Goal: Task Accomplishment & Management: Manage account settings

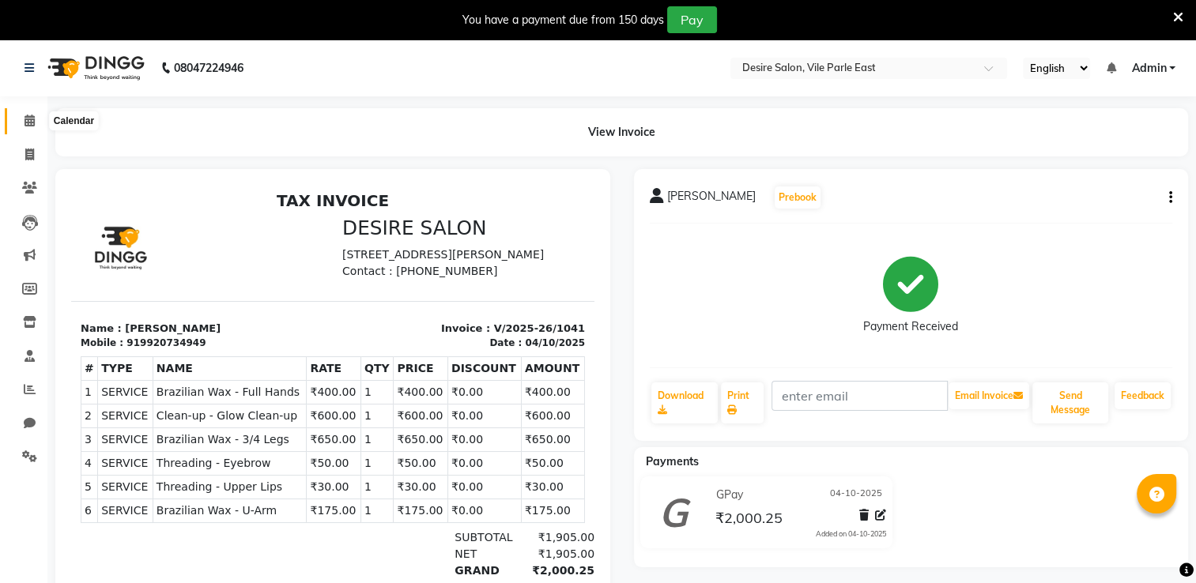
click at [32, 122] on icon at bounding box center [29, 121] width 10 height 12
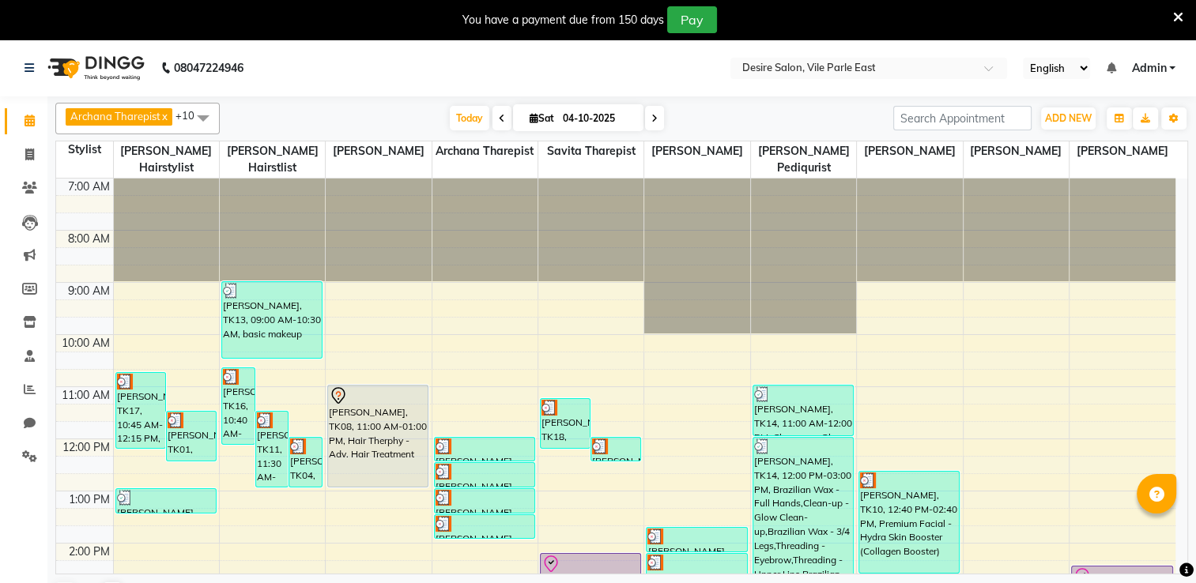
scroll to position [360, 0]
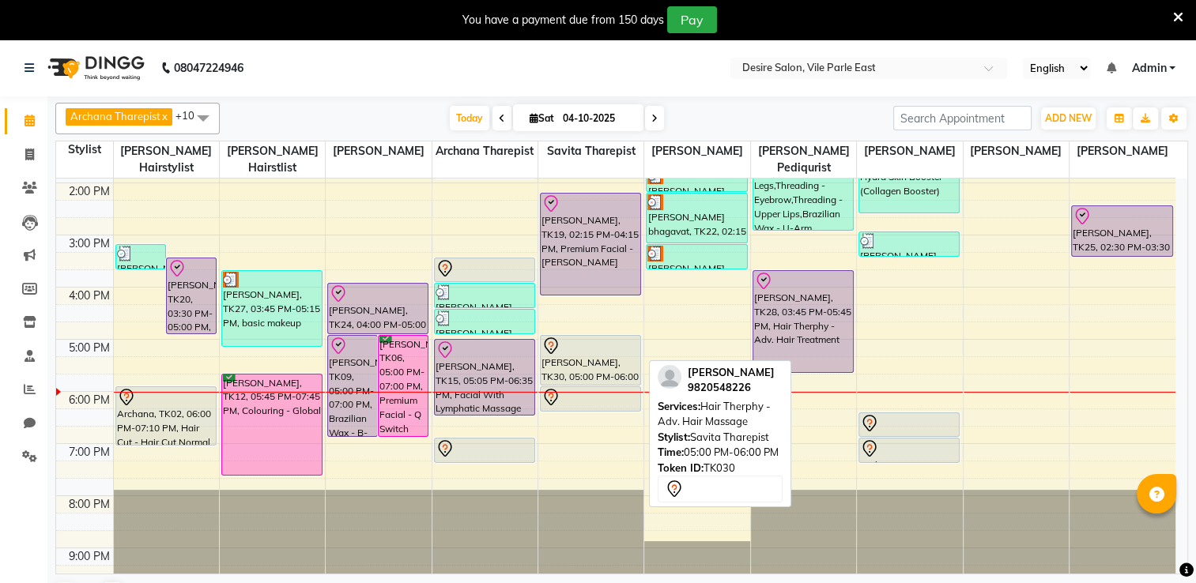
click at [601, 359] on div "[PERSON_NAME], TK30, 05:00 PM-06:00 PM, Hair Therphy - Adv. Hair Massage" at bounding box center [591, 360] width 100 height 49
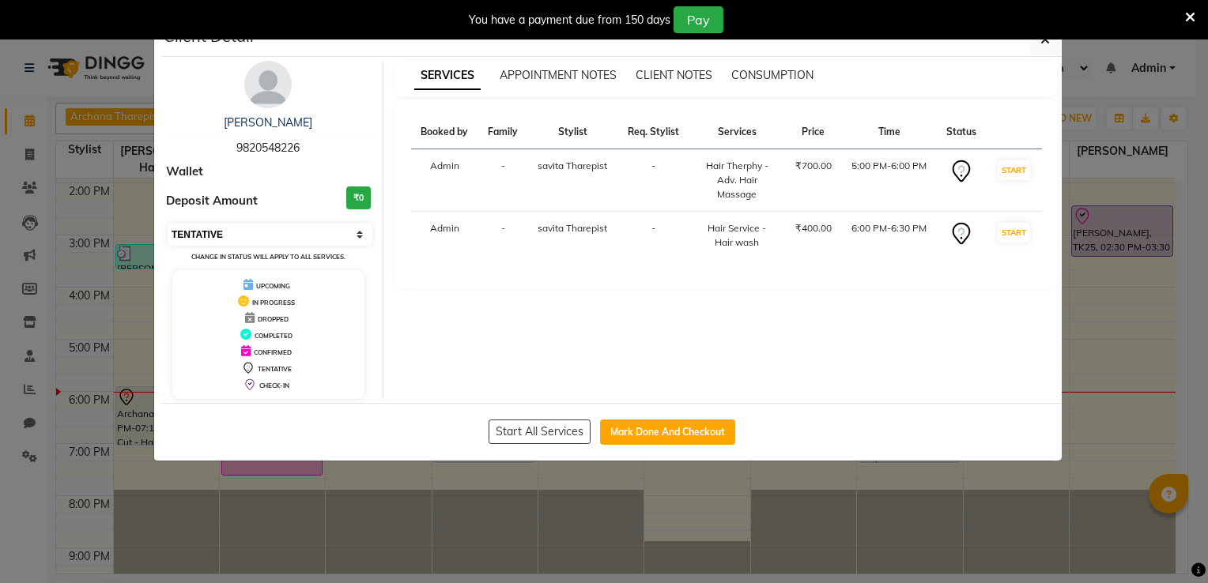
click at [315, 226] on select "Select IN SERVICE CONFIRMED TENTATIVE CHECK IN MARK DONE DROPPED UPCOMING" at bounding box center [270, 235] width 205 height 22
select select "8"
click at [168, 224] on select "Select IN SERVICE CONFIRMED TENTATIVE CHECK IN MARK DONE DROPPED UPCOMING" at bounding box center [270, 235] width 205 height 22
click at [1052, 50] on button "button" at bounding box center [1045, 39] width 30 height 30
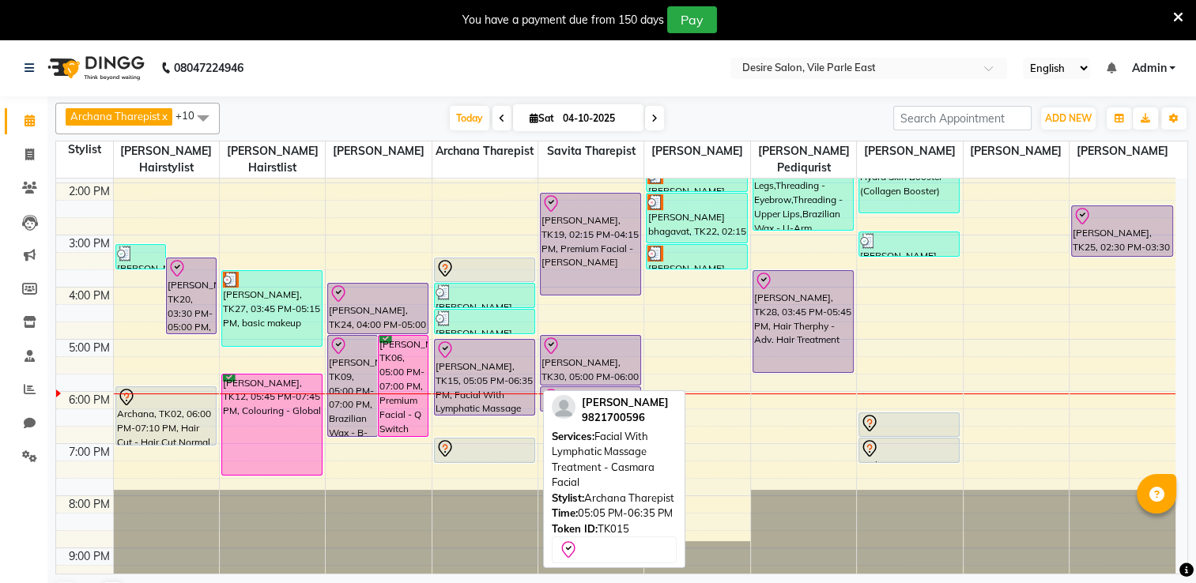
click at [503, 356] on div "[PERSON_NAME], TK15, 05:05 PM-06:35 PM, Facial With Lymphatic Massage Treatment…" at bounding box center [485, 377] width 100 height 75
select select "8"
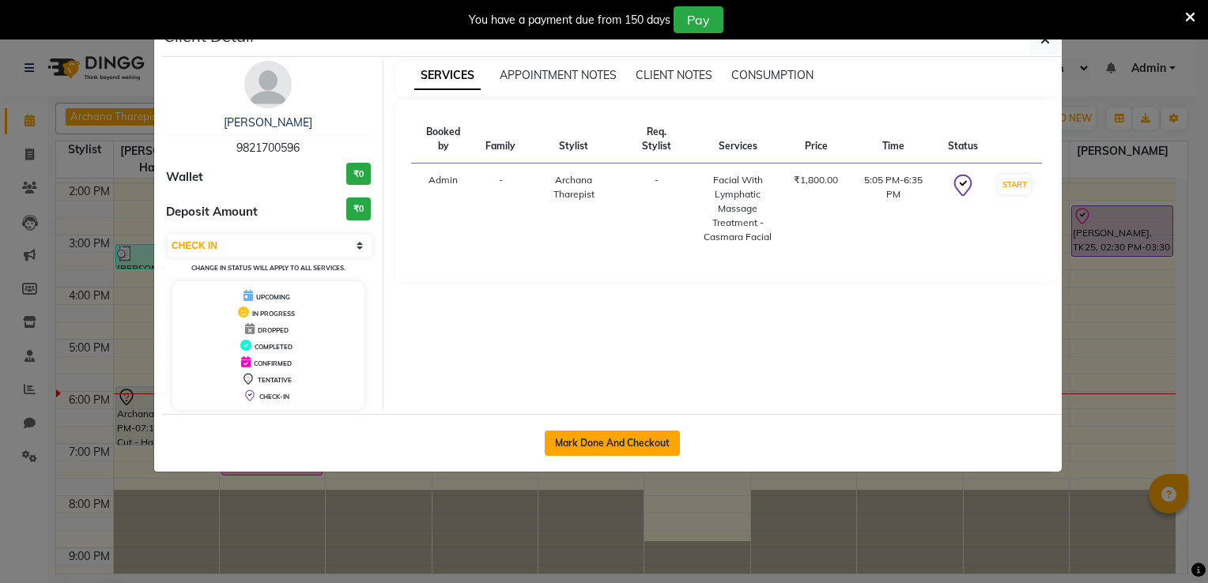
click at [648, 443] on button "Mark Done And Checkout" at bounding box center [612, 443] width 135 height 25
select select "8076"
select select "service"
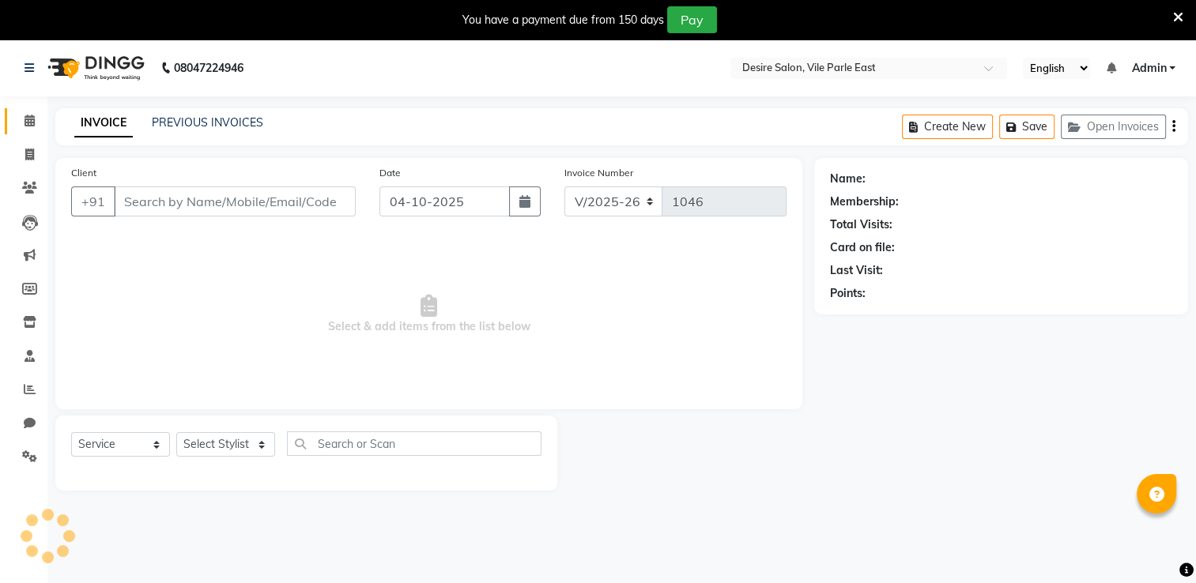
type input "9821700596"
select select "74552"
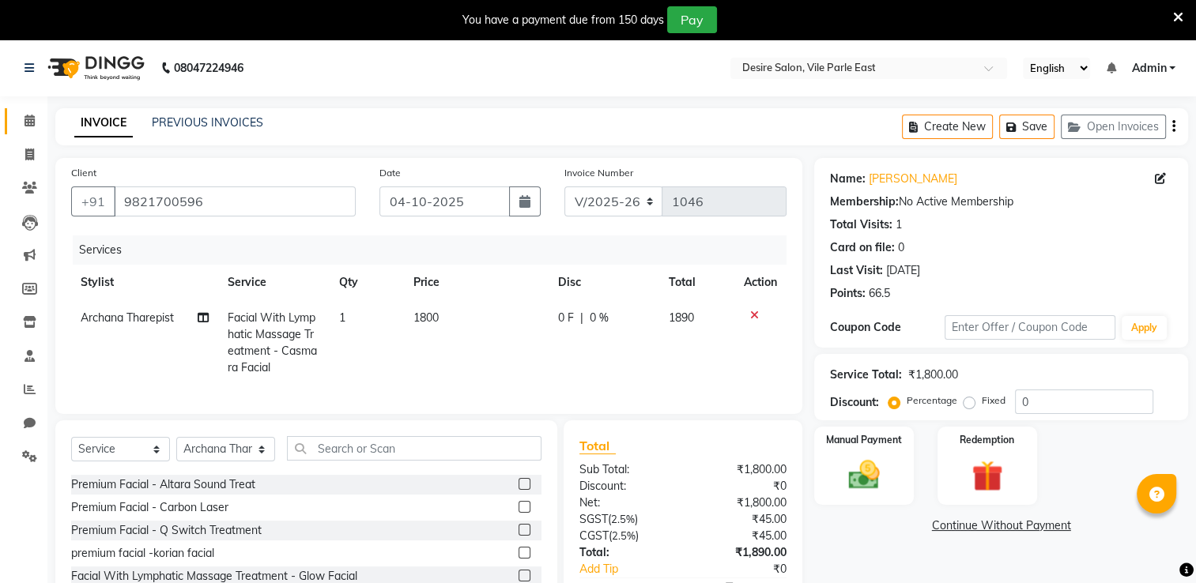
scroll to position [138, 0]
click at [518, 557] on label at bounding box center [524, 551] width 12 height 12
click at [518, 557] on input "checkbox" at bounding box center [523, 552] width 10 height 10
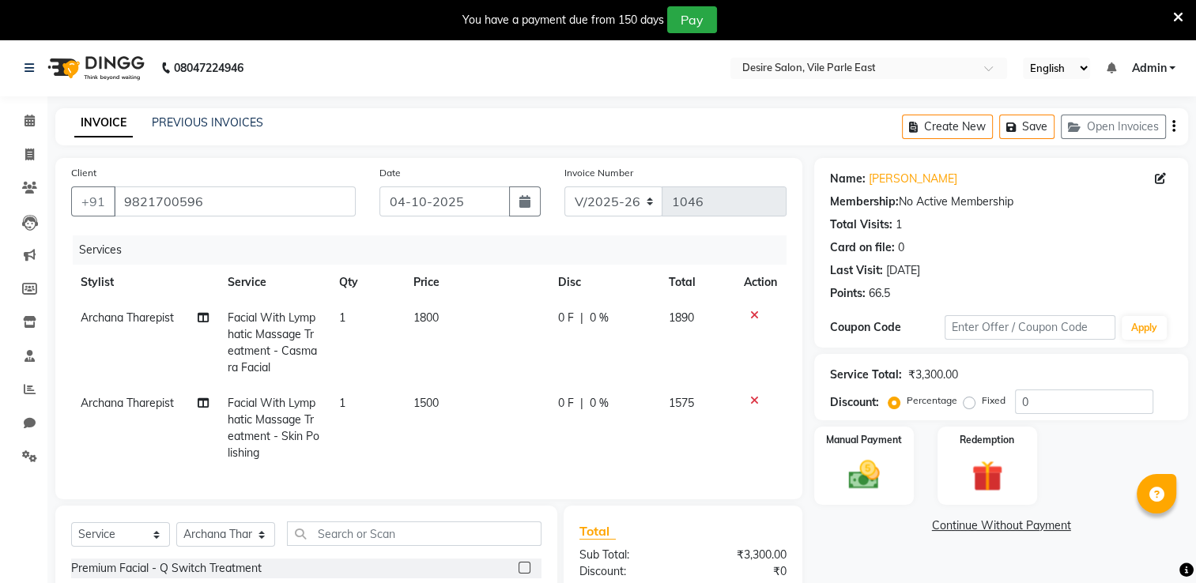
checkbox input "false"
click at [753, 315] on icon at bounding box center [754, 315] width 9 height 11
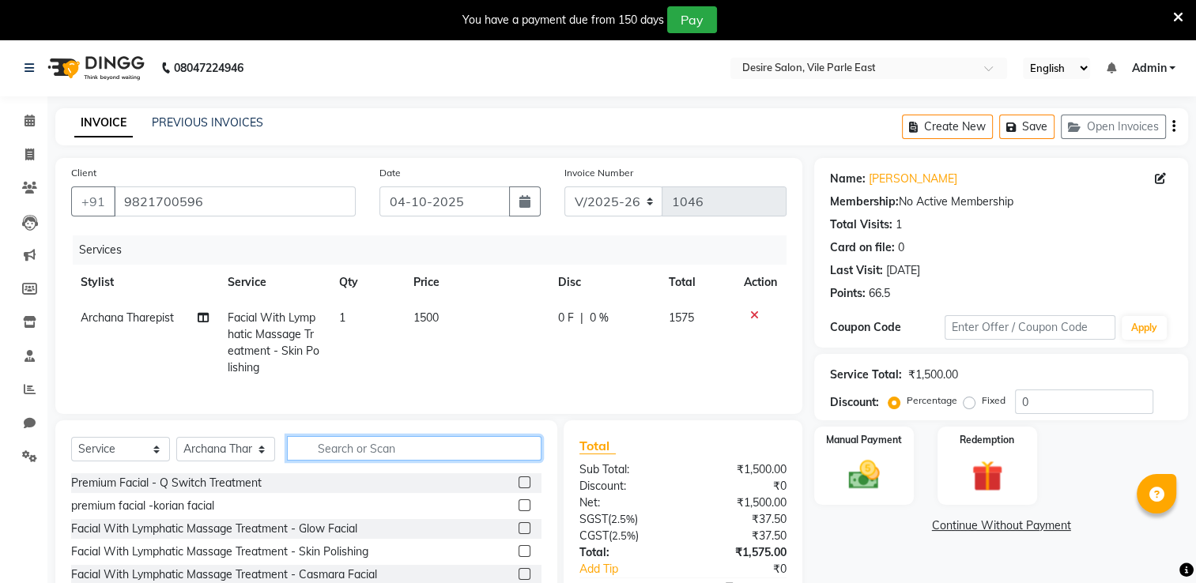
click at [377, 461] on input "text" at bounding box center [414, 448] width 254 height 24
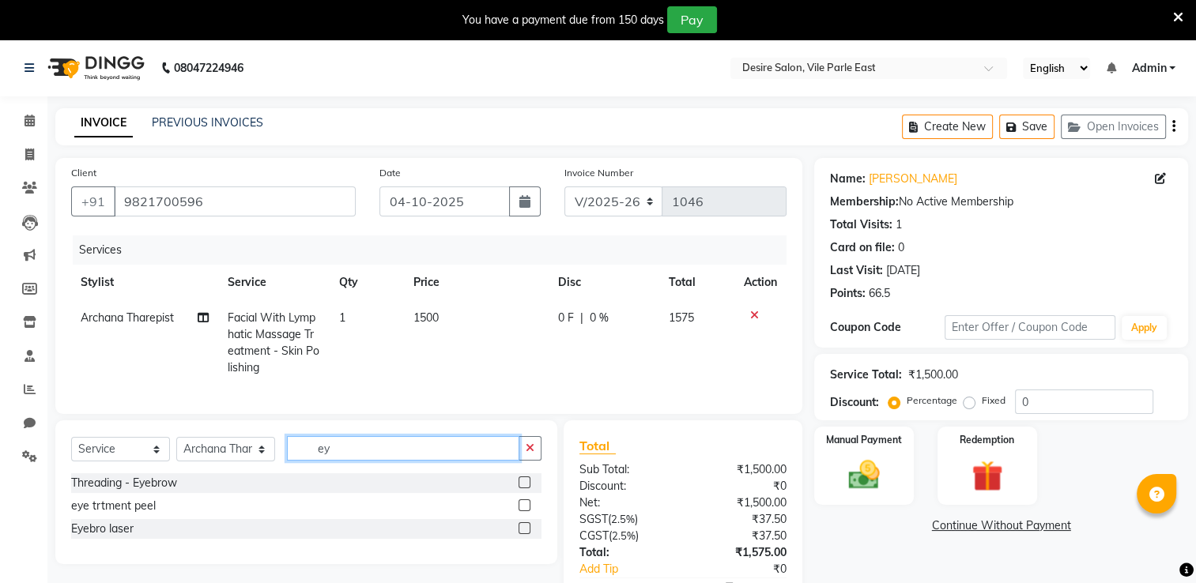
scroll to position [0, 0]
type input "ey"
click at [522, 488] on label at bounding box center [524, 483] width 12 height 12
click at [522, 488] on input "checkbox" at bounding box center [523, 483] width 10 height 10
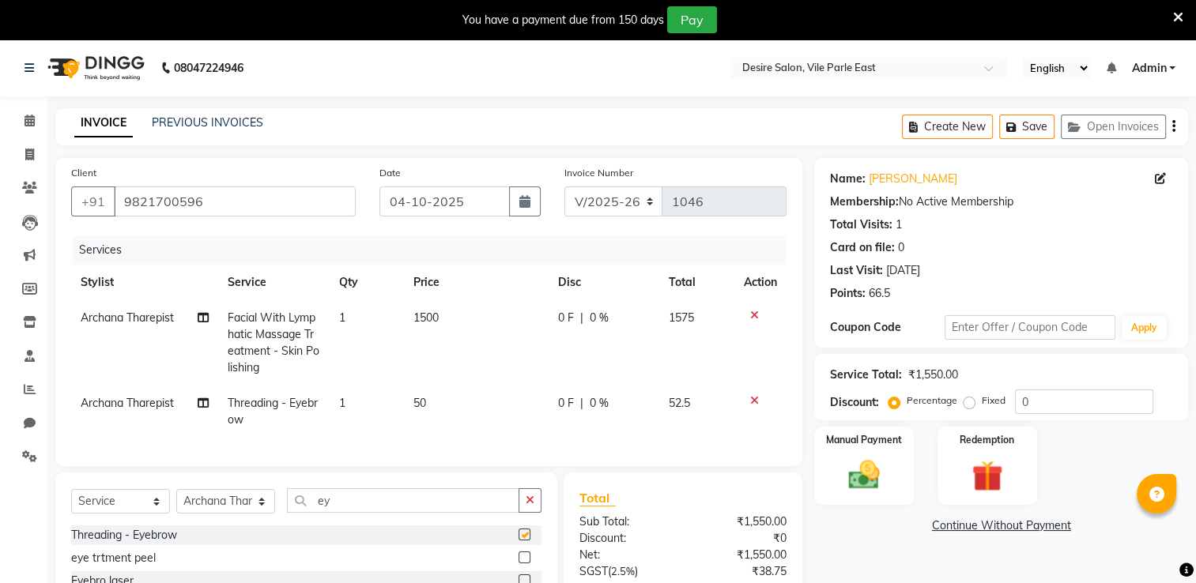
checkbox input "false"
click at [527, 427] on td "50" at bounding box center [476, 412] width 145 height 52
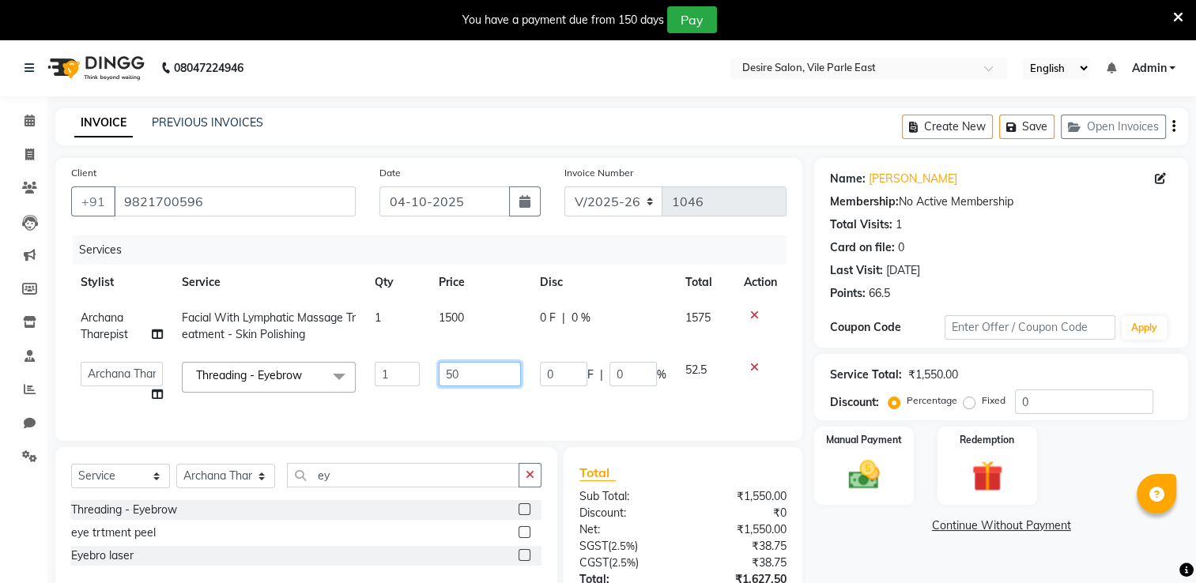
click at [477, 375] on input "50" at bounding box center [480, 374] width 82 height 24
type input "5"
type input "159"
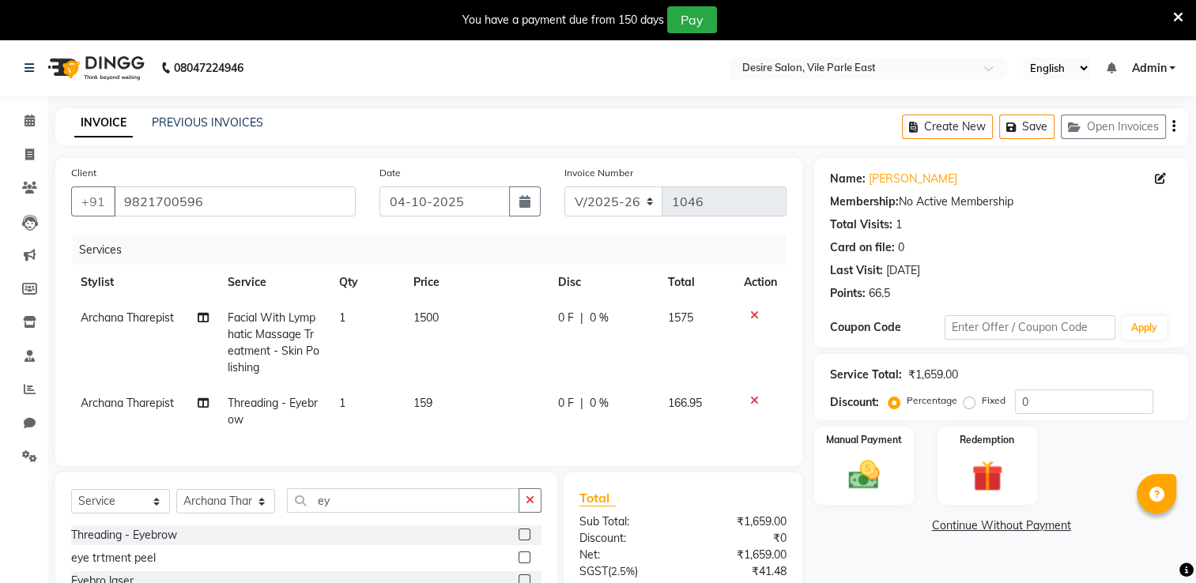
click at [465, 414] on div "Services Stylist Service Qty Price Disc Total Action Archana Tharepist Facial W…" at bounding box center [428, 343] width 715 height 215
click at [1175, 122] on div "Create New Save Open Invoices" at bounding box center [1045, 126] width 286 height 37
click at [1172, 127] on icon "button" at bounding box center [1173, 126] width 3 height 1
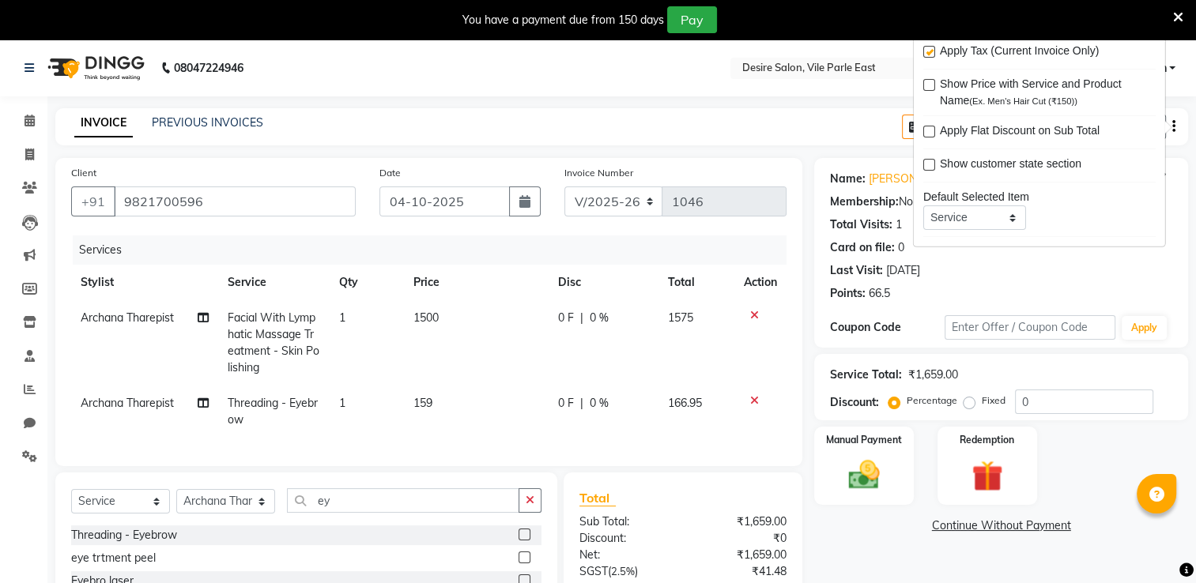
click at [928, 50] on label at bounding box center [929, 52] width 12 height 12
click at [928, 50] on input "checkbox" at bounding box center [928, 52] width 10 height 10
checkbox input "false"
click at [860, 471] on img at bounding box center [864, 475] width 53 height 37
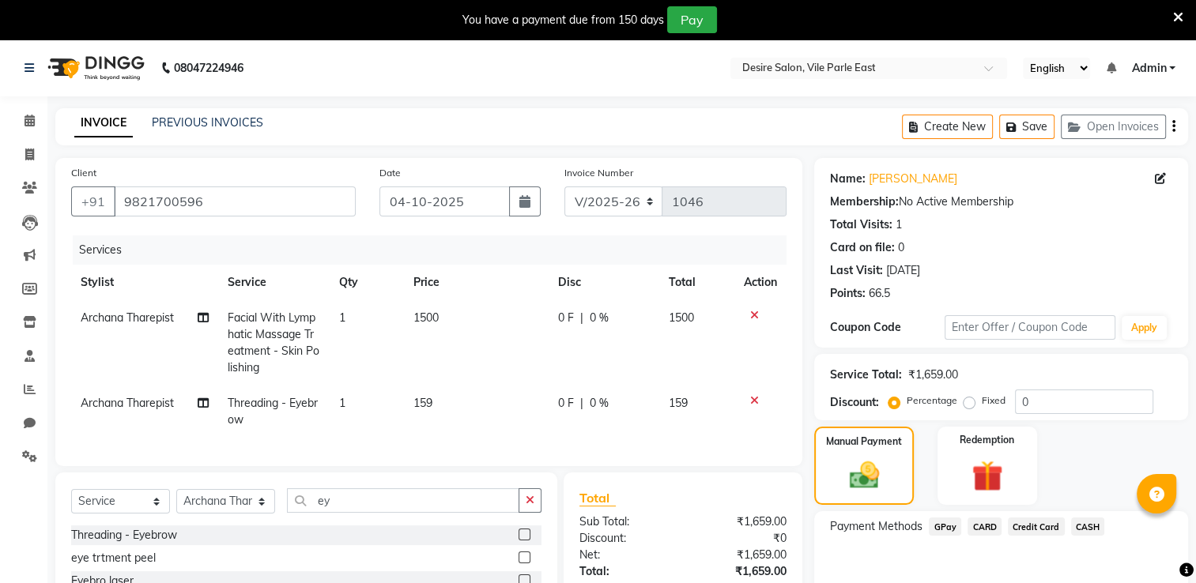
click at [940, 527] on span "GPay" at bounding box center [945, 527] width 32 height 18
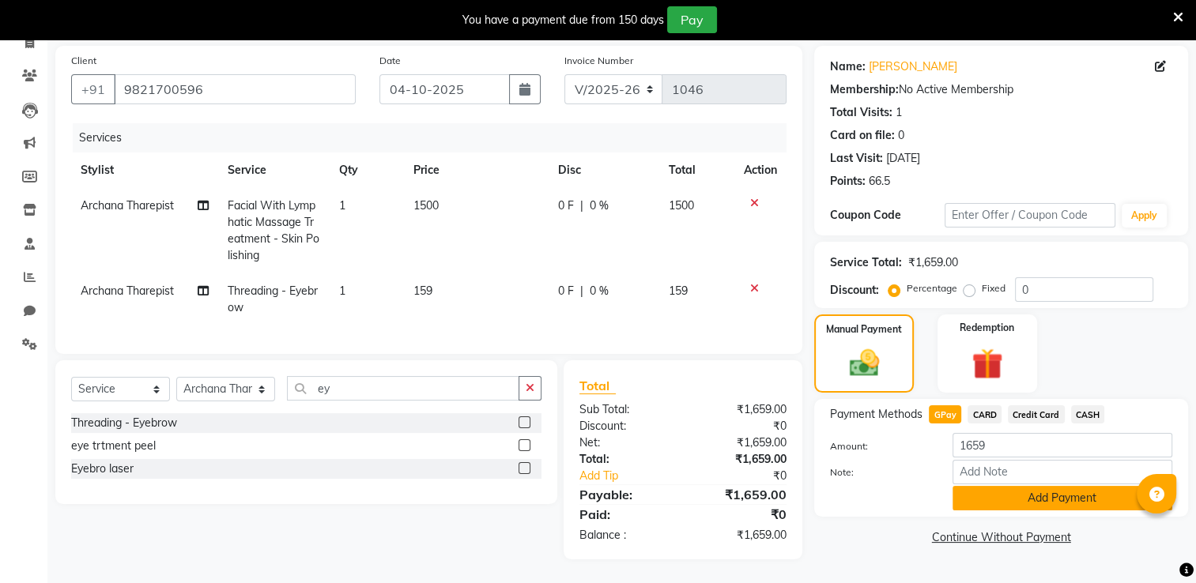
click at [1042, 494] on button "Add Payment" at bounding box center [1062, 498] width 220 height 24
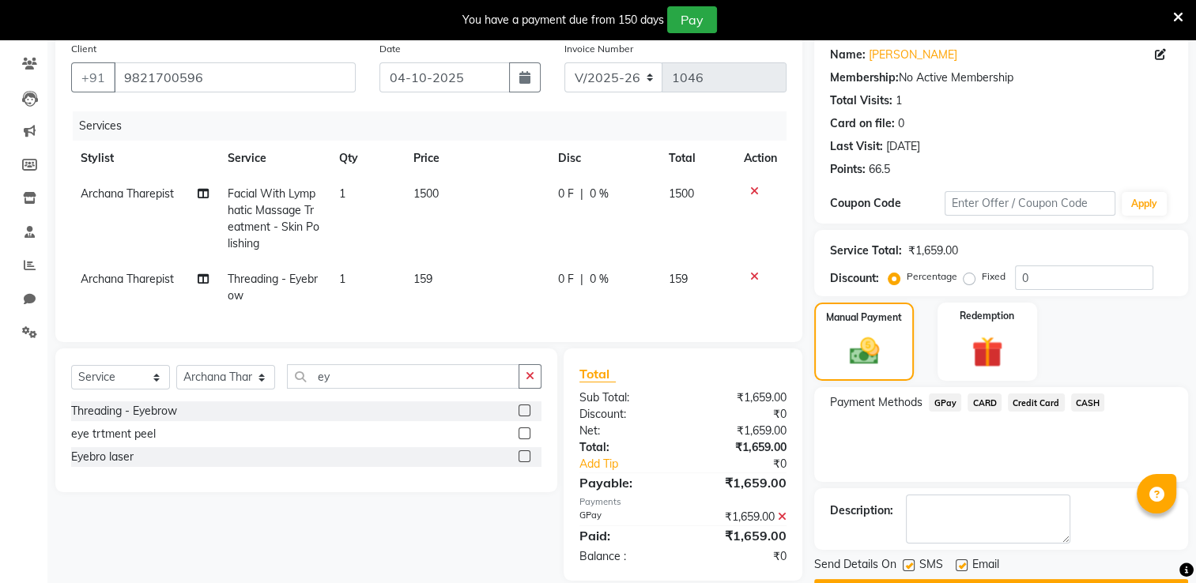
scroll to position [168, 0]
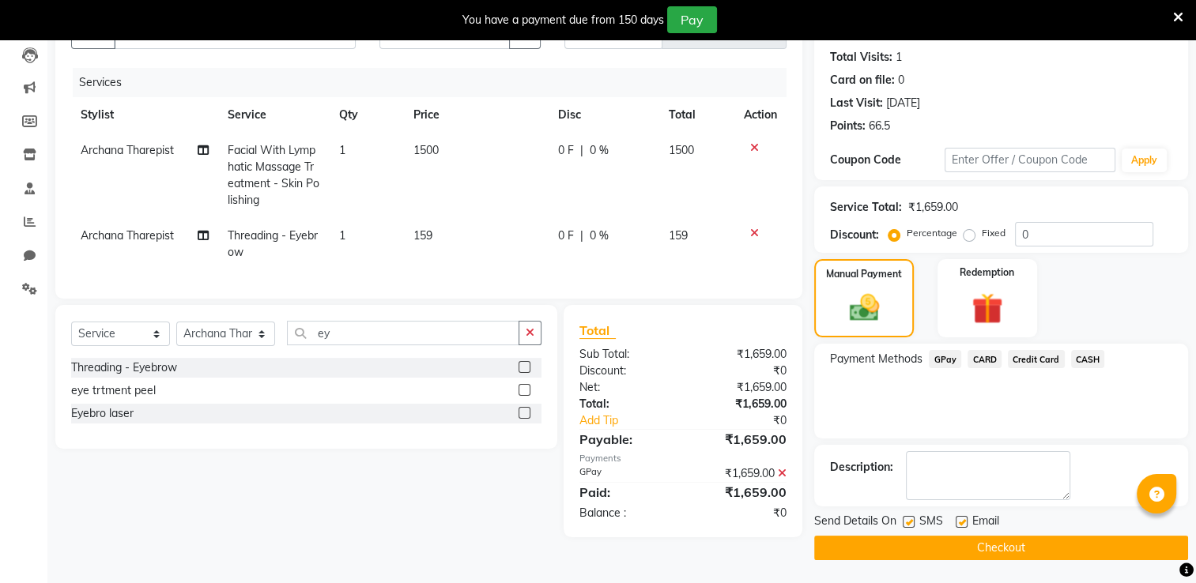
click at [1072, 539] on button "Checkout" at bounding box center [1001, 548] width 374 height 24
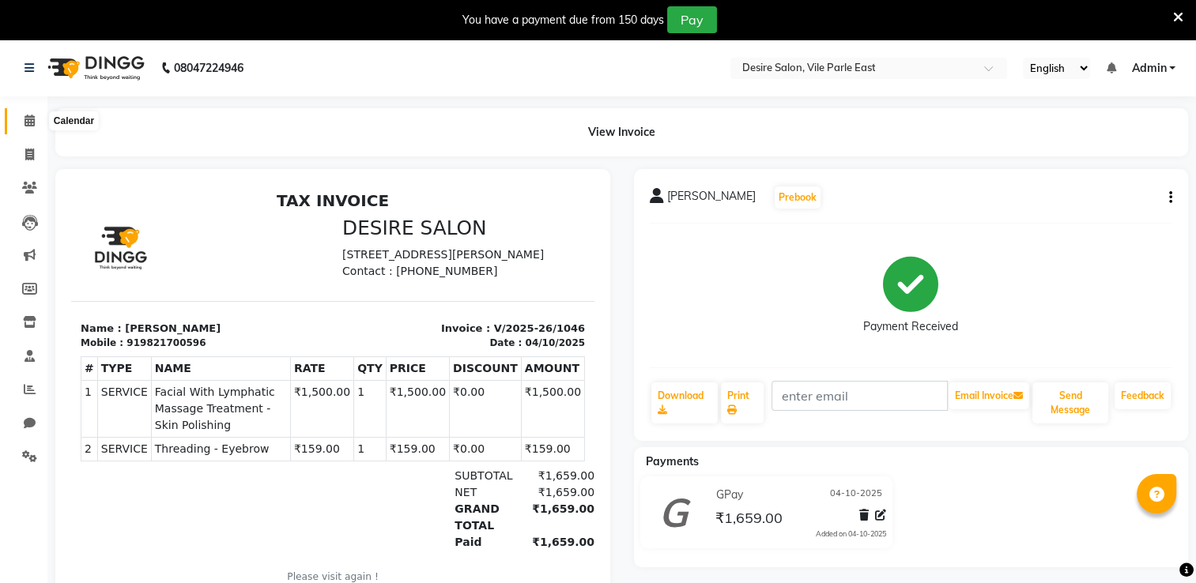
click at [26, 114] on span at bounding box center [30, 121] width 28 height 18
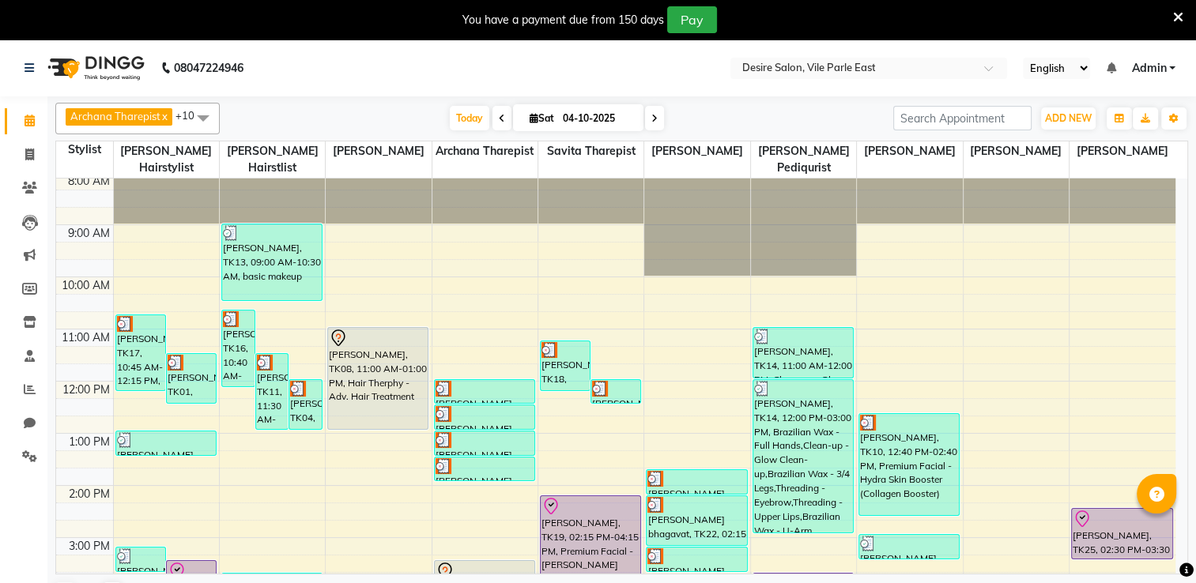
scroll to position [63, 0]
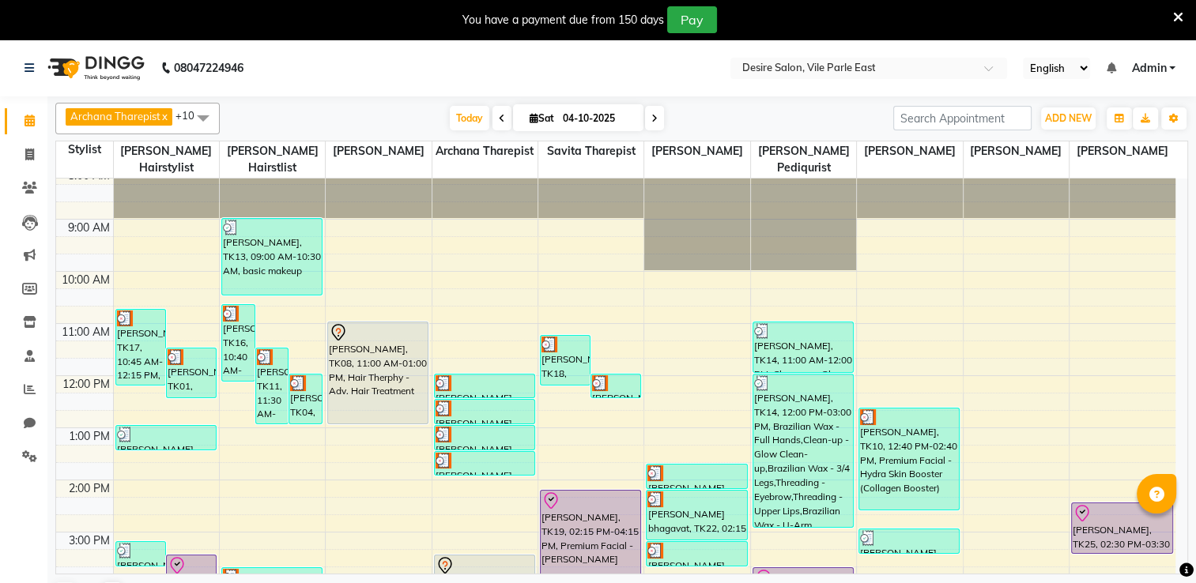
click at [551, 122] on span "Sat" at bounding box center [542, 118] width 32 height 12
select select "10"
select select "2025"
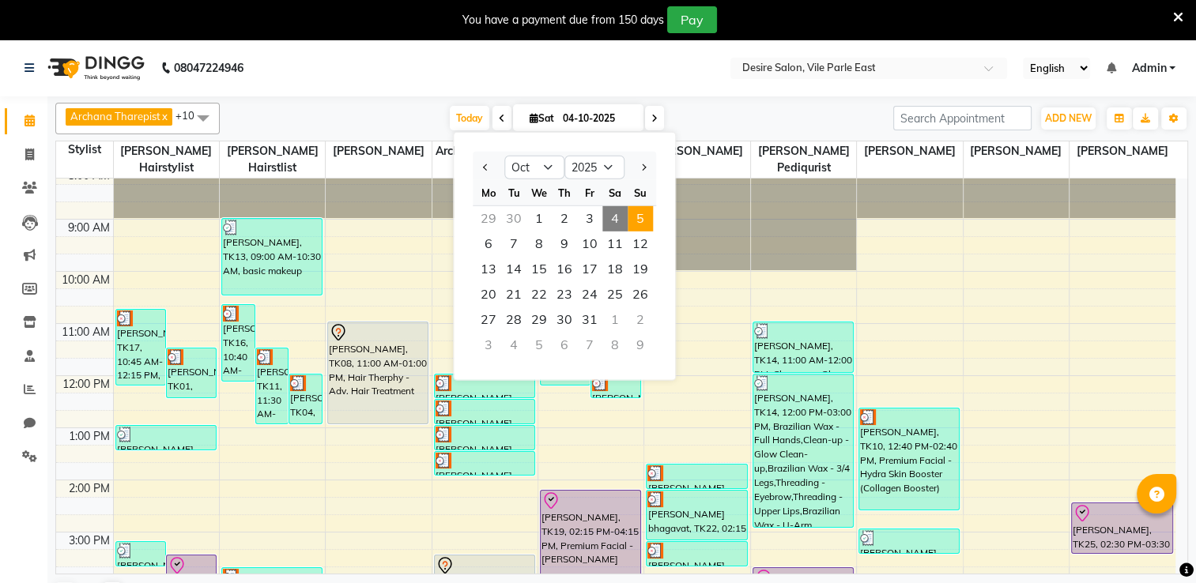
click at [643, 211] on span "5" at bounding box center [639, 218] width 25 height 25
type input "05-10-2025"
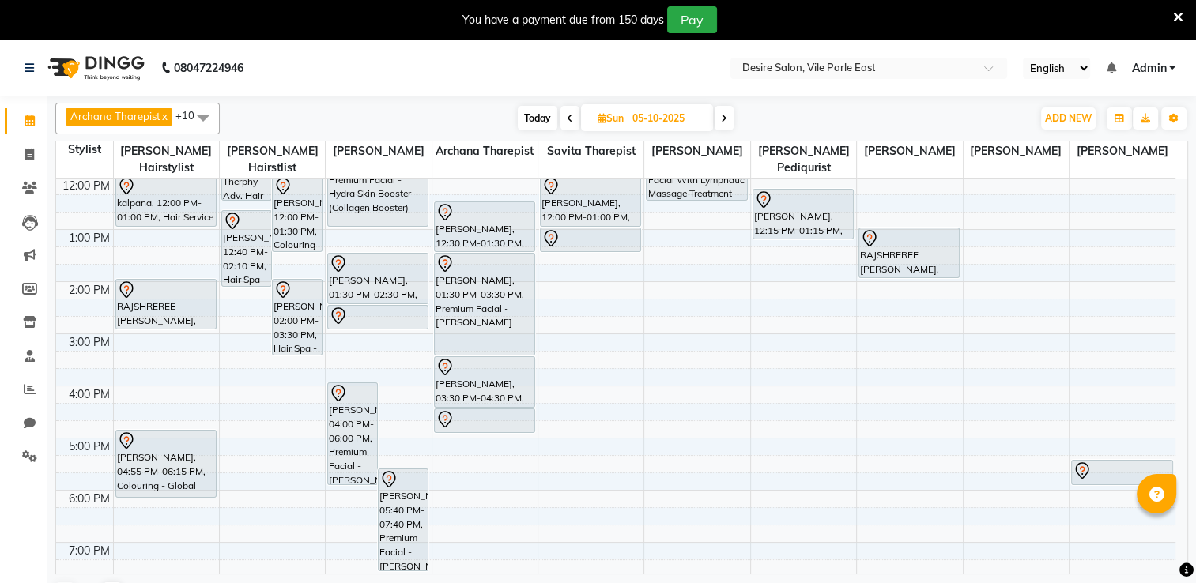
scroll to position [211, 0]
select select "74551"
select select "tentative"
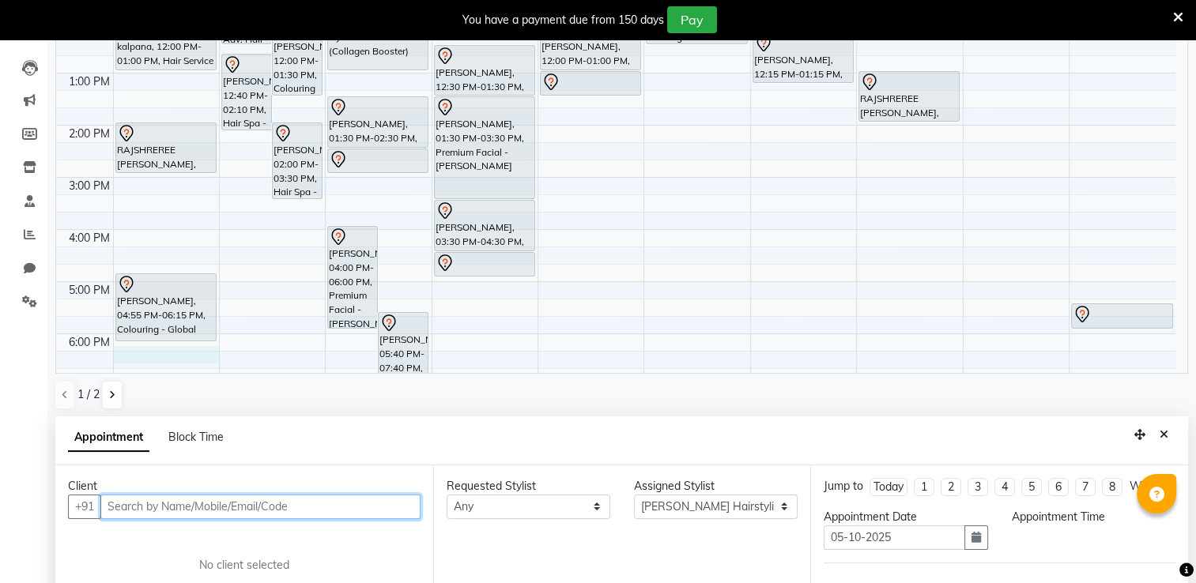
select select "1095"
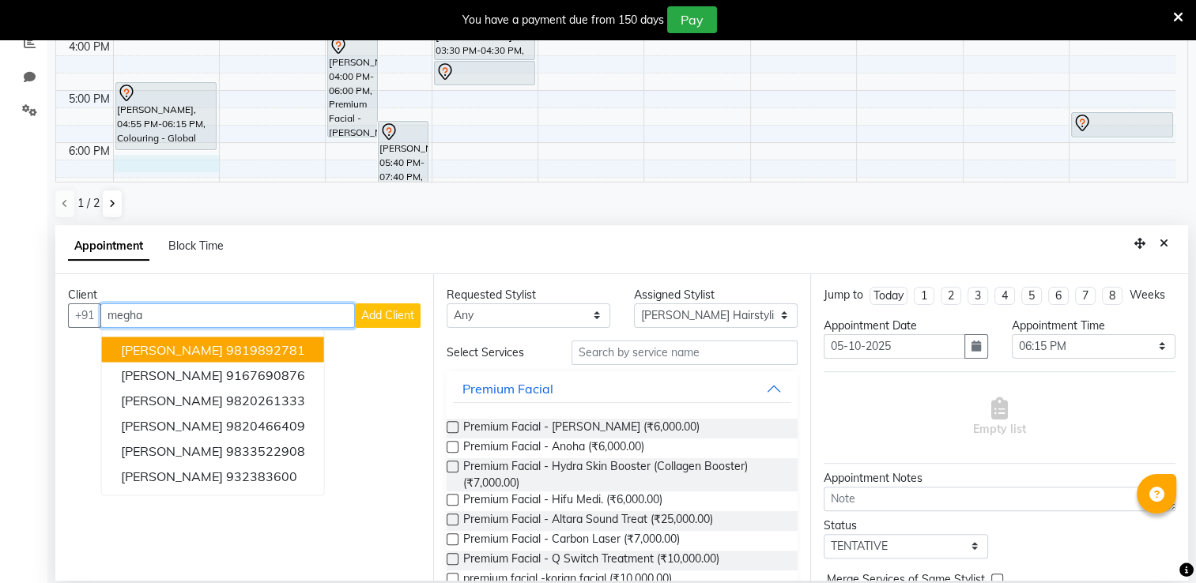
click at [240, 347] on ngb-highlight "9819892781" at bounding box center [265, 349] width 79 height 16
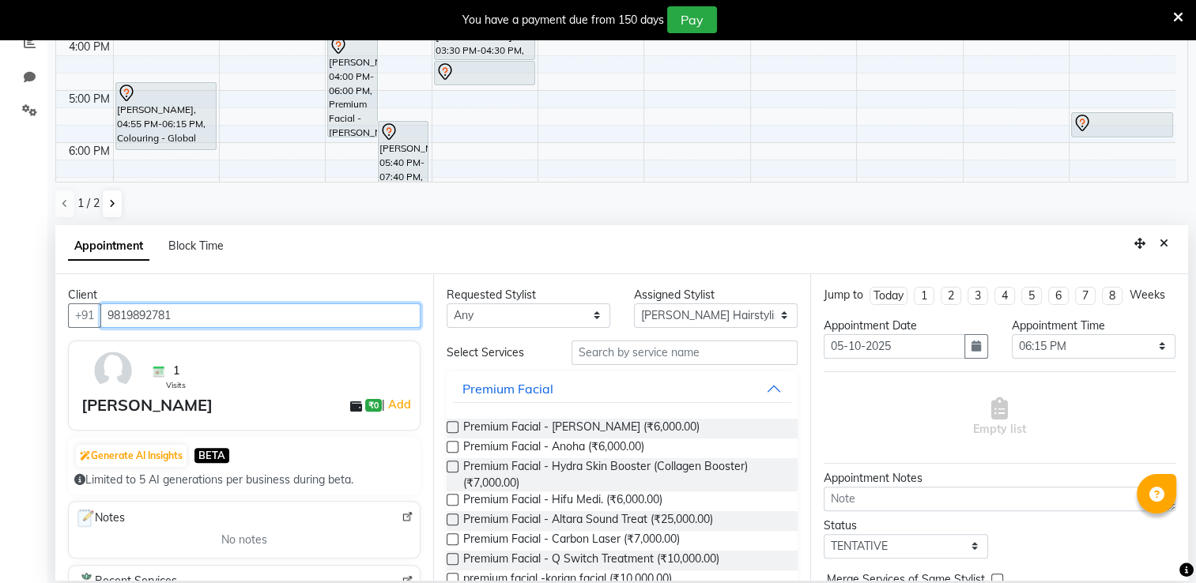
type input "9819892781"
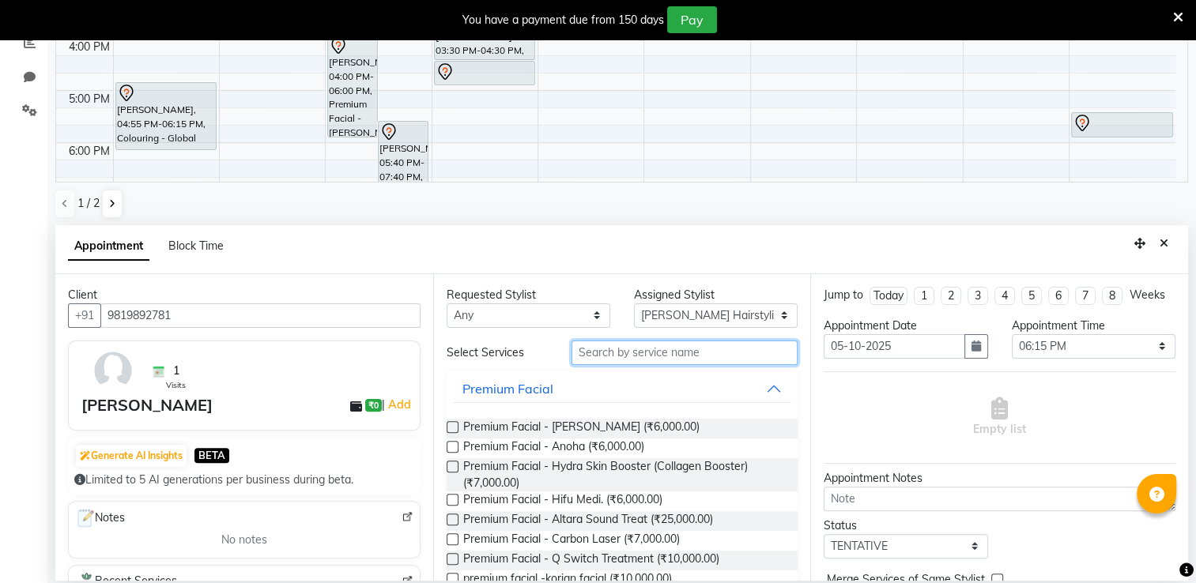
click at [653, 353] on input "text" at bounding box center [684, 353] width 226 height 24
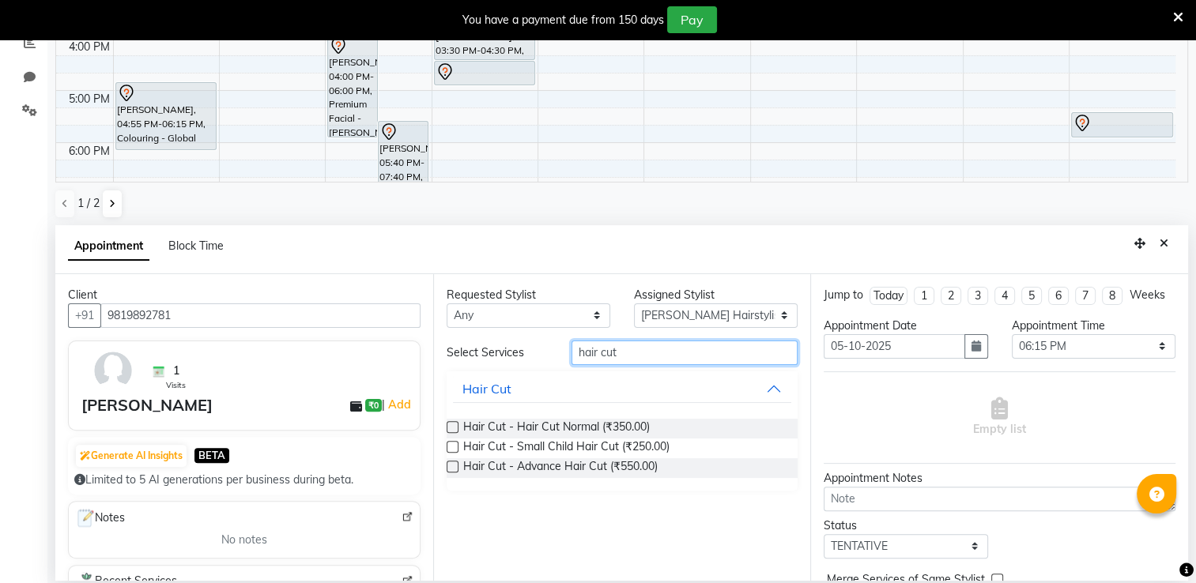
type input "hair cut"
click at [448, 424] on label at bounding box center [453, 427] width 12 height 12
click at [448, 424] on input "checkbox" at bounding box center [452, 429] width 10 height 10
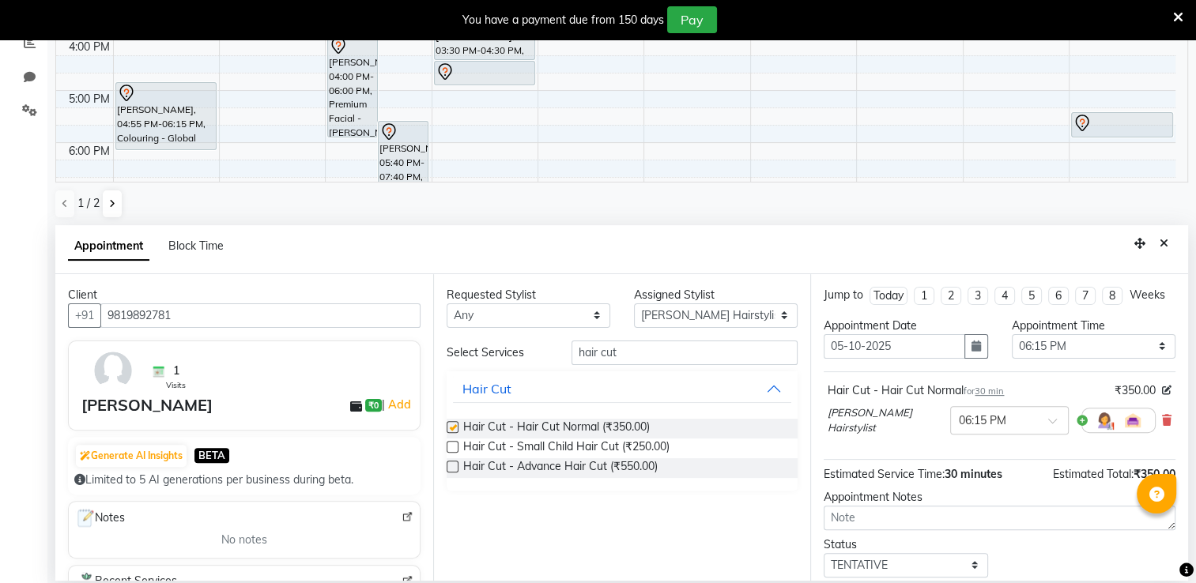
checkbox input "false"
click at [1091, 352] on select "Select 09:00 AM 09:15 AM 09:30 AM 09:45 AM 10:00 AM 10:15 AM 10:30 AM 10:45 AM …" at bounding box center [1094, 346] width 164 height 24
select select "1080"
click at [1012, 348] on select "Select 09:00 AM 09:15 AM 09:30 AM 09:45 AM 10:00 AM 10:15 AM 10:30 AM 10:45 AM …" at bounding box center [1094, 346] width 164 height 24
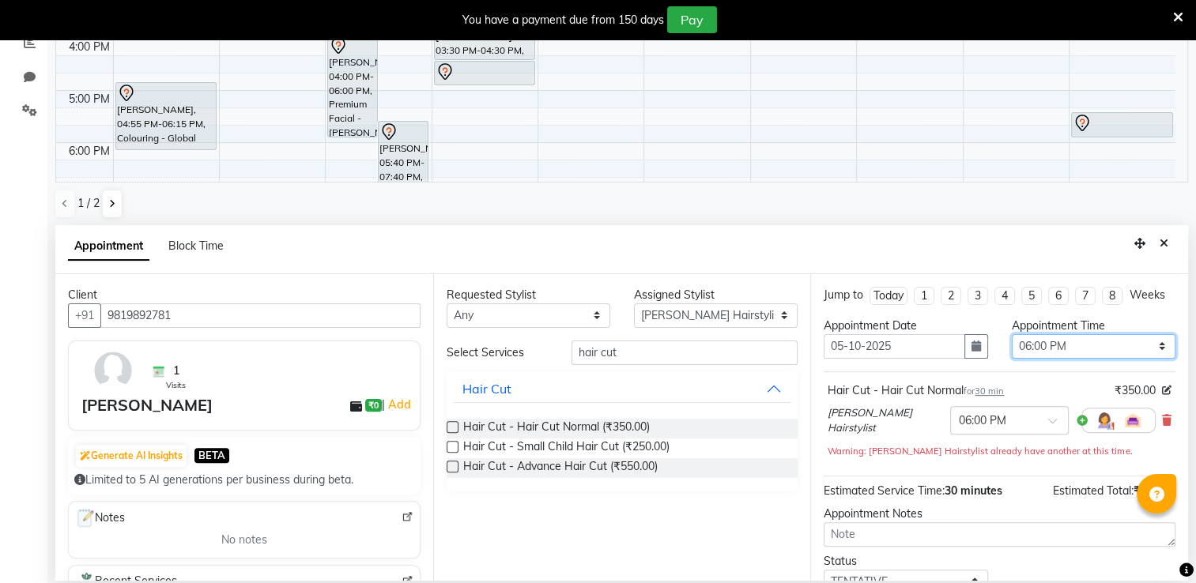
scroll to position [125, 0]
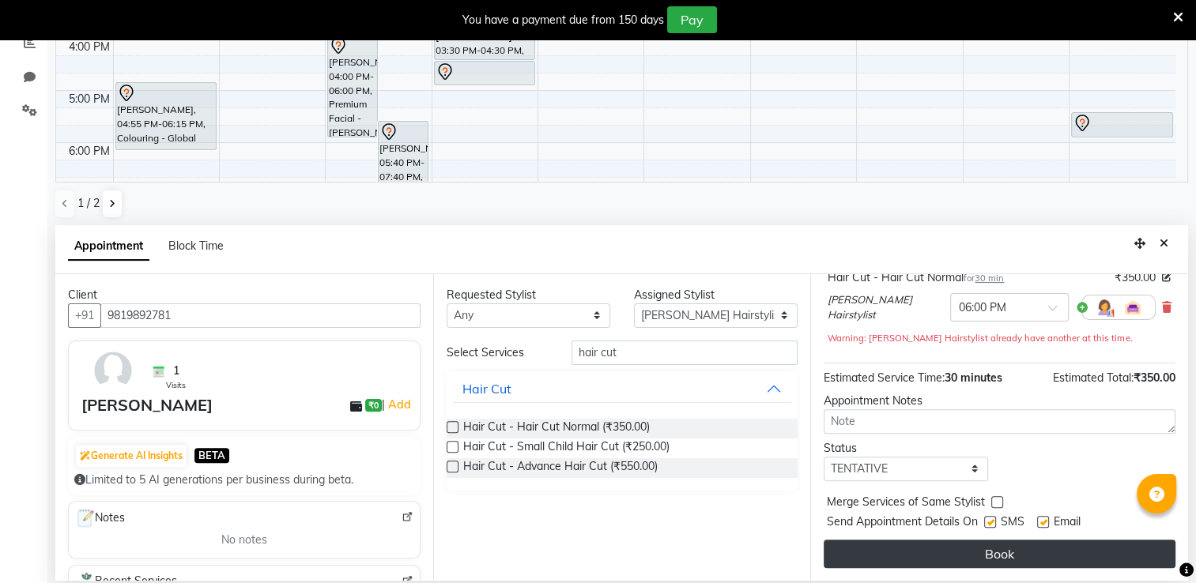
click at [1068, 540] on button "Book" at bounding box center [999, 554] width 352 height 28
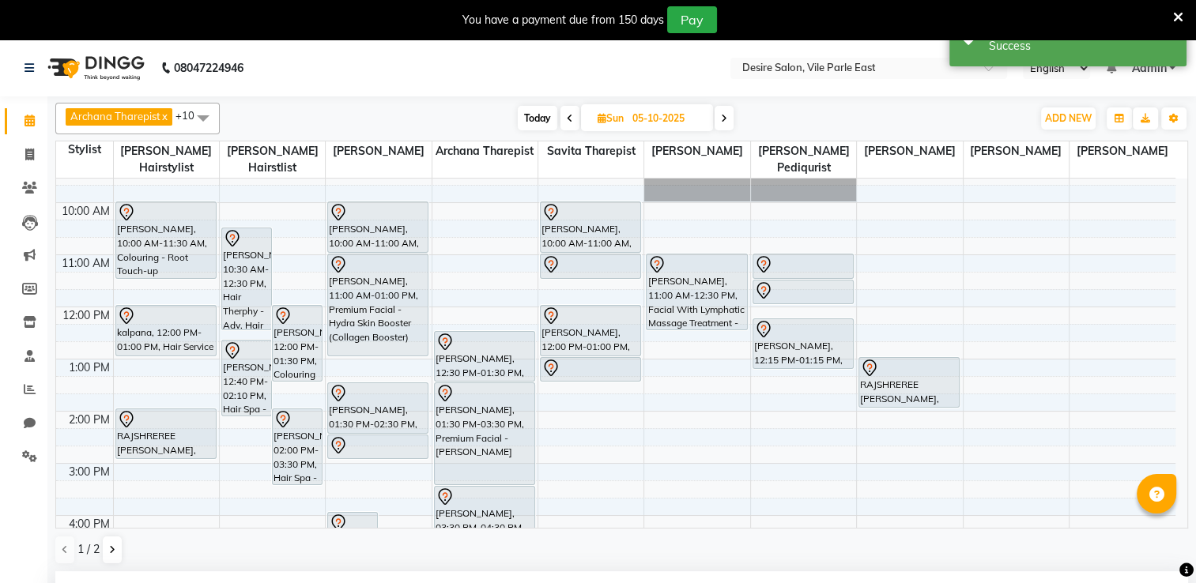
scroll to position [0, 0]
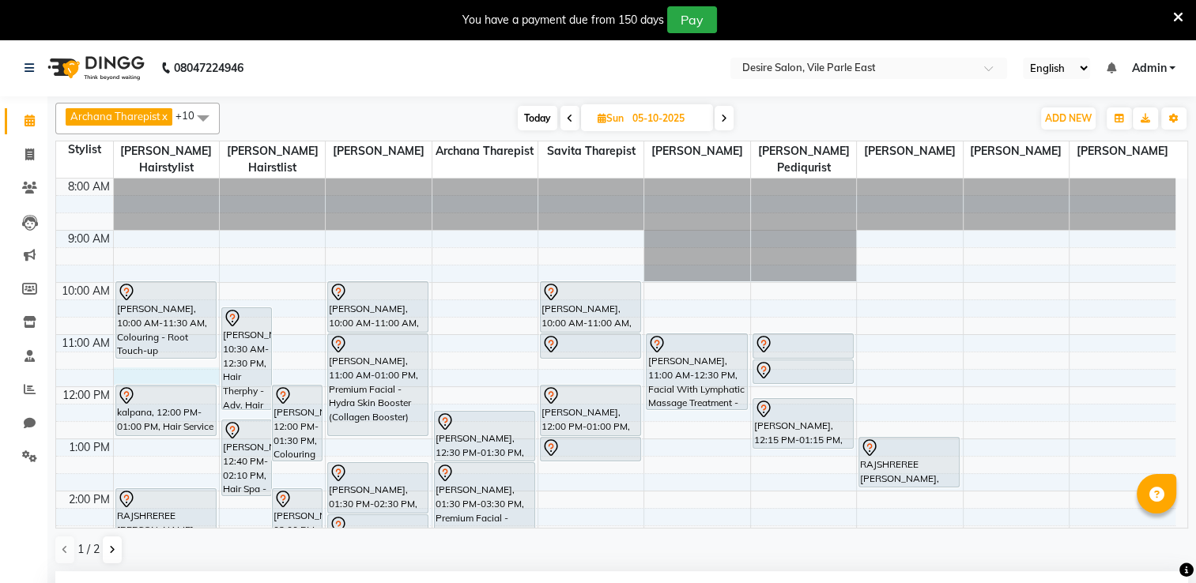
click at [120, 361] on div "8:00 AM 9:00 AM 10:00 AM 11:00 AM 12:00 PM 1:00 PM 2:00 PM 3:00 PM 4:00 PM 5:00…" at bounding box center [615, 543] width 1119 height 729
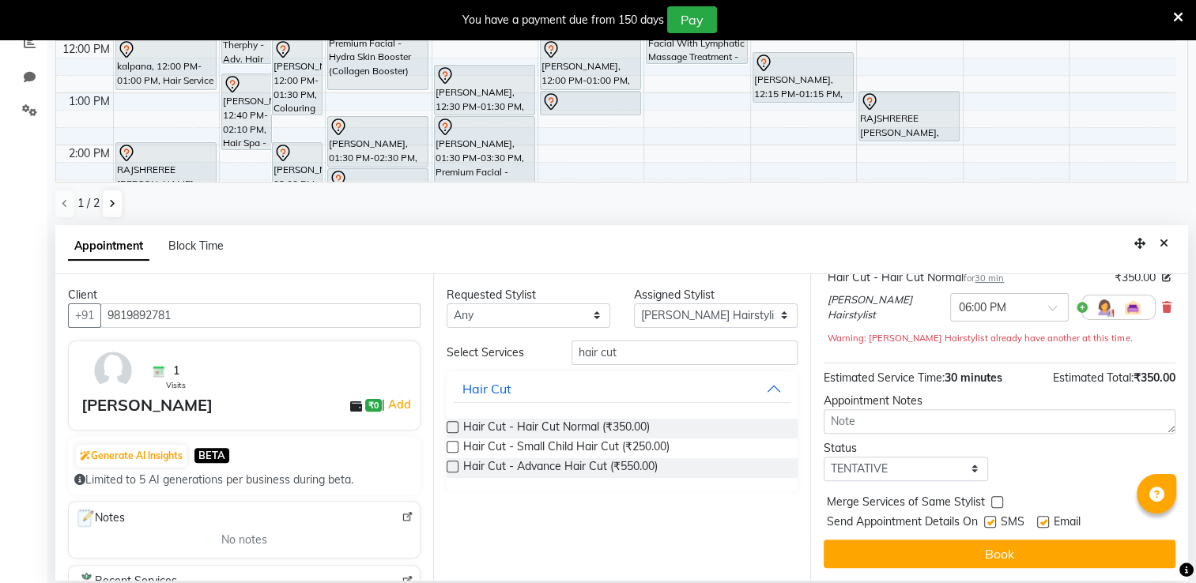
scroll to position [319, 0]
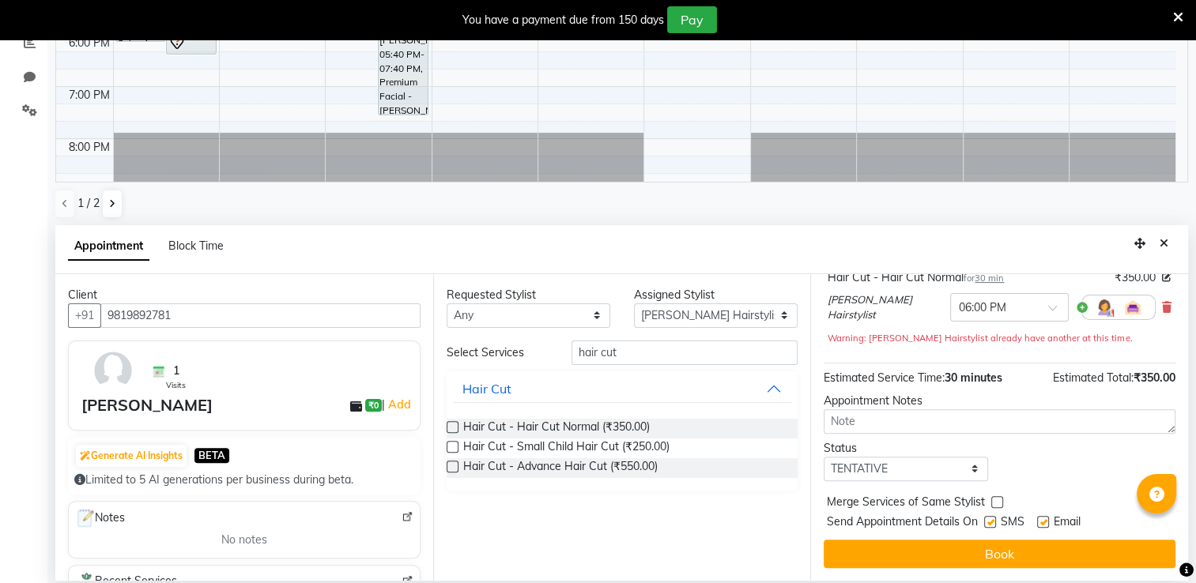
click at [120, 361] on img at bounding box center [113, 371] width 46 height 46
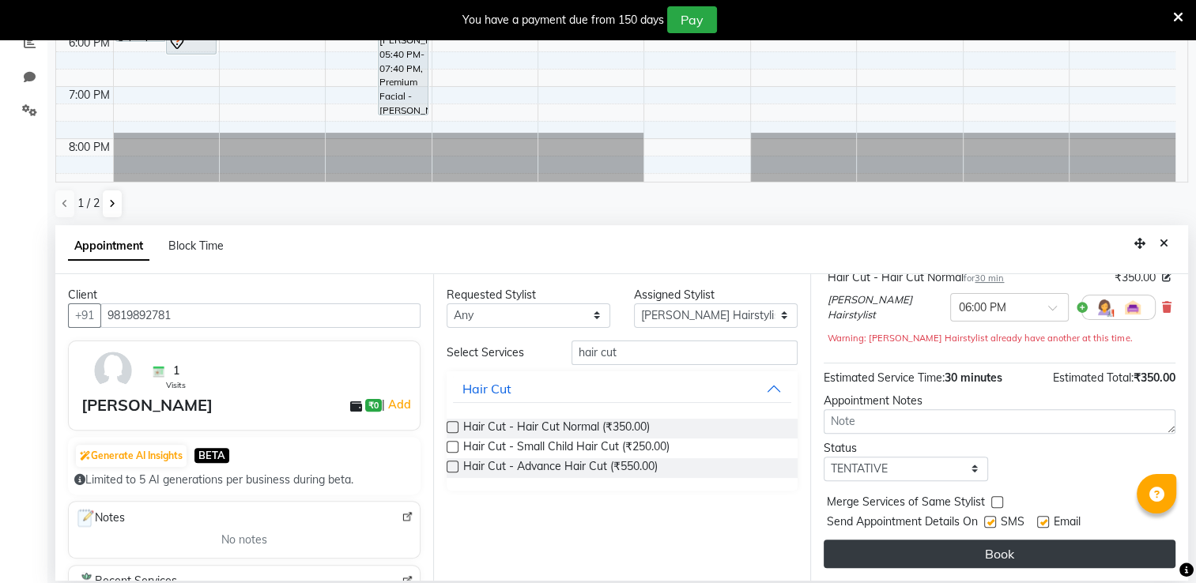
click at [982, 554] on button "Book" at bounding box center [999, 554] width 352 height 28
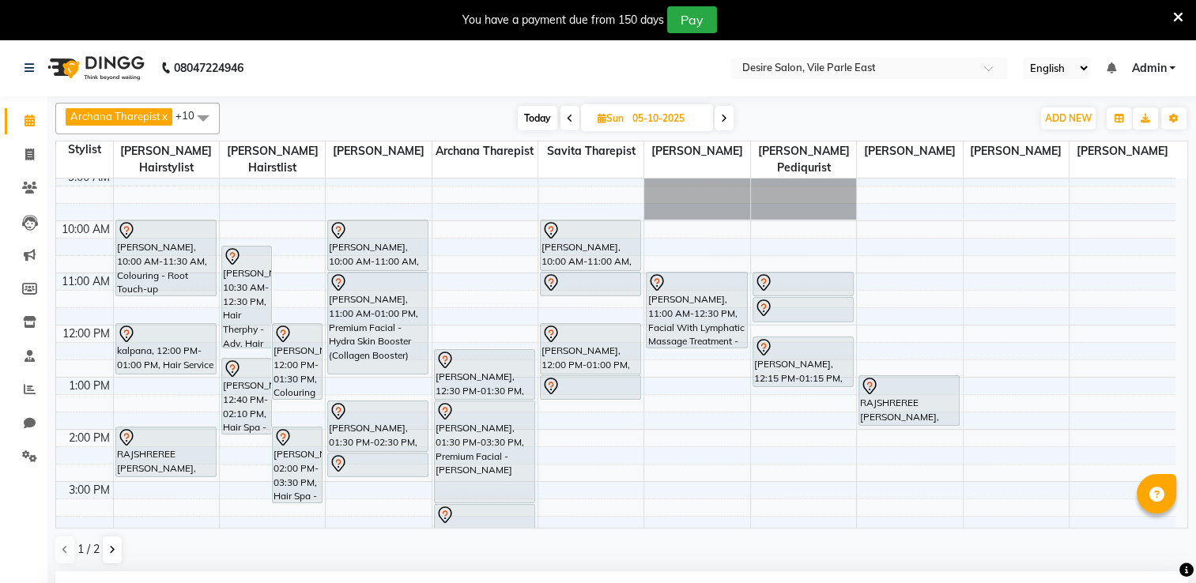
scroll to position [0, 0]
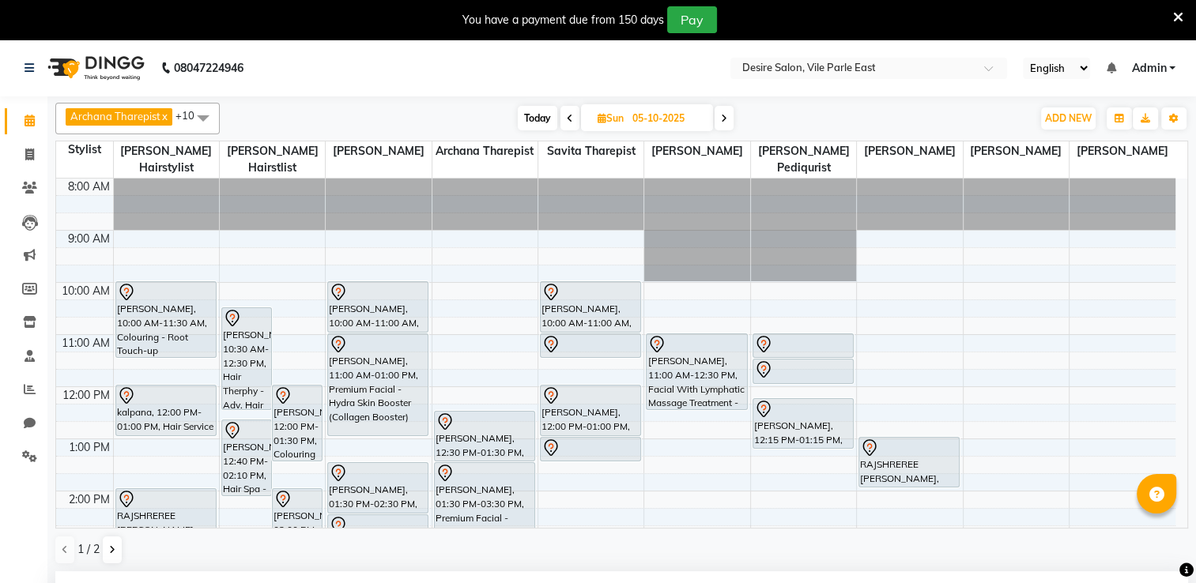
click at [143, 356] on div "8:00 AM 9:00 AM 10:00 AM 11:00 AM 12:00 PM 1:00 PM 2:00 PM 3:00 PM 4:00 PM 5:00…" at bounding box center [615, 543] width 1119 height 729
select select "74551"
select select "705"
select select "tentative"
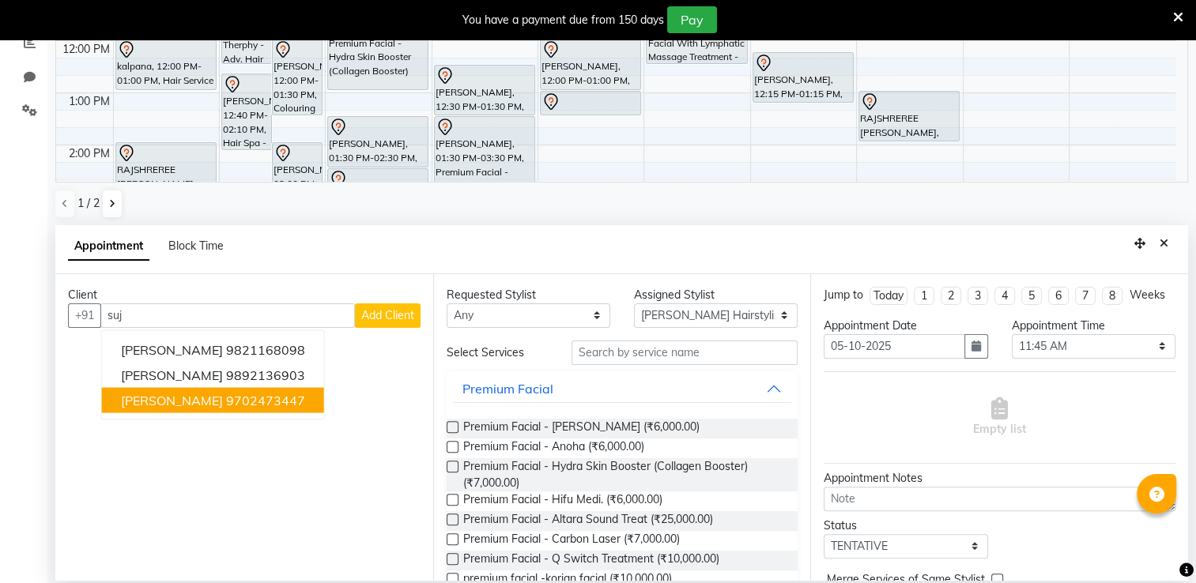
click at [226, 401] on ngb-highlight "9702473447" at bounding box center [265, 400] width 79 height 16
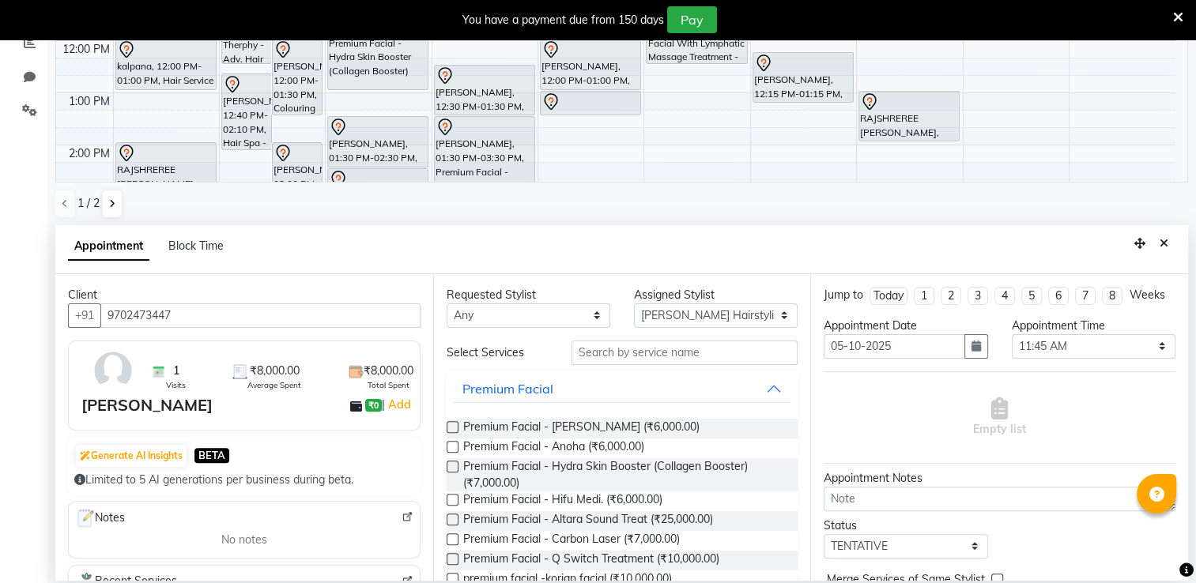
type input "9702473447"
click at [516, 312] on select "Any [PERSON_NAME] [PERSON_NAME] Pediqurist [PERSON_NAME] desire salon [PERSON_N…" at bounding box center [529, 315] width 164 height 24
select select "74551"
click at [447, 303] on select "Any [PERSON_NAME] [PERSON_NAME] Pediqurist [PERSON_NAME] desire salon [PERSON_N…" at bounding box center [529, 315] width 164 height 24
click at [615, 351] on input "text" at bounding box center [684, 353] width 226 height 24
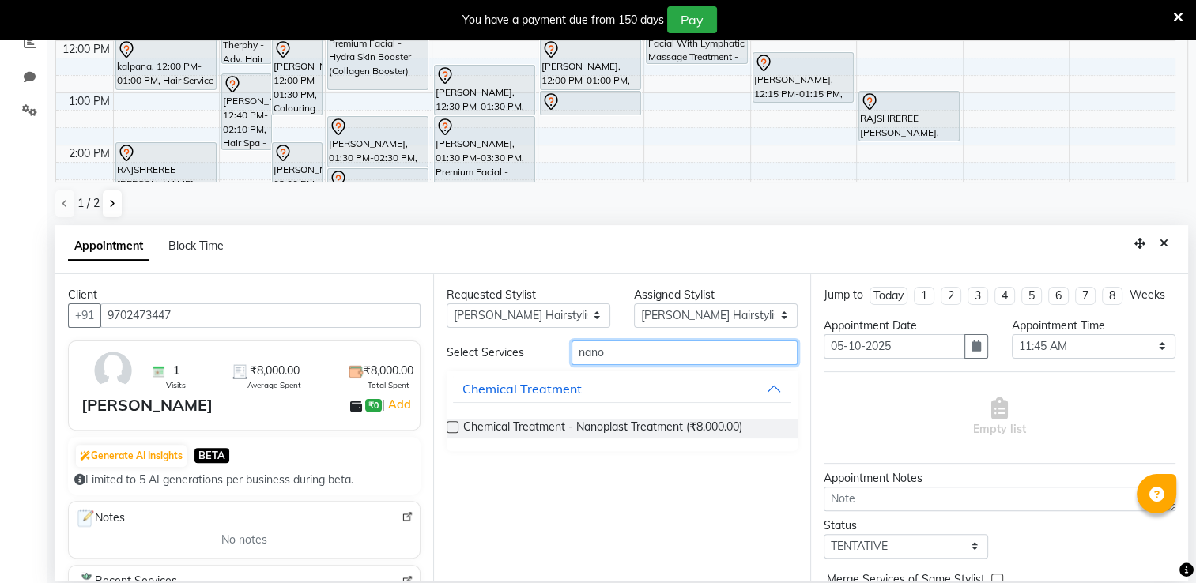
type input "nano"
click at [449, 428] on label at bounding box center [453, 427] width 12 height 12
click at [449, 428] on input "checkbox" at bounding box center [452, 429] width 10 height 10
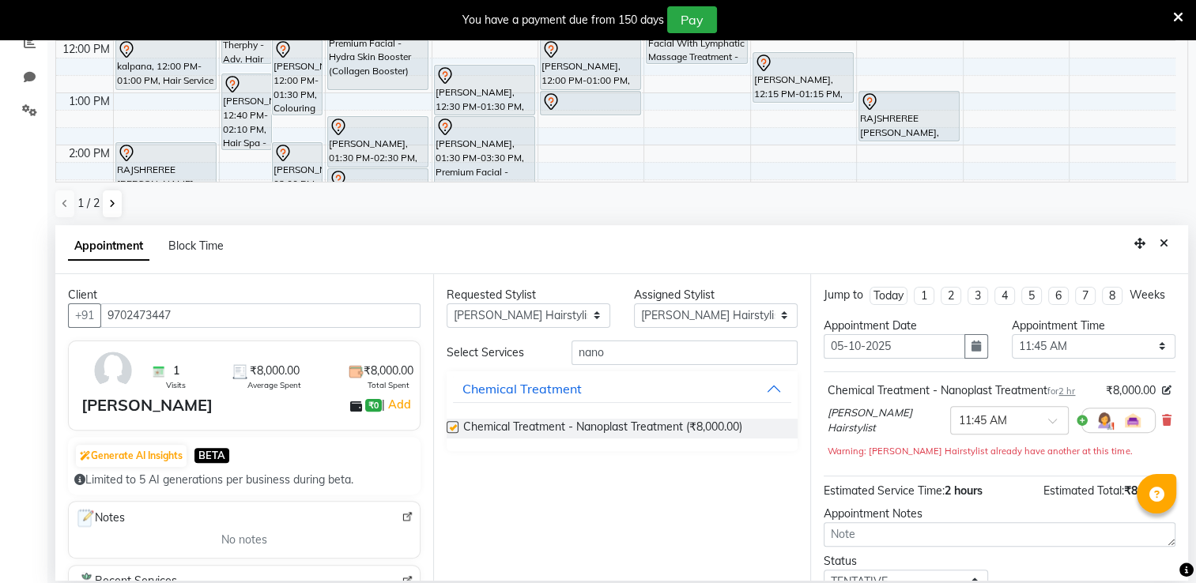
checkbox input "false"
click at [1084, 356] on select "Select 09:00 AM 09:15 AM 09:30 AM 09:45 AM 10:00 AM 10:15 AM 10:30 AM 10:45 AM …" at bounding box center [1094, 346] width 164 height 24
select select "660"
click at [1012, 348] on select "Select 09:00 AM 09:15 AM 09:30 AM 09:45 AM 10:00 AM 10:15 AM 10:30 AM 10:45 AM …" at bounding box center [1094, 346] width 164 height 24
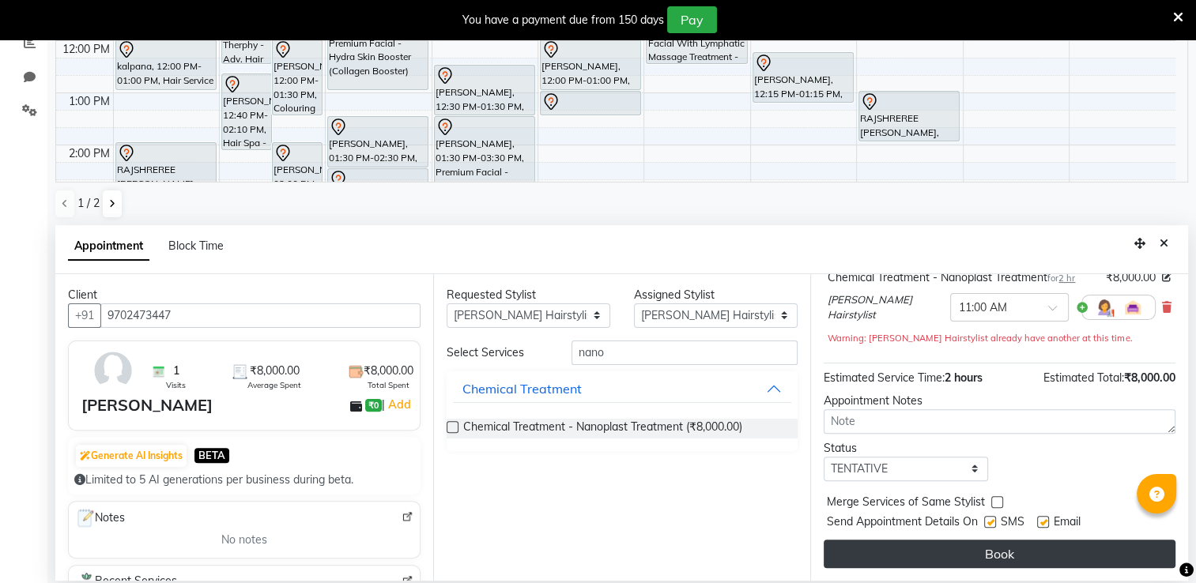
click at [993, 559] on button "Book" at bounding box center [999, 554] width 352 height 28
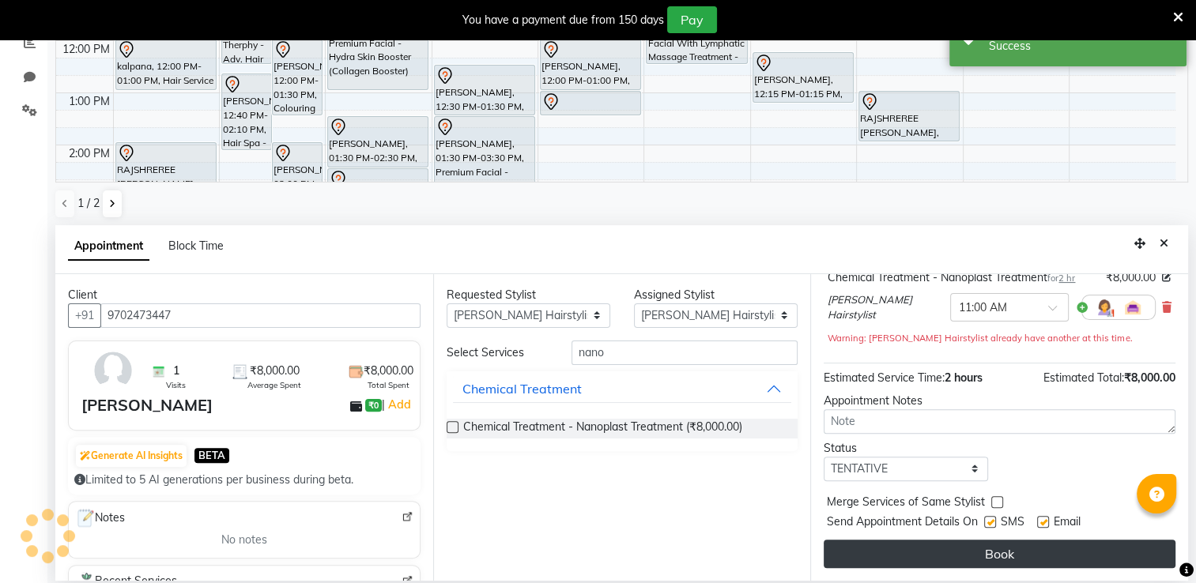
scroll to position [0, 0]
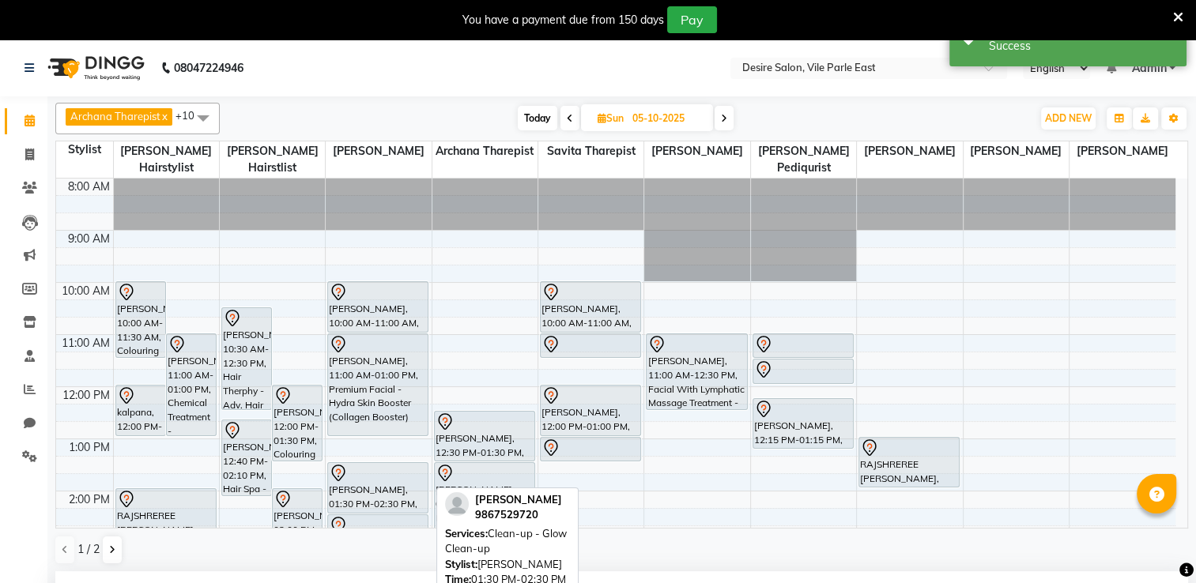
click at [385, 479] on div "[PERSON_NAME], 01:30 PM-02:30 PM, Clean-up - Glow Clean-up" at bounding box center [378, 488] width 100 height 50
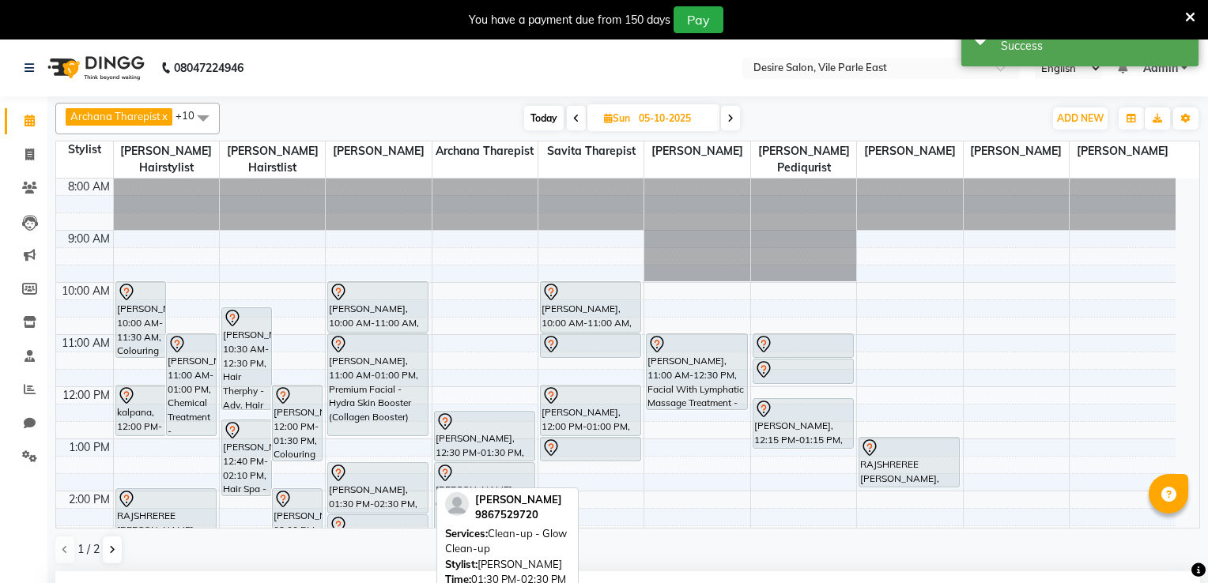
select select "7"
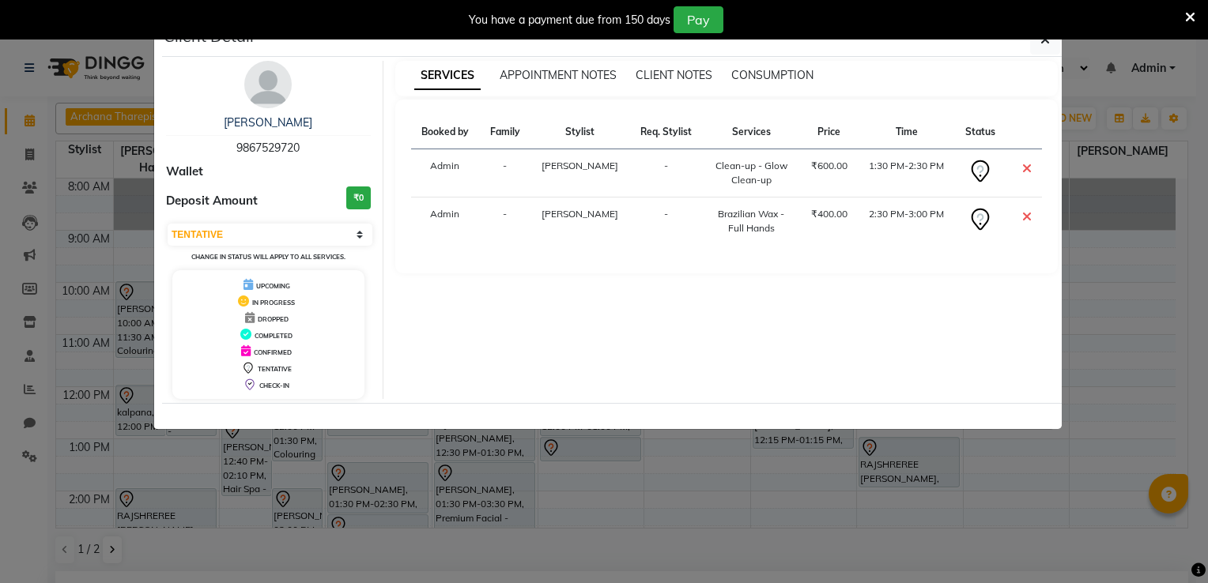
click at [1027, 164] on icon at bounding box center [1026, 168] width 9 height 13
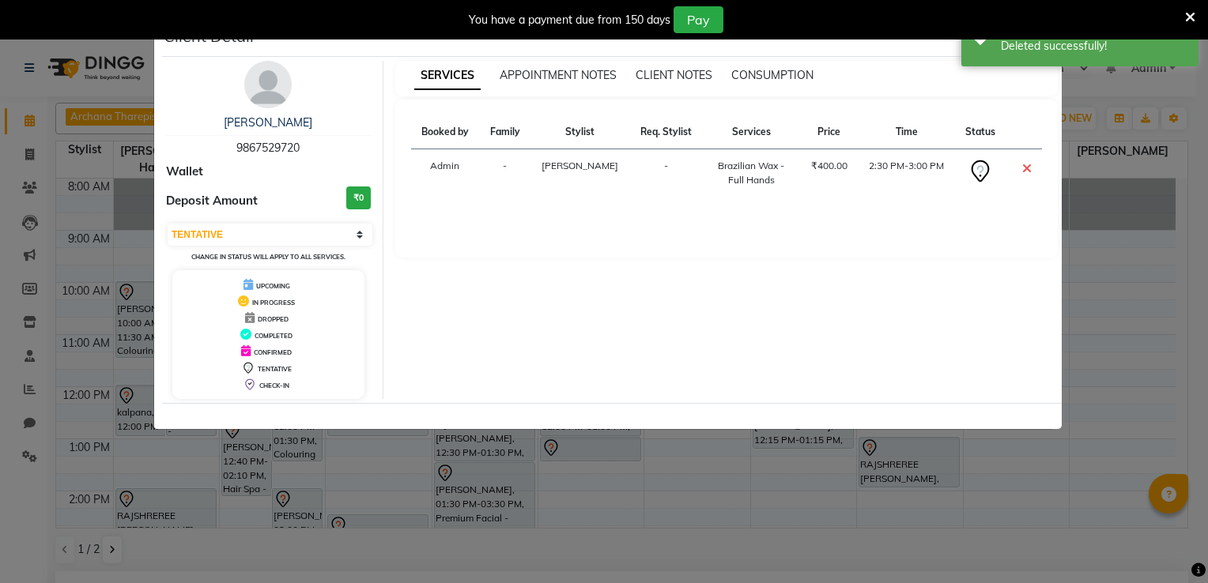
click at [1027, 164] on icon at bounding box center [1026, 168] width 9 height 13
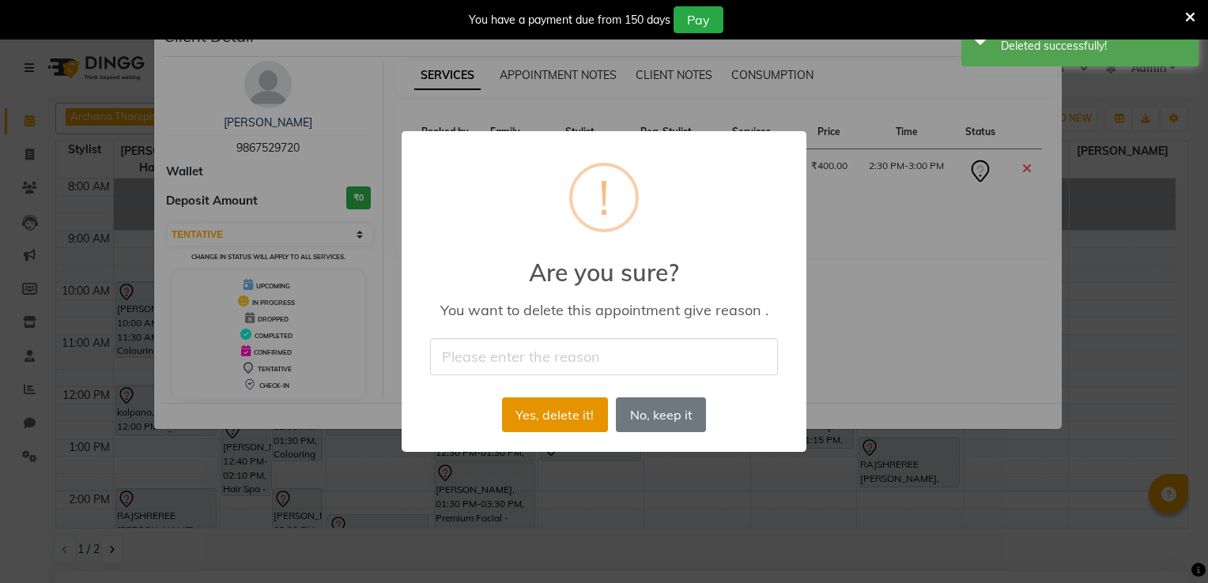
click at [563, 414] on button "Yes, delete it!" at bounding box center [555, 415] width 106 height 35
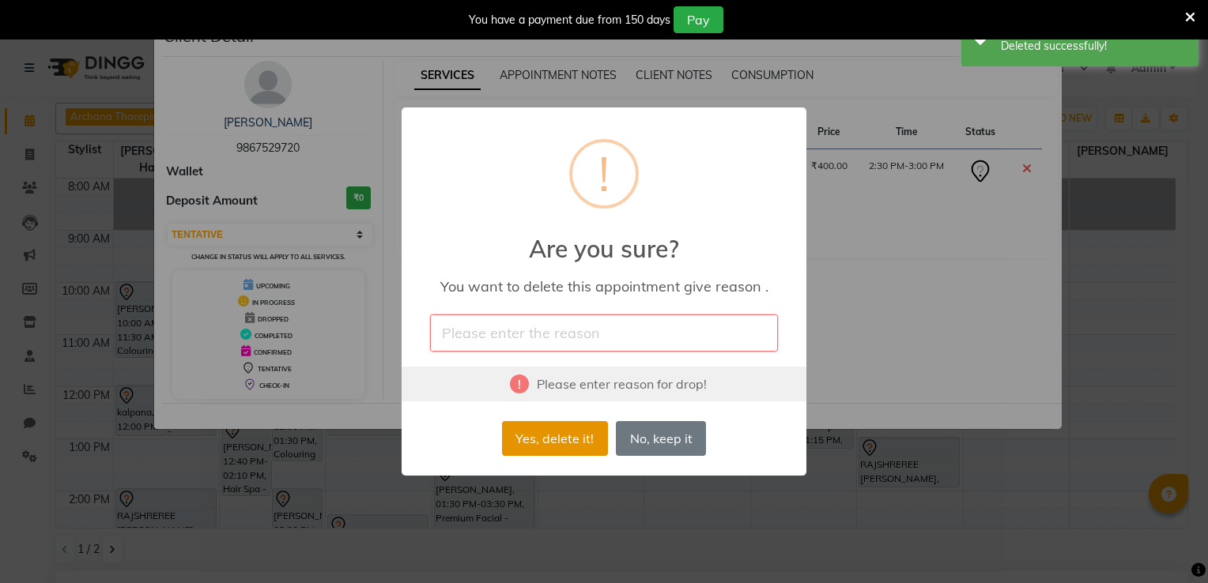
click at [539, 435] on button "Yes, delete it!" at bounding box center [555, 438] width 106 height 35
click at [521, 327] on input "text" at bounding box center [604, 333] width 348 height 37
type input "not coming [DATE]"
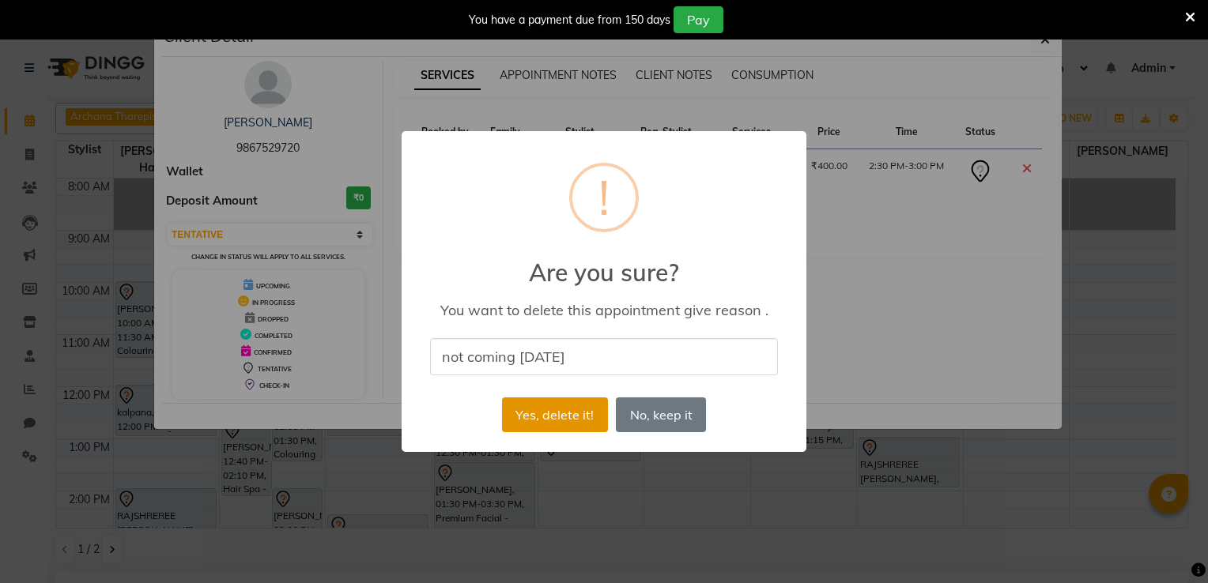
click at [544, 414] on button "Yes, delete it!" at bounding box center [555, 415] width 106 height 35
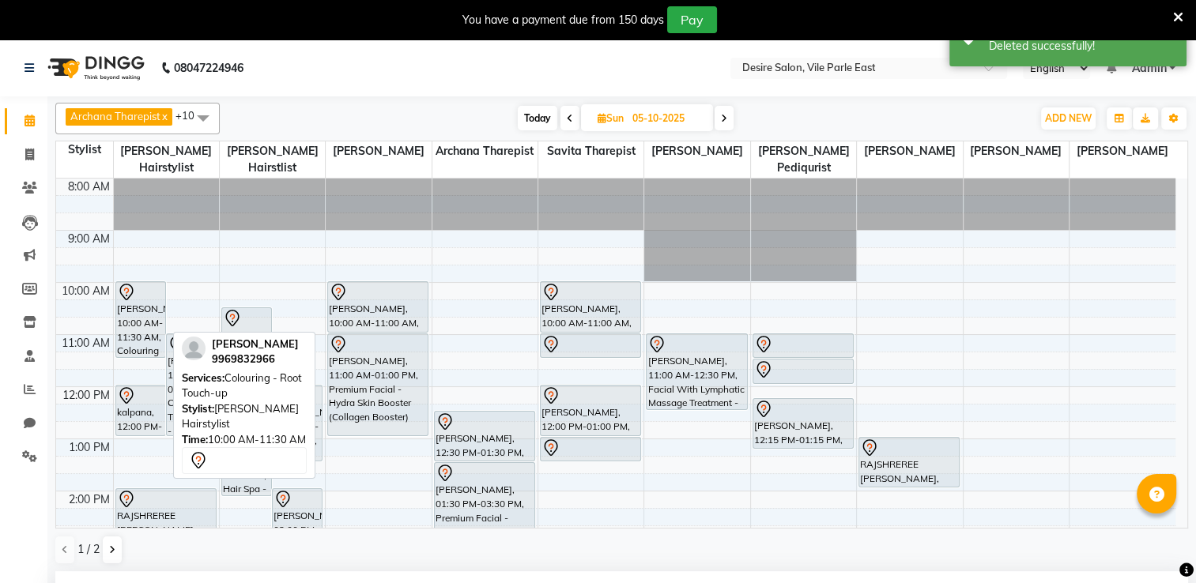
click at [130, 312] on div "[PERSON_NAME], 10:00 AM-11:30 AM, Colouring - Root Touch-up" at bounding box center [140, 319] width 49 height 75
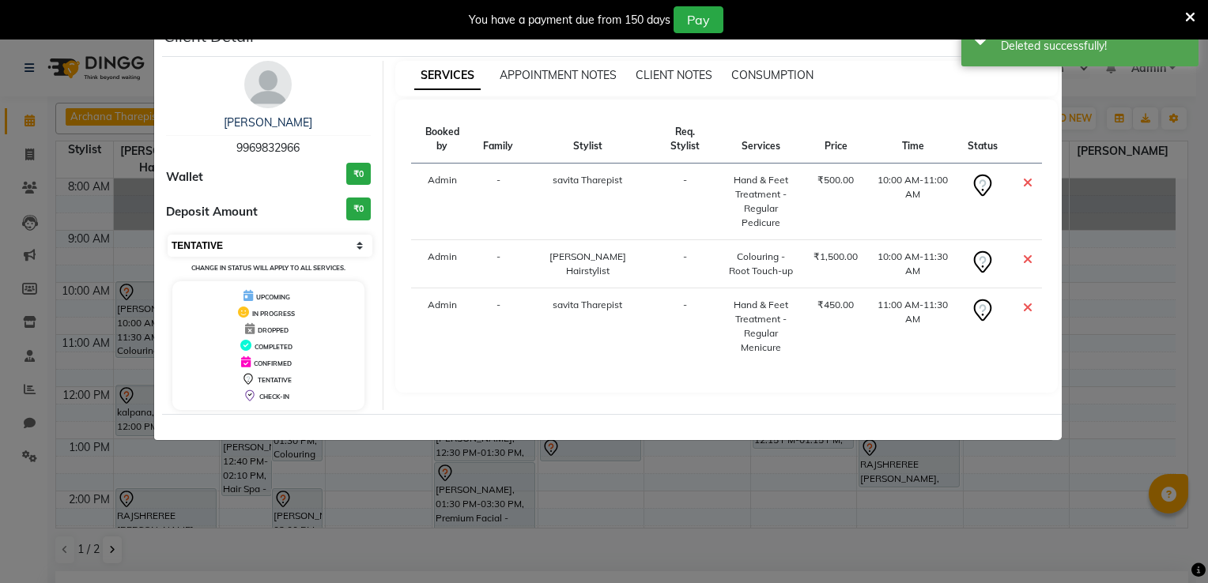
click at [252, 242] on select "Select CONFIRMED TENTATIVE" at bounding box center [270, 246] width 205 height 22
select select "6"
click at [168, 235] on select "Select CONFIRMED TENTATIVE" at bounding box center [270, 246] width 205 height 22
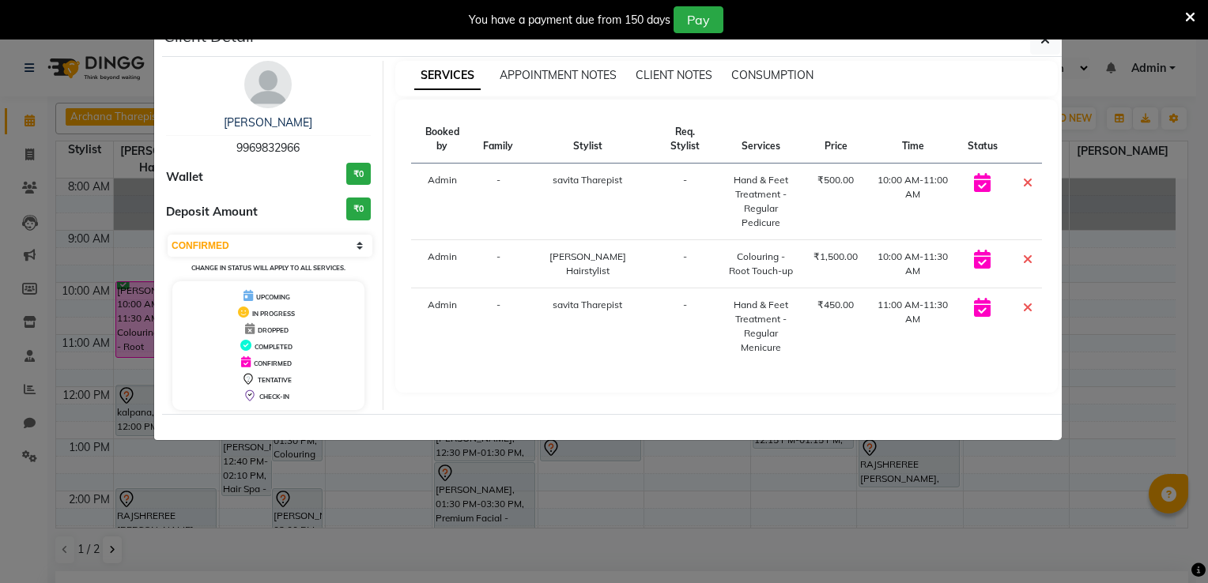
click at [1192, 17] on icon at bounding box center [1190, 17] width 10 height 14
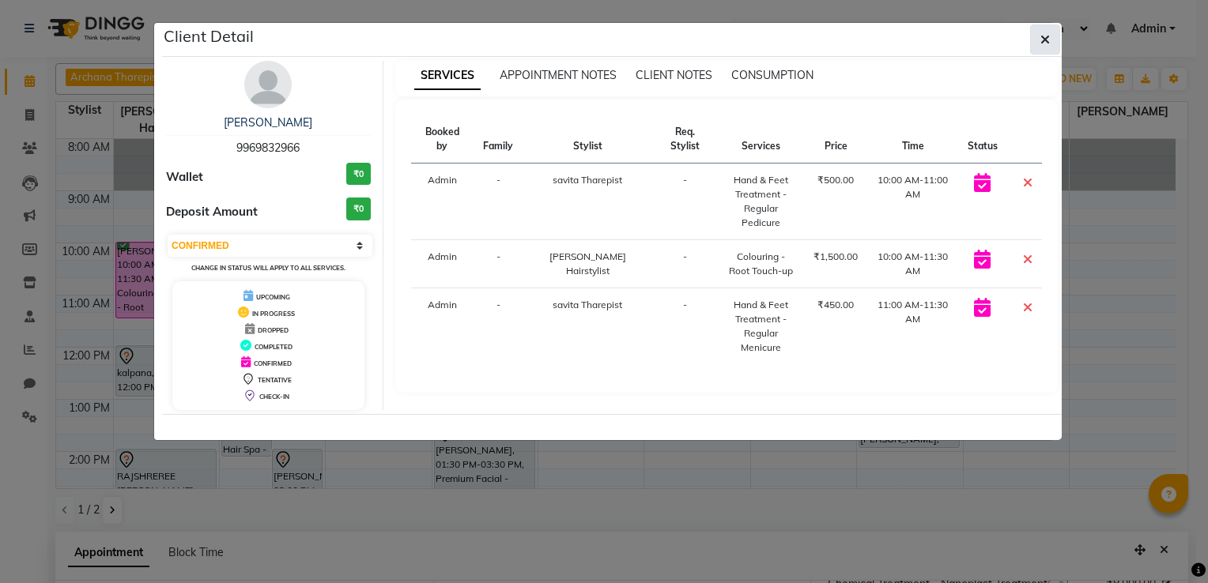
click at [1042, 36] on icon "button" at bounding box center [1044, 39] width 9 height 13
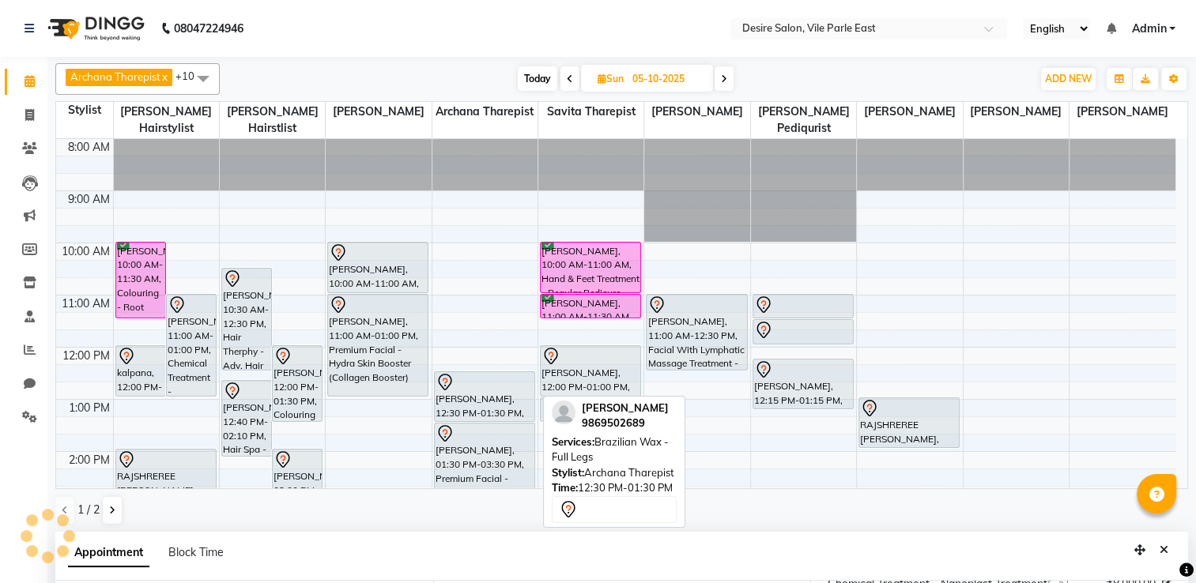
click at [458, 418] on div at bounding box center [485, 421] width 100 height 6
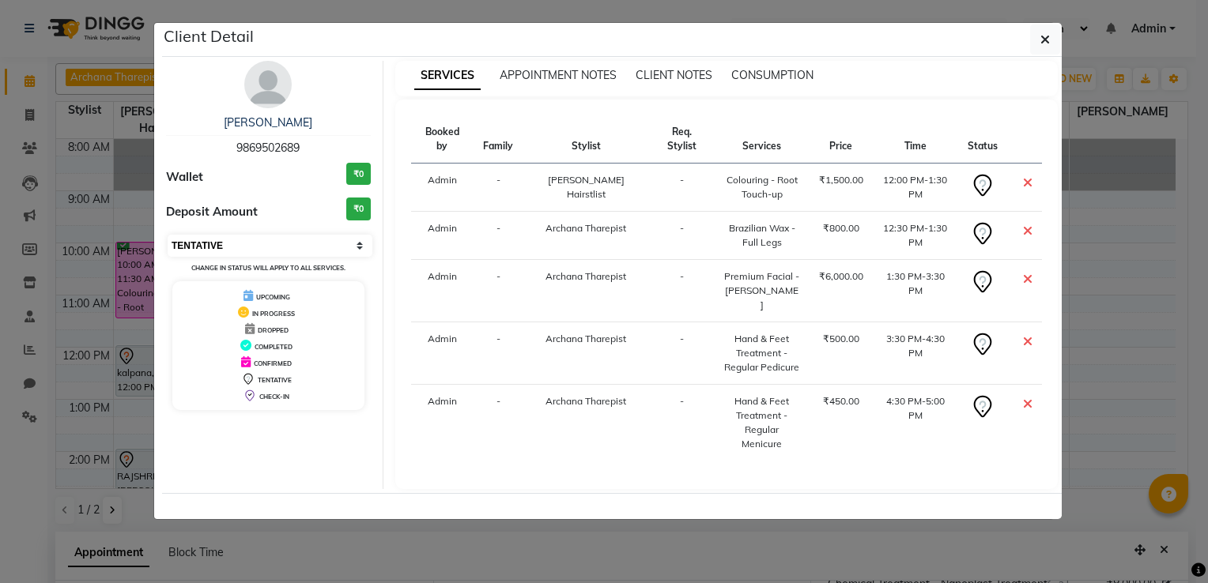
click at [275, 245] on select "Select CONFIRMED TENTATIVE" at bounding box center [270, 246] width 205 height 22
select select "6"
click at [168, 235] on select "Select CONFIRMED TENTATIVE" at bounding box center [270, 246] width 205 height 22
click at [1042, 43] on icon "button" at bounding box center [1044, 39] width 9 height 13
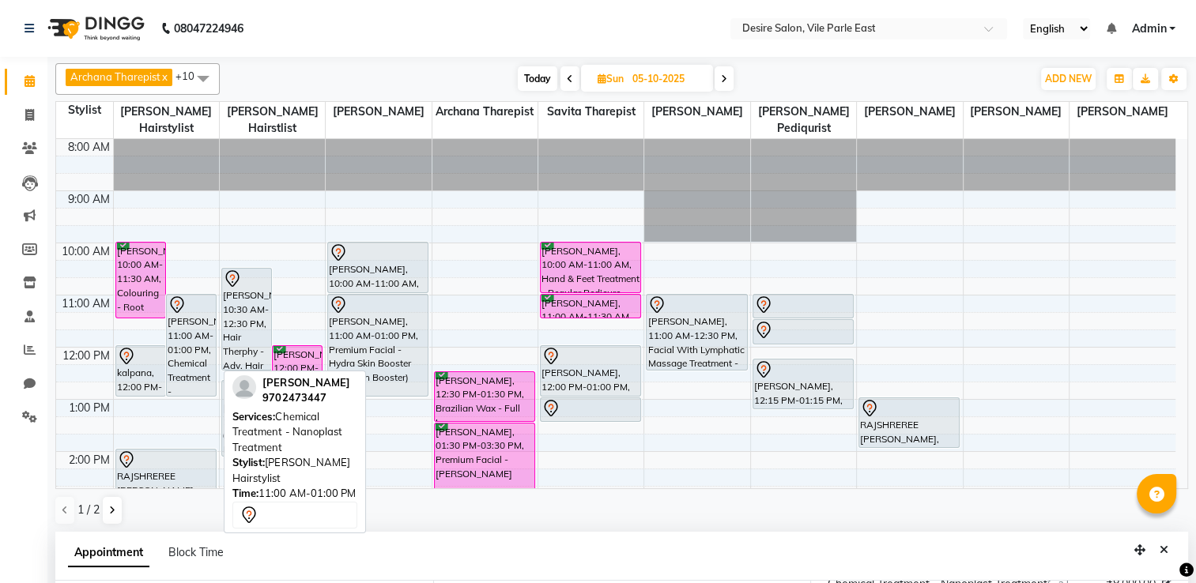
click at [196, 312] on div "[PERSON_NAME], 11:00 AM-01:00 PM, Chemical Treatment - Nanoplast Treatment" at bounding box center [191, 345] width 49 height 101
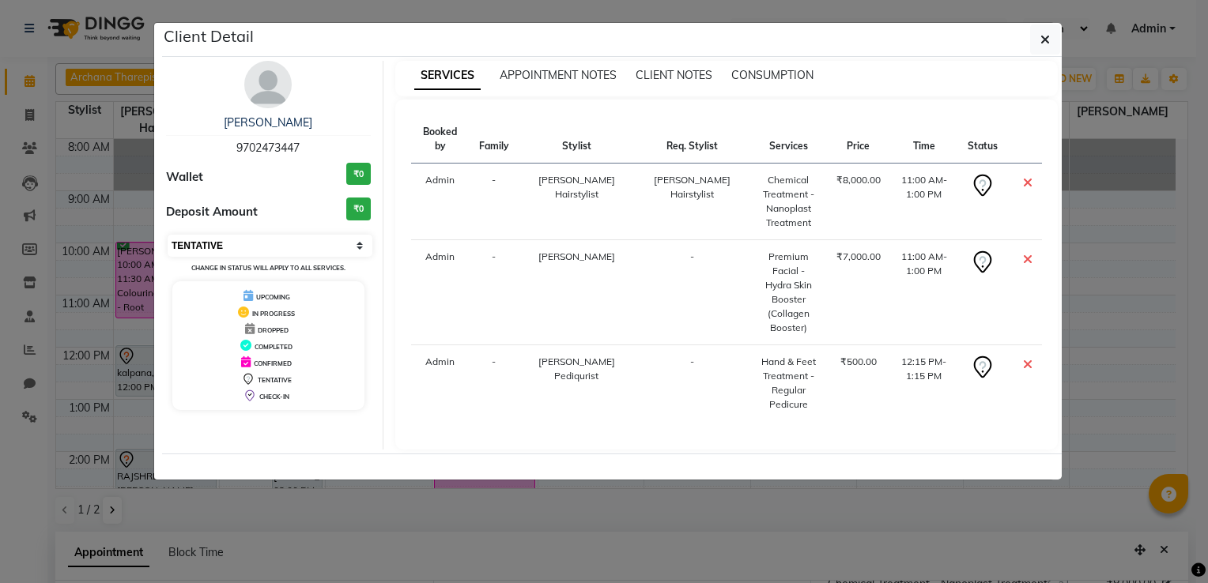
click at [244, 239] on select "Select CONFIRMED TENTATIVE" at bounding box center [270, 246] width 205 height 22
select select "6"
click at [168, 235] on select "Select CONFIRMED TENTATIVE" at bounding box center [270, 246] width 205 height 22
click at [1046, 43] on icon "button" at bounding box center [1044, 39] width 9 height 13
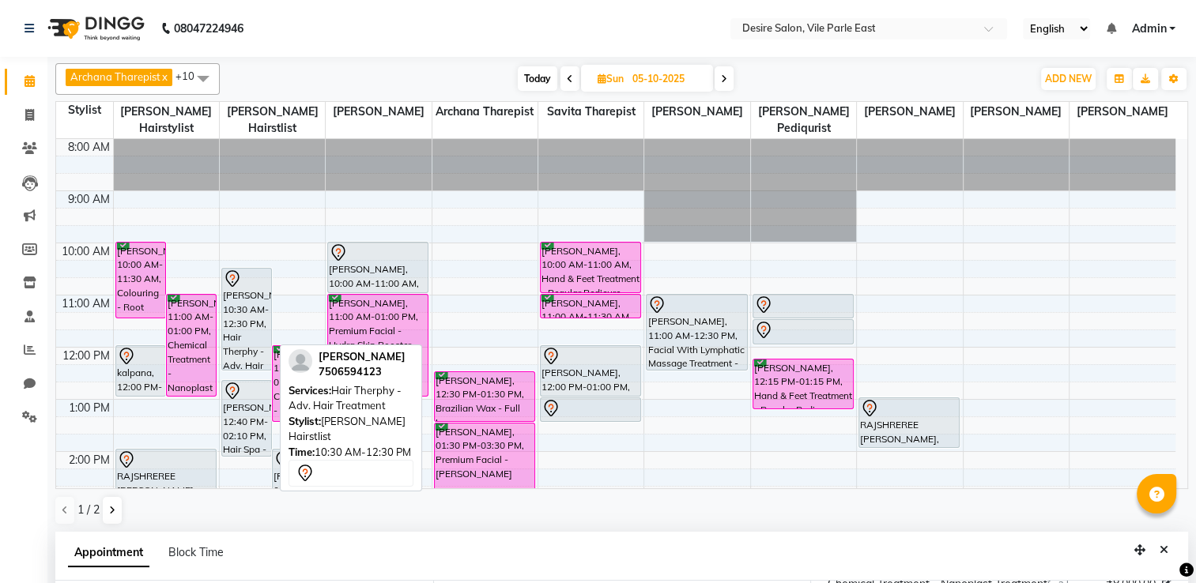
click at [240, 305] on div "[PERSON_NAME], 10:30 AM-12:30 PM, Hair Therphy - Adv. Hair Treatment" at bounding box center [246, 319] width 49 height 101
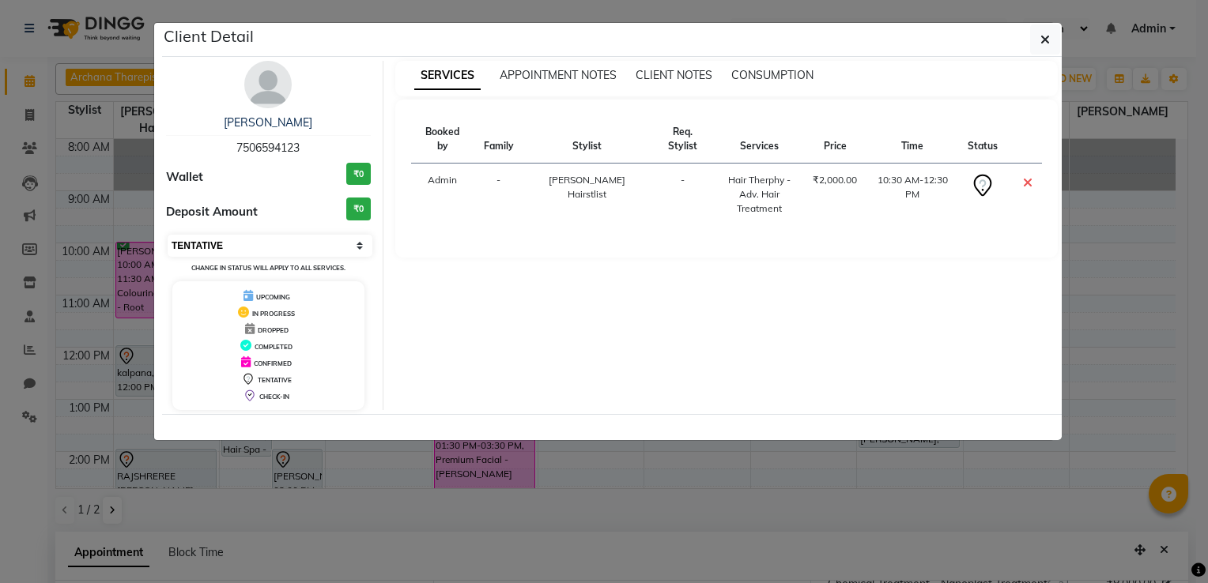
click at [286, 249] on select "Select CONFIRMED TENTATIVE" at bounding box center [270, 246] width 205 height 22
select select "6"
click at [168, 235] on select "Select CONFIRMED TENTATIVE" at bounding box center [270, 246] width 205 height 22
click at [1047, 40] on icon "button" at bounding box center [1044, 39] width 9 height 13
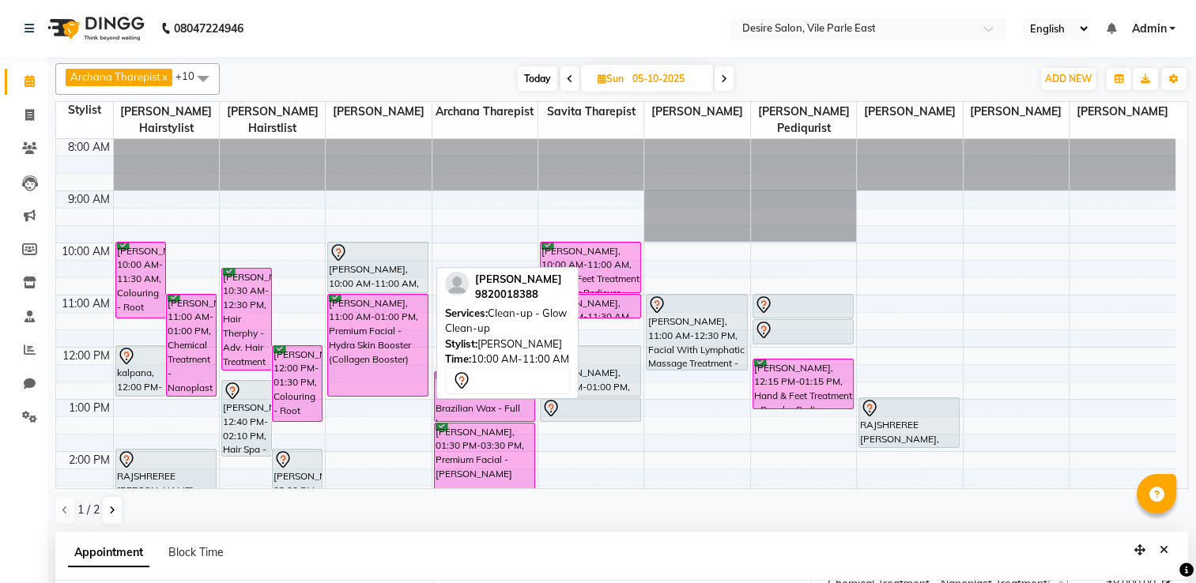
click at [383, 248] on div "[PERSON_NAME], 10:00 AM-11:00 AM, Clean-up - Glow Clean-up" at bounding box center [378, 268] width 100 height 50
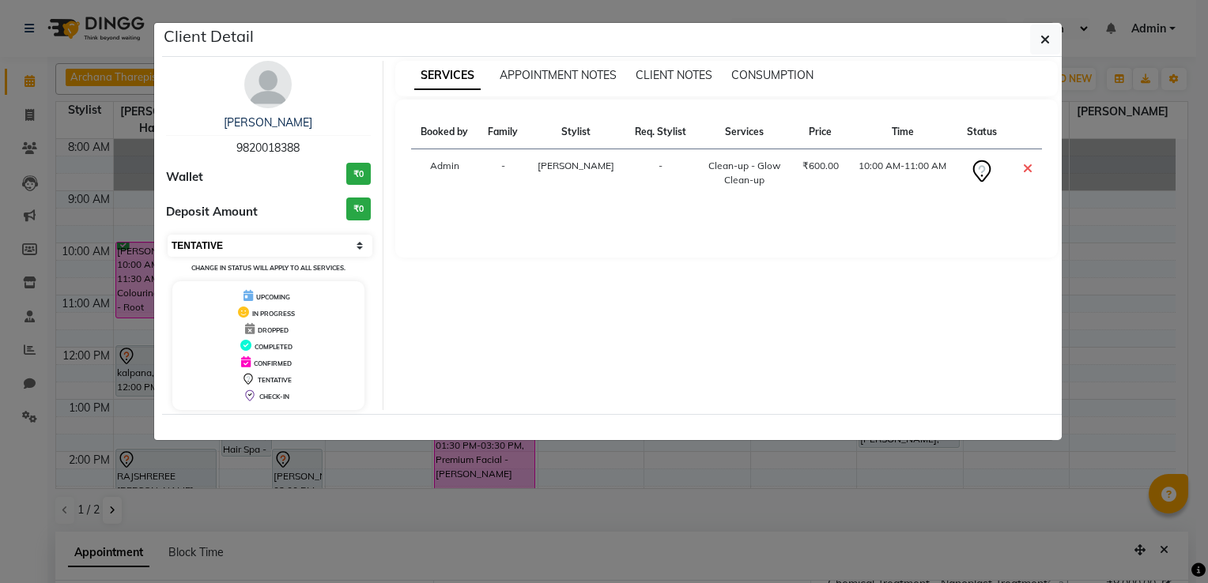
click at [332, 242] on select "Select CONFIRMED TENTATIVE" at bounding box center [270, 246] width 205 height 22
select select "6"
click at [168, 235] on select "Select CONFIRMED TENTATIVE" at bounding box center [270, 246] width 205 height 22
click at [1042, 43] on icon "button" at bounding box center [1044, 39] width 9 height 13
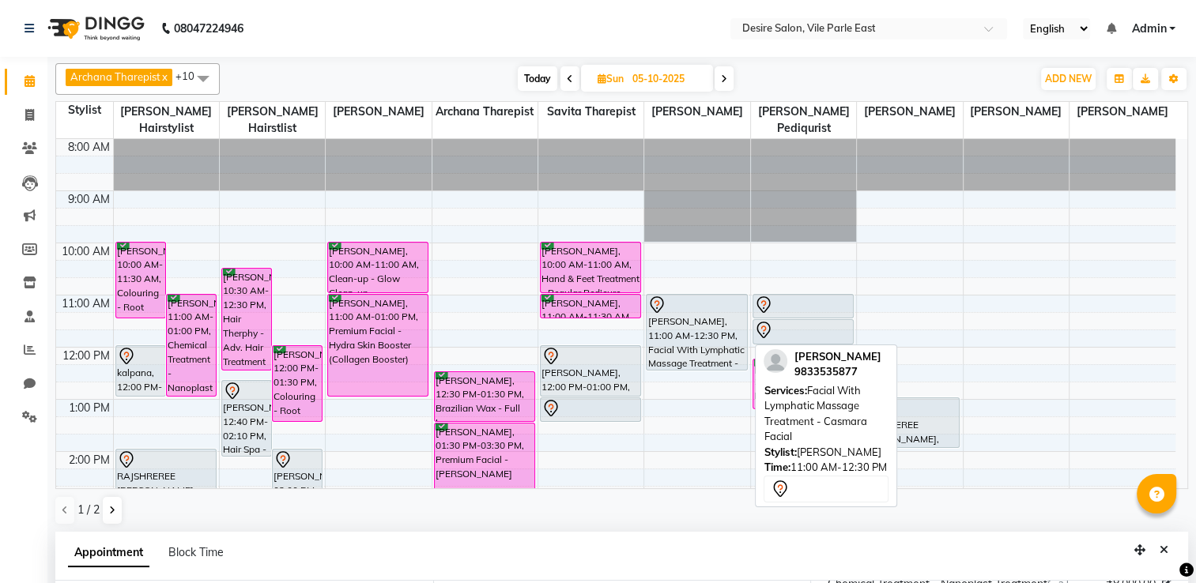
click at [715, 316] on div "[PERSON_NAME], 11:00 AM-12:30 PM, Facial With Lymphatic Massage Treatment - Cas…" at bounding box center [696, 332] width 100 height 75
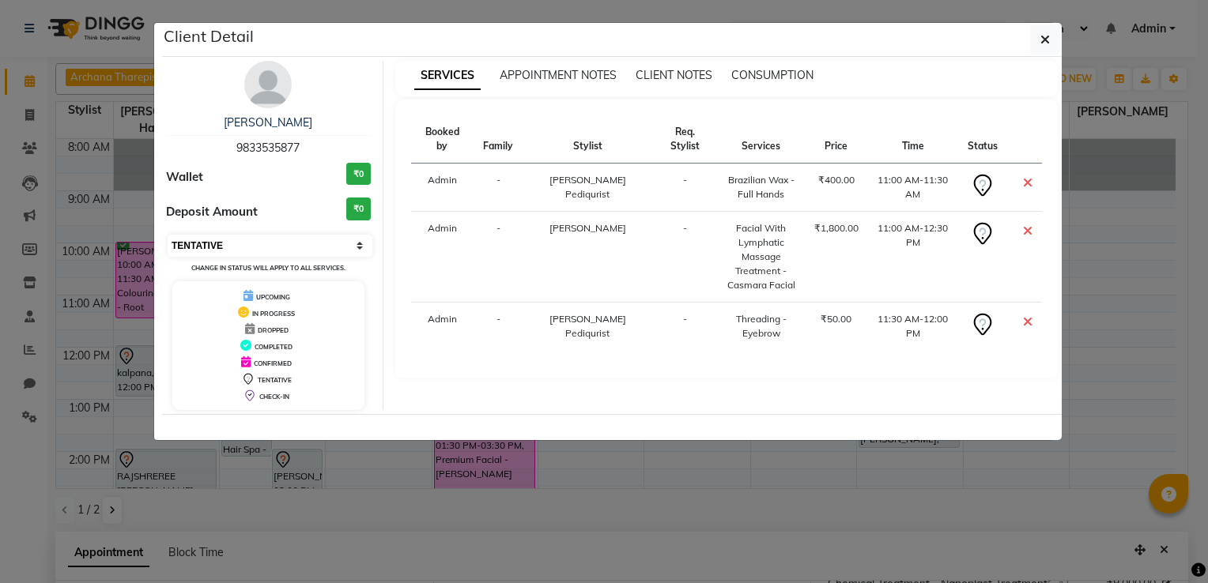
click at [320, 236] on select "Select CONFIRMED TENTATIVE" at bounding box center [270, 246] width 205 height 22
select select "6"
click at [168, 235] on select "Select CONFIRMED TENTATIVE" at bounding box center [270, 246] width 205 height 22
click at [1050, 43] on button "button" at bounding box center [1045, 39] width 30 height 30
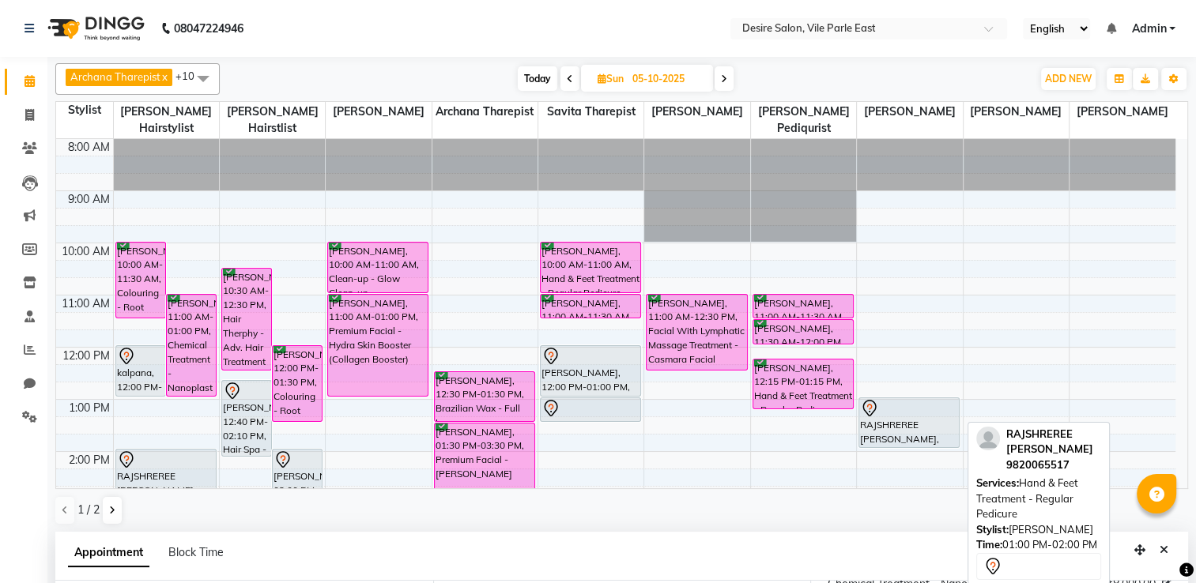
click at [918, 408] on div "RAJSHREREE [PERSON_NAME], 01:00 PM-02:00 PM, Hand & Feet Treatment - Regular Pe…" at bounding box center [909, 422] width 100 height 49
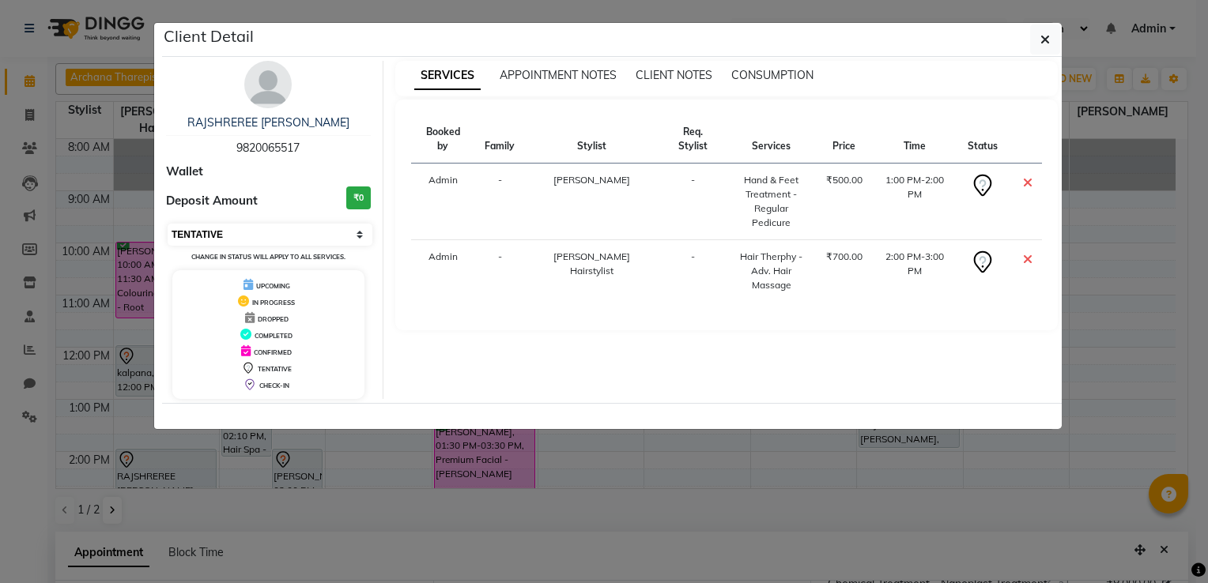
click at [319, 229] on select "Select CONFIRMED TENTATIVE" at bounding box center [270, 235] width 205 height 22
select select "6"
click at [168, 224] on select "Select CONFIRMED TENTATIVE" at bounding box center [270, 235] width 205 height 22
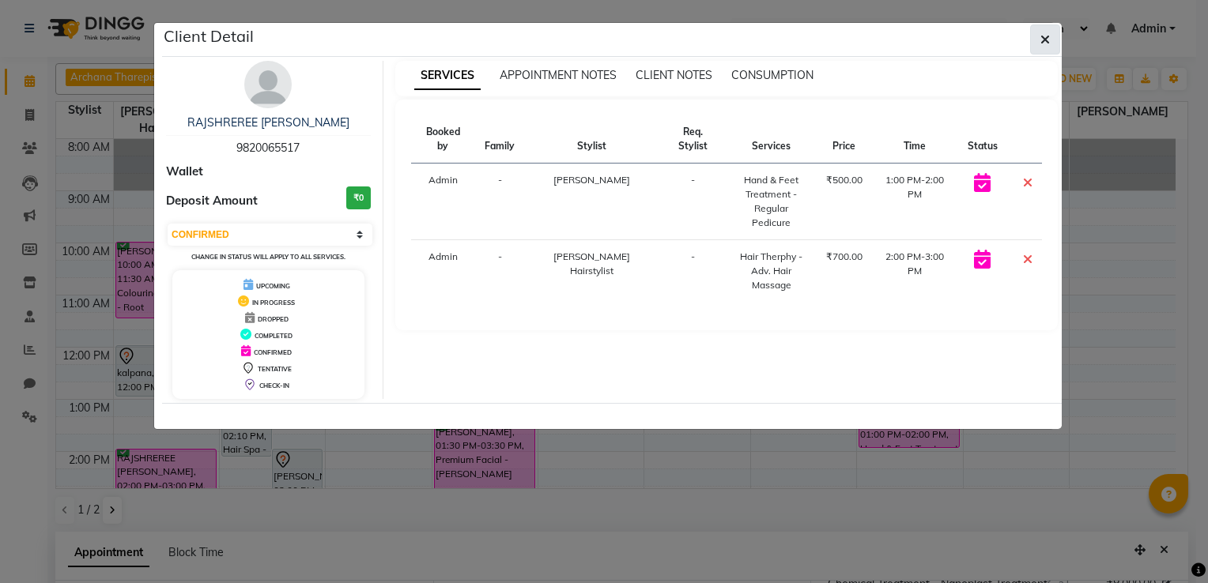
click at [1049, 44] on icon "button" at bounding box center [1044, 39] width 9 height 13
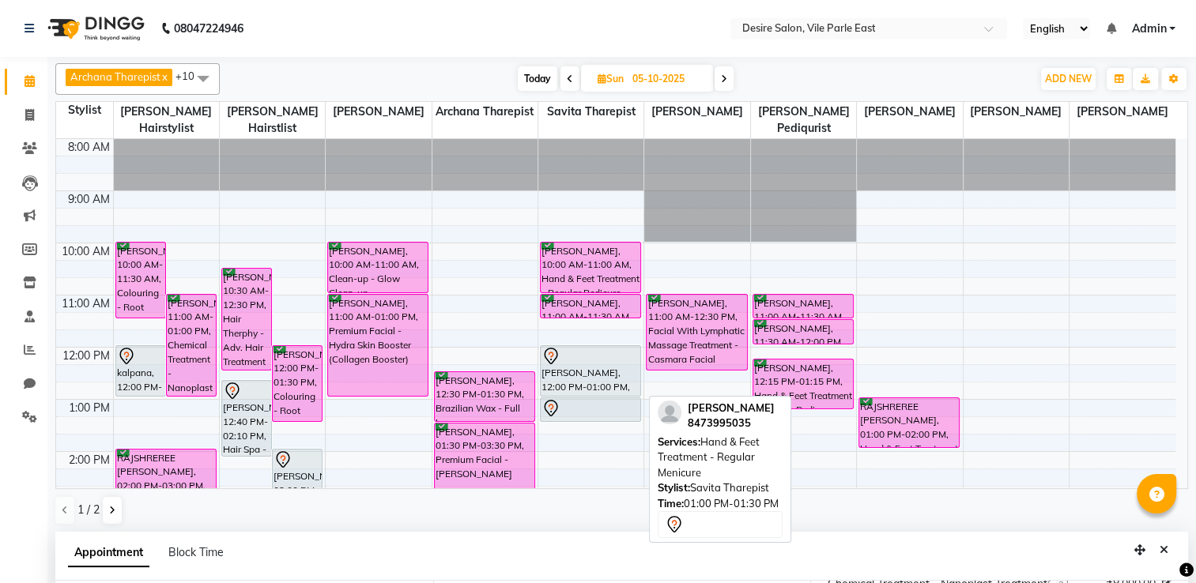
click at [572, 399] on div at bounding box center [590, 408] width 98 height 19
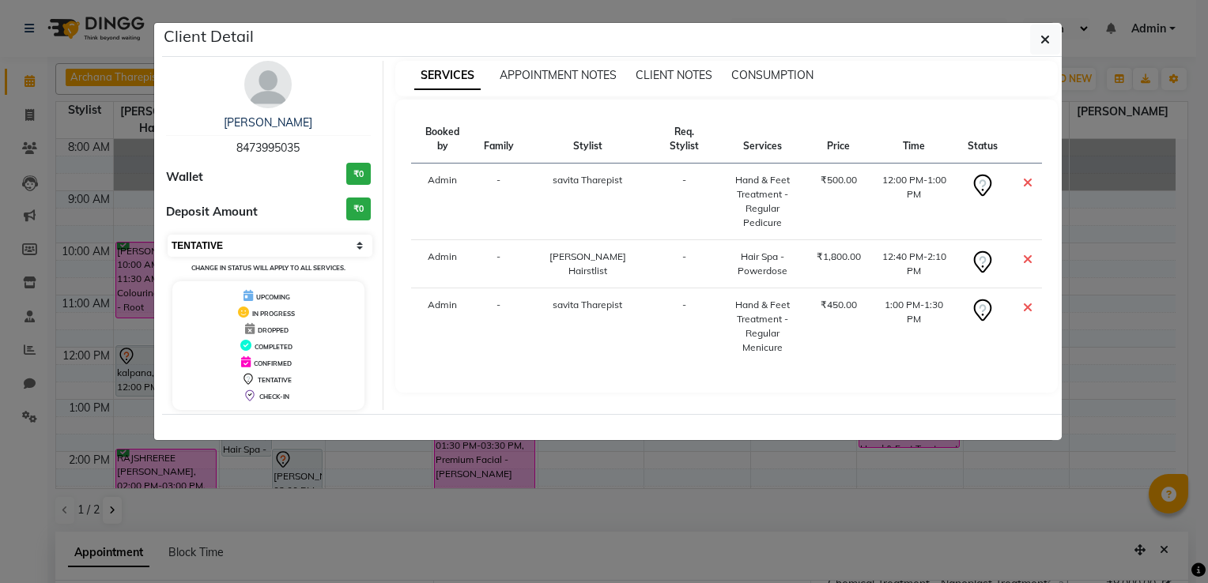
click at [297, 251] on select "Select CONFIRMED TENTATIVE" at bounding box center [270, 246] width 205 height 22
select select "6"
click at [168, 235] on select "Select CONFIRMED TENTATIVE" at bounding box center [270, 246] width 205 height 22
click at [1053, 34] on button "button" at bounding box center [1045, 39] width 30 height 30
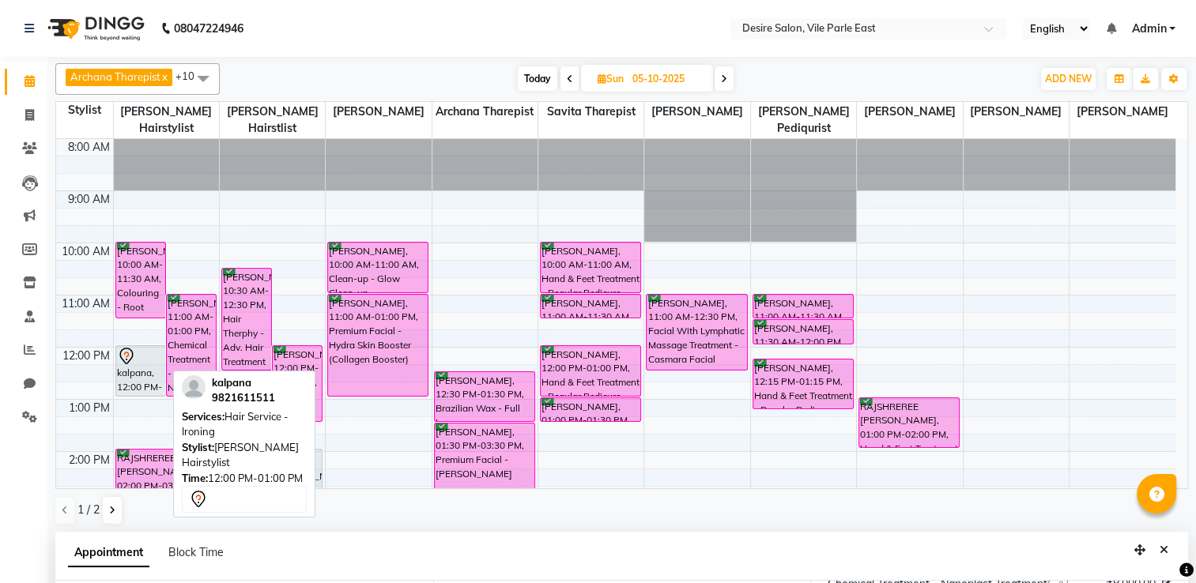
click at [140, 348] on div "kalpana, 12:00 PM-01:00 PM, Hair Service - Ironing" at bounding box center [140, 371] width 49 height 50
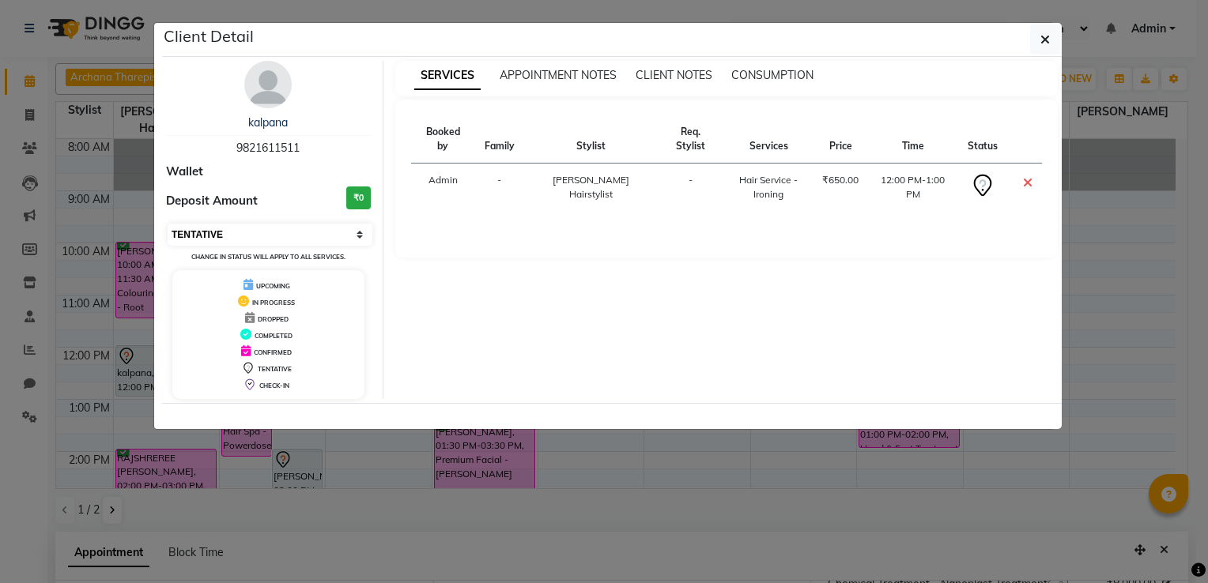
click at [278, 228] on select "Select CONFIRMED TENTATIVE" at bounding box center [270, 235] width 205 height 22
select select "6"
click at [168, 224] on select "Select CONFIRMED TENTATIVE" at bounding box center [270, 235] width 205 height 22
click at [1043, 37] on icon "button" at bounding box center [1044, 39] width 9 height 13
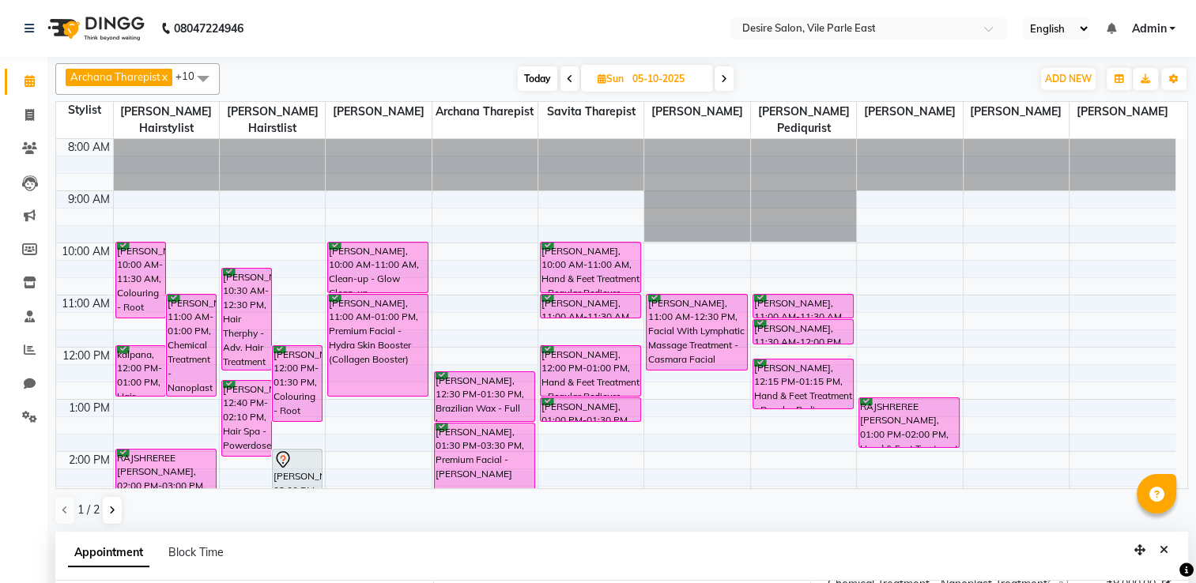
scroll to position [321, 0]
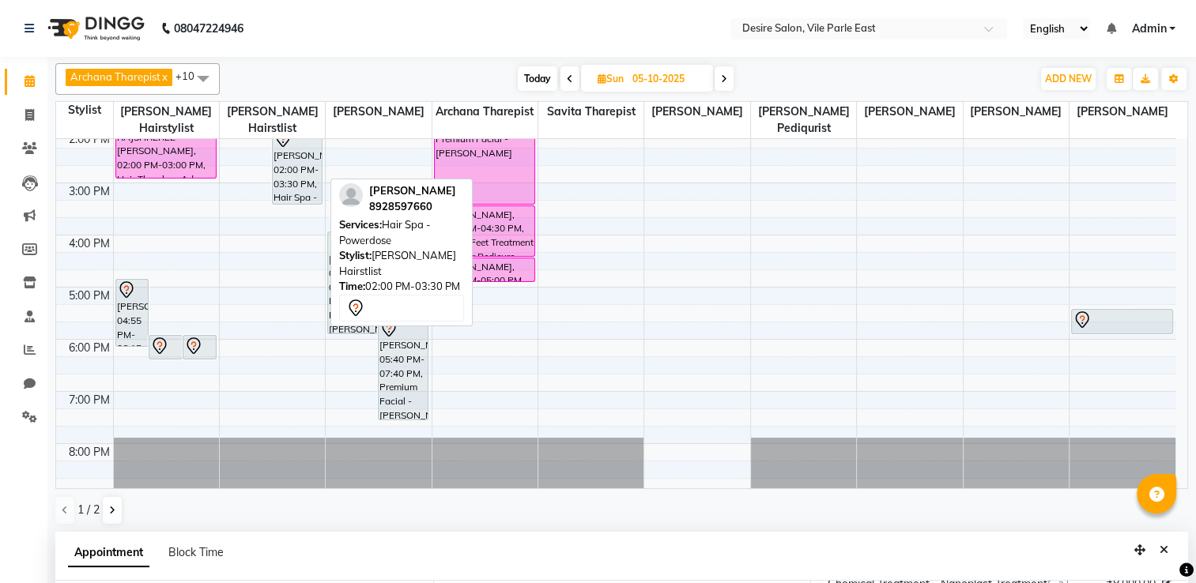
click at [303, 157] on div "[PERSON_NAME], 02:00 PM-03:30 PM, Hair Spa - Powerdose" at bounding box center [297, 166] width 49 height 75
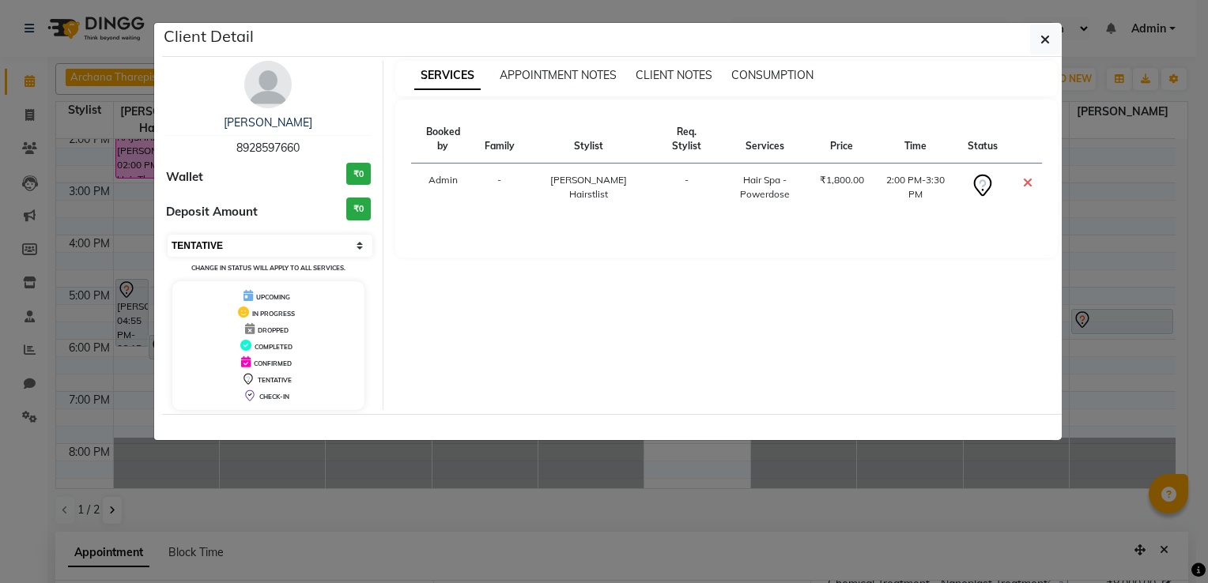
click at [239, 242] on select "Select CONFIRMED TENTATIVE" at bounding box center [270, 246] width 205 height 22
select select "6"
click at [168, 235] on select "Select CONFIRMED TENTATIVE" at bounding box center [270, 246] width 205 height 22
click at [1049, 41] on icon "button" at bounding box center [1044, 39] width 9 height 13
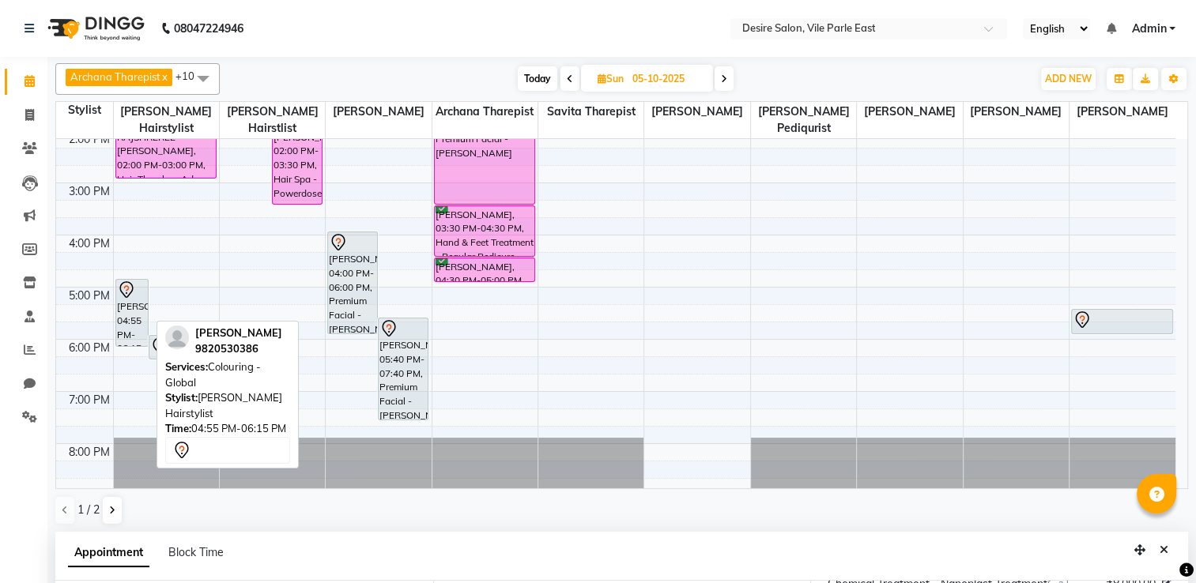
click at [132, 296] on div "[PERSON_NAME], 04:55 PM-06:15 PM, Colouring - Global" at bounding box center [132, 313] width 32 height 66
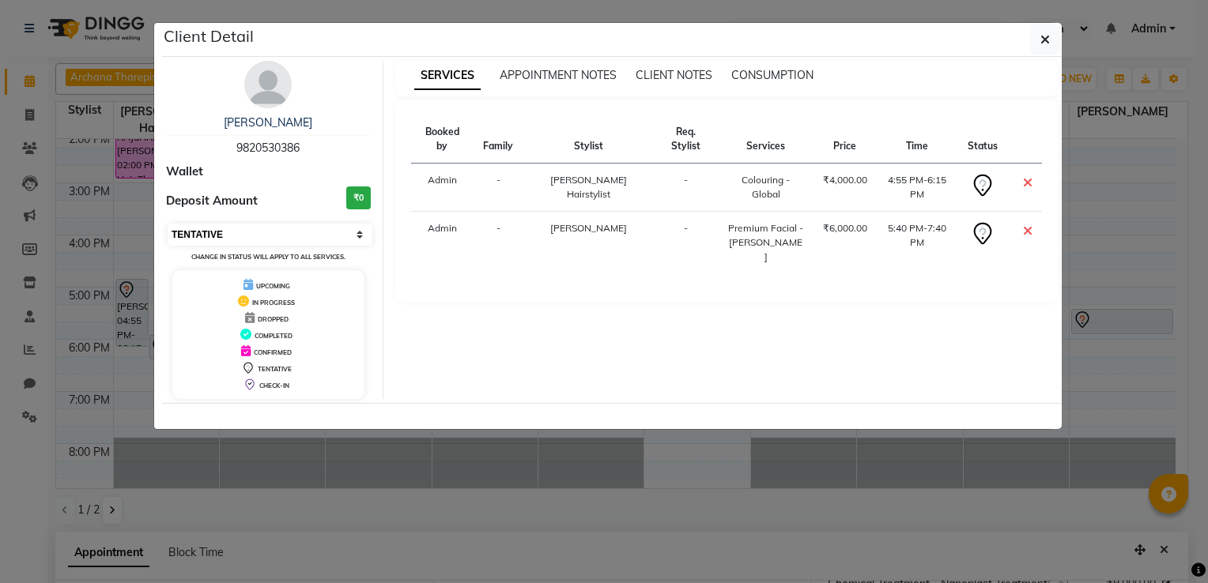
click at [232, 236] on select "Select CONFIRMED TENTATIVE" at bounding box center [270, 235] width 205 height 22
select select "6"
click at [168, 224] on select "Select CONFIRMED TENTATIVE" at bounding box center [270, 235] width 205 height 22
click at [1043, 38] on icon "button" at bounding box center [1044, 39] width 9 height 13
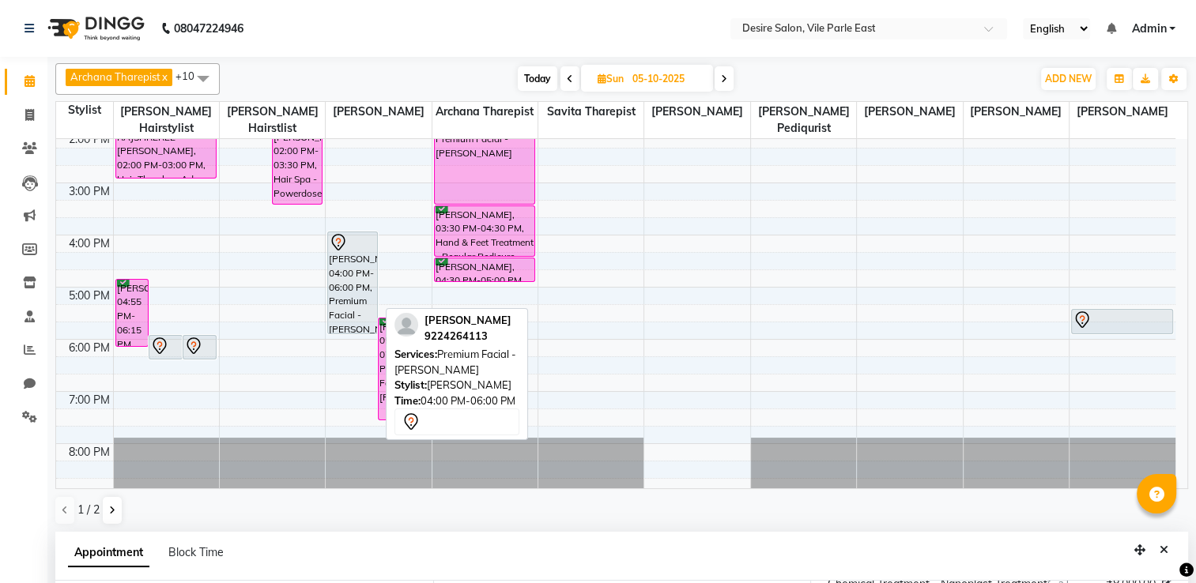
click at [336, 272] on div "[PERSON_NAME], 04:00 PM-06:00 PM, Premium Facial - [PERSON_NAME]" at bounding box center [352, 282] width 49 height 101
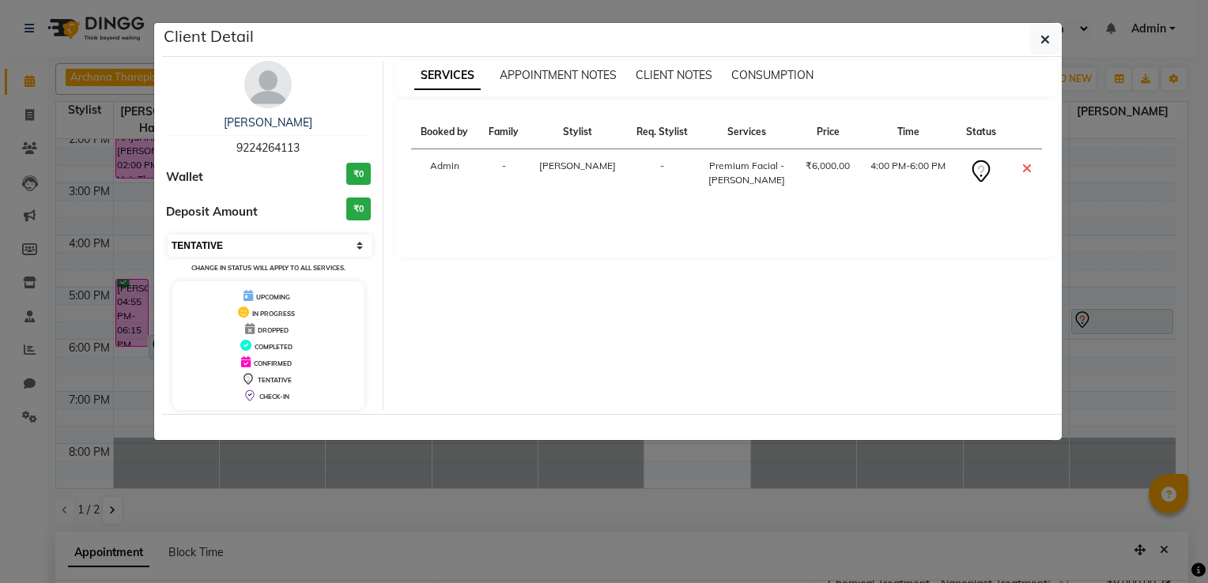
click at [300, 246] on select "Select CONFIRMED TENTATIVE" at bounding box center [270, 246] width 205 height 22
select select "6"
click at [168, 235] on select "Select CONFIRMED TENTATIVE" at bounding box center [270, 246] width 205 height 22
click at [1038, 46] on button "button" at bounding box center [1045, 39] width 30 height 30
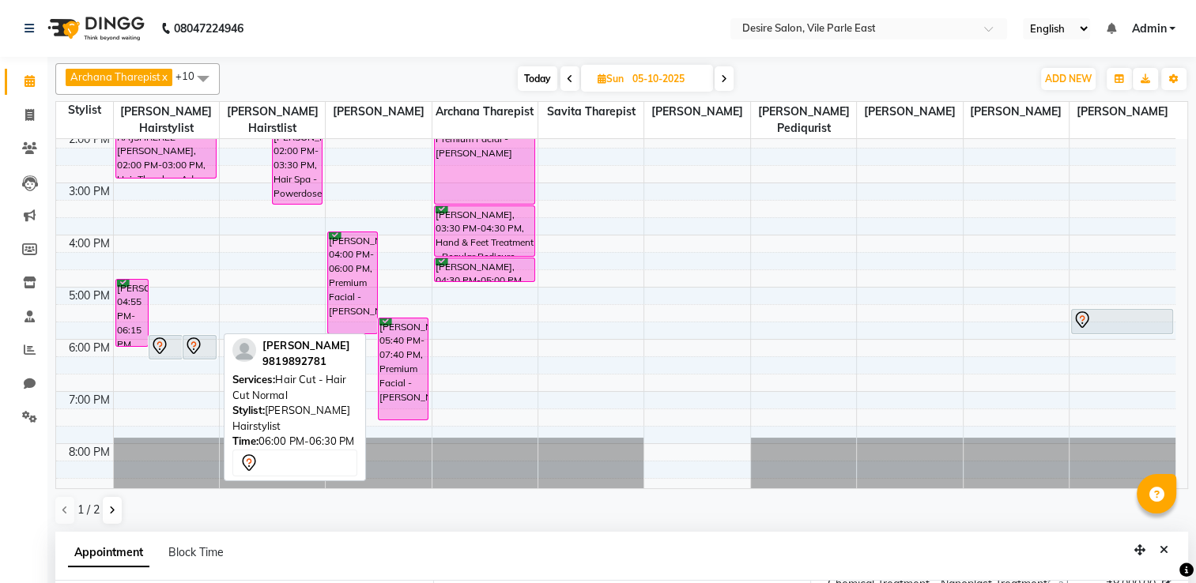
click at [190, 337] on icon at bounding box center [193, 346] width 19 height 19
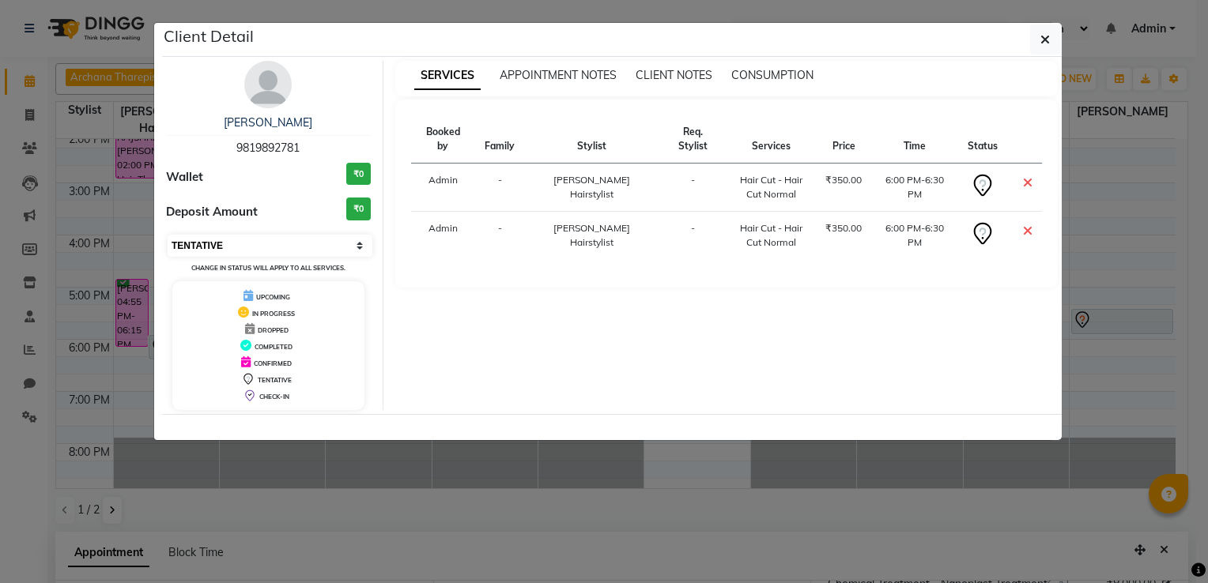
click at [251, 239] on select "Select CONFIRMED TENTATIVE" at bounding box center [270, 246] width 205 height 22
select select "6"
click at [168, 235] on select "Select CONFIRMED TENTATIVE" at bounding box center [270, 246] width 205 height 22
click at [1043, 36] on icon "button" at bounding box center [1044, 39] width 9 height 13
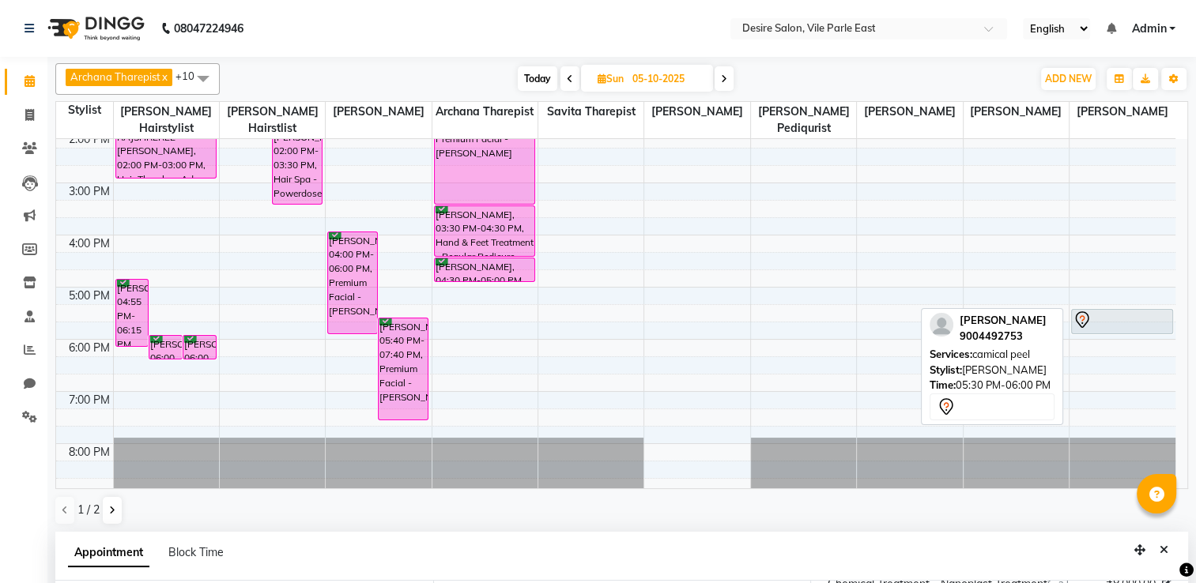
click at [1135, 311] on div at bounding box center [1121, 320] width 99 height 19
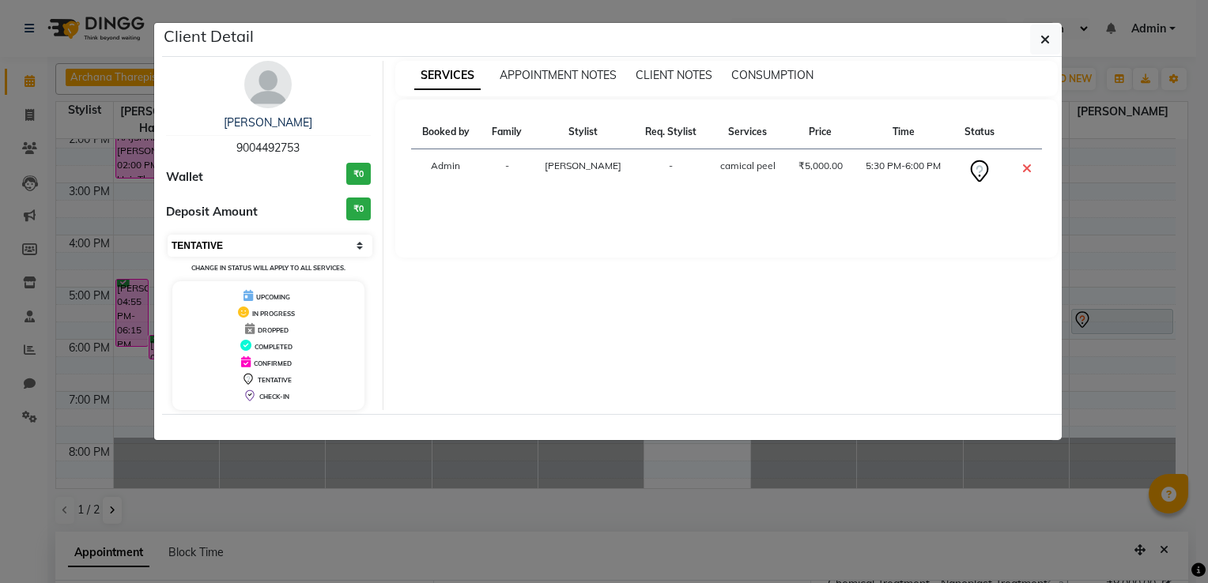
click at [253, 245] on select "Select CONFIRMED TENTATIVE" at bounding box center [270, 246] width 205 height 22
select select "6"
click at [168, 235] on select "Select CONFIRMED TENTATIVE" at bounding box center [270, 246] width 205 height 22
click at [1040, 36] on icon "button" at bounding box center [1044, 39] width 9 height 13
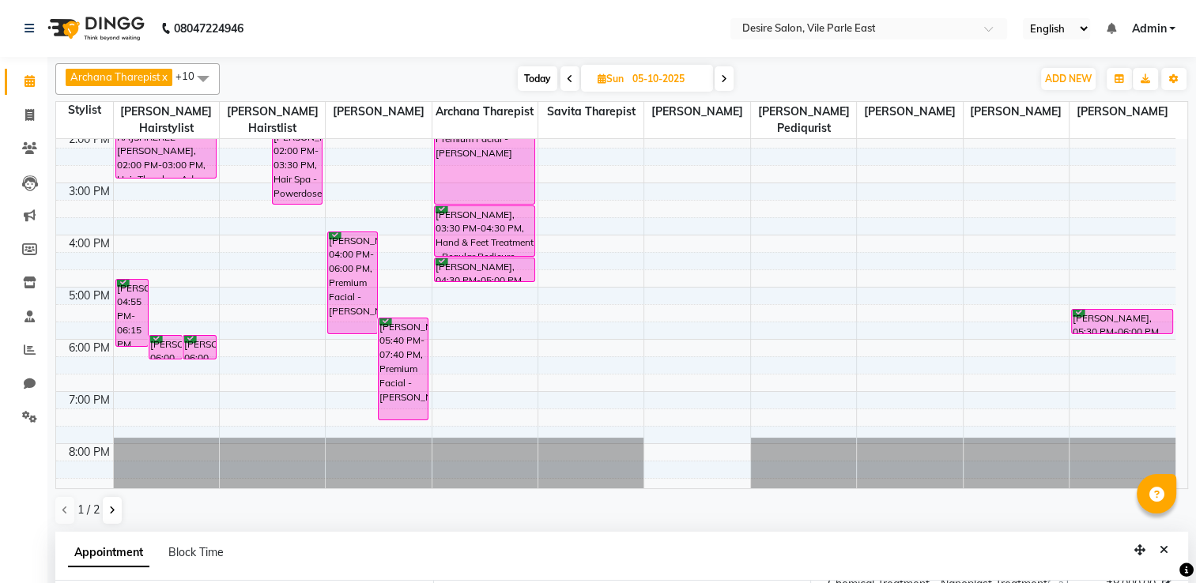
scroll to position [0, 0]
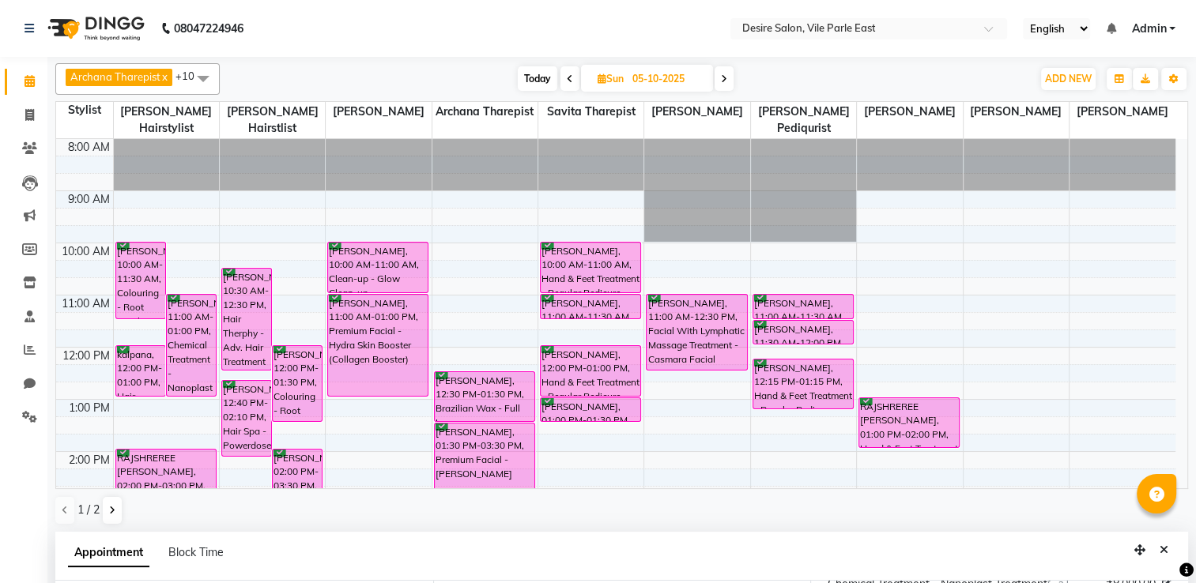
click at [676, 84] on input "05-10-2025" at bounding box center [666, 79] width 79 height 24
select select "10"
select select "2025"
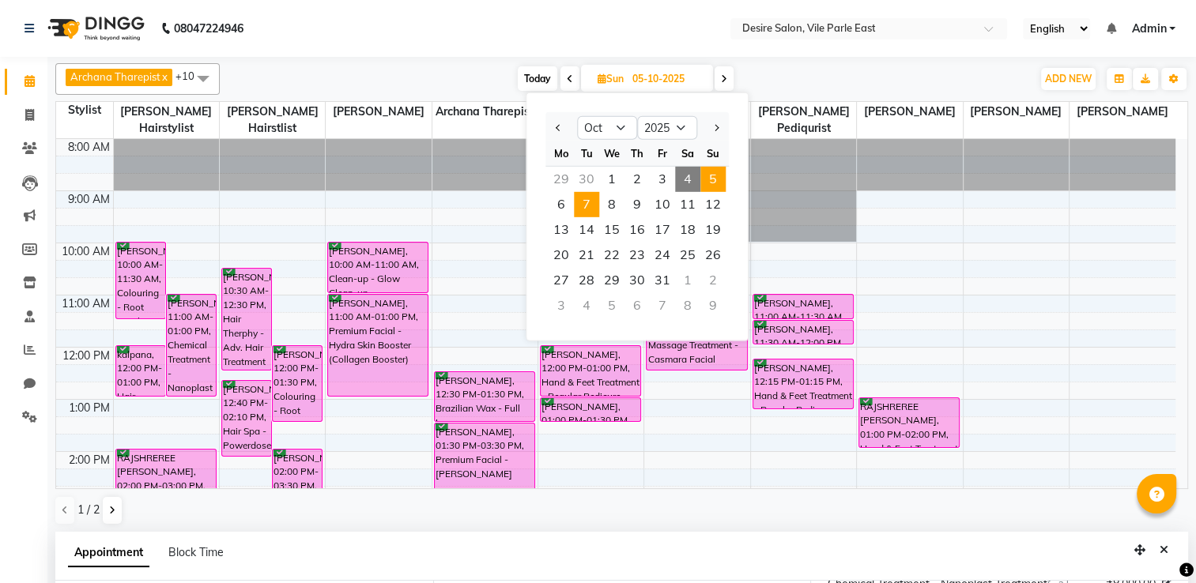
click at [585, 205] on span "7" at bounding box center [586, 204] width 25 height 25
type input "[DATE]"
select select "660"
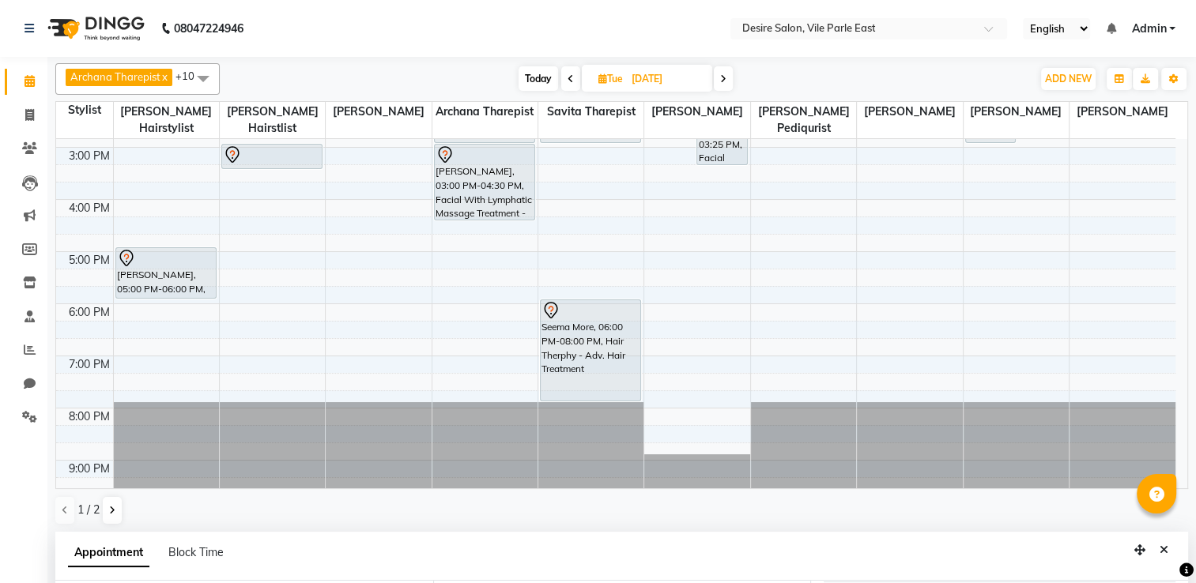
scroll to position [36, 0]
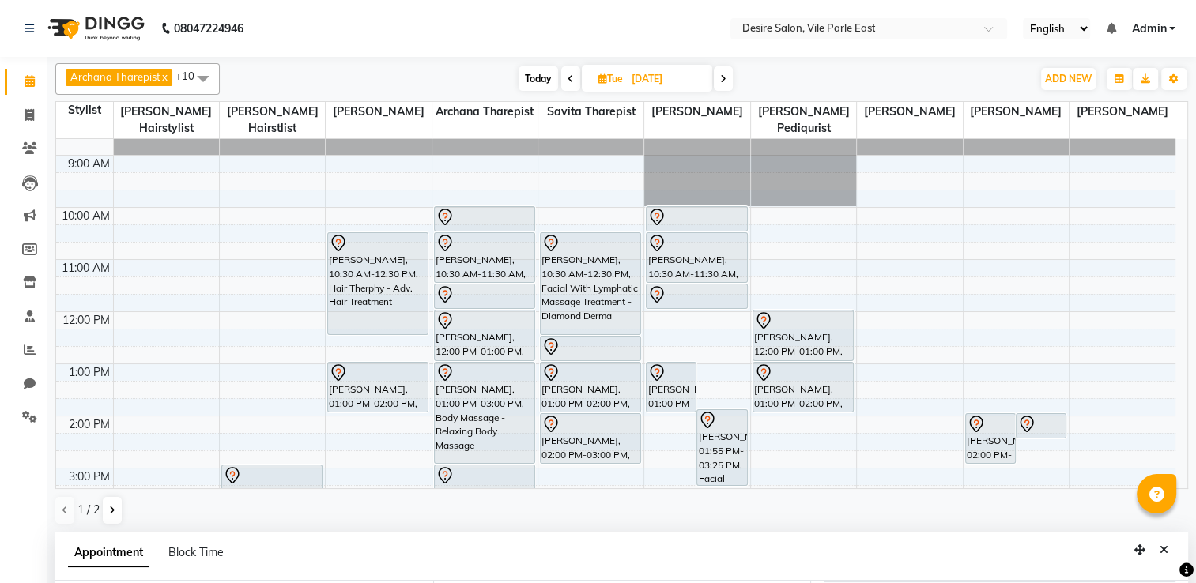
click at [665, 81] on input "[DATE]" at bounding box center [666, 79] width 79 height 24
select select "10"
select select "2025"
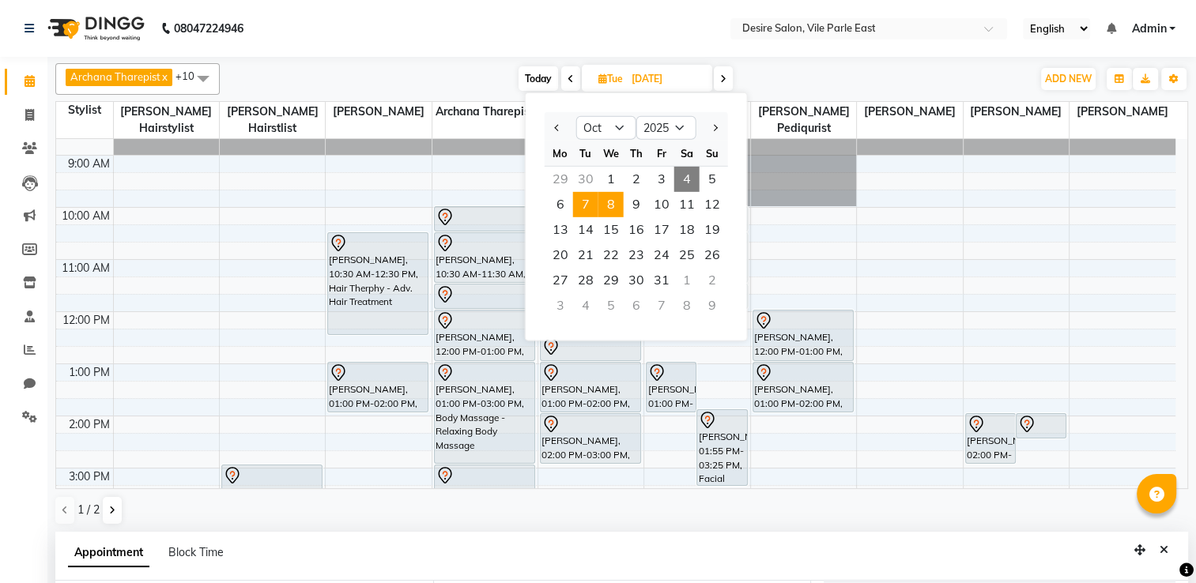
click at [611, 207] on span "8" at bounding box center [610, 204] width 25 height 25
type input "[DATE]"
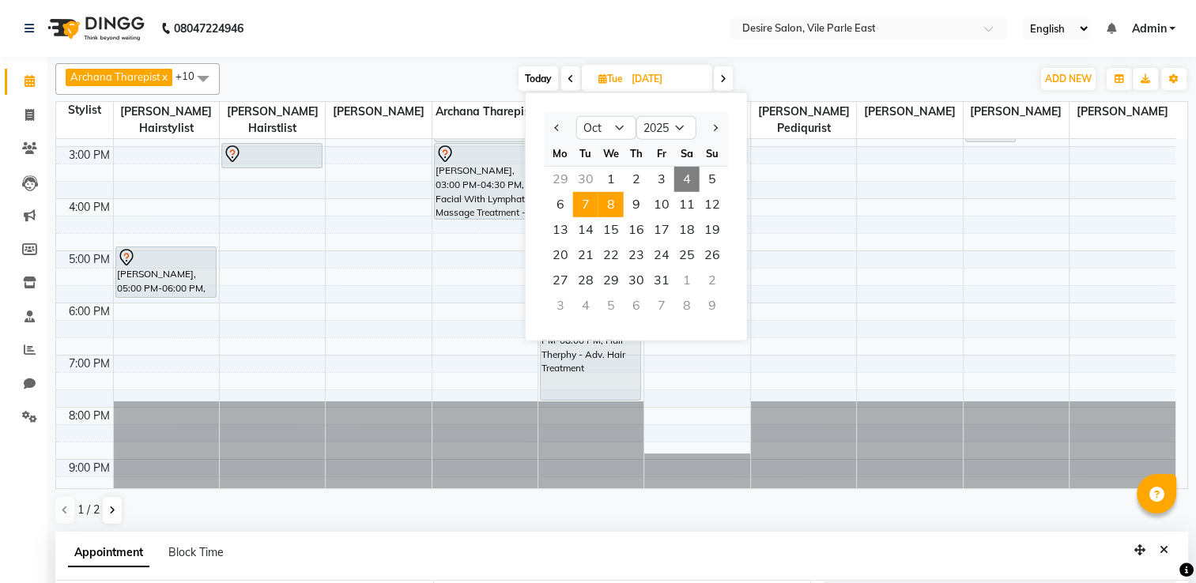
select select "660"
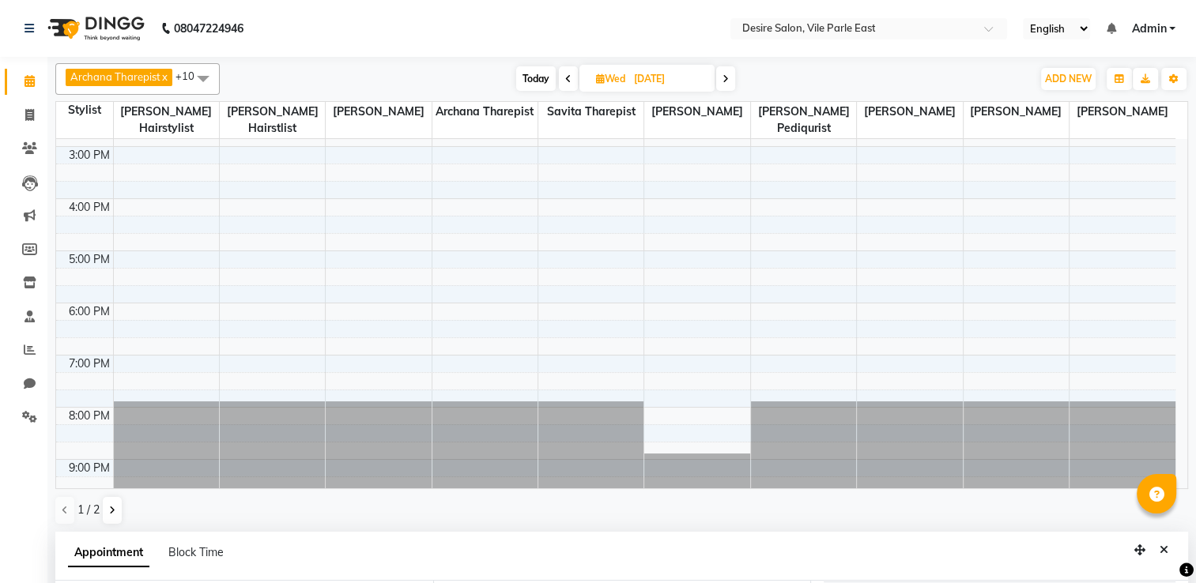
scroll to position [36, 0]
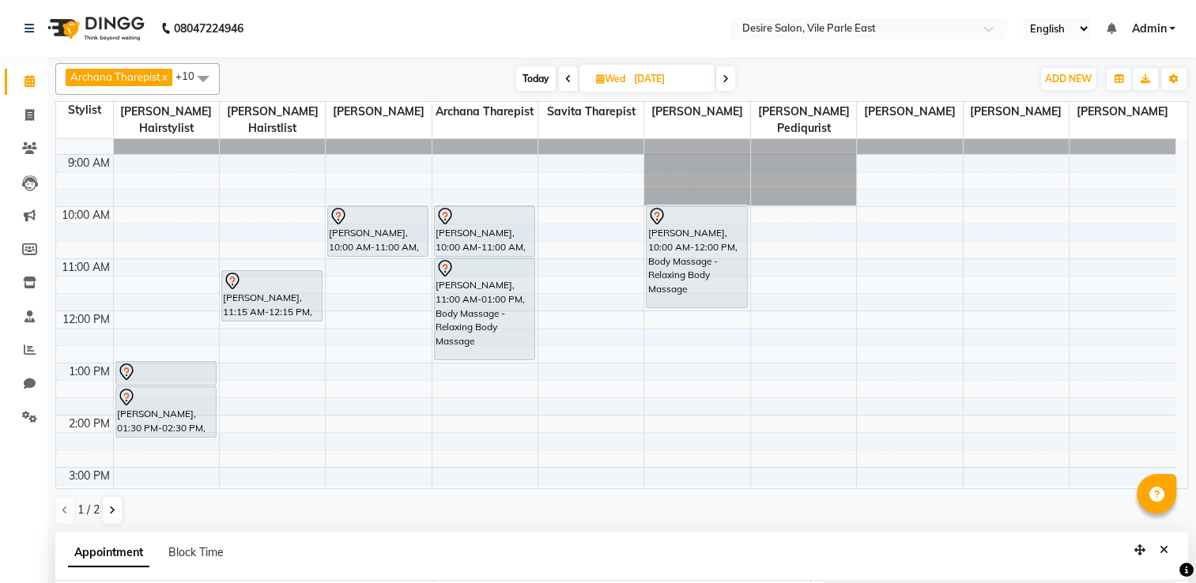
click at [664, 71] on input "[DATE]" at bounding box center [668, 79] width 79 height 24
select select "10"
select select "2025"
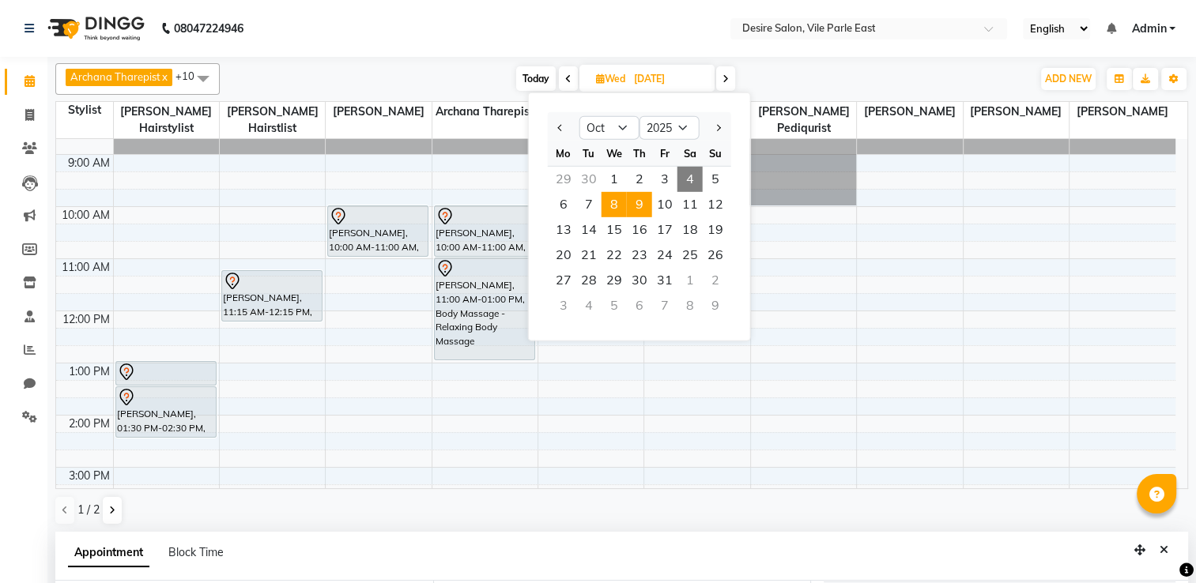
click at [644, 197] on span "9" at bounding box center [639, 204] width 25 height 25
type input "[DATE]"
select select "660"
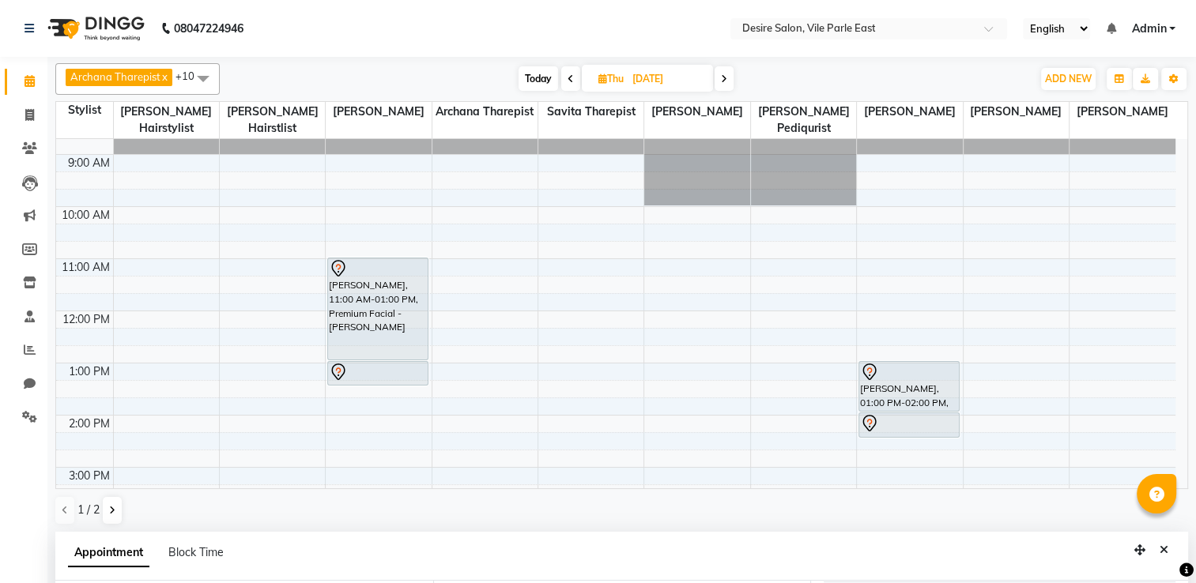
click at [649, 77] on input "[DATE]" at bounding box center [666, 79] width 79 height 24
select select "10"
select select "2025"
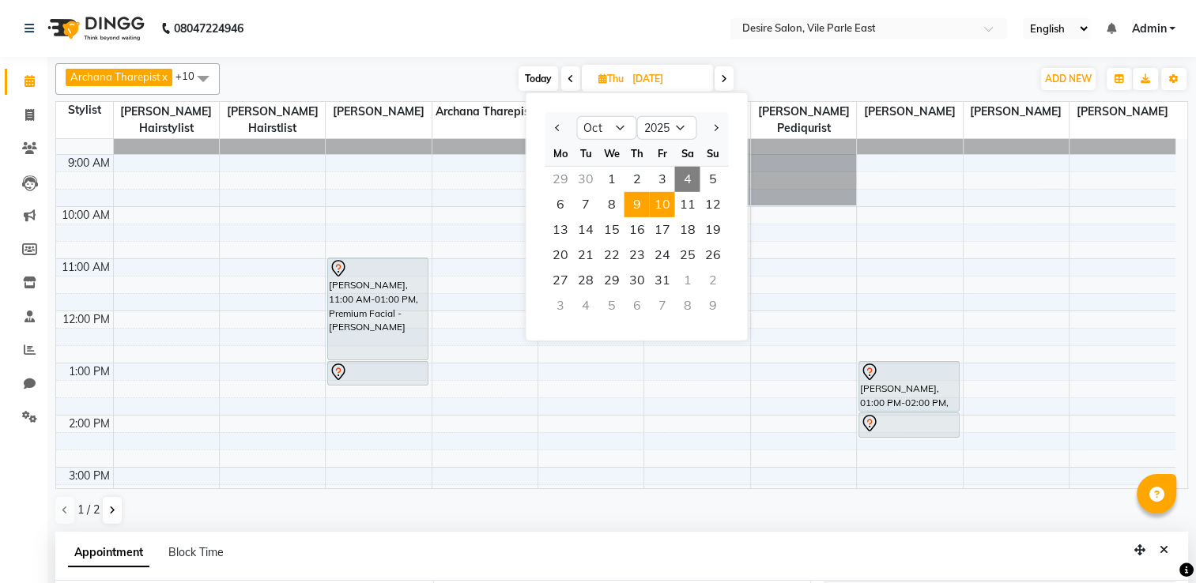
click at [666, 198] on span "10" at bounding box center [661, 204] width 25 height 25
type input "[DATE]"
select select "660"
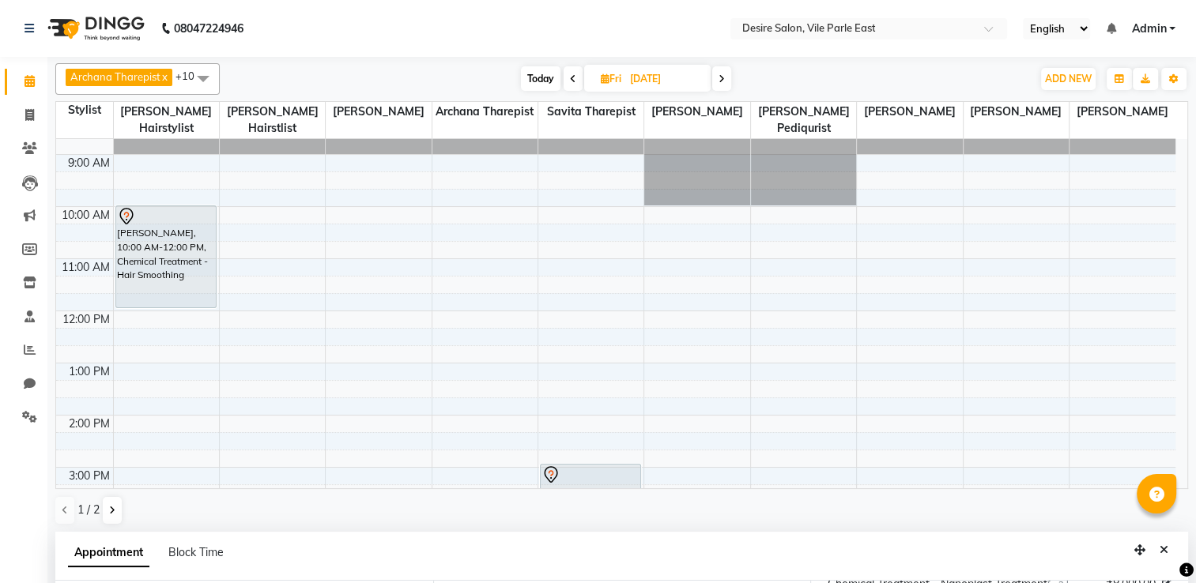
click at [680, 65] on span "[DATE]" at bounding box center [647, 78] width 126 height 27
click at [667, 77] on input "[DATE]" at bounding box center [664, 79] width 79 height 24
select select "10"
select select "2025"
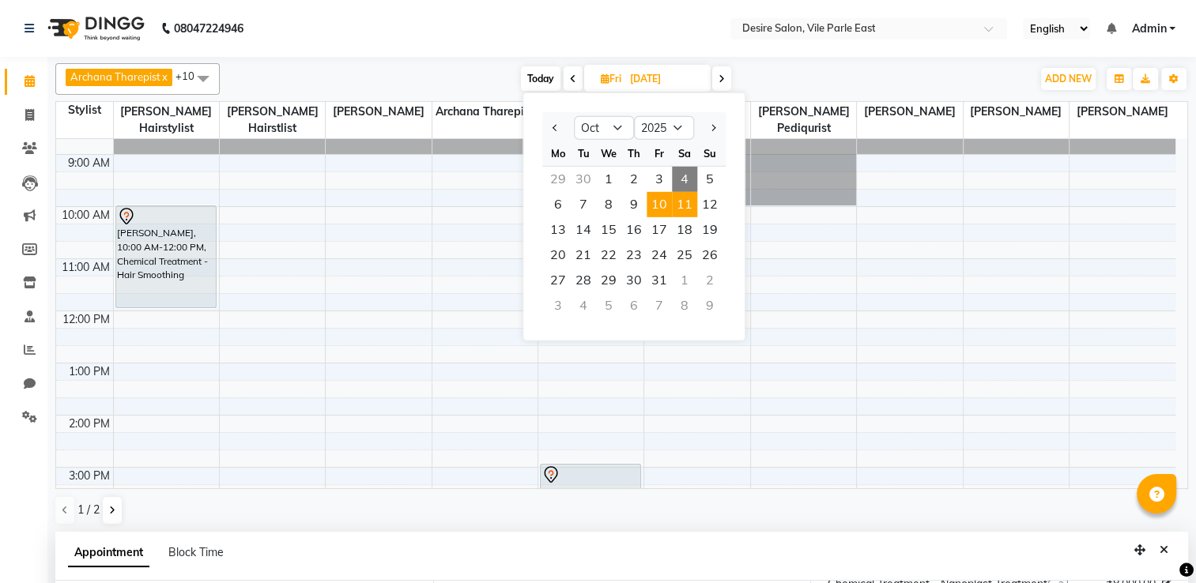
click at [687, 204] on span "11" at bounding box center [684, 204] width 25 height 25
type input "[DATE]"
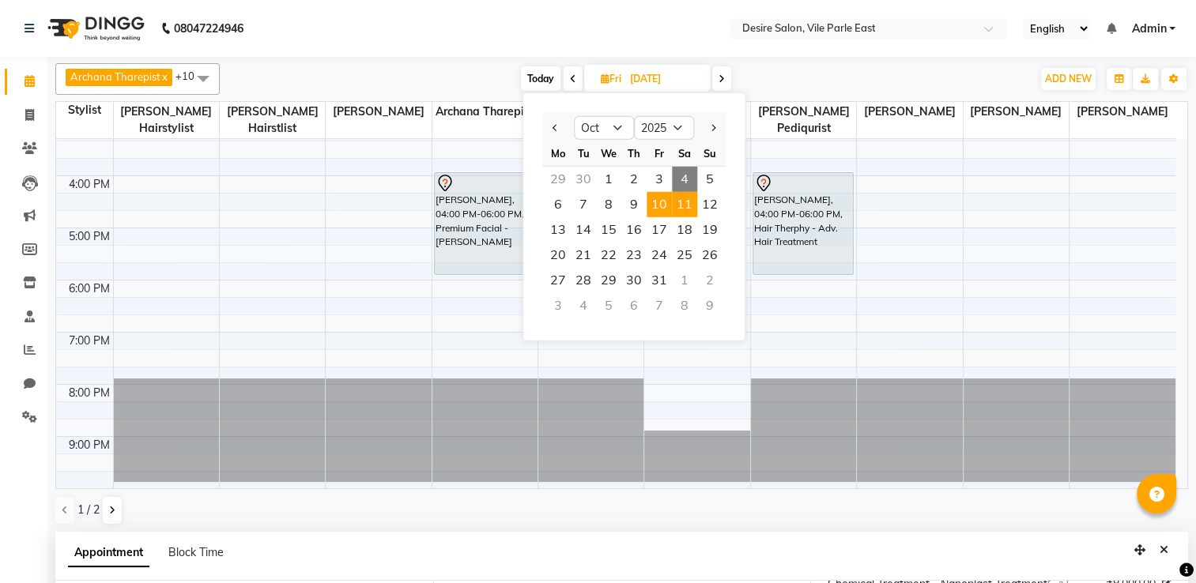
select select "660"
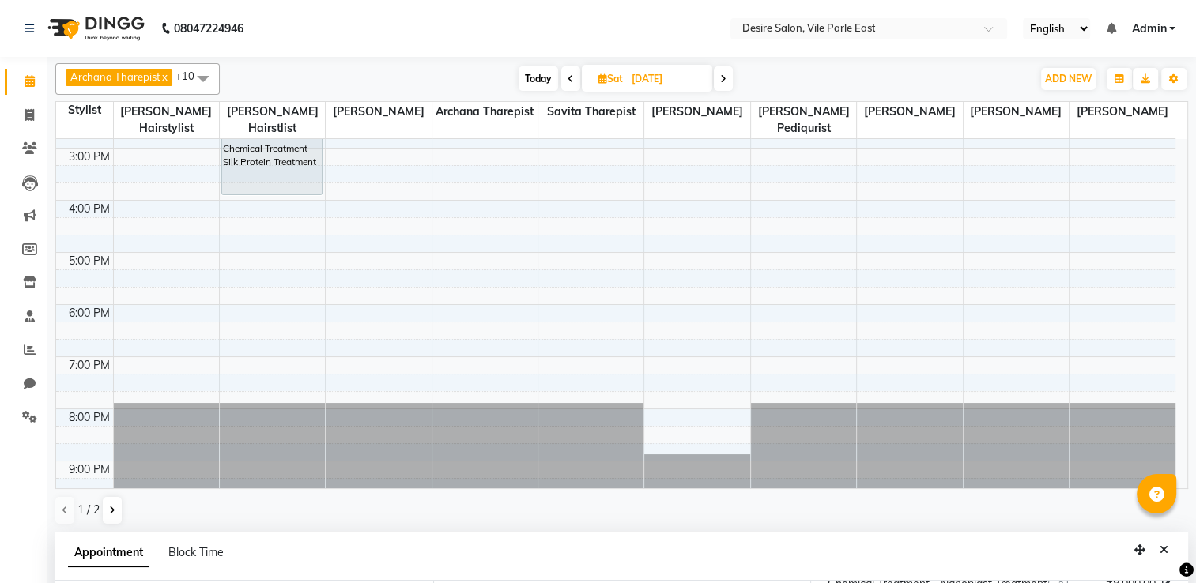
scroll to position [88, 0]
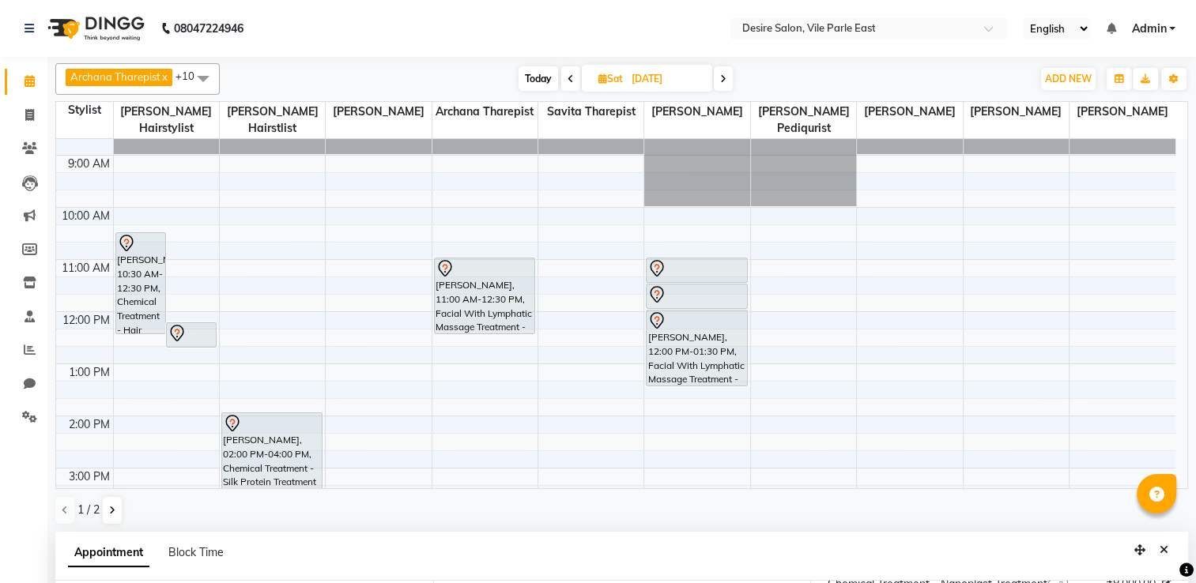
click at [615, 81] on span "Sat" at bounding box center [610, 79] width 32 height 12
select select "10"
select select "2025"
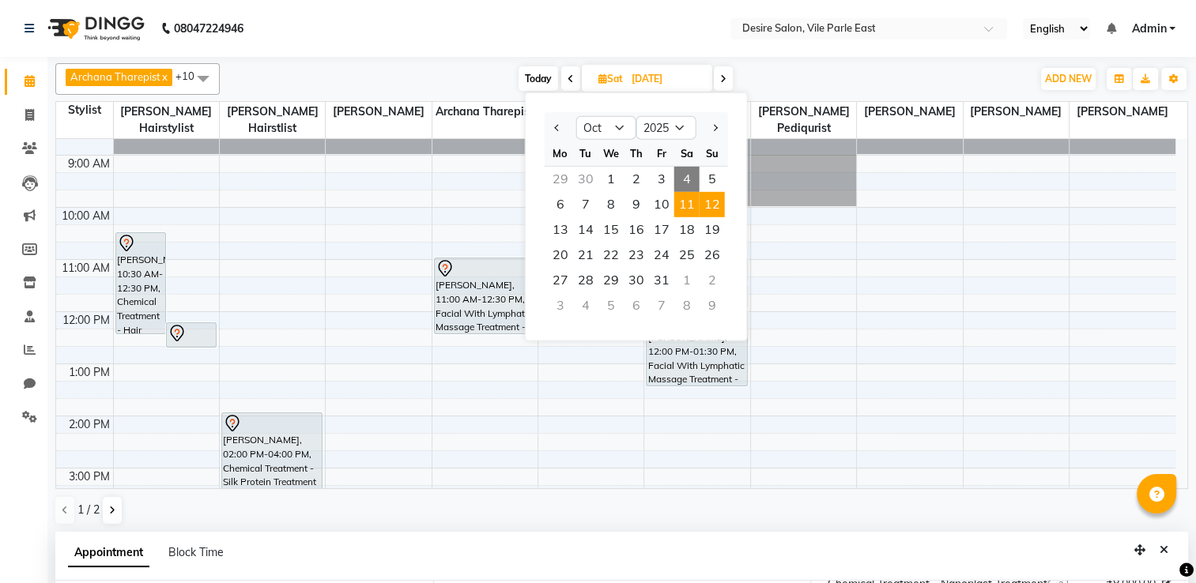
click at [708, 209] on span "12" at bounding box center [711, 204] width 25 height 25
type input "[DATE]"
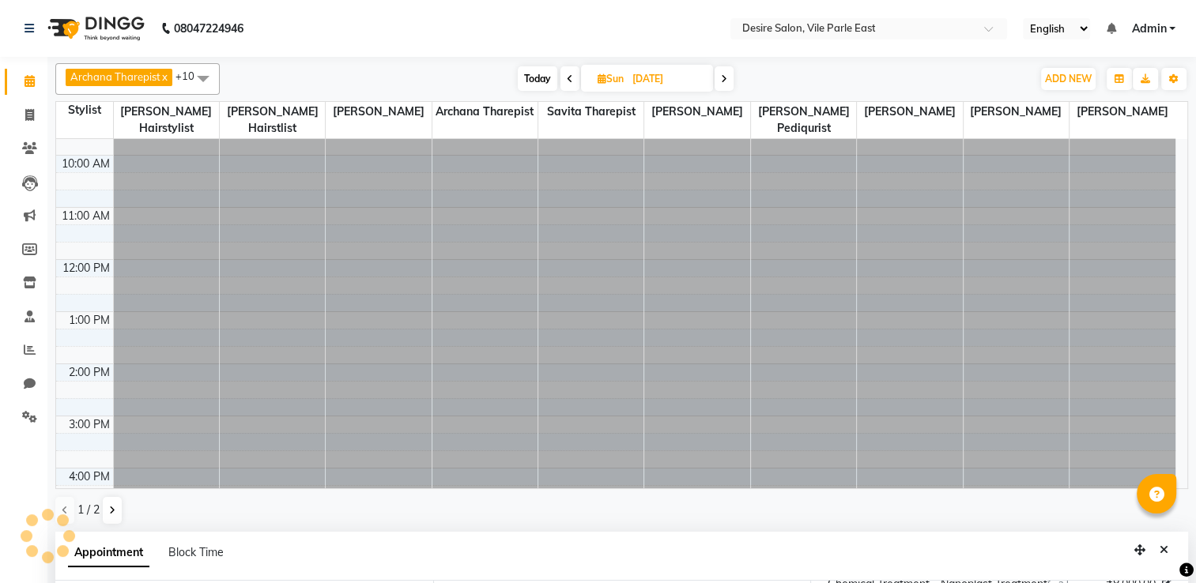
scroll to position [0, 0]
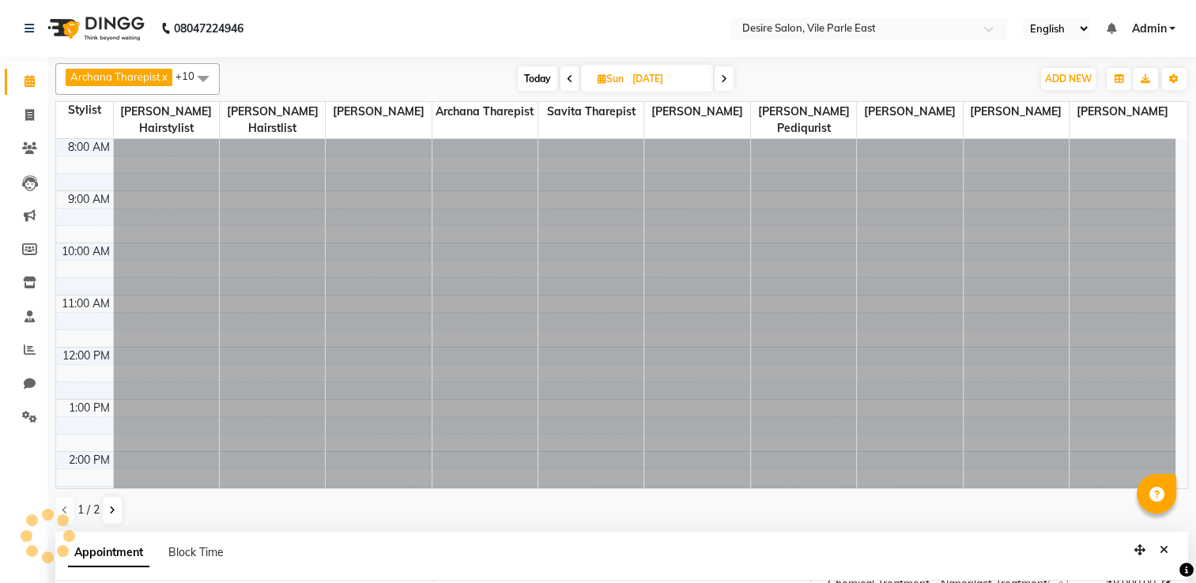
select select "660"
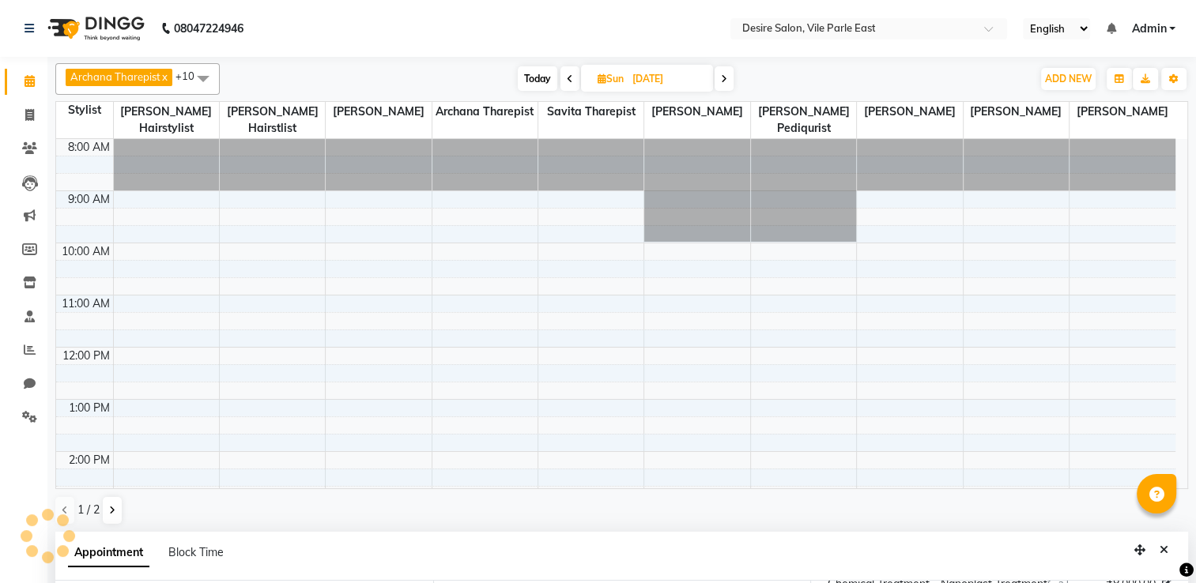
scroll to position [357, 0]
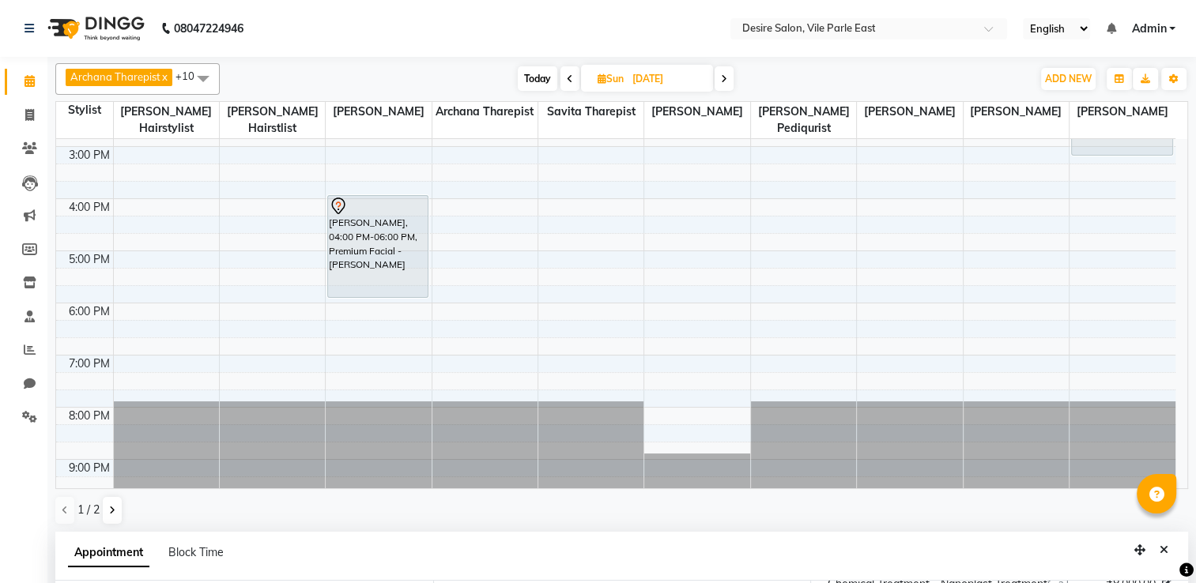
click at [629, 82] on input "[DATE]" at bounding box center [666, 79] width 79 height 24
select select "10"
select select "2025"
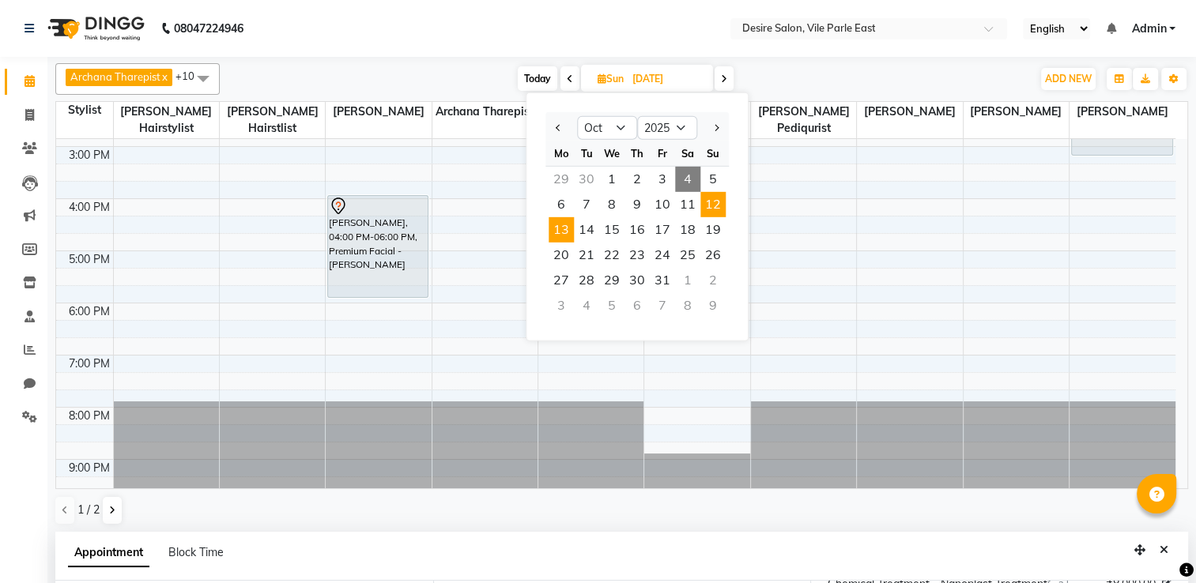
click at [563, 234] on span "13" at bounding box center [560, 229] width 25 height 25
type input "[DATE]"
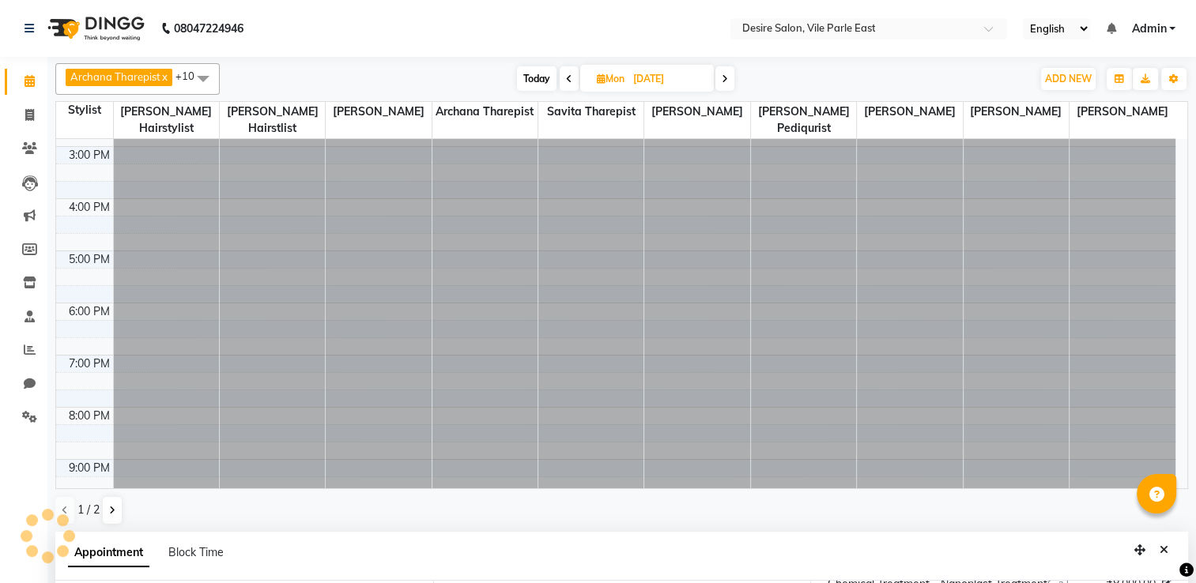
select select "660"
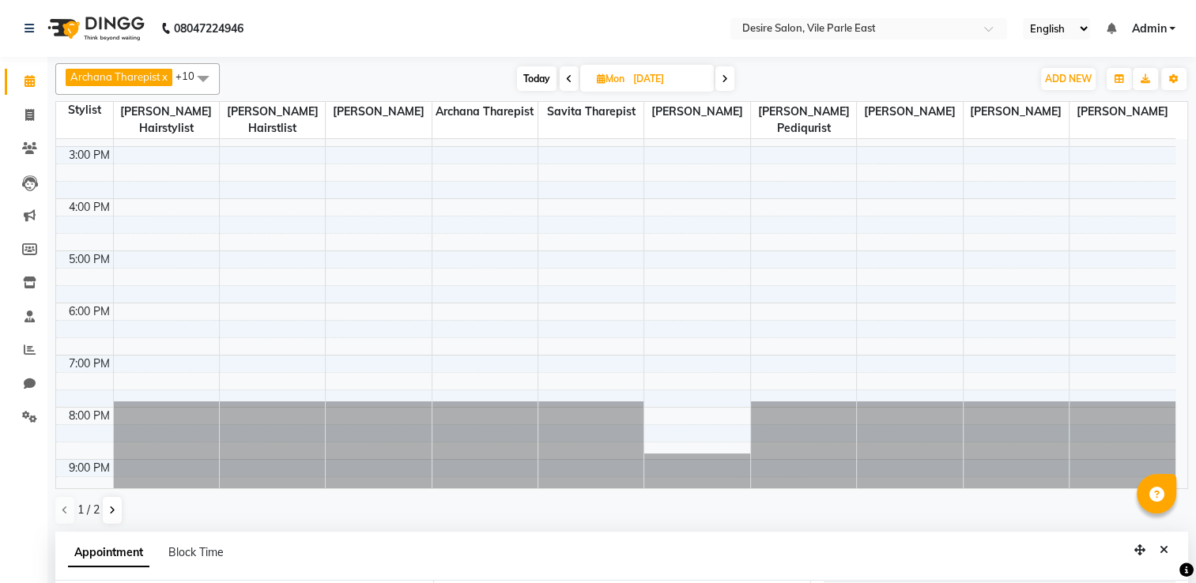
scroll to position [36, 0]
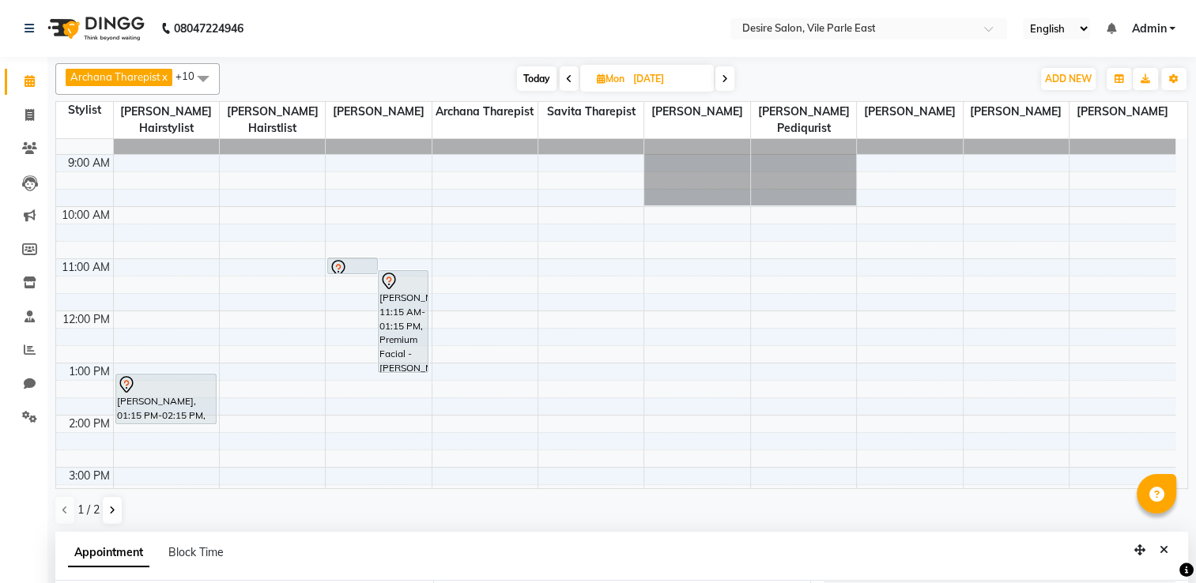
click at [631, 73] on input "[DATE]" at bounding box center [667, 79] width 79 height 24
select select "10"
select select "2025"
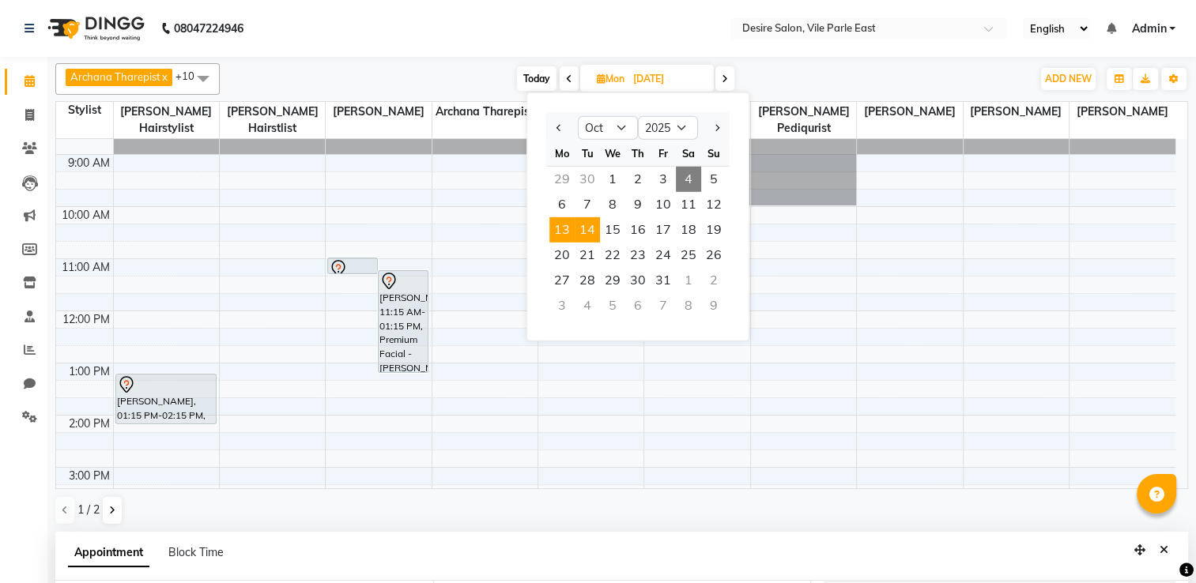
click at [592, 232] on span "14" at bounding box center [587, 229] width 25 height 25
type input "[DATE]"
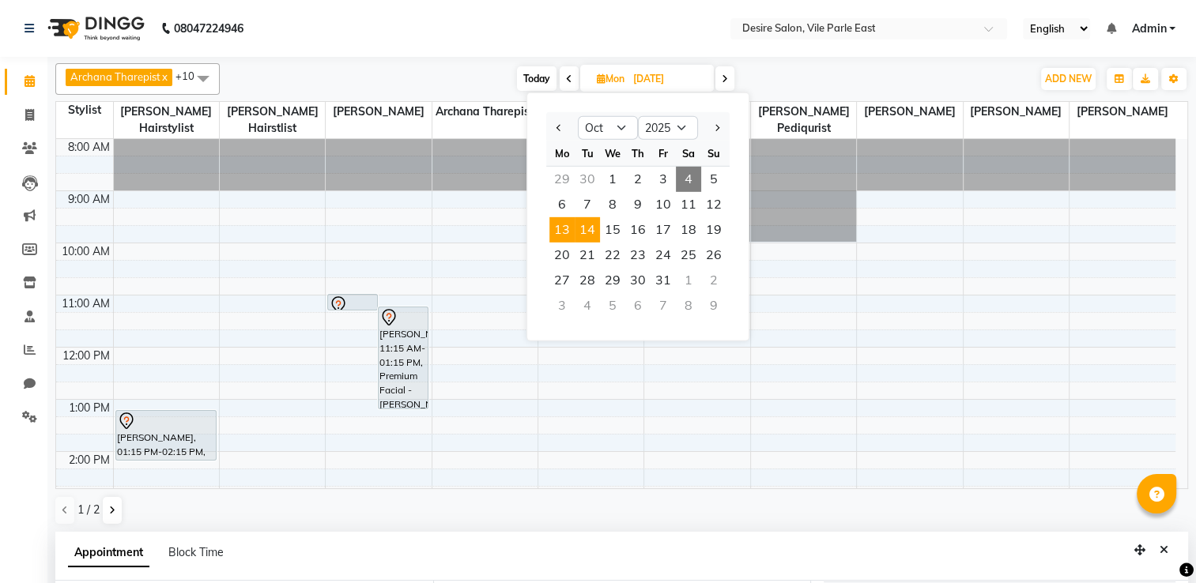
select select "660"
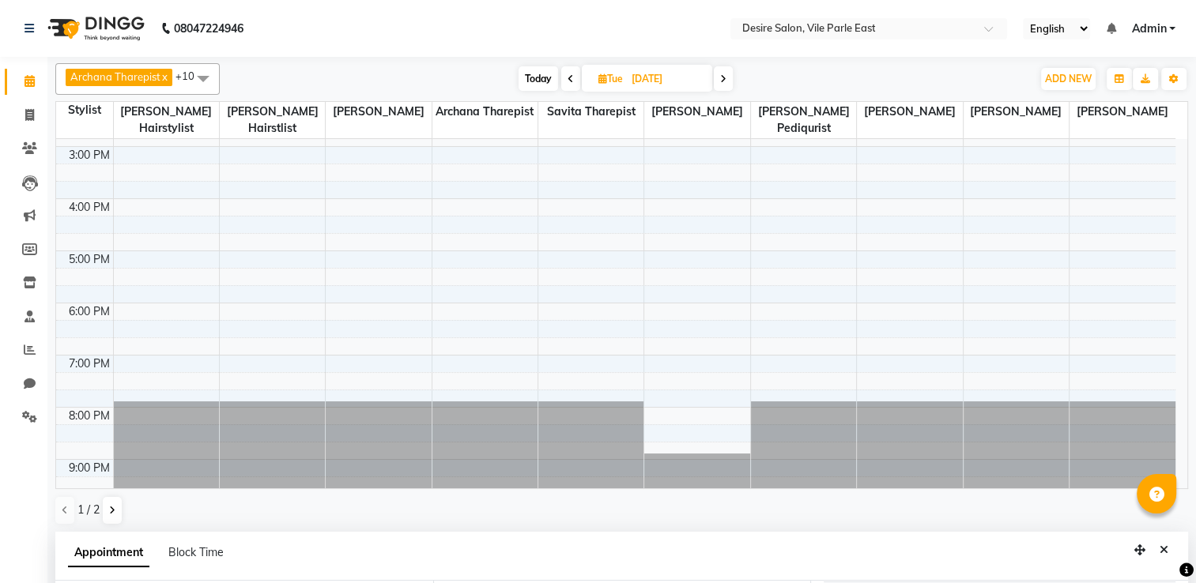
scroll to position [36, 0]
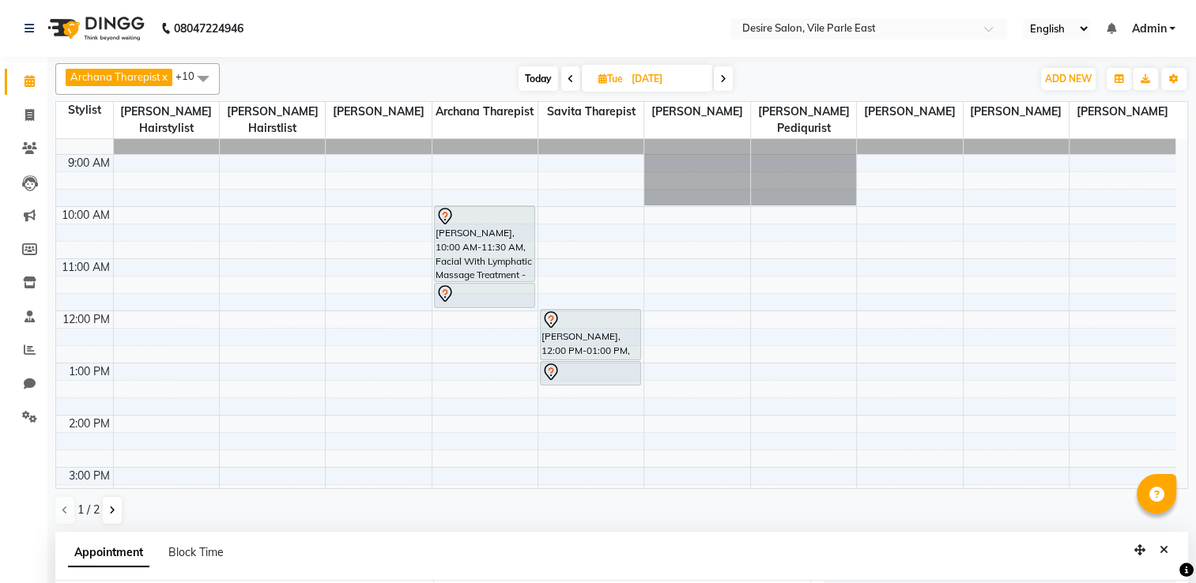
click at [642, 78] on input "[DATE]" at bounding box center [666, 79] width 79 height 24
select select "10"
select select "2025"
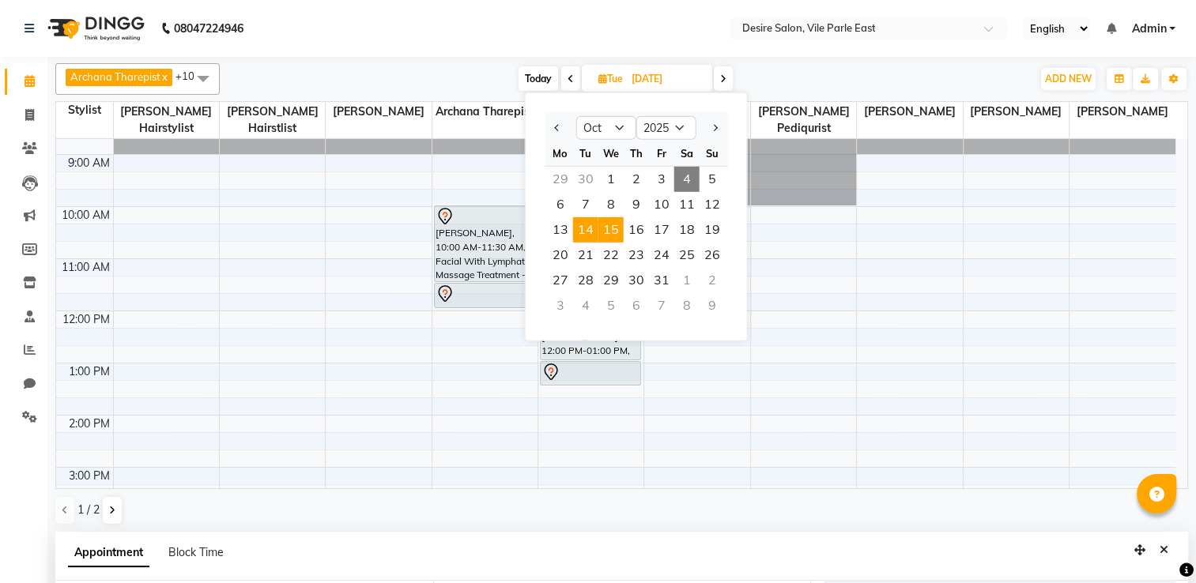
click at [609, 228] on span "15" at bounding box center [610, 229] width 25 height 25
type input "[DATE]"
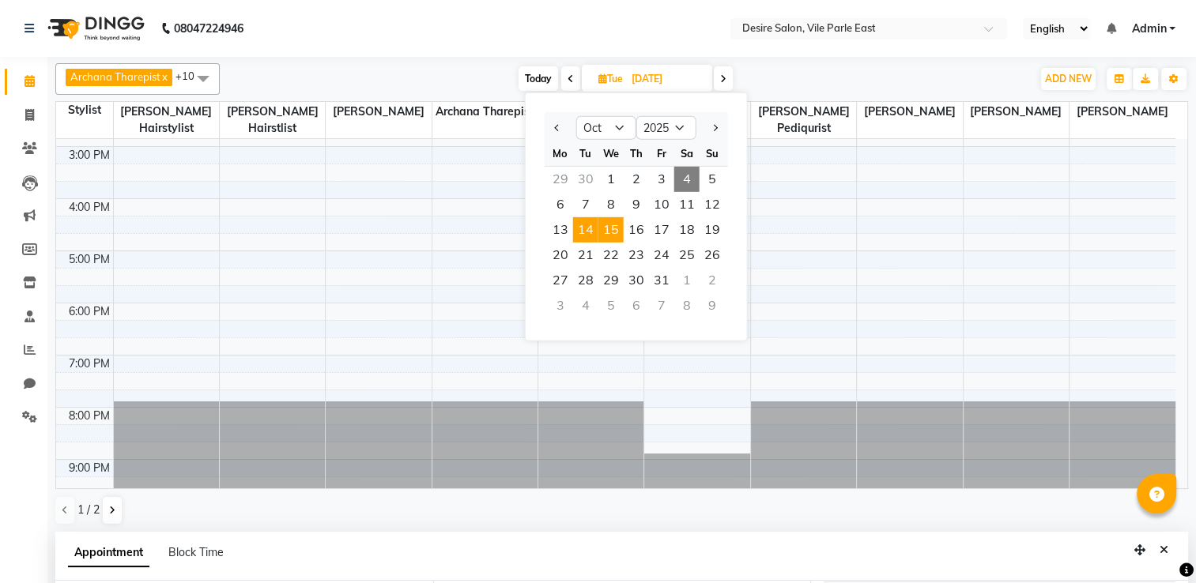
select select "660"
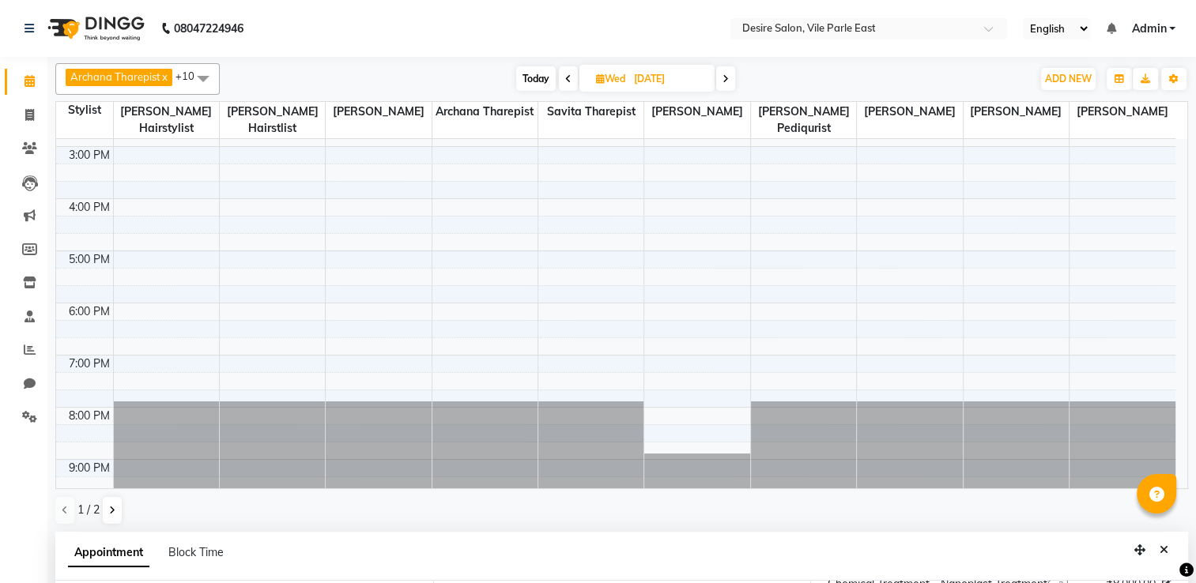
scroll to position [36, 0]
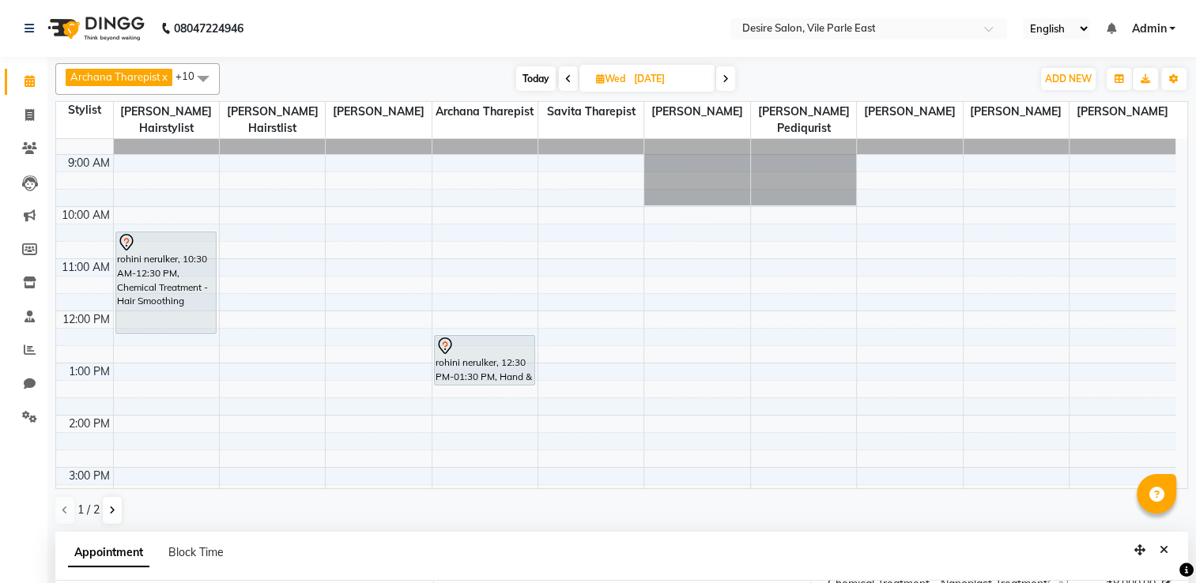
click at [665, 74] on input "[DATE]" at bounding box center [668, 79] width 79 height 24
select select "10"
select select "2025"
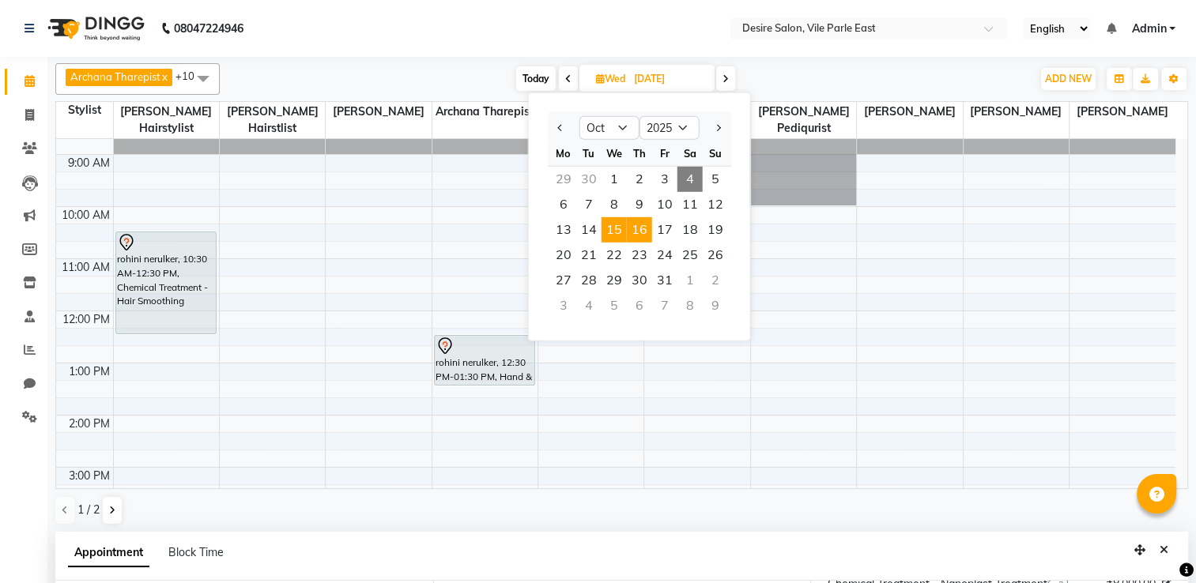
click at [635, 218] on span "16" at bounding box center [639, 229] width 25 height 25
type input "[DATE]"
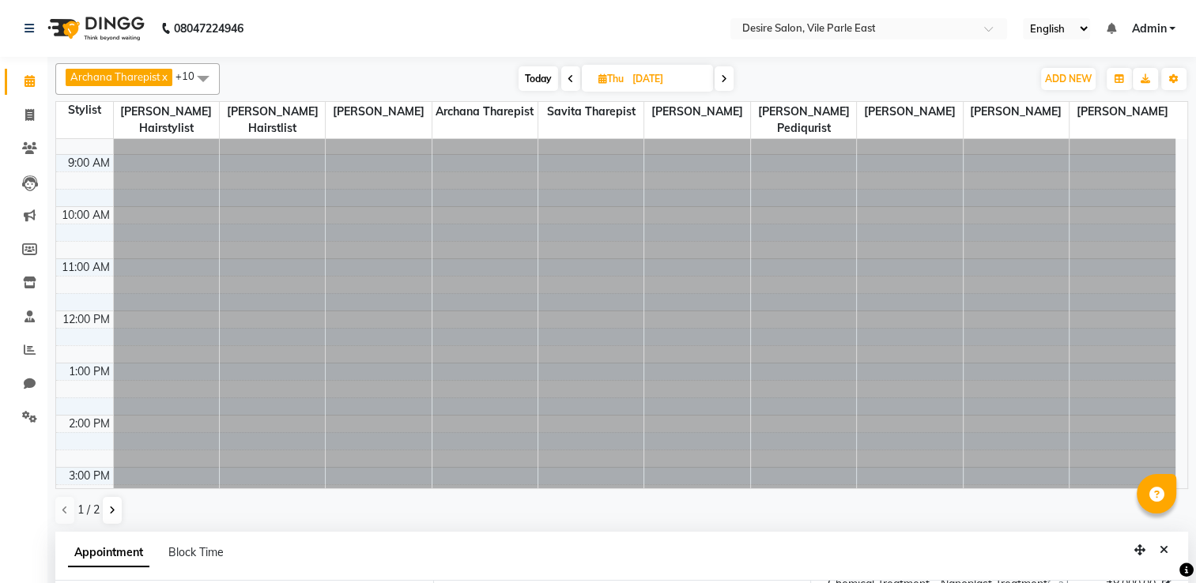
scroll to position [357, 0]
select select "660"
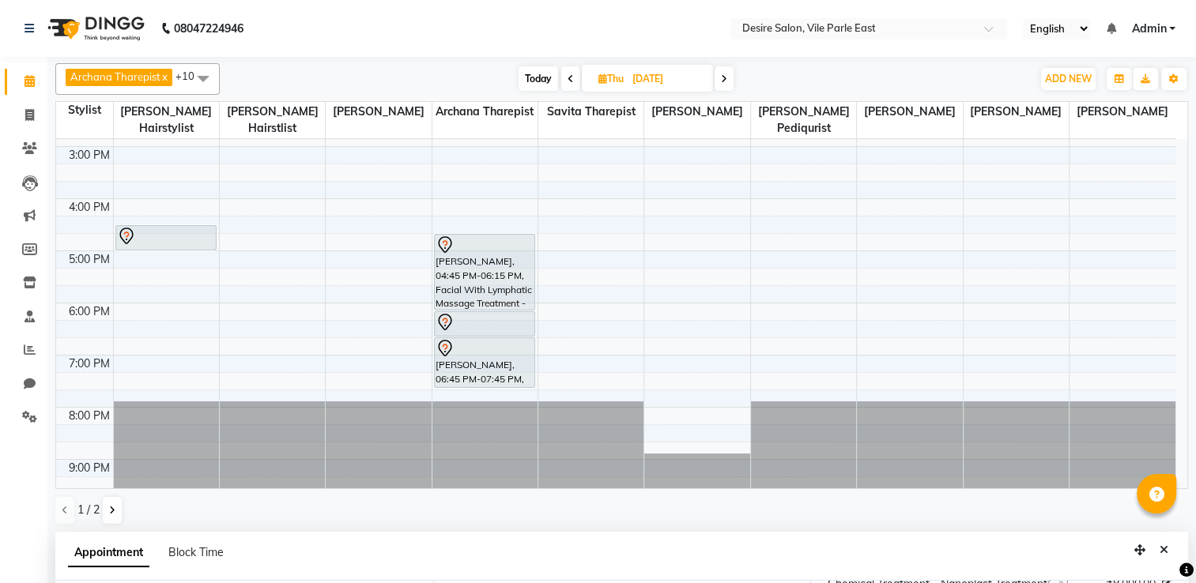
click at [604, 76] on icon at bounding box center [602, 78] width 9 height 10
select select "10"
select select "2025"
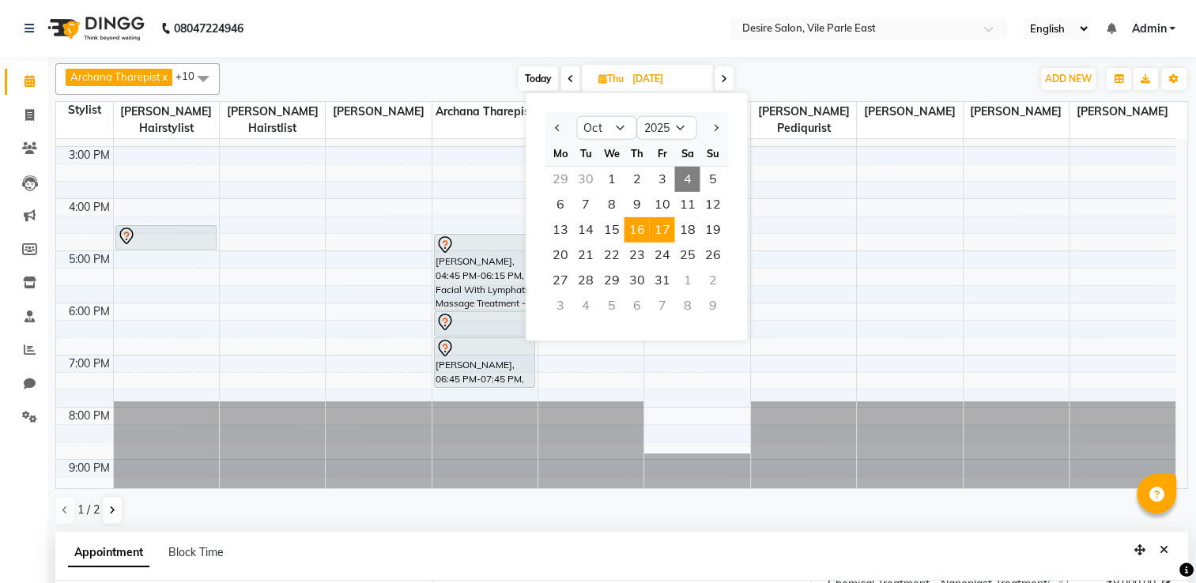
click at [658, 239] on span "17" at bounding box center [661, 229] width 25 height 25
type input "[DATE]"
select select "660"
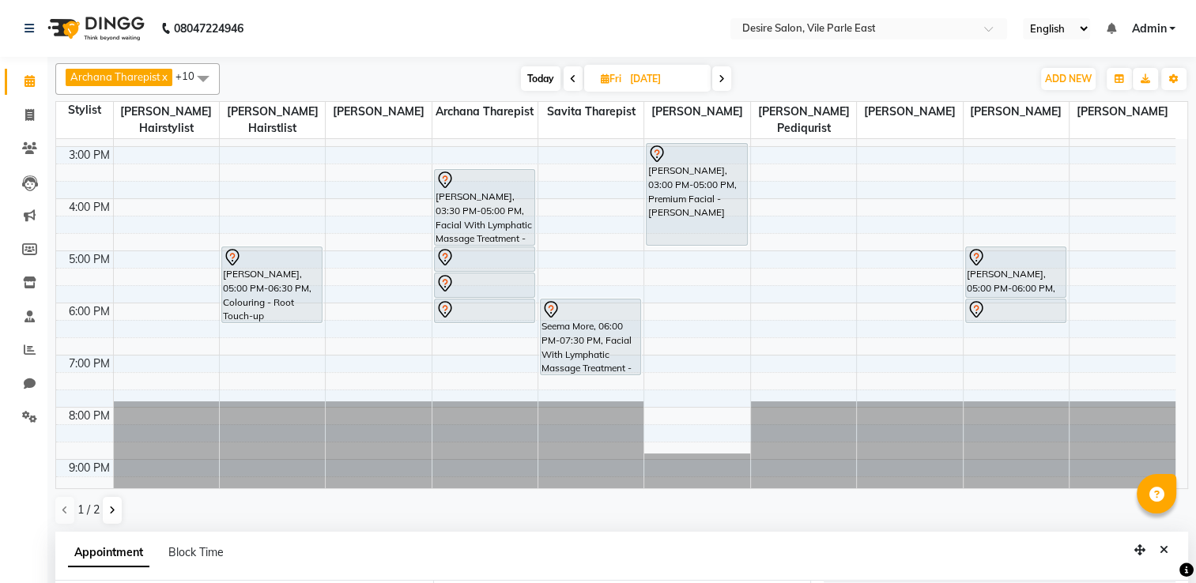
scroll to position [36, 0]
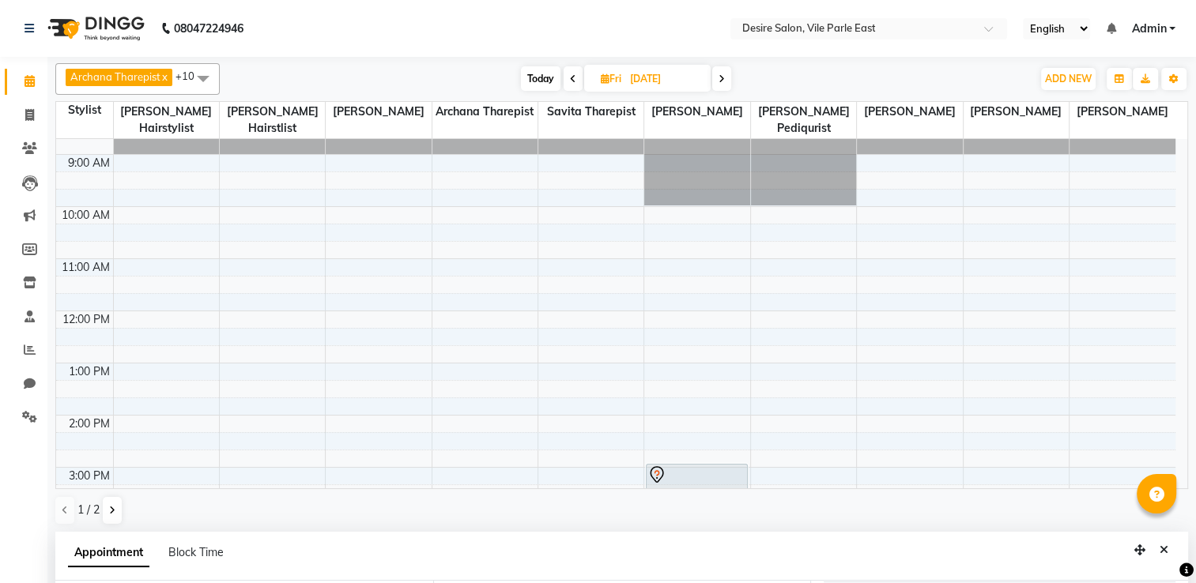
click at [654, 68] on input "[DATE]" at bounding box center [664, 79] width 79 height 24
select select "10"
select select "2025"
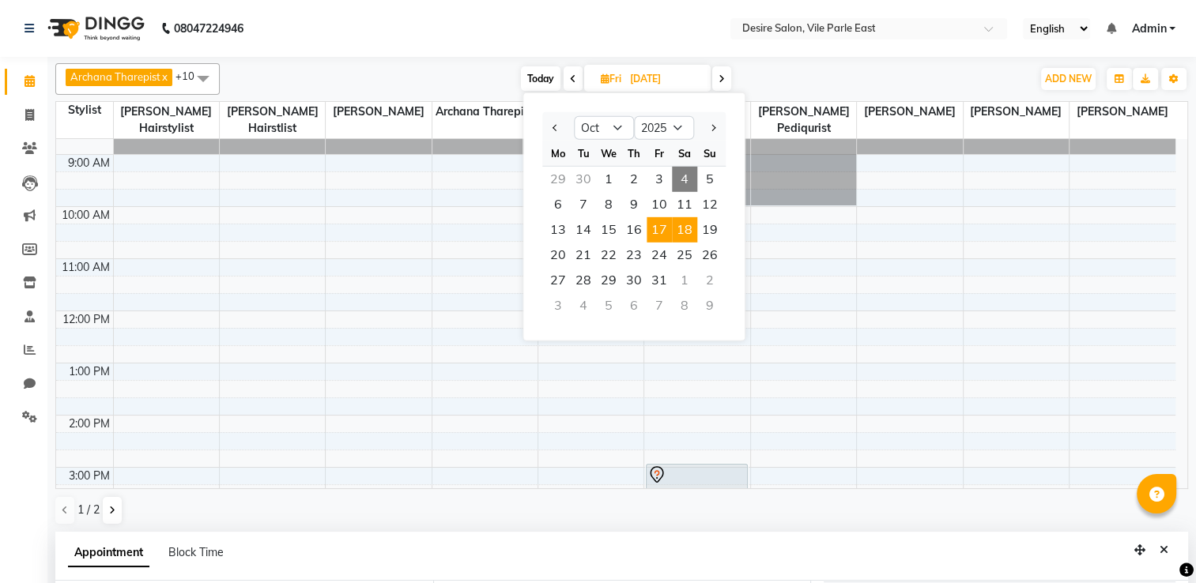
click at [689, 224] on span "18" at bounding box center [684, 229] width 25 height 25
type input "[DATE]"
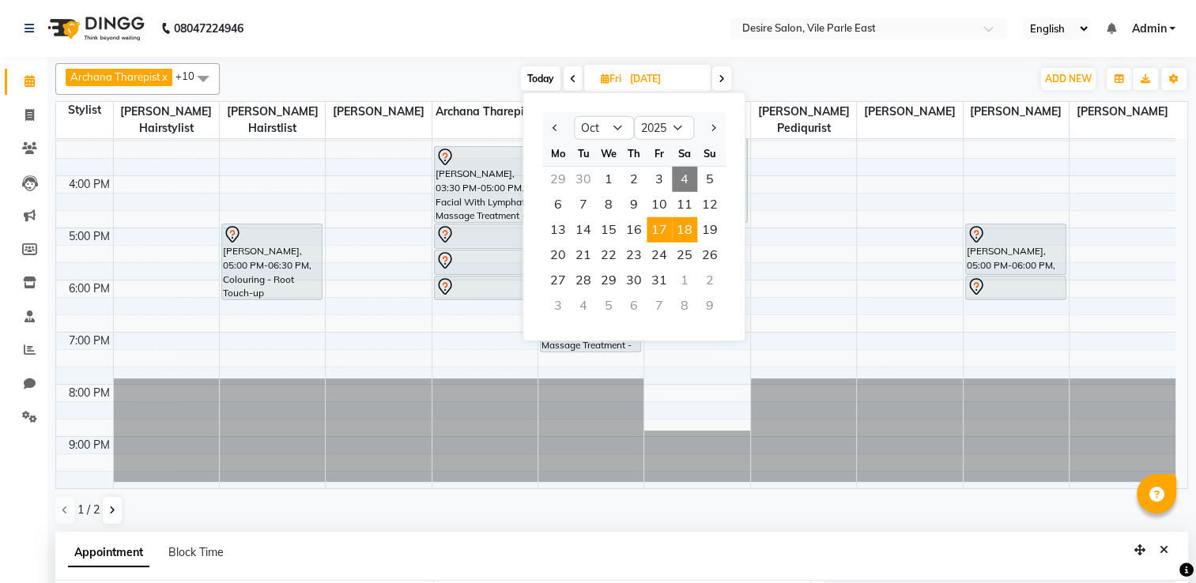
select select "660"
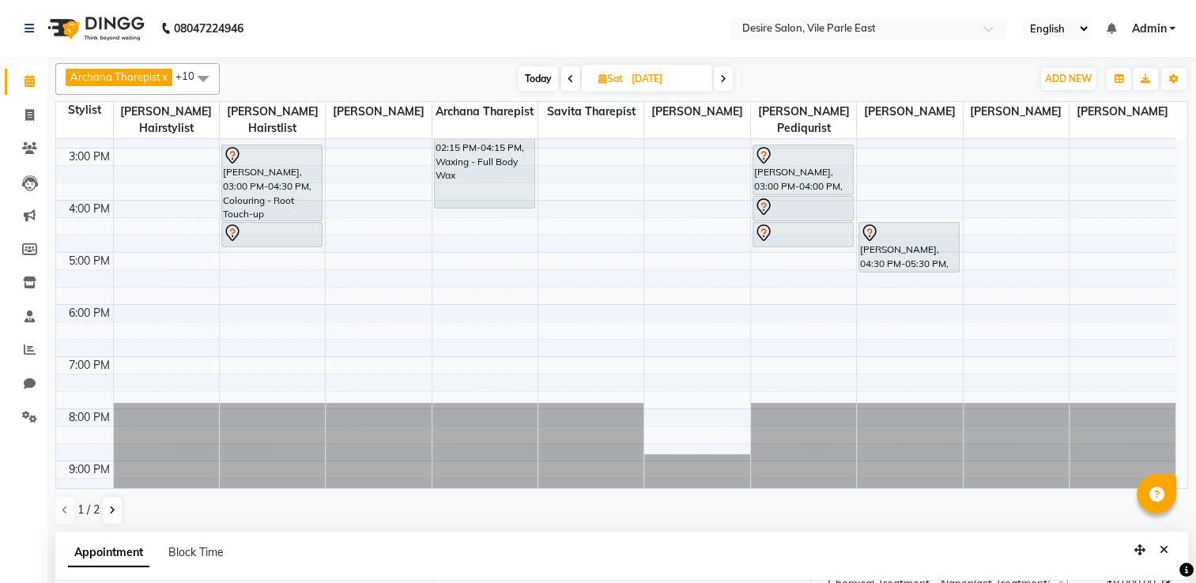
scroll to position [88, 0]
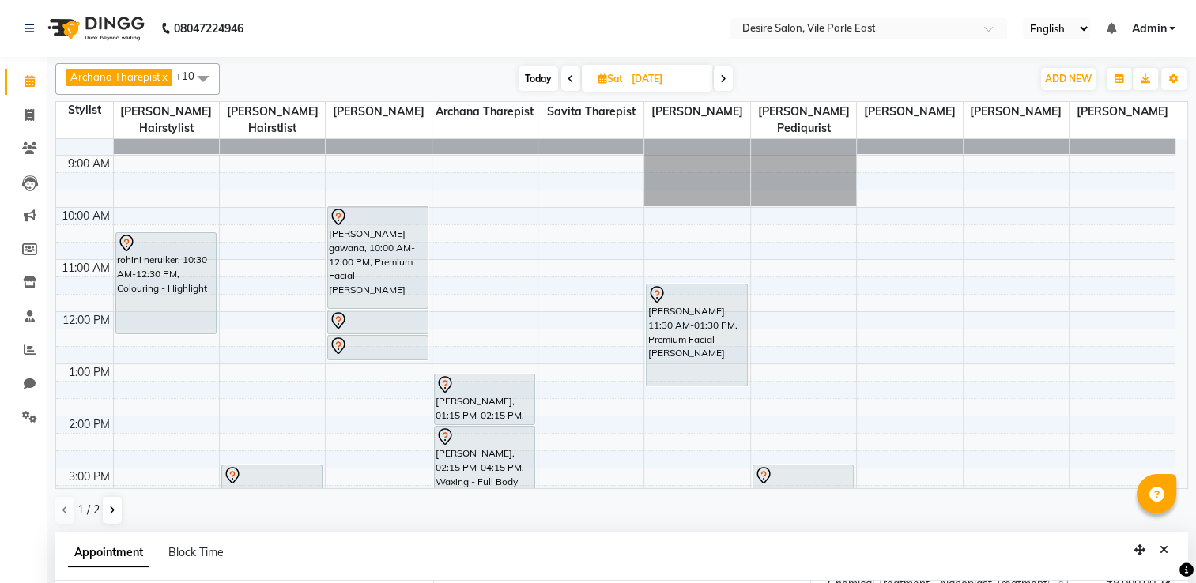
click at [652, 74] on input "[DATE]" at bounding box center [666, 79] width 79 height 24
select select "10"
select select "2025"
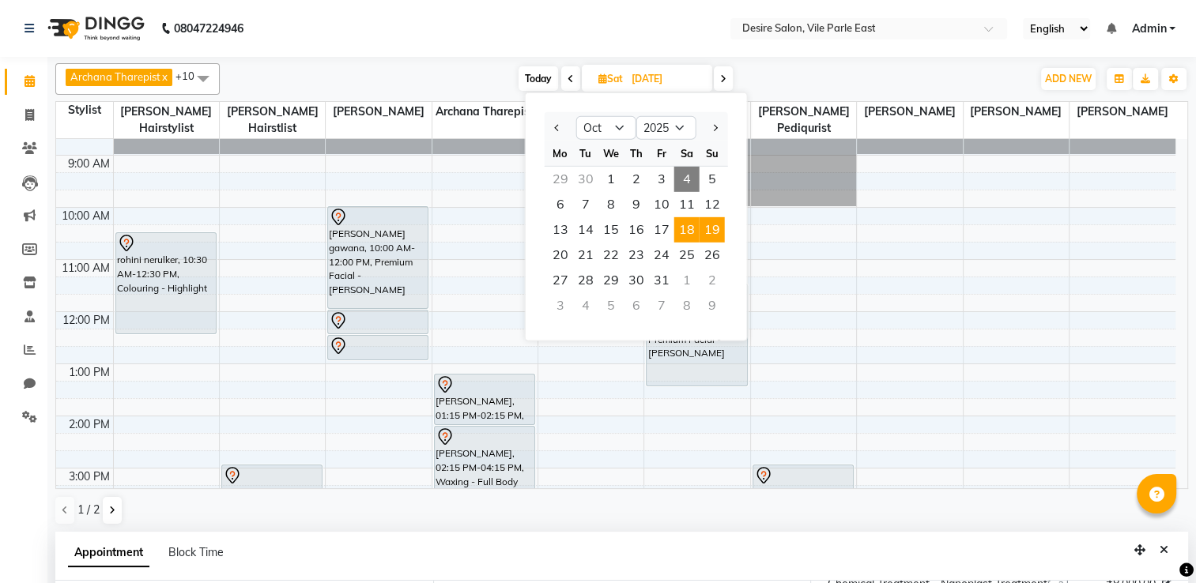
click at [722, 218] on span "19" at bounding box center [711, 229] width 25 height 25
type input "[DATE]"
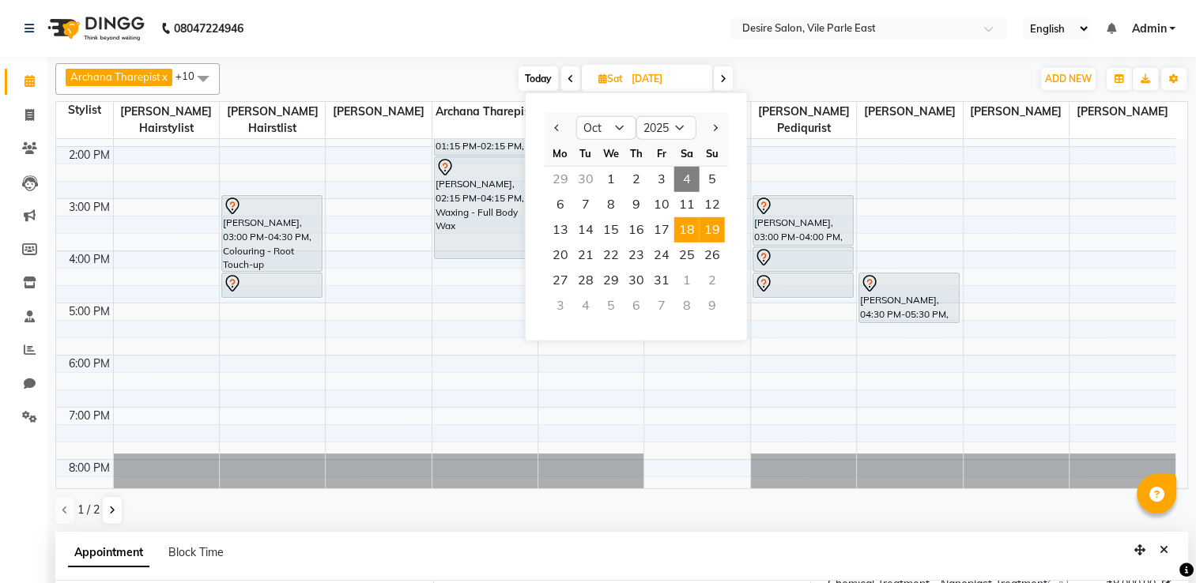
select select "660"
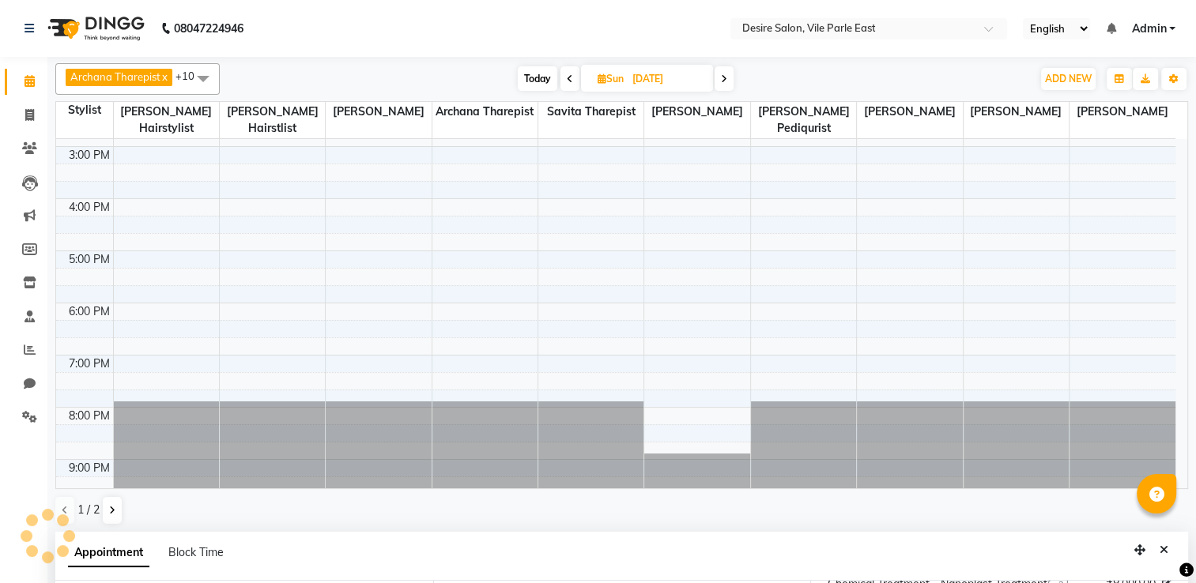
scroll to position [108, 0]
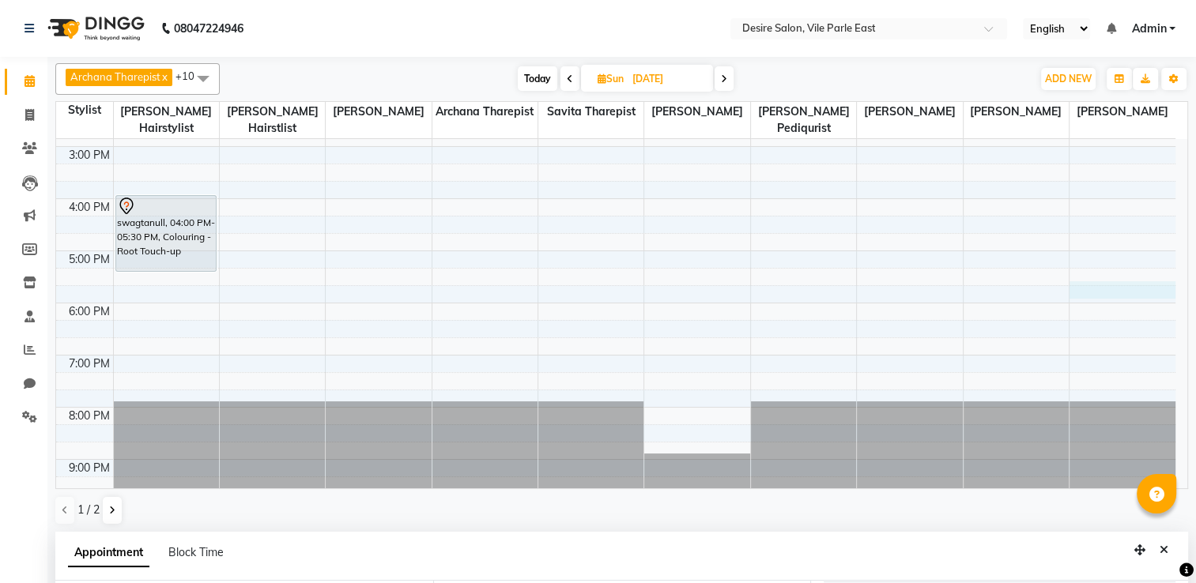
click at [1173, 271] on div "8:00 AM 9:00 AM 10:00 AM 11:00 AM 12:00 PM 1:00 PM 2:00 PM 3:00 PM 4:00 PM 5:00…" at bounding box center [615, 146] width 1119 height 729
select select "75805"
select select "1065"
select select "tentative"
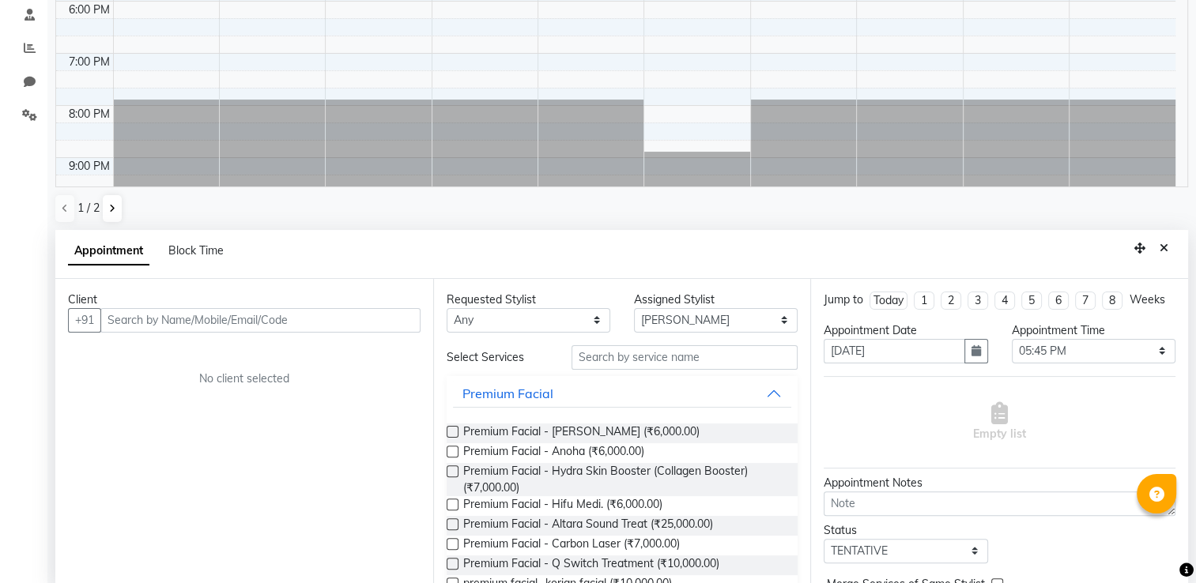
scroll to position [307, 0]
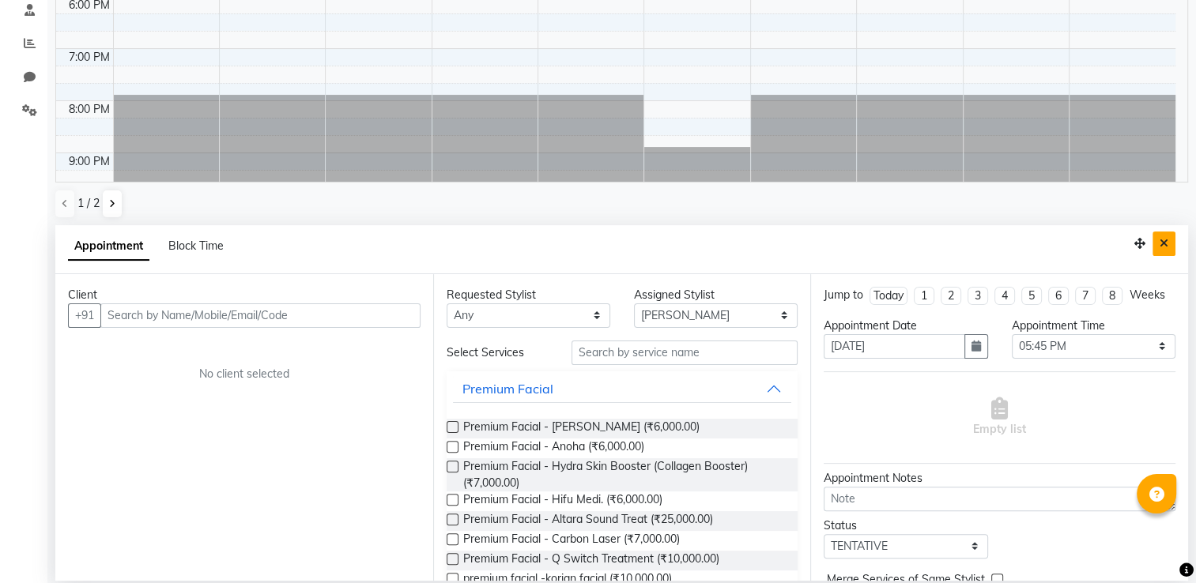
click at [1164, 250] on button "Close" at bounding box center [1163, 244] width 23 height 24
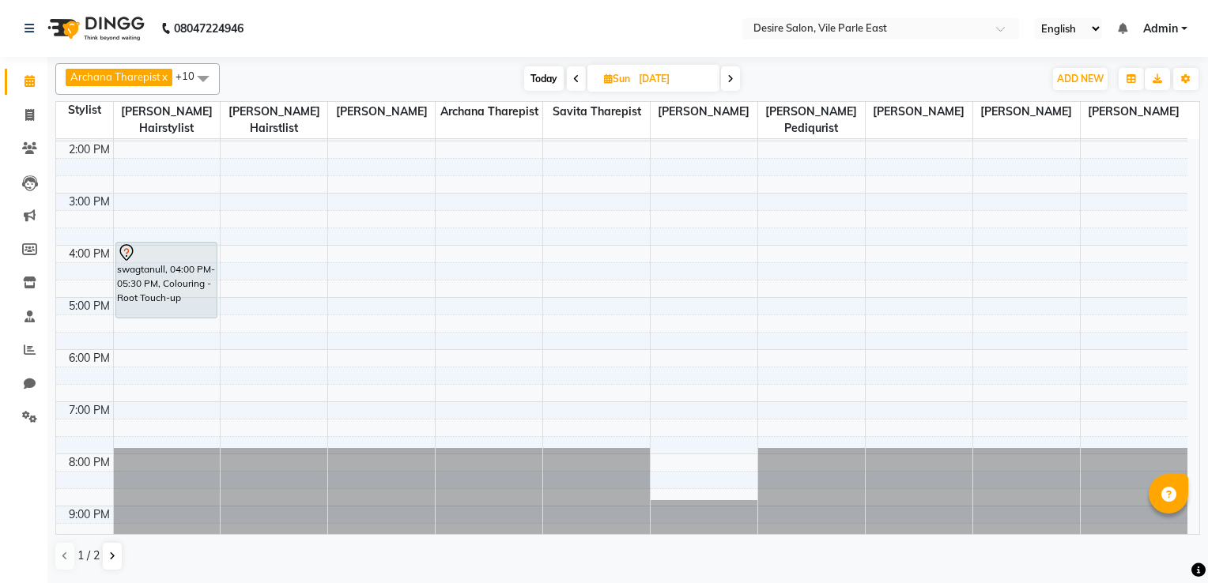
scroll to position [0, 0]
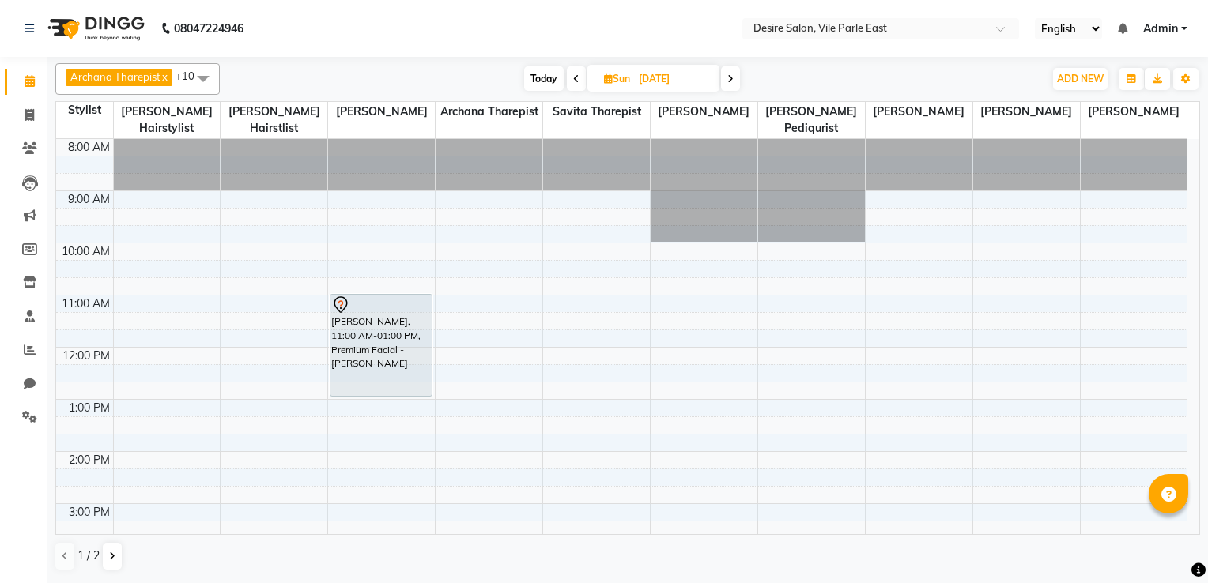
click at [671, 74] on input "[DATE]" at bounding box center [673, 79] width 79 height 24
select select "10"
select select "2025"
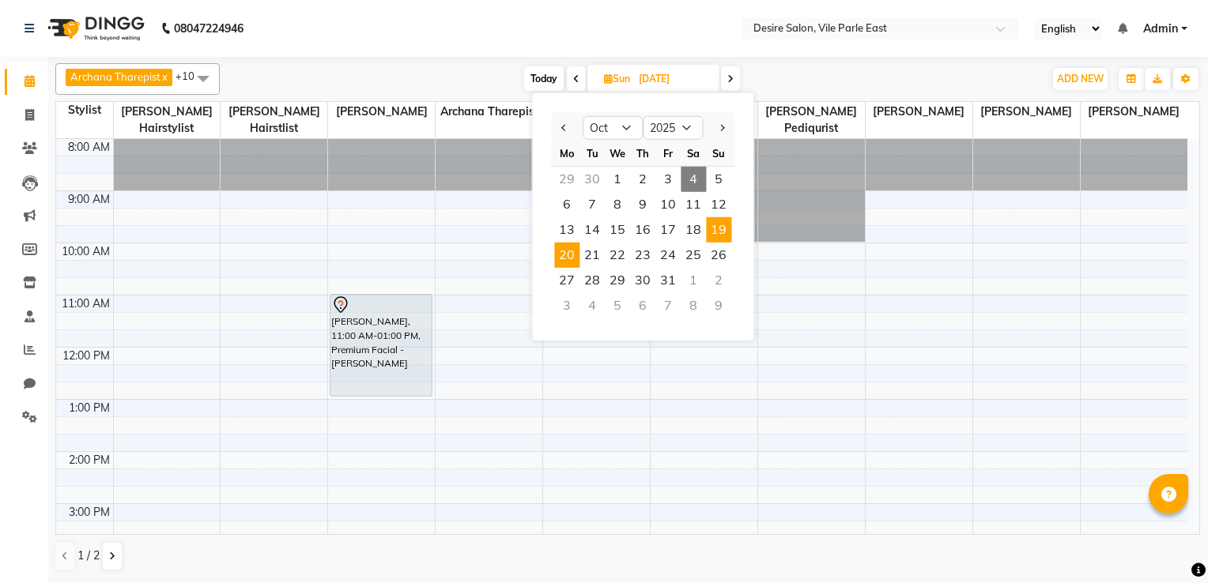
click at [563, 247] on span "20" at bounding box center [566, 255] width 25 height 25
type input "[DATE]"
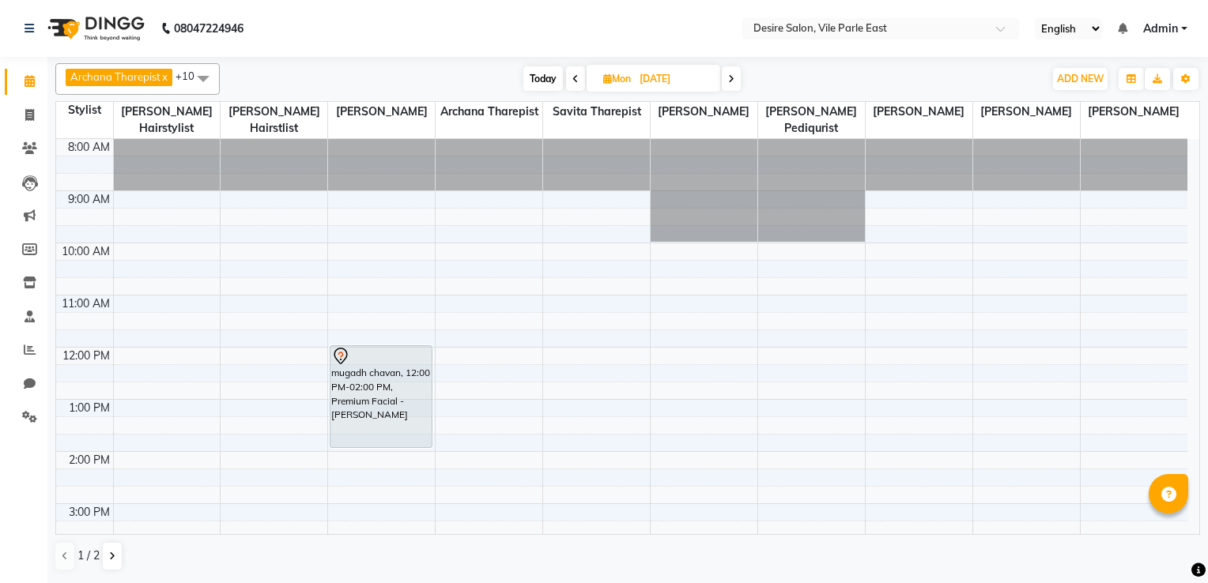
click at [658, 86] on input "[DATE]" at bounding box center [674, 79] width 79 height 24
select select "10"
select select "2025"
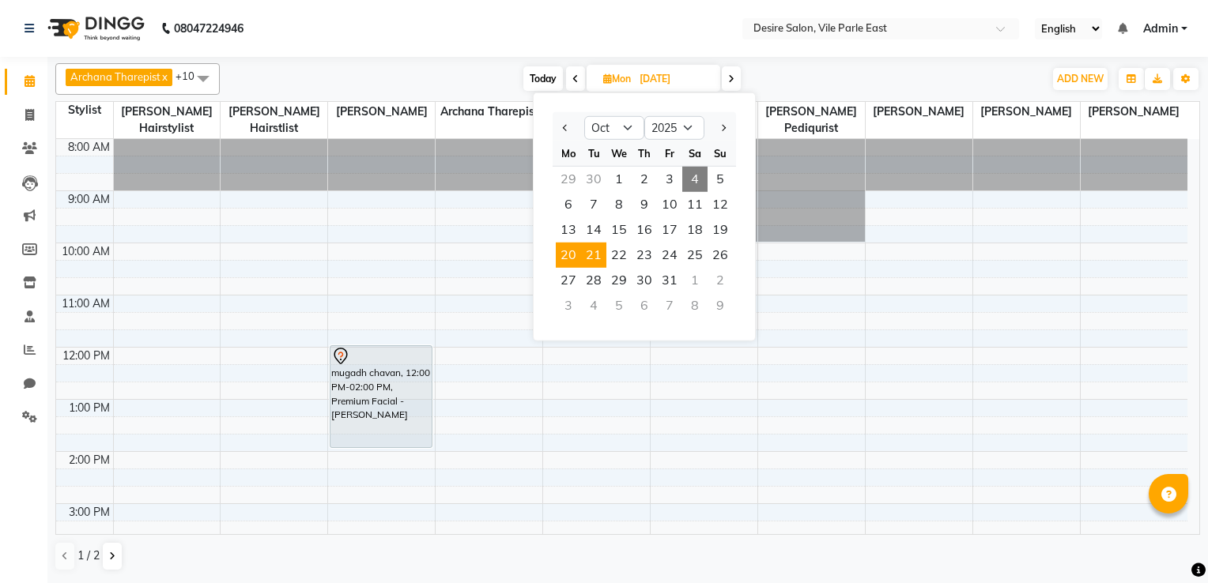
click at [594, 251] on span "21" at bounding box center [593, 255] width 25 height 25
type input "[DATE]"
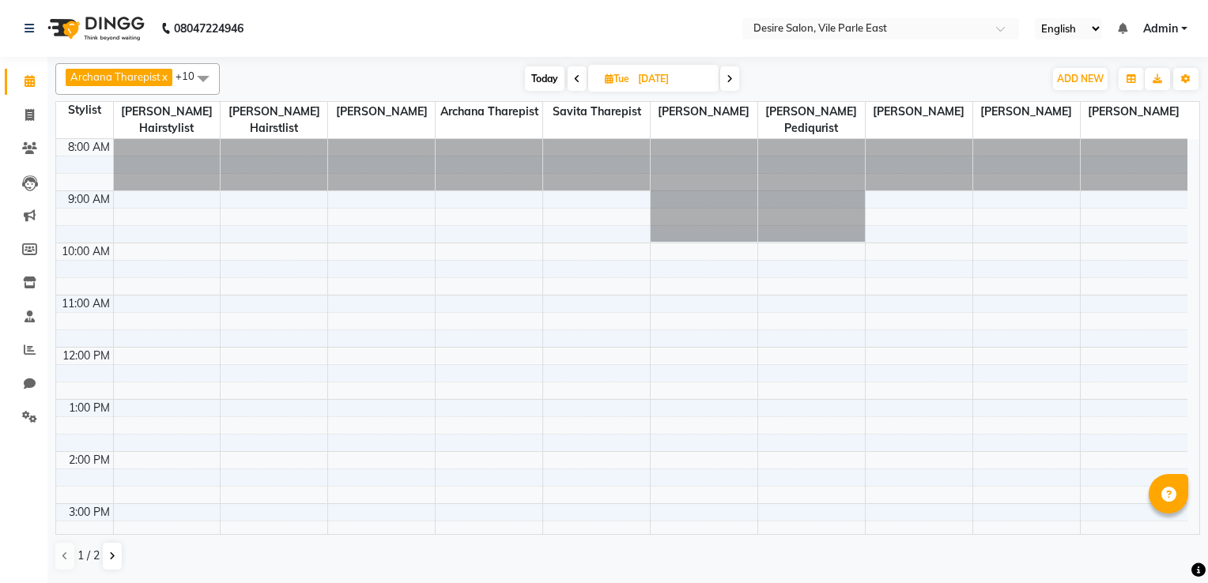
click at [1195, 400] on td "8:00 AM 9:00 AM 10:00 AM 11:00 AM 12:00 PM 1:00 PM 2:00 PM 3:00 PM 4:00 PM 5:00…" at bounding box center [628, 337] width 1144 height 396
click at [620, 75] on span "Tue" at bounding box center [617, 79] width 32 height 12
select select "10"
select select "2025"
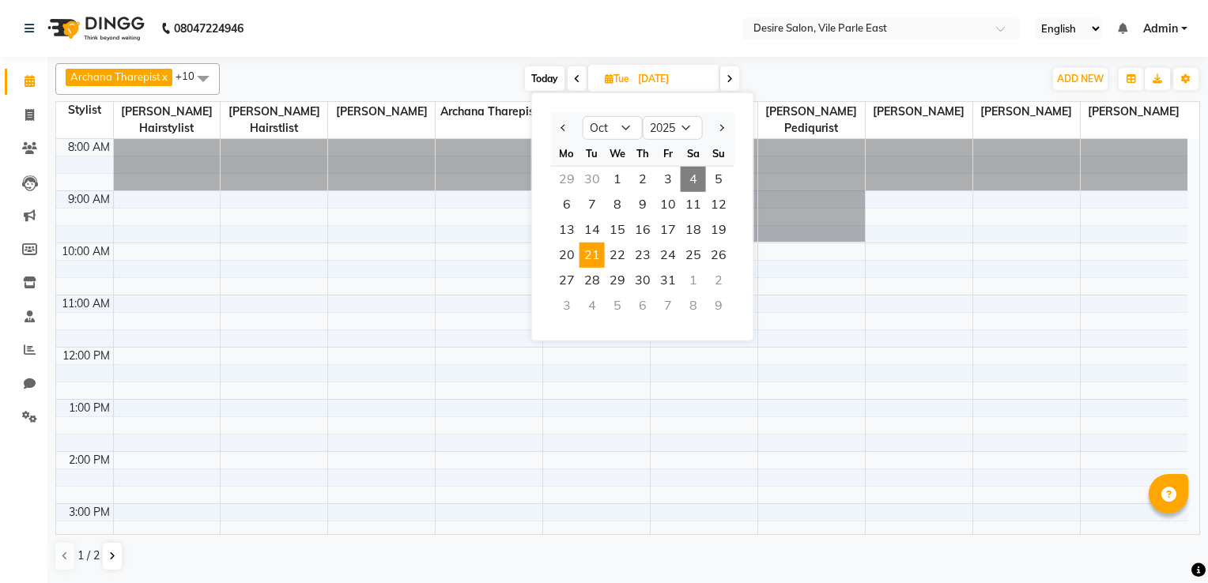
click at [692, 176] on span "4" at bounding box center [692, 179] width 25 height 25
type input "04-10-2025"
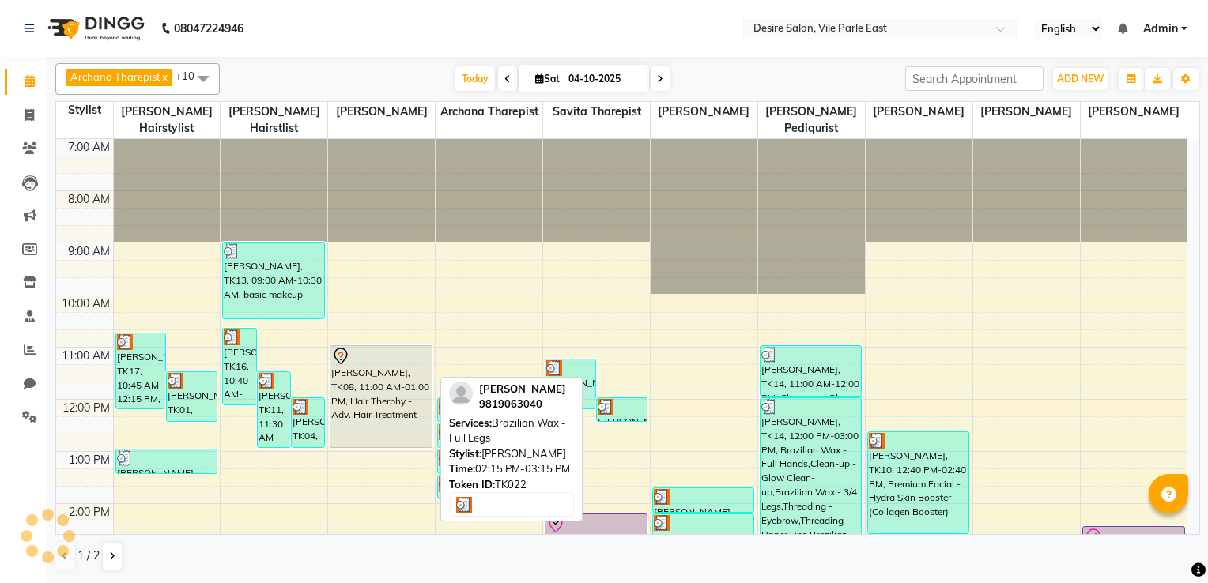
scroll to position [362, 0]
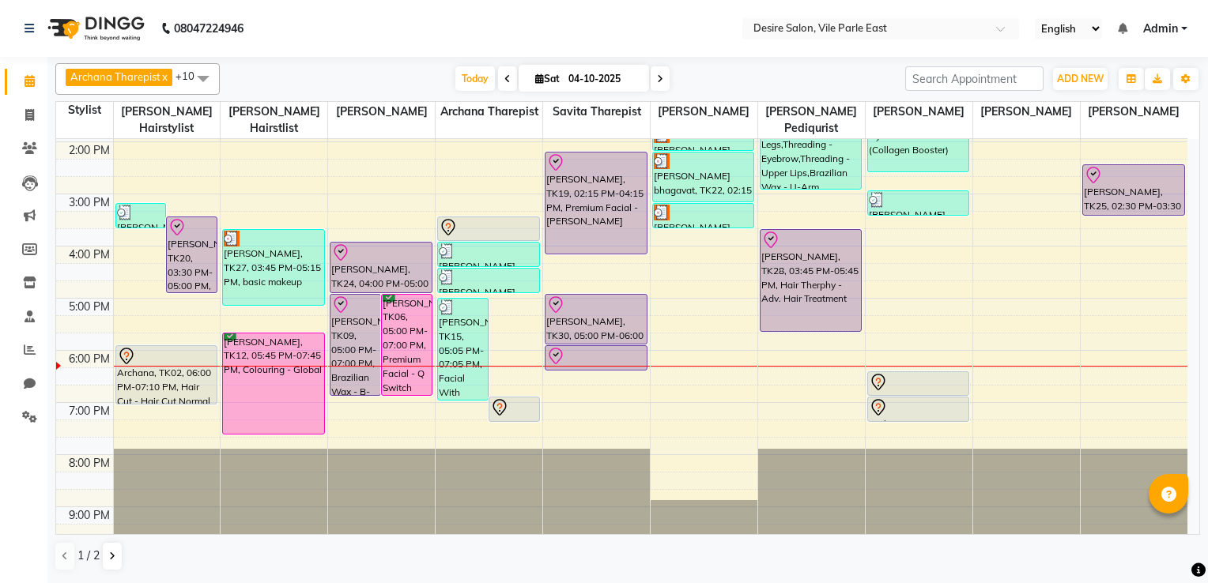
click at [537, 77] on icon at bounding box center [539, 78] width 9 height 10
select select "10"
select select "2025"
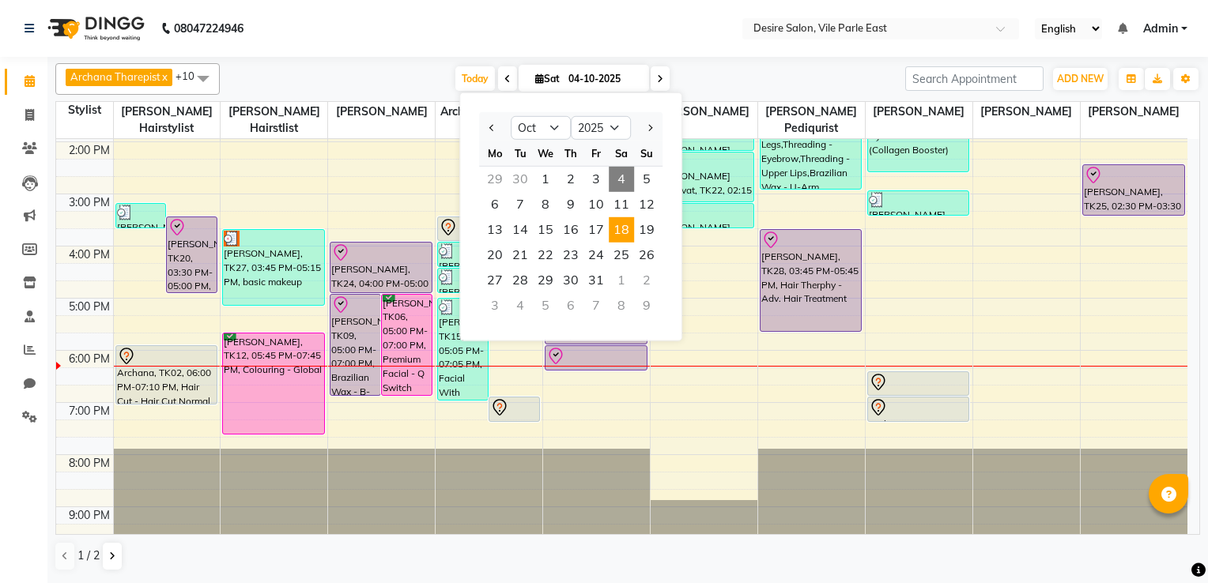
click at [624, 229] on span "18" at bounding box center [621, 229] width 25 height 25
type input "[DATE]"
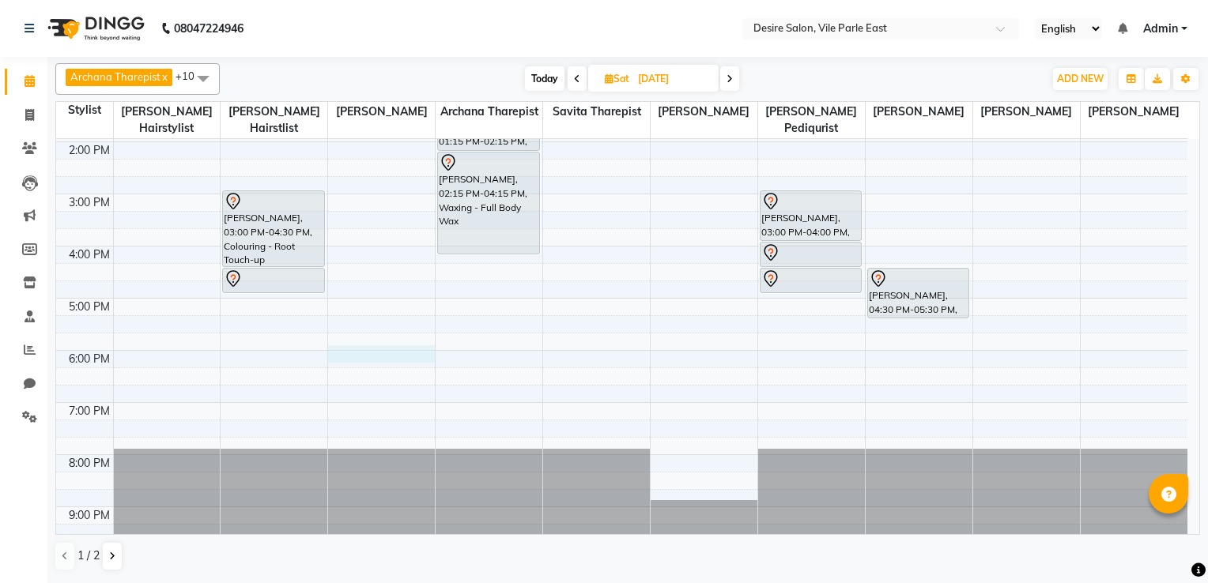
select select "74553"
select select "tentative"
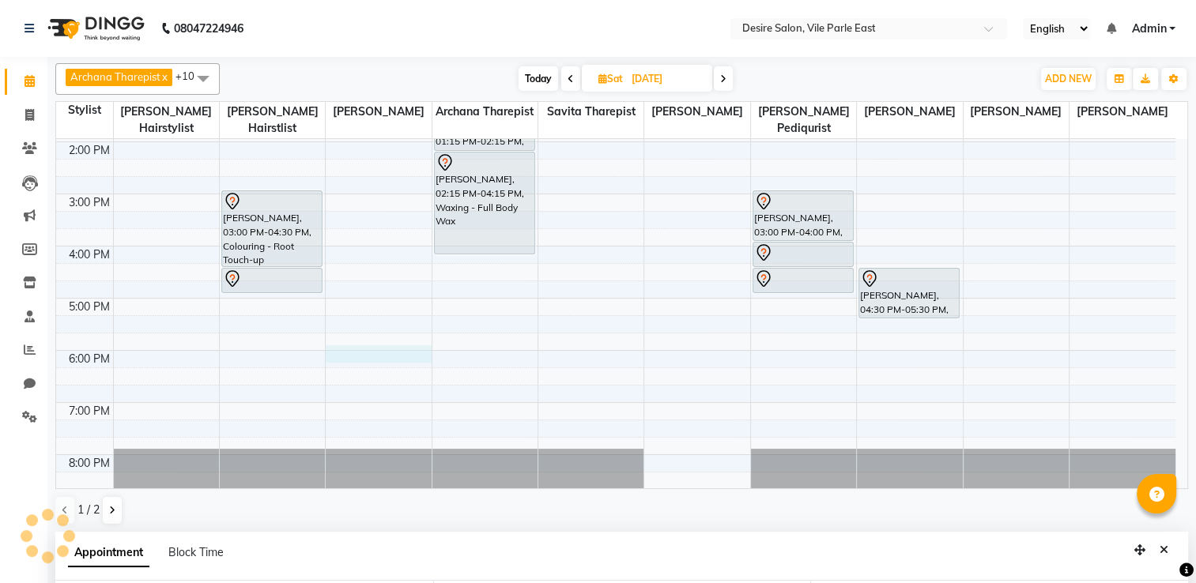
select select "1080"
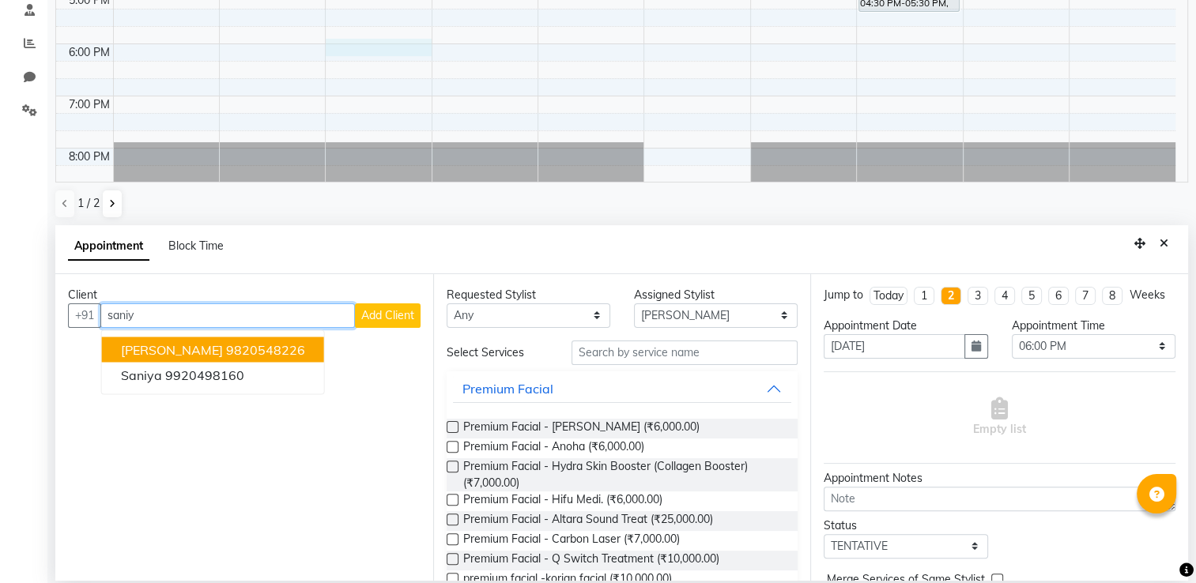
click at [231, 344] on ngb-highlight "9820548226" at bounding box center [265, 349] width 79 height 16
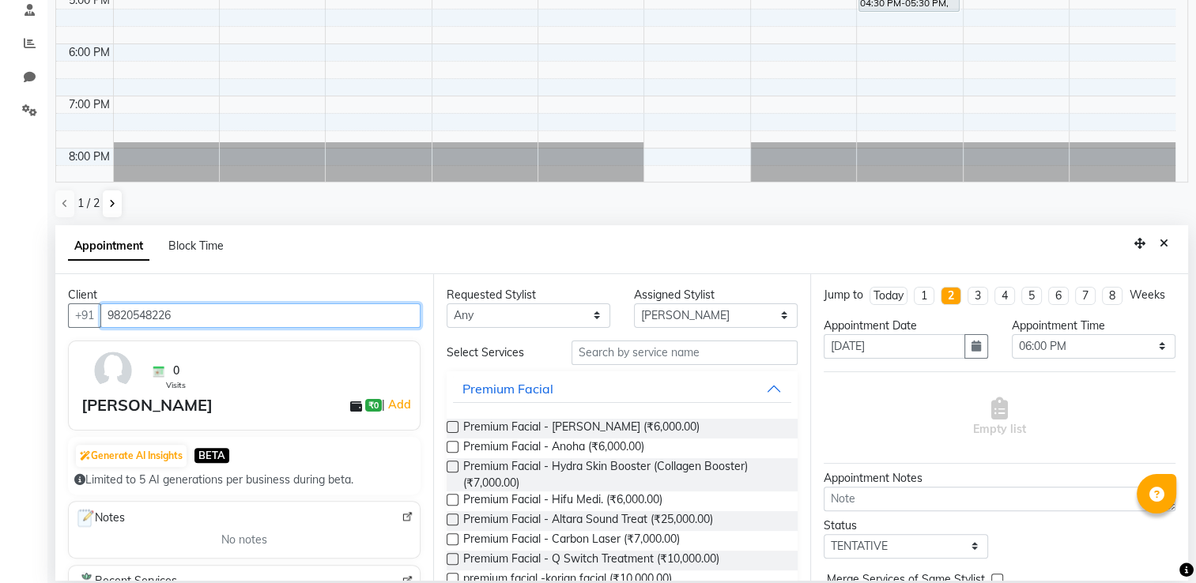
type input "9820548226"
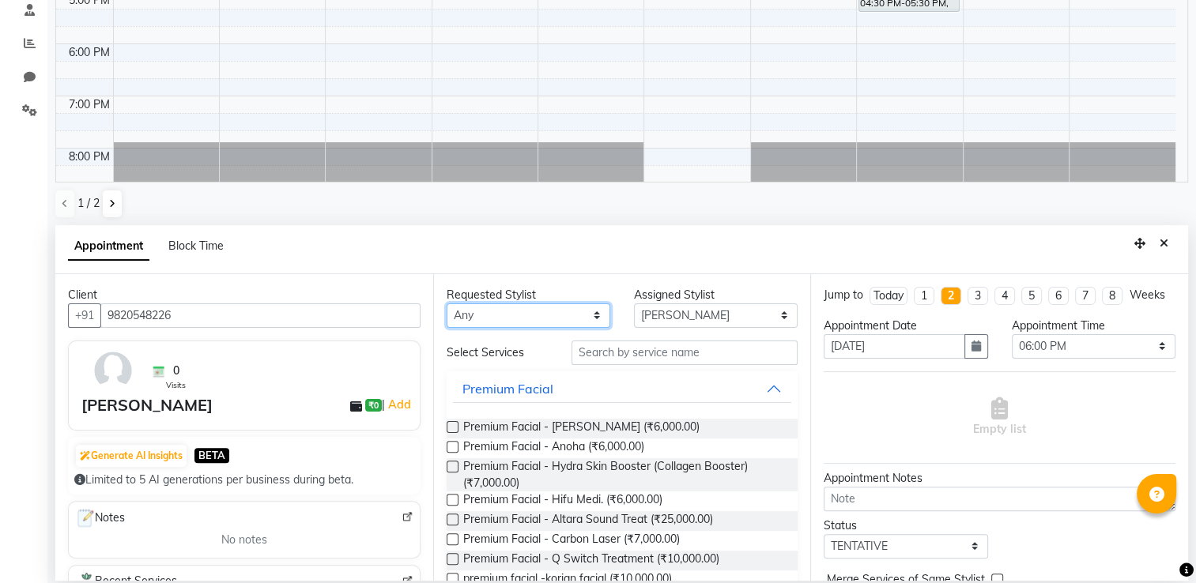
click at [493, 317] on select "Any [PERSON_NAME] [PERSON_NAME] Pediqurist [PERSON_NAME] desire salon [PERSON_N…" at bounding box center [529, 315] width 164 height 24
select select "74553"
click at [447, 303] on select "Any [PERSON_NAME] [PERSON_NAME] Pediqurist [PERSON_NAME] desire salon [PERSON_N…" at bounding box center [529, 315] width 164 height 24
click at [451, 424] on label at bounding box center [453, 427] width 12 height 12
click at [451, 424] on input "checkbox" at bounding box center [452, 429] width 10 height 10
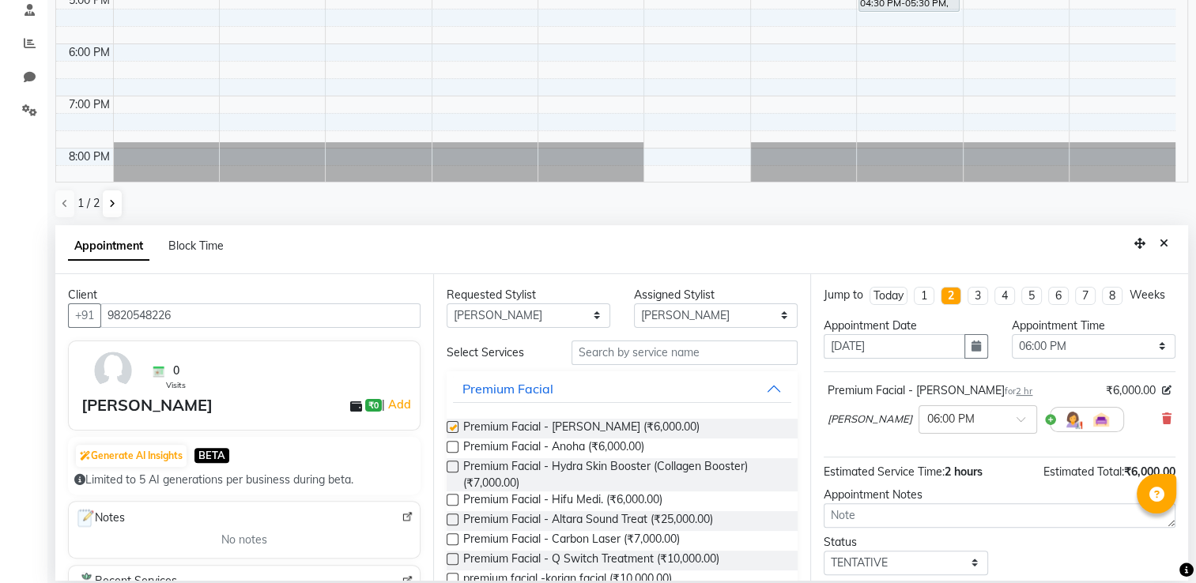
checkbox input "false"
click at [632, 360] on input "text" at bounding box center [684, 353] width 226 height 24
type input "fa"
click at [452, 427] on label at bounding box center [453, 427] width 12 height 12
click at [452, 427] on input "checkbox" at bounding box center [452, 429] width 10 height 10
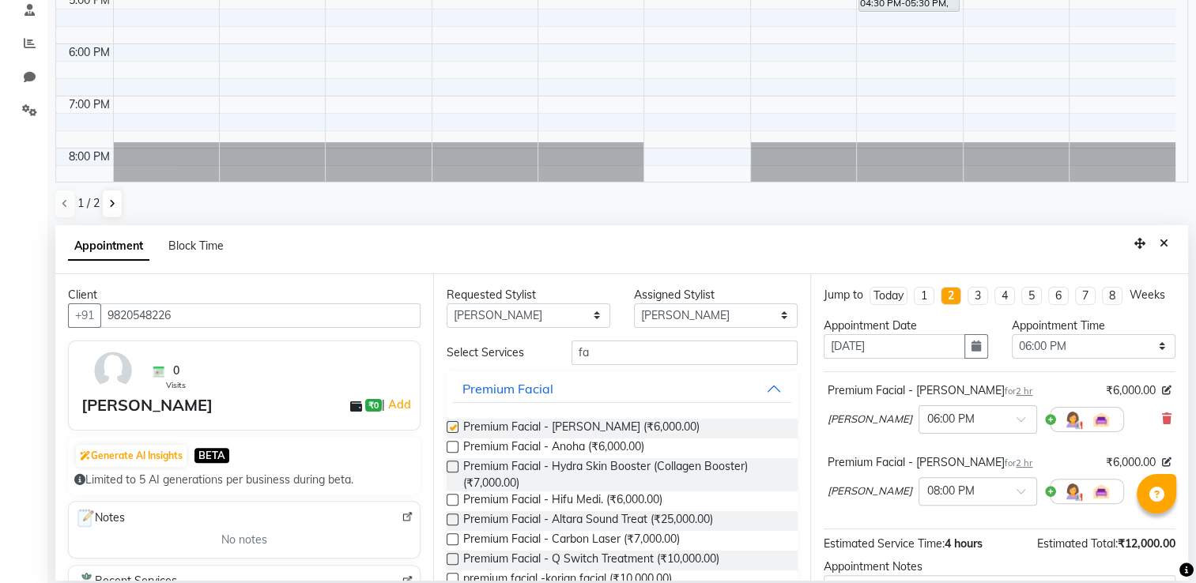
checkbox input "false"
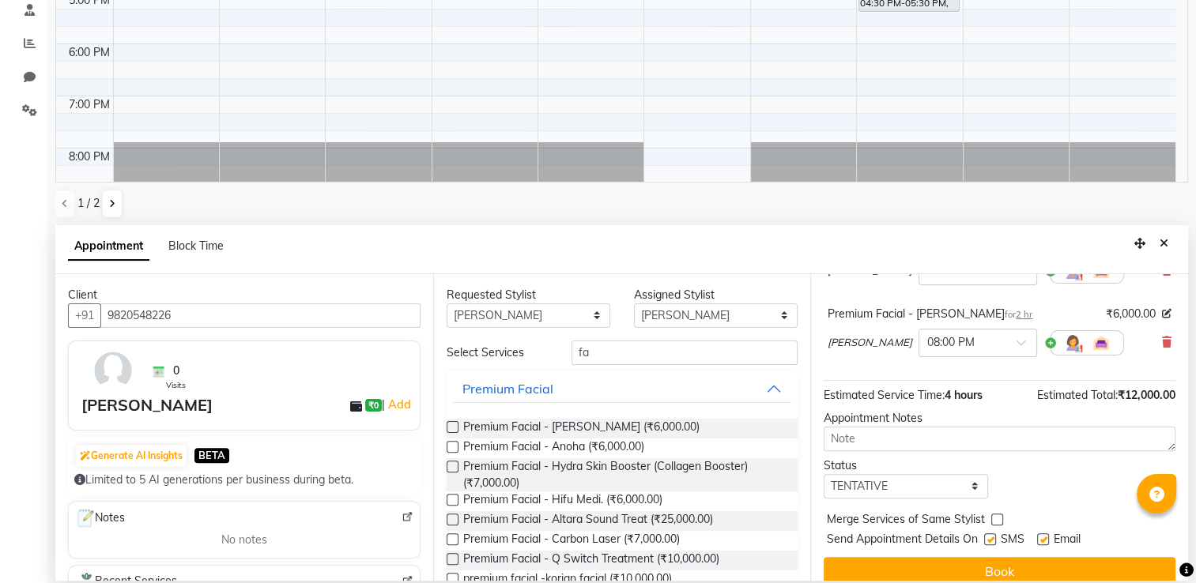
scroll to position [180, 0]
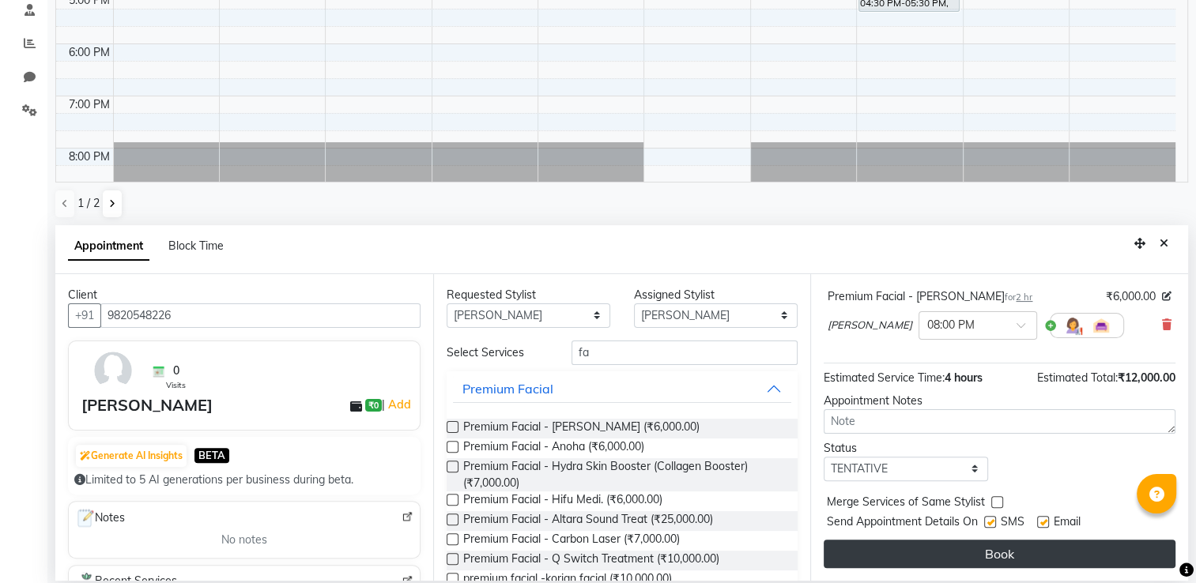
click at [1083, 558] on button "Book" at bounding box center [999, 554] width 352 height 28
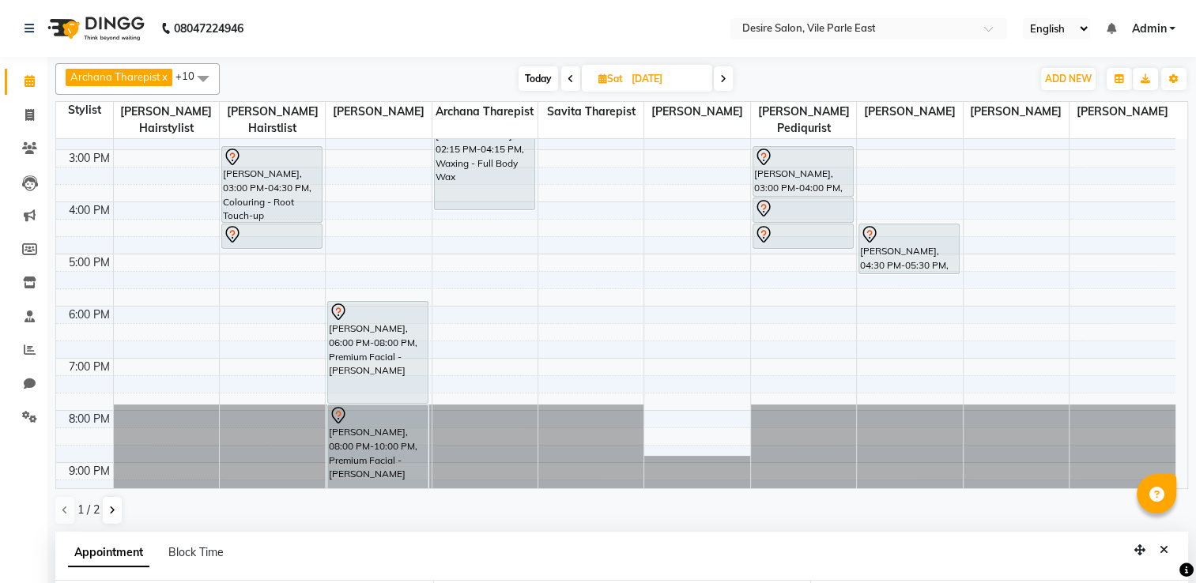
scroll to position [408, 0]
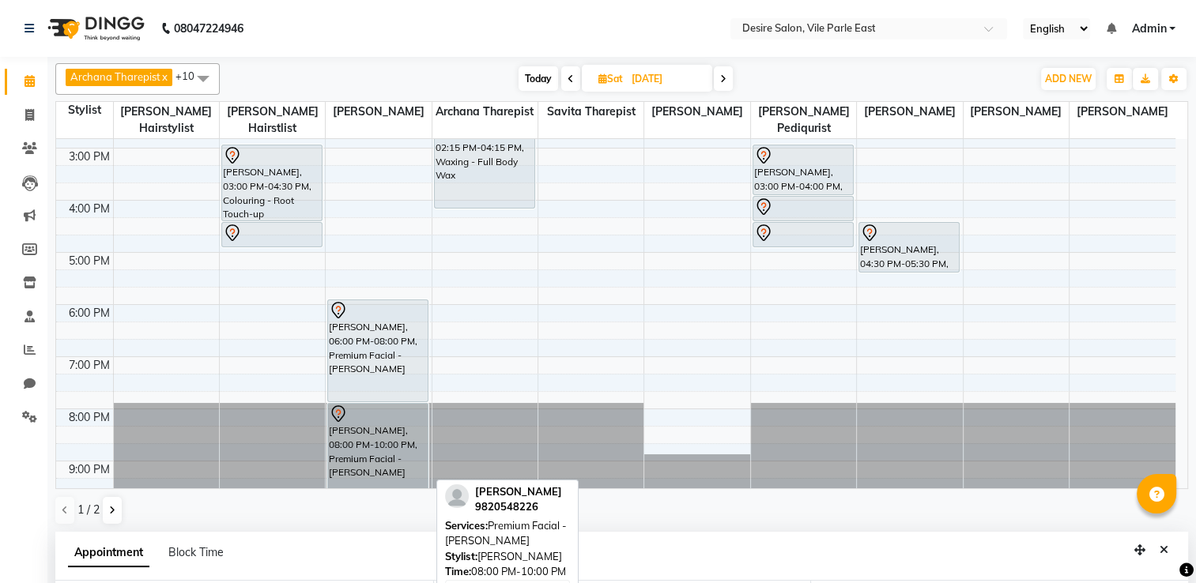
click at [405, 405] on div at bounding box center [378, 414] width 98 height 19
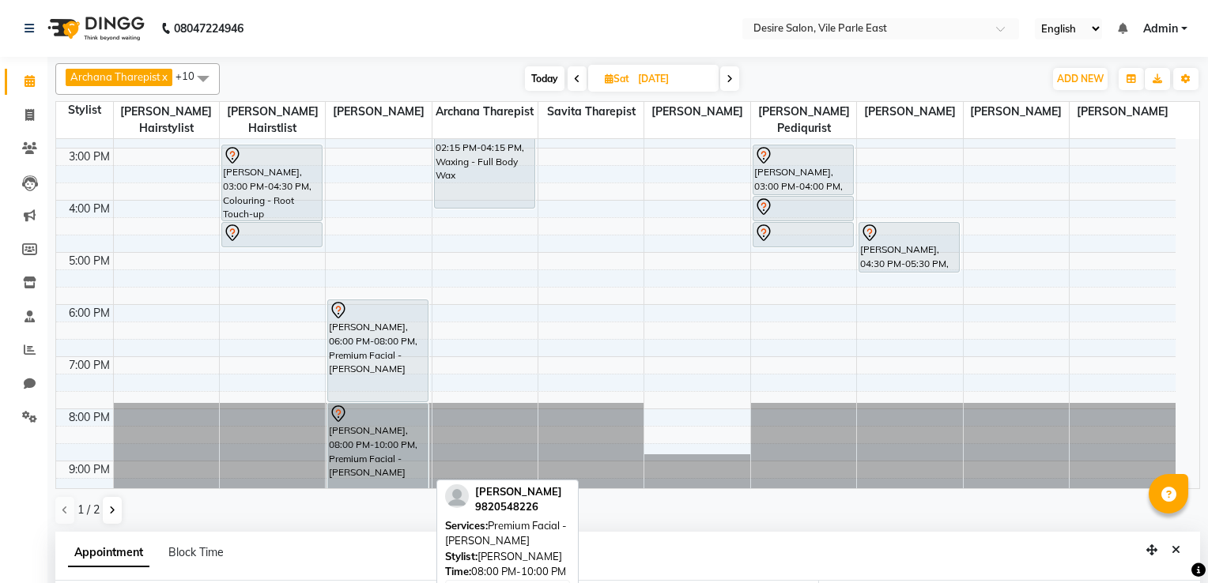
select select "7"
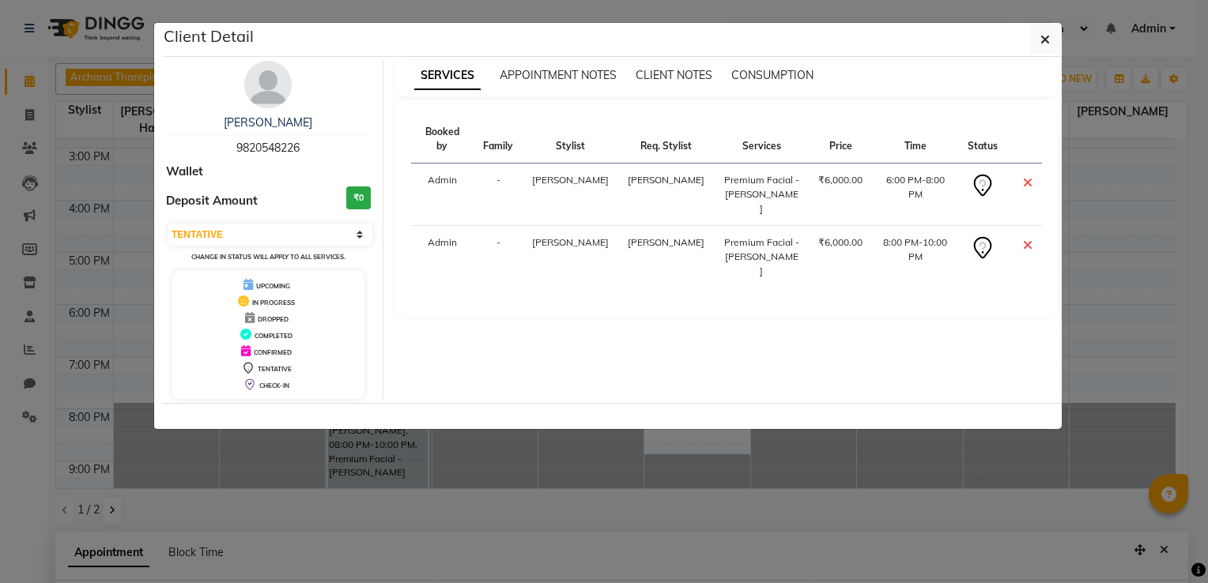
click at [1024, 239] on icon at bounding box center [1027, 245] width 9 height 13
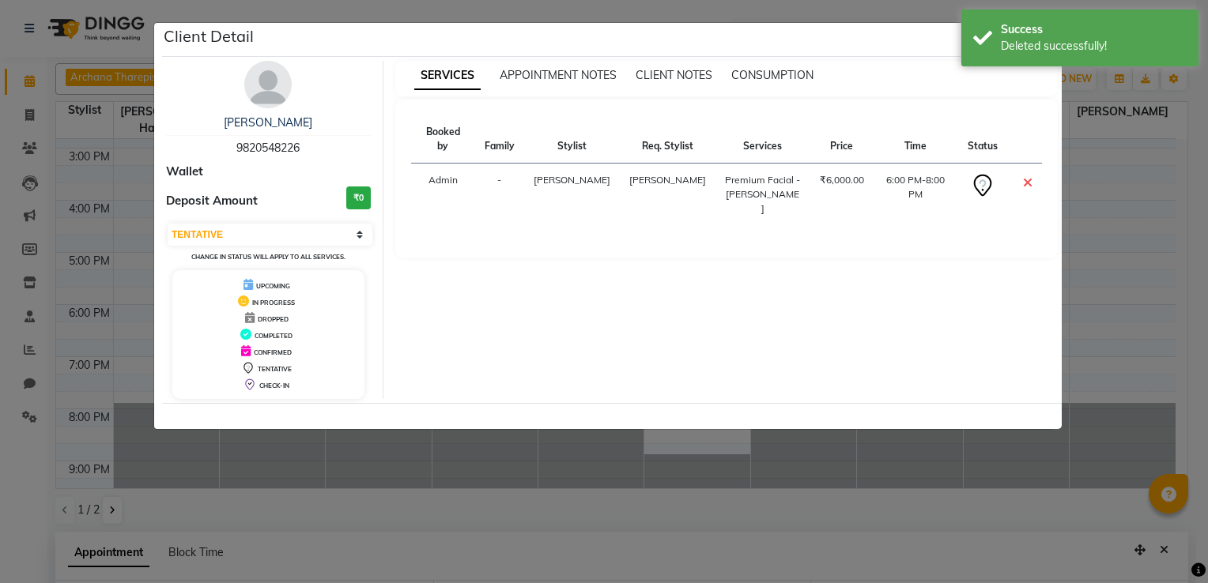
click at [1128, 303] on ngb-modal-window "Client Detail [PERSON_NAME] 9820548226 Wallet Deposit Amount ₹0 Select CONFIRME…" at bounding box center [604, 291] width 1208 height 583
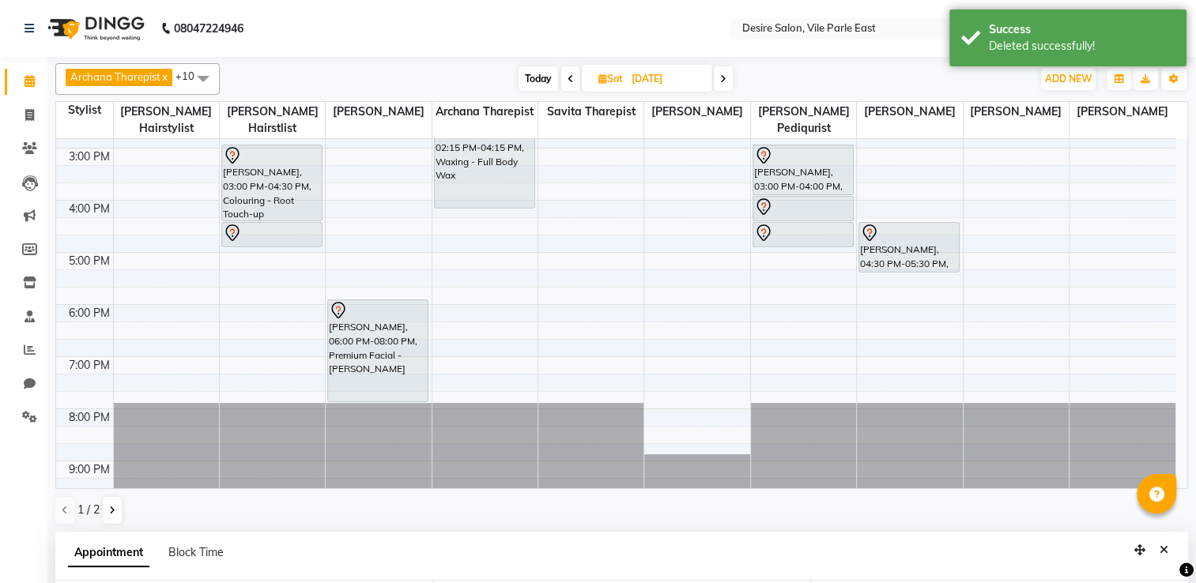
click at [540, 77] on span "Today" at bounding box center [538, 78] width 40 height 24
type input "04-10-2025"
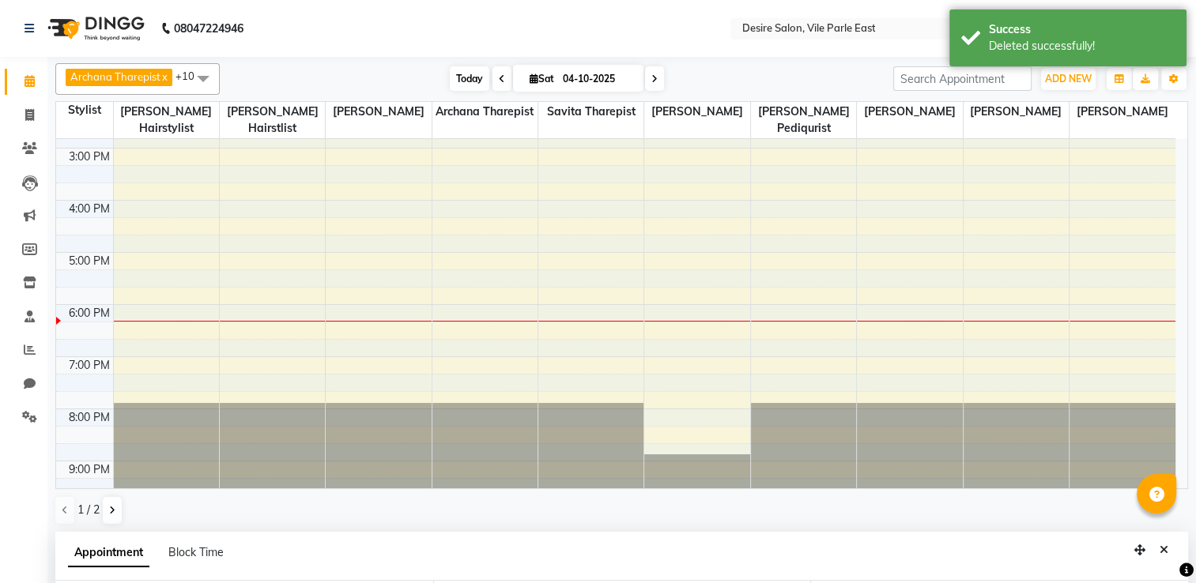
scroll to position [0, 0]
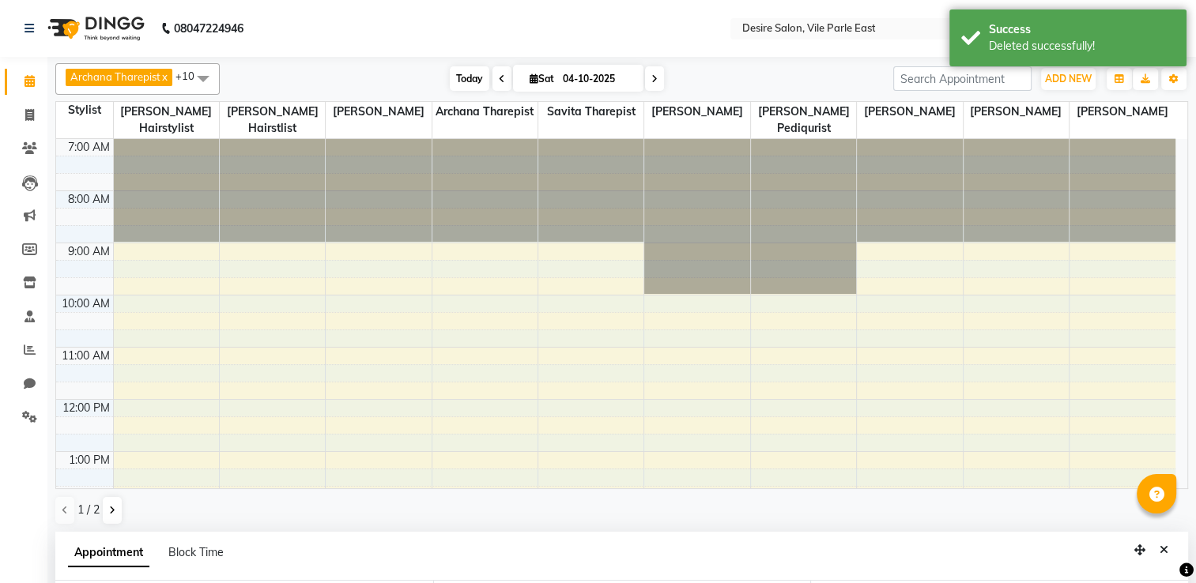
select select "1080"
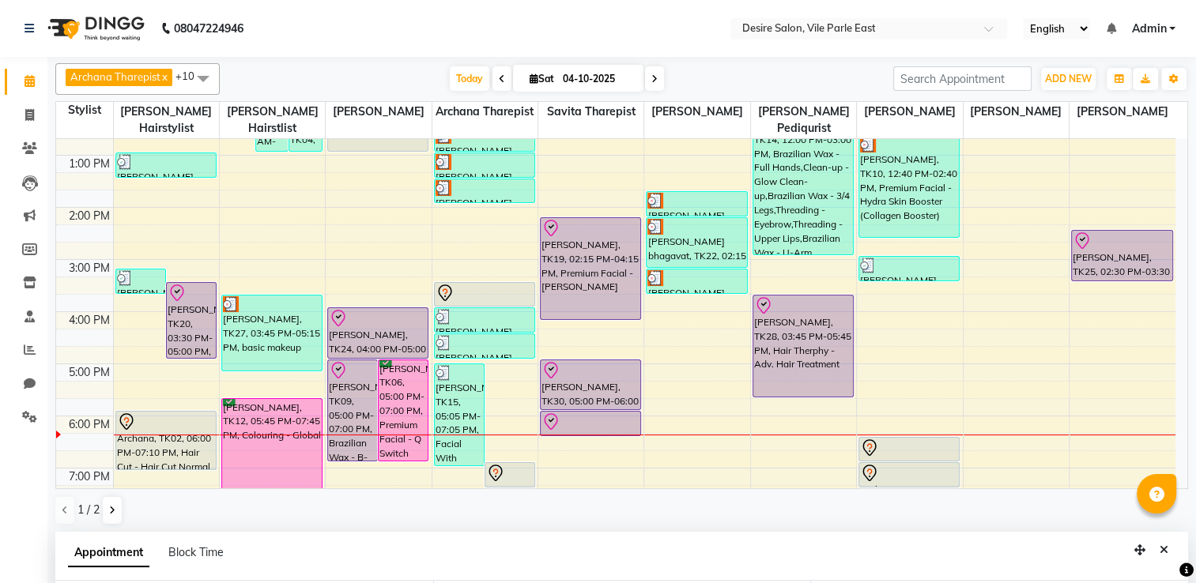
scroll to position [408, 0]
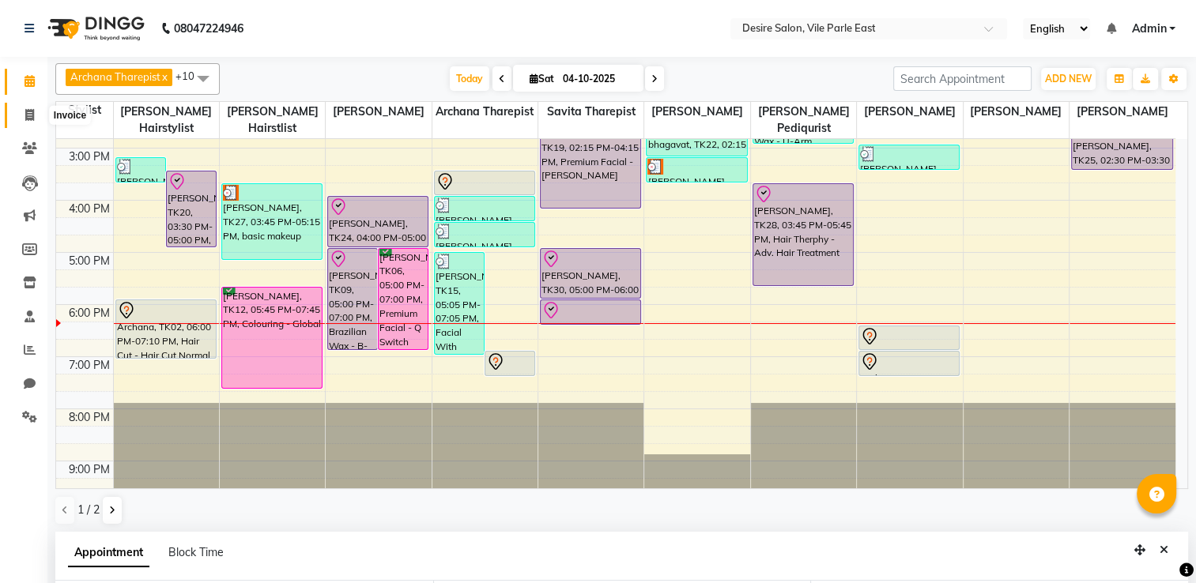
click at [25, 115] on icon at bounding box center [29, 115] width 9 height 12
select select "service"
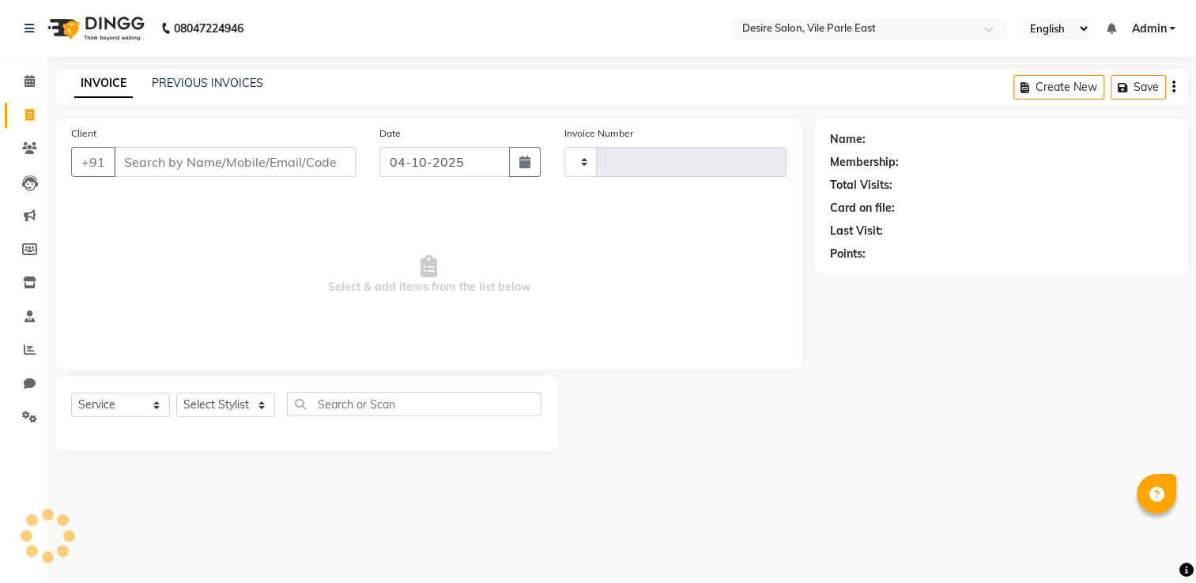
type input "1047"
select select "8076"
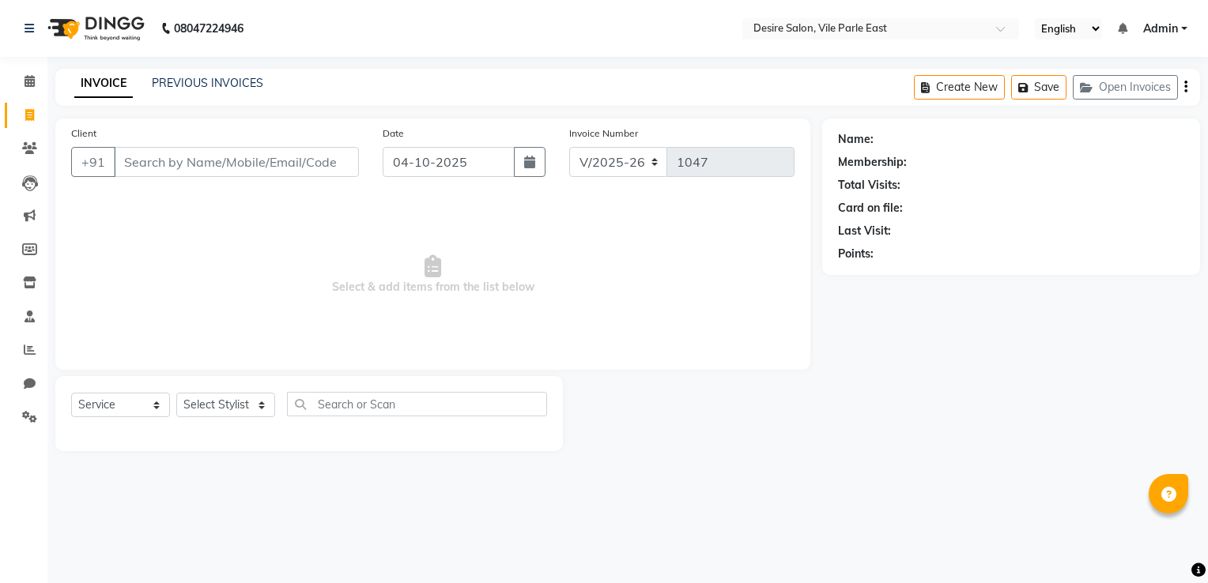
click at [164, 166] on input "Client" at bounding box center [236, 162] width 245 height 30
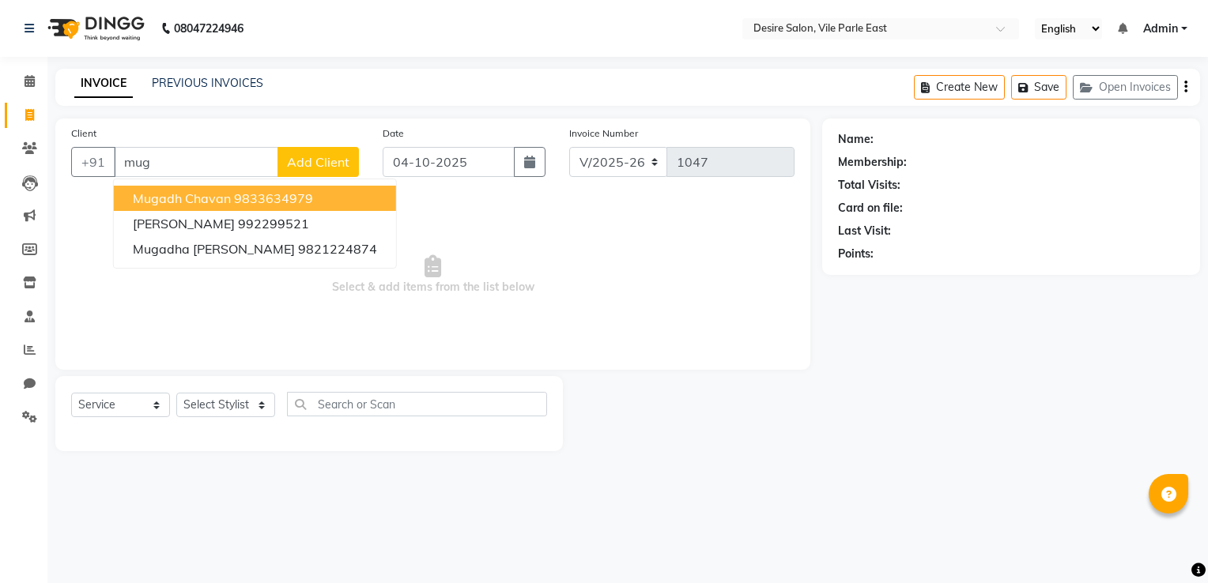
click at [193, 194] on span "mugadh chavan" at bounding box center [182, 198] width 98 height 16
type input "9833634979"
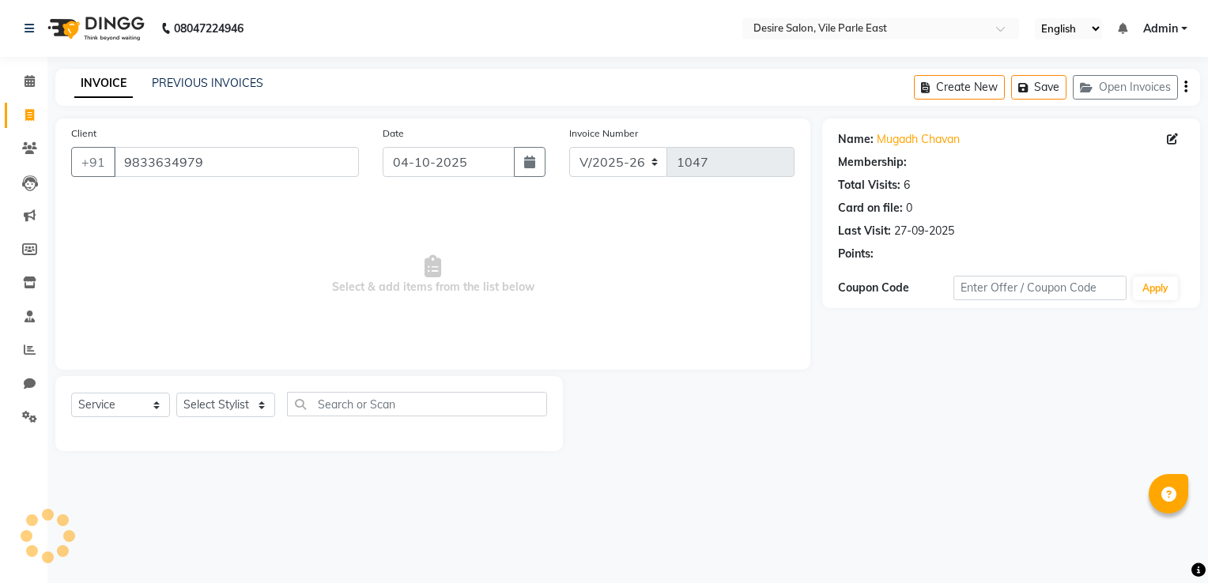
select select "1: Object"
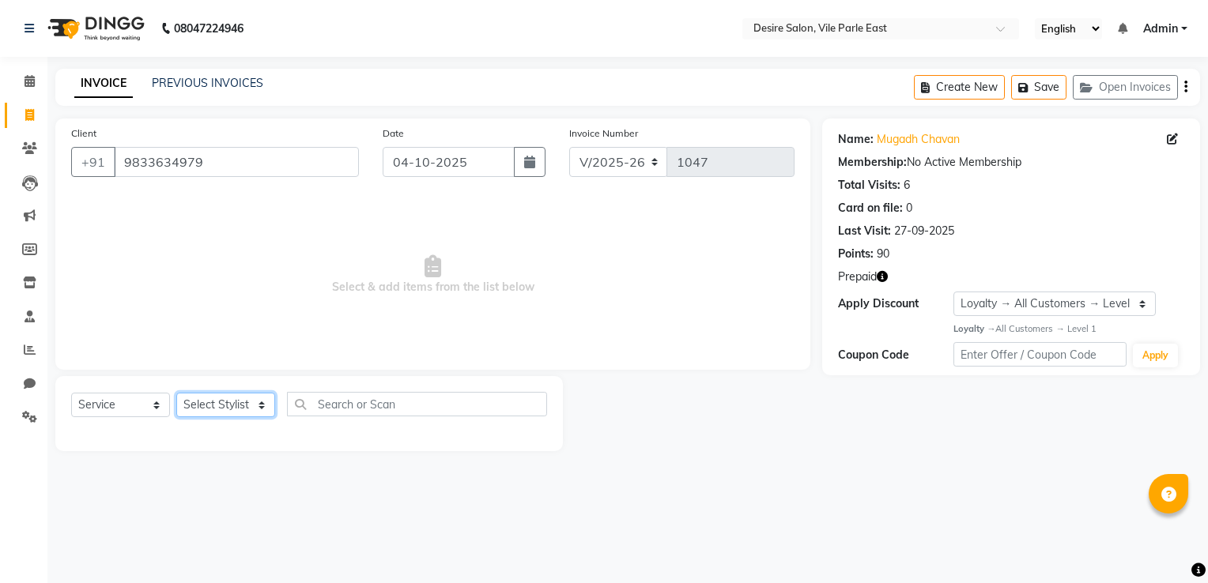
click at [209, 406] on select "Select Stylist Archana Tharepist [PERSON_NAME] Pediqurist [PERSON_NAME] desire …" at bounding box center [225, 405] width 99 height 24
select select "75804"
click at [176, 394] on select "Select Stylist Archana Tharepist [PERSON_NAME] Pediqurist [PERSON_NAME] desire …" at bounding box center [225, 405] width 99 height 24
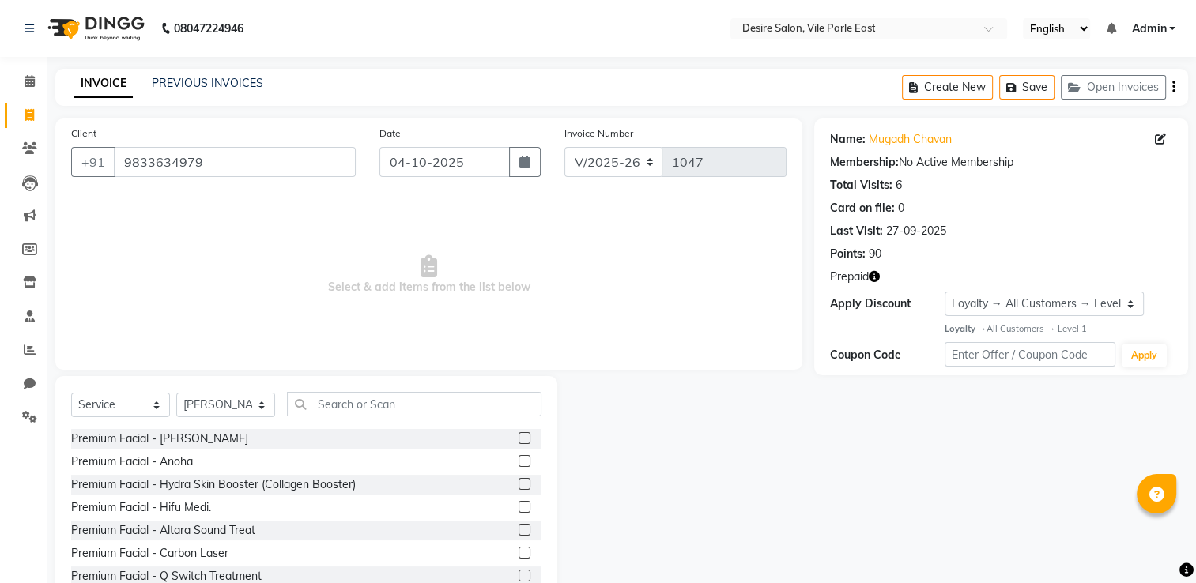
click at [364, 390] on div "Select Service Product Membership Package Voucher Prepaid Gift Card Select Styl…" at bounding box center [306, 492] width 502 height 233
click at [351, 416] on input "text" at bounding box center [414, 404] width 254 height 24
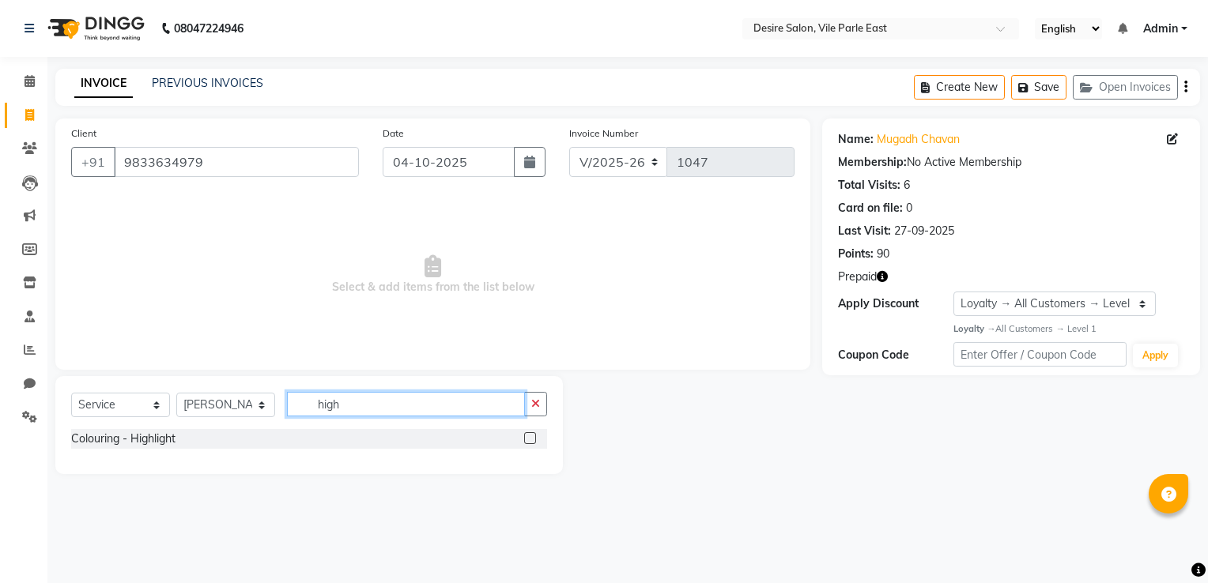
type input "high"
click at [531, 435] on label at bounding box center [530, 438] width 12 height 12
click at [531, 435] on input "checkbox" at bounding box center [529, 439] width 10 height 10
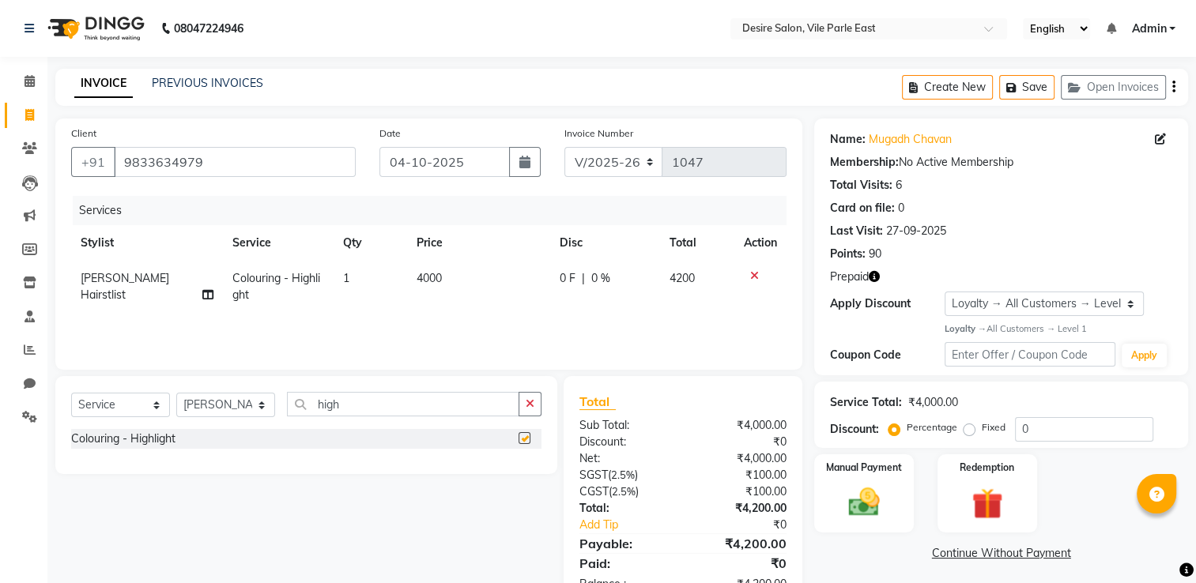
checkbox input "false"
click at [450, 277] on td "4000" at bounding box center [478, 287] width 143 height 52
select select "75804"
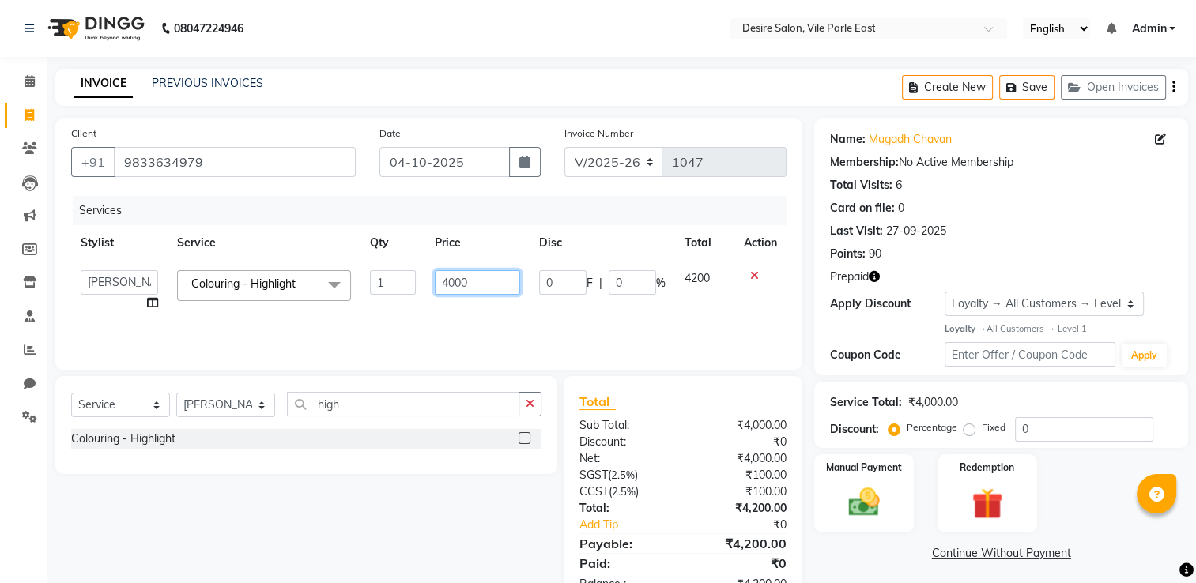
click at [484, 288] on input "4000" at bounding box center [477, 282] width 85 height 24
type input "4"
type input "3000"
click at [383, 403] on input "high" at bounding box center [403, 404] width 232 height 24
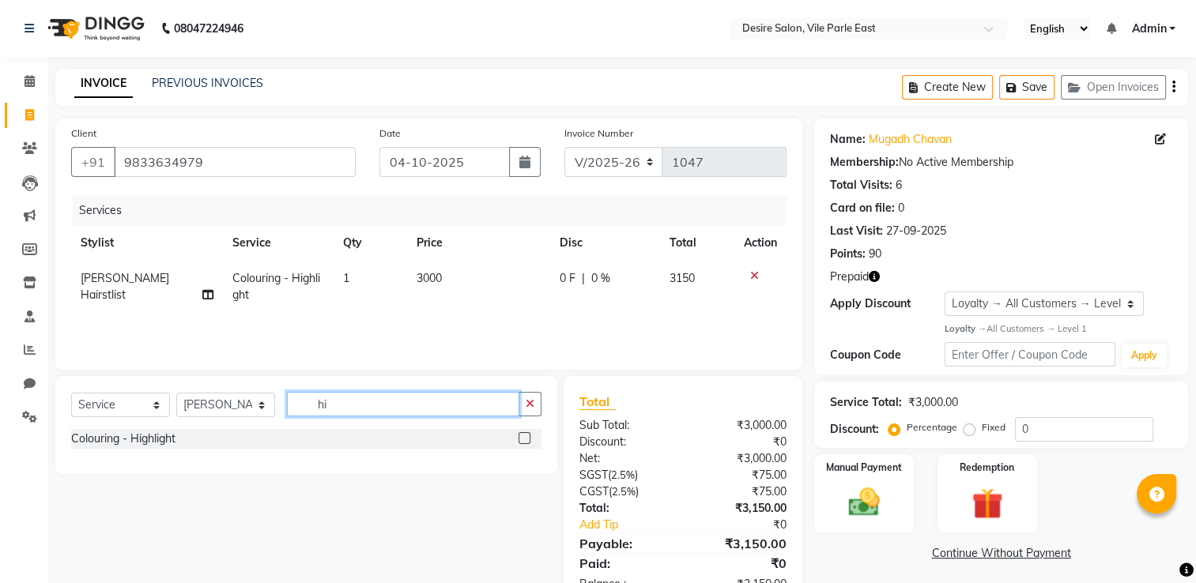
type input "h"
type input "sil"
click at [520, 439] on label at bounding box center [524, 438] width 12 height 12
click at [520, 439] on input "checkbox" at bounding box center [523, 439] width 10 height 10
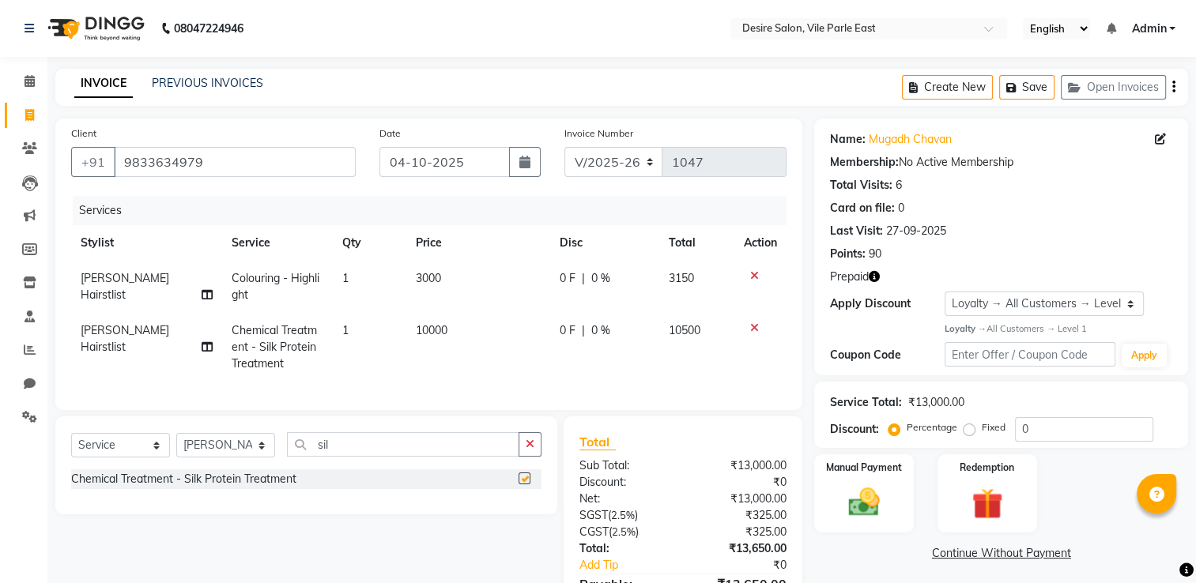
checkbox input "false"
click at [488, 322] on td "10000" at bounding box center [478, 347] width 144 height 69
select select "75804"
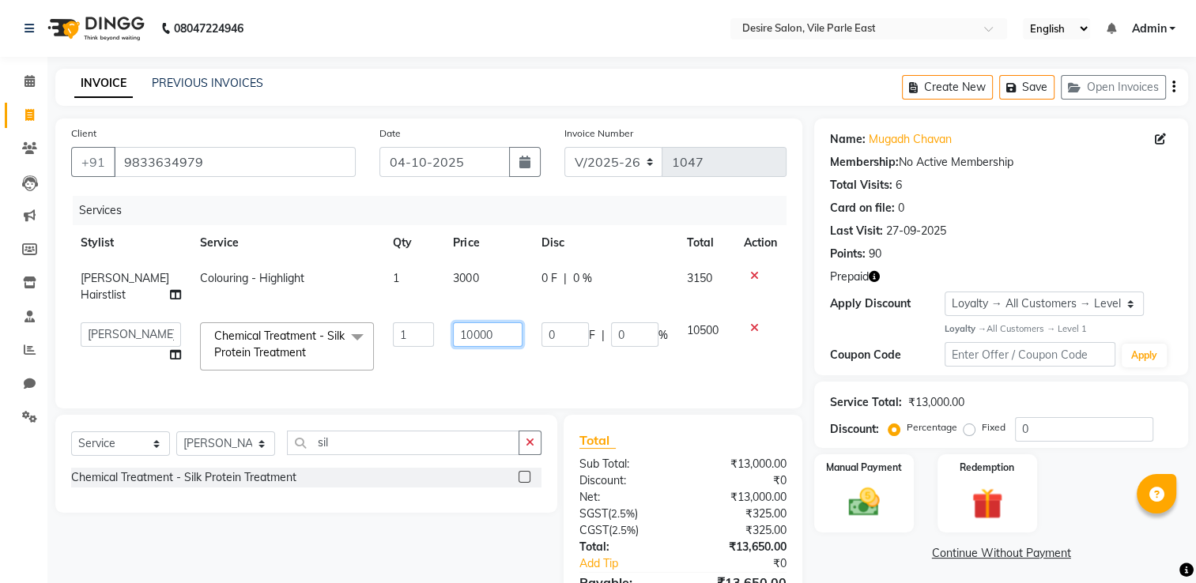
click at [489, 331] on input "10000" at bounding box center [487, 334] width 69 height 24
type input "1"
type input "6000"
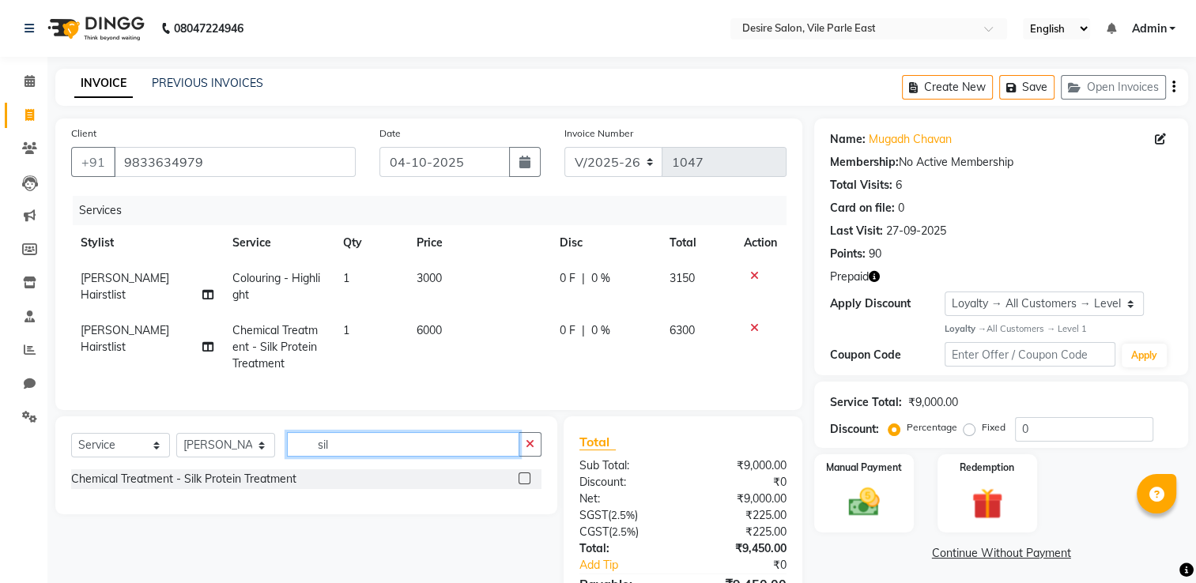
click at [371, 455] on input "sil" at bounding box center [403, 444] width 232 height 24
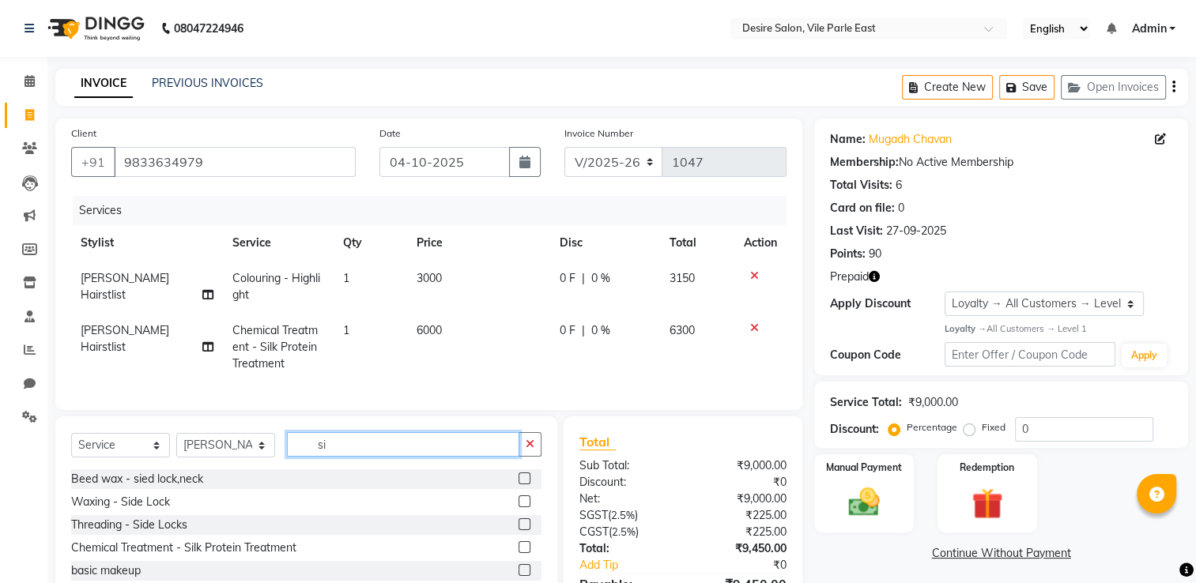
type input "s"
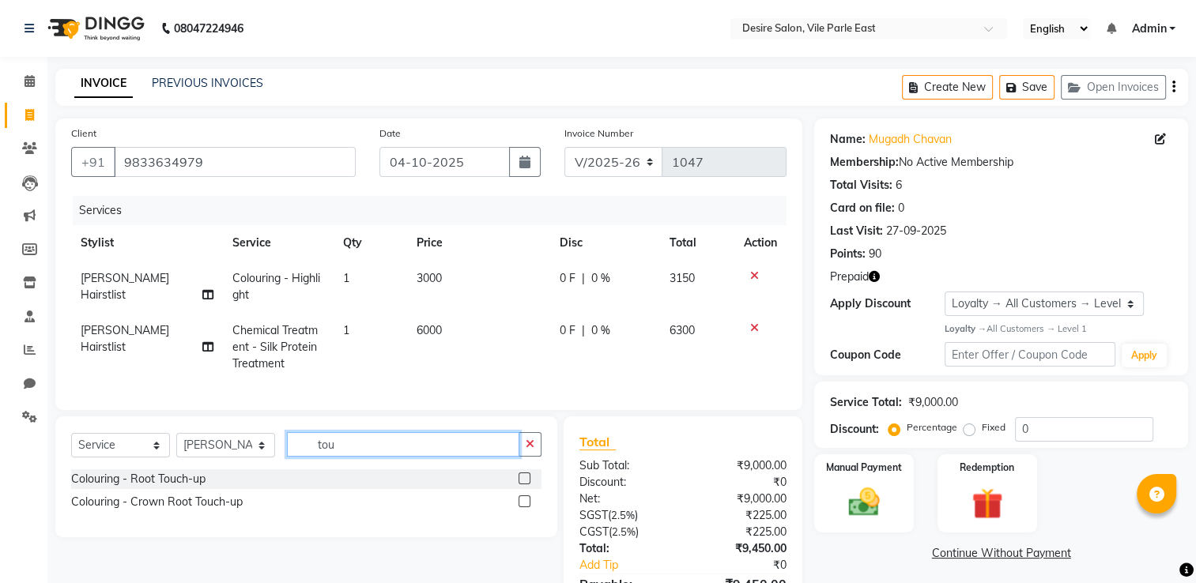
type input "tou"
click at [528, 484] on label at bounding box center [524, 479] width 12 height 12
click at [528, 484] on input "checkbox" at bounding box center [523, 479] width 10 height 10
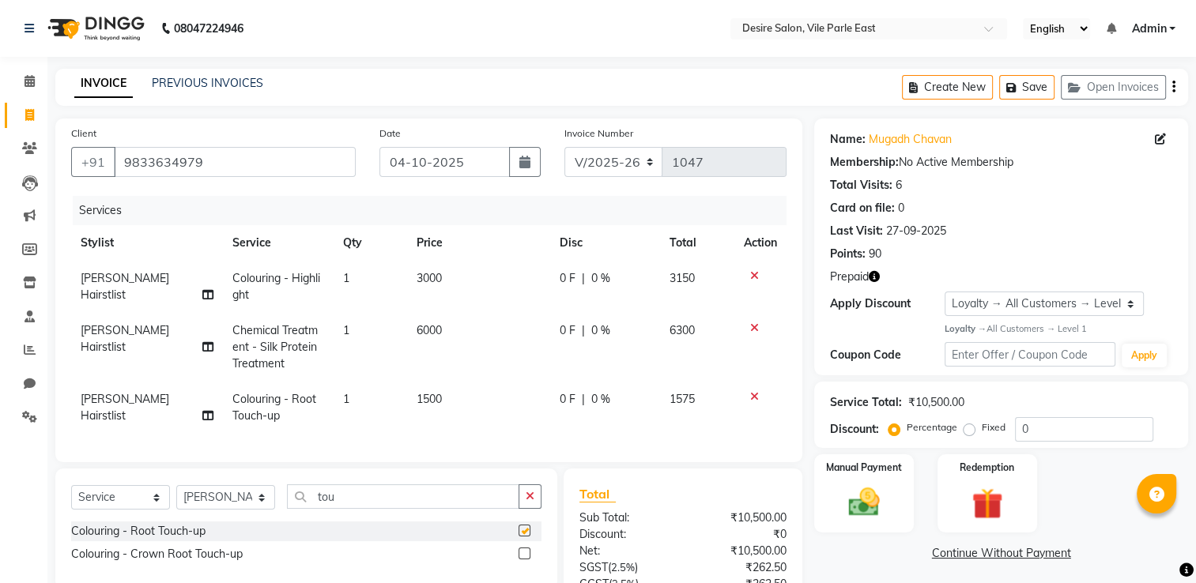
checkbox input "false"
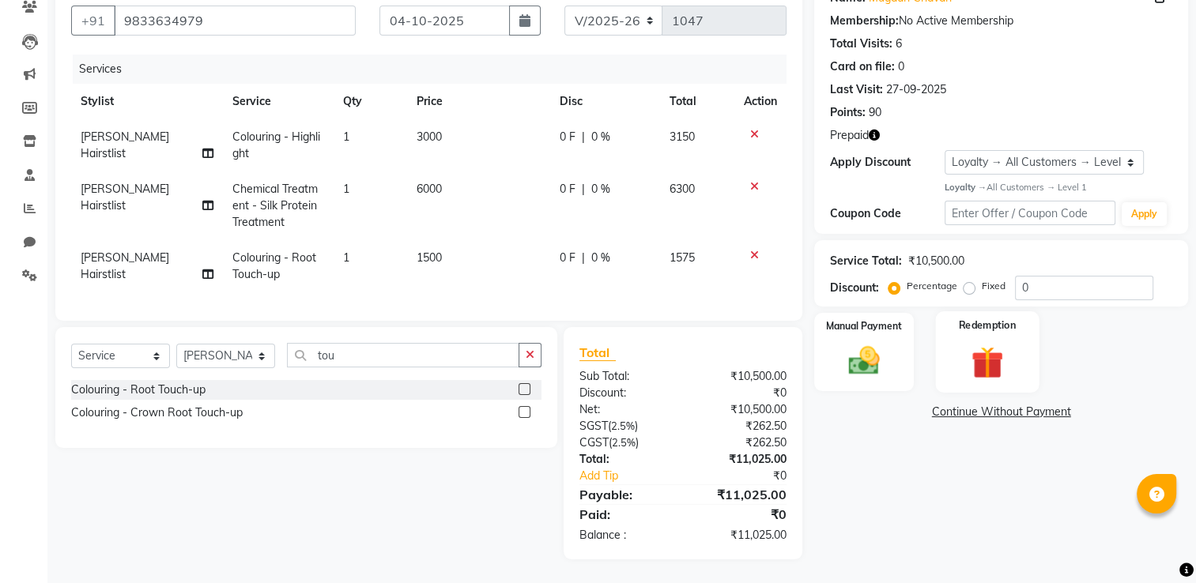
click at [1006, 342] on img at bounding box center [986, 362] width 53 height 40
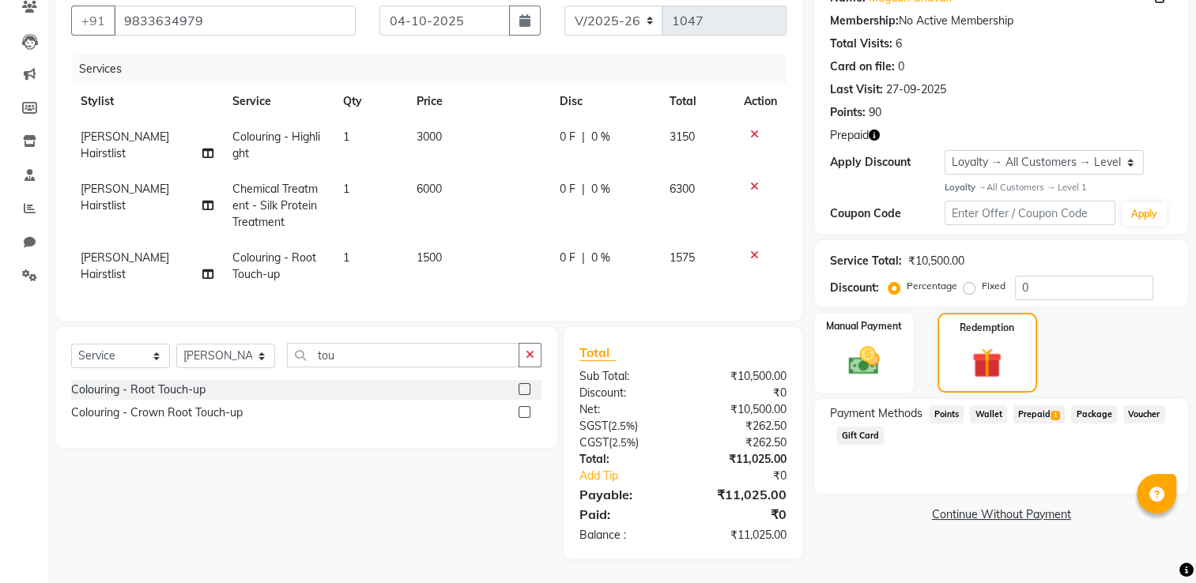
click at [1031, 405] on span "Prepaid 1" at bounding box center [1038, 414] width 51 height 18
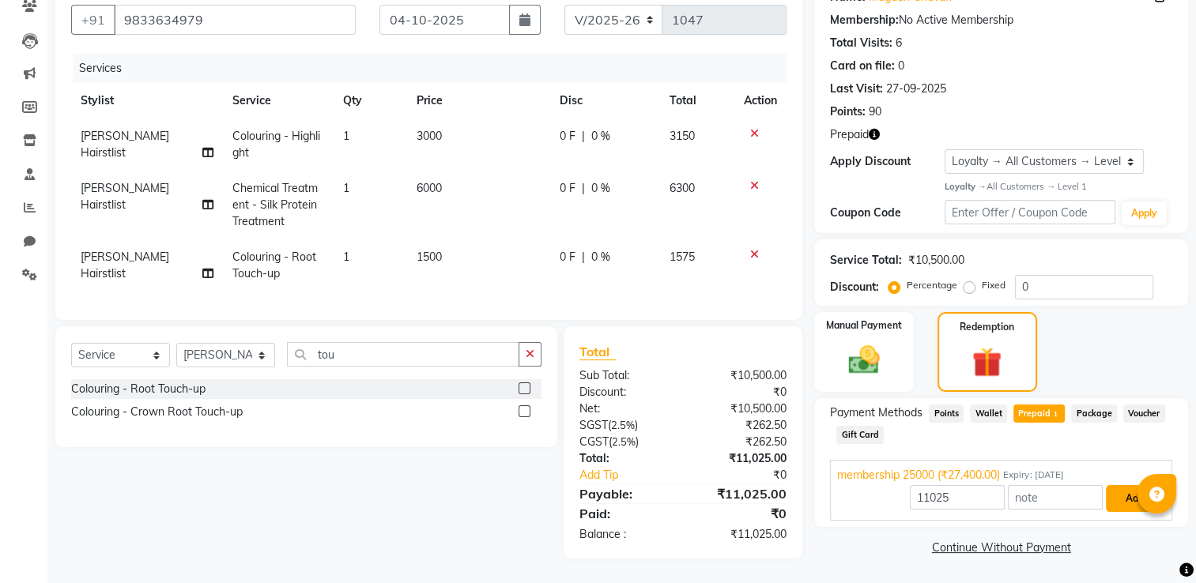
click at [1115, 488] on button "Add" at bounding box center [1135, 498] width 58 height 27
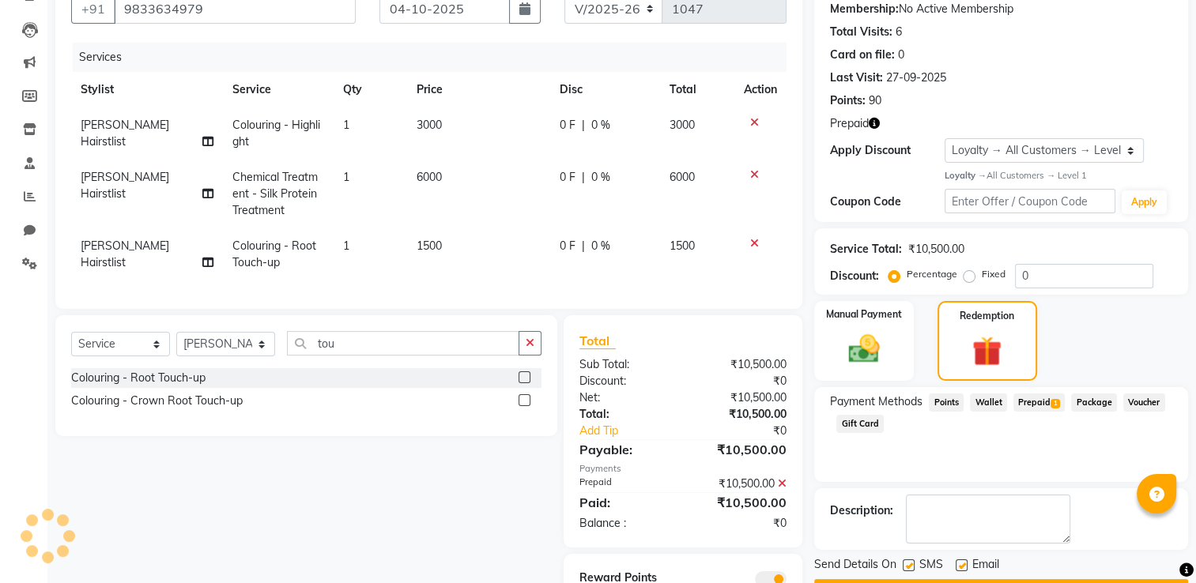
scroll to position [232, 0]
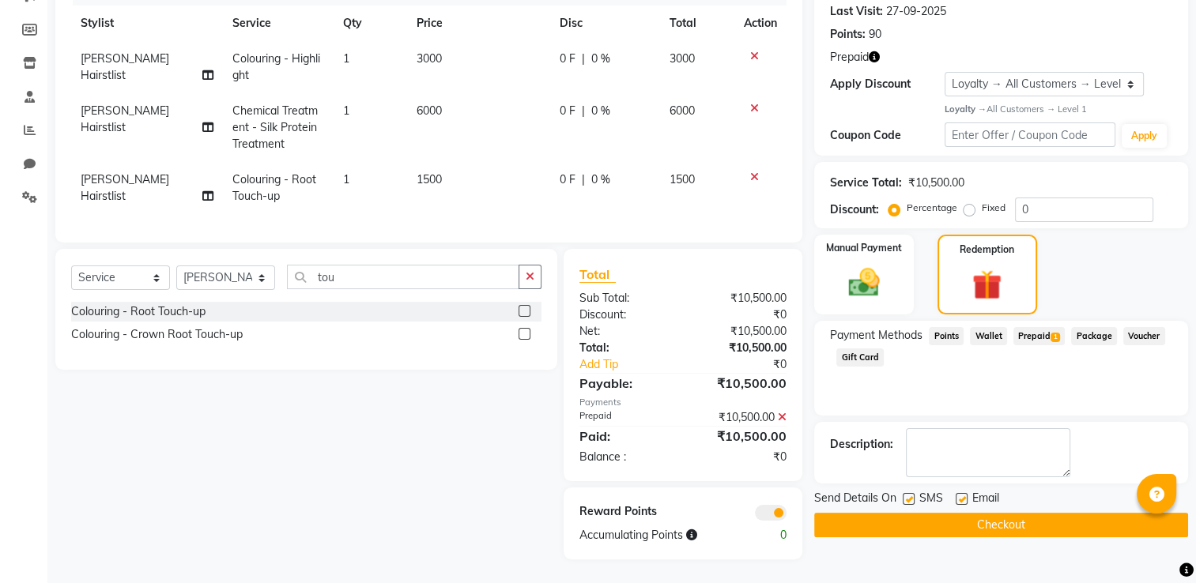
click at [982, 518] on button "Checkout" at bounding box center [1001, 525] width 374 height 24
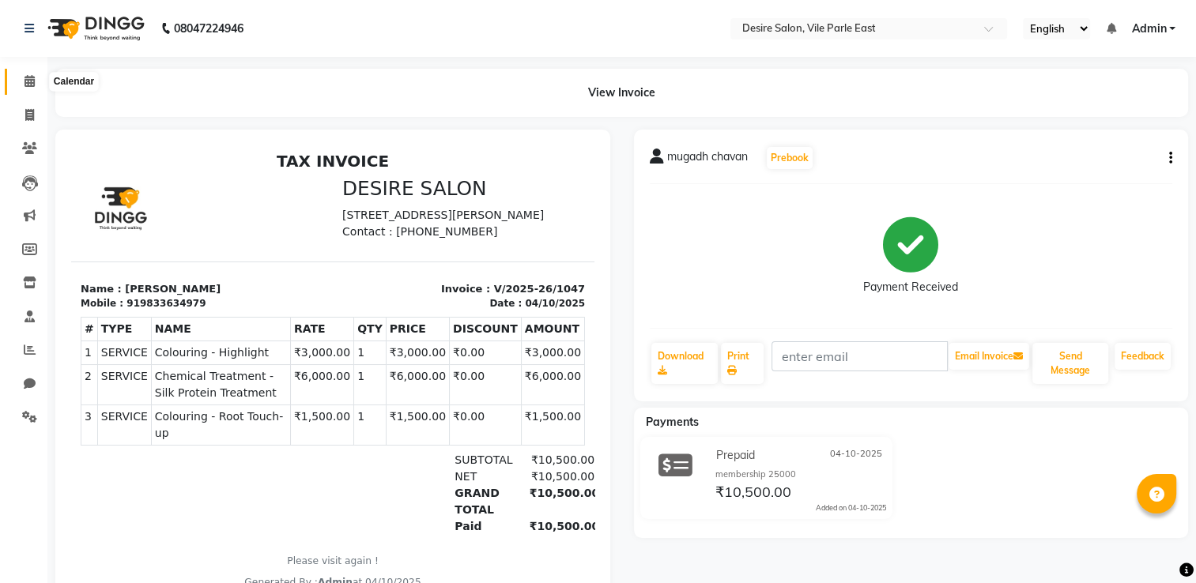
click at [30, 83] on icon at bounding box center [29, 81] width 10 height 12
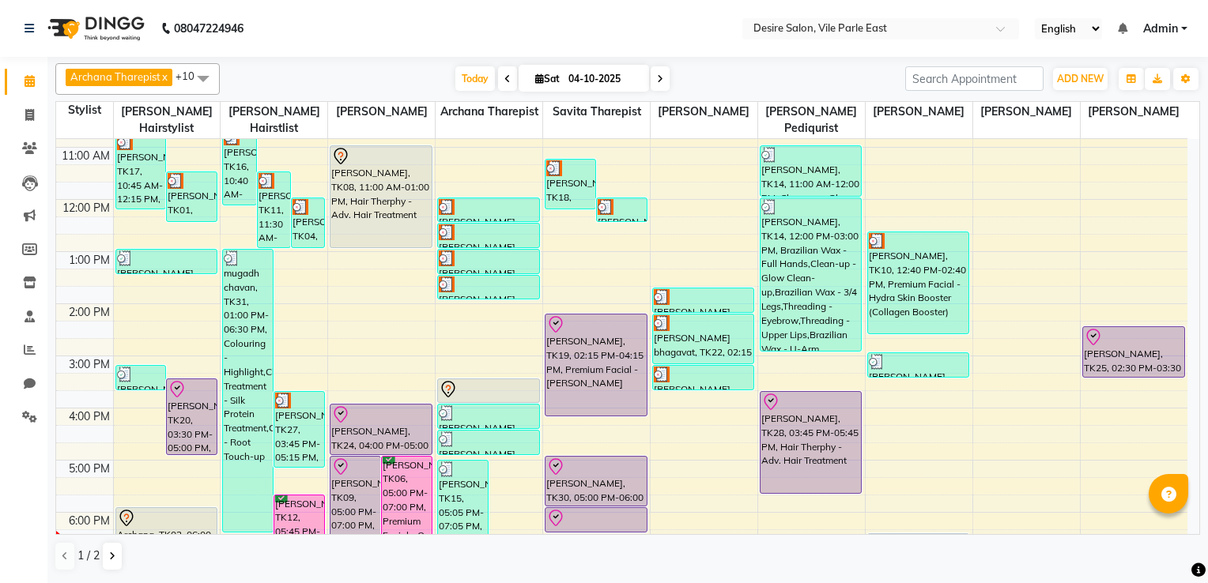
scroll to position [236, 0]
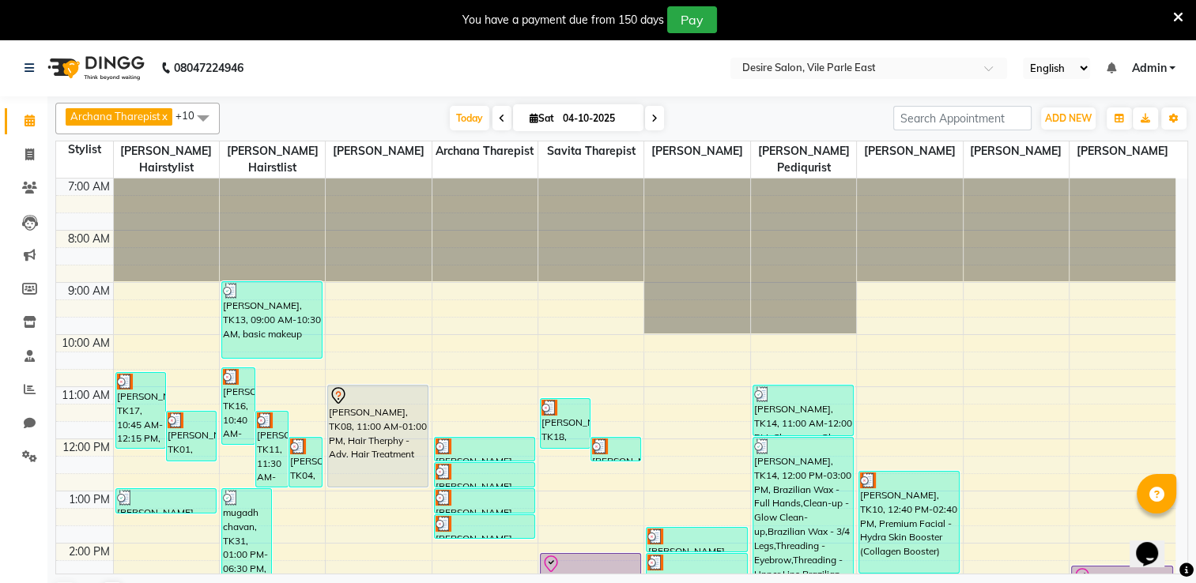
scroll to position [360, 0]
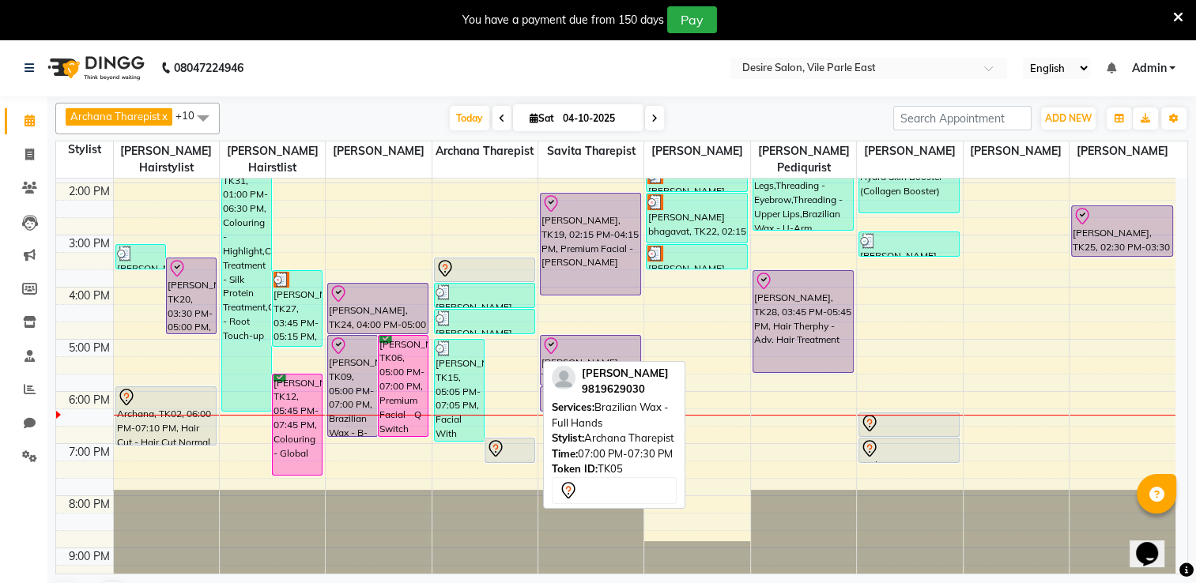
click at [497, 439] on icon at bounding box center [495, 448] width 19 height 19
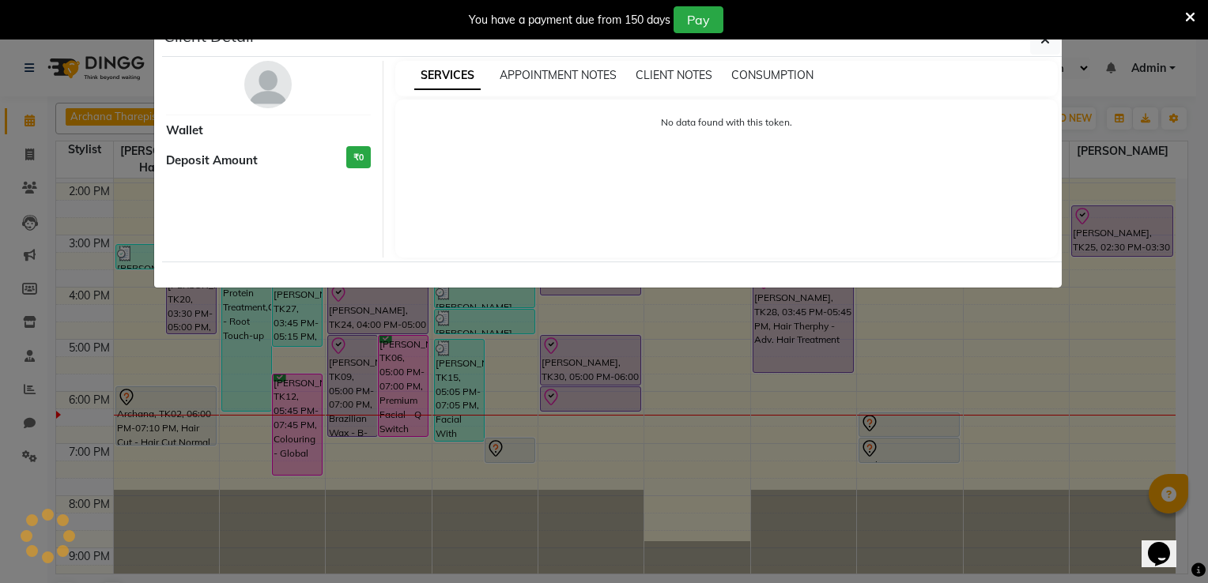
select select "7"
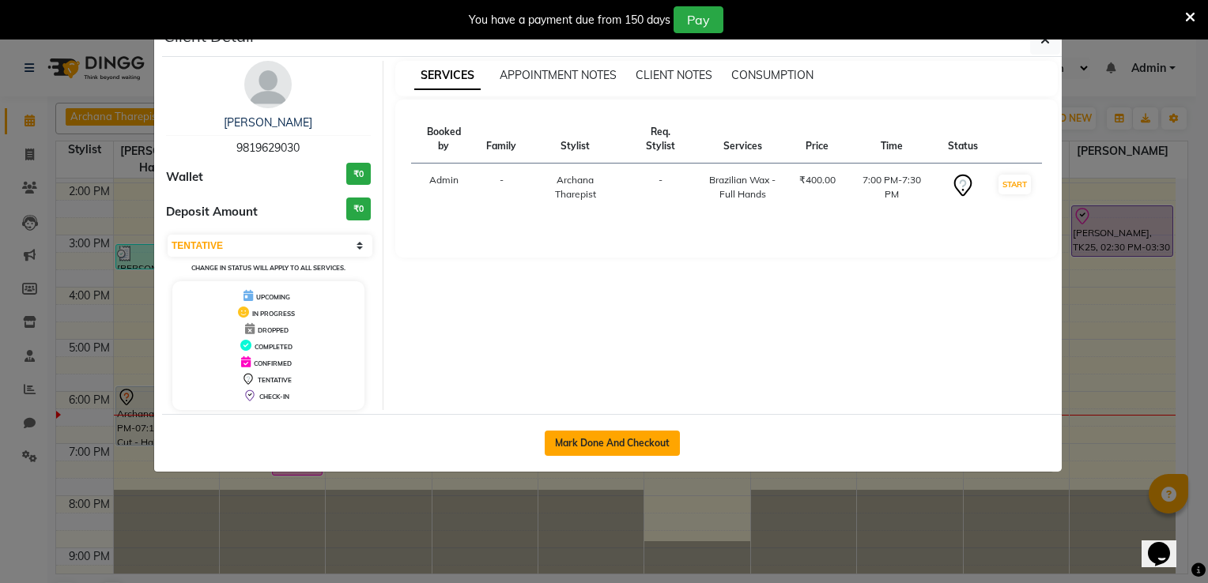
click at [668, 435] on button "Mark Done And Checkout" at bounding box center [612, 443] width 135 height 25
select select "service"
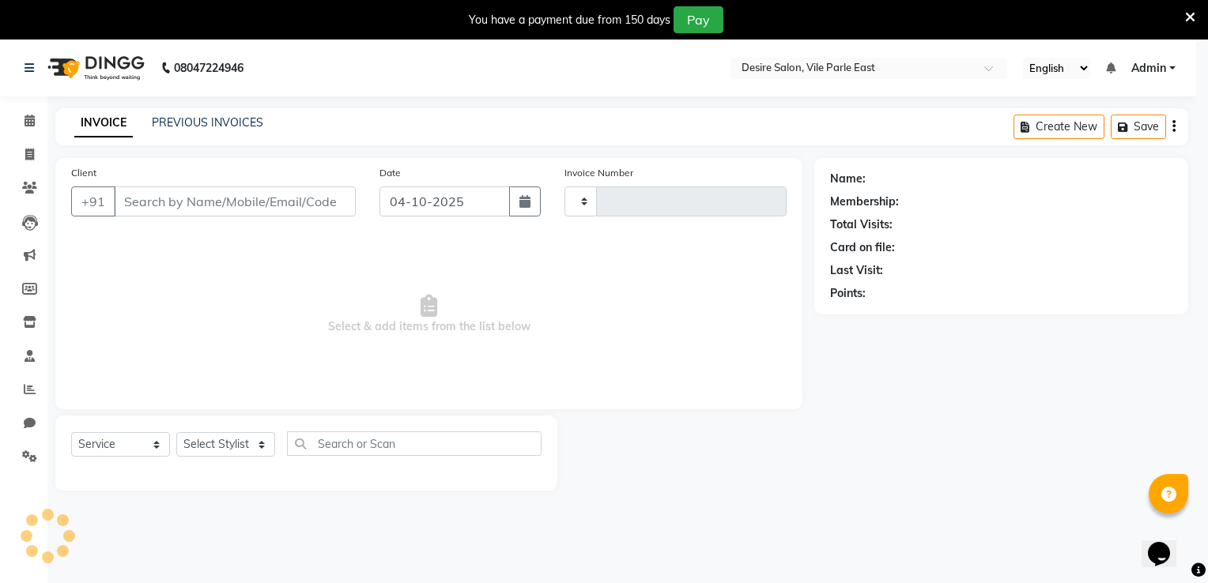
type input "1048"
select select "3"
select select "8076"
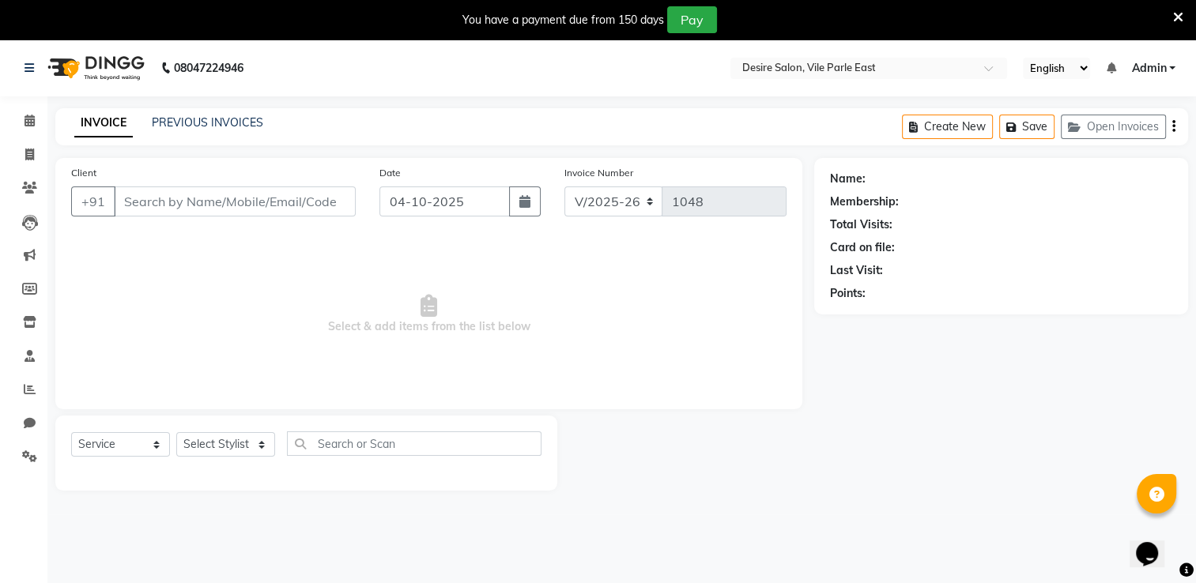
type input "9819629030"
select select "74552"
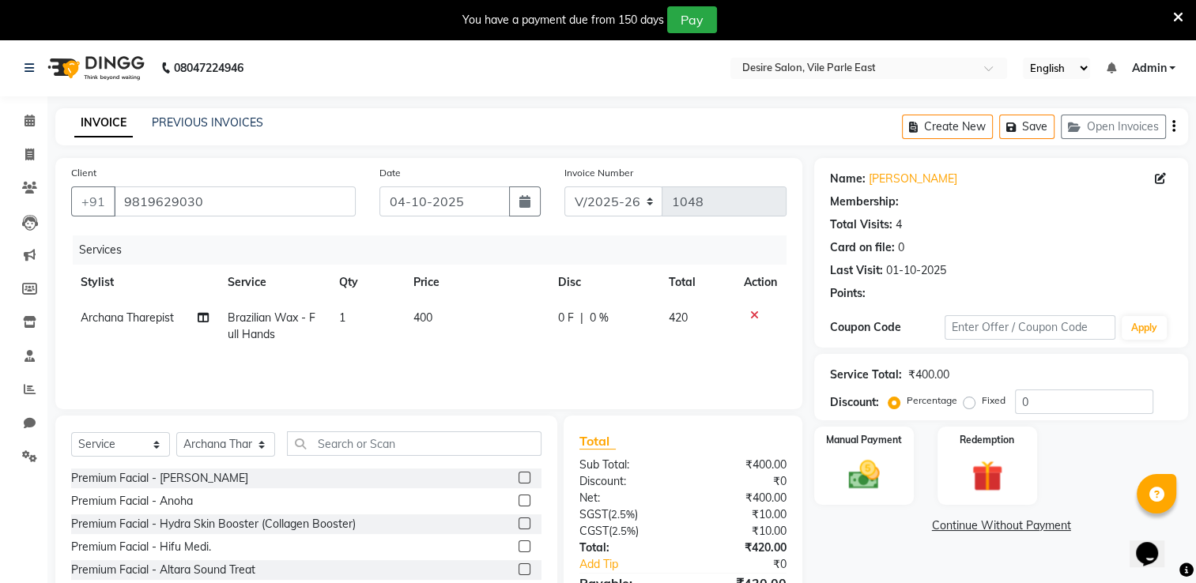
select select "1: Object"
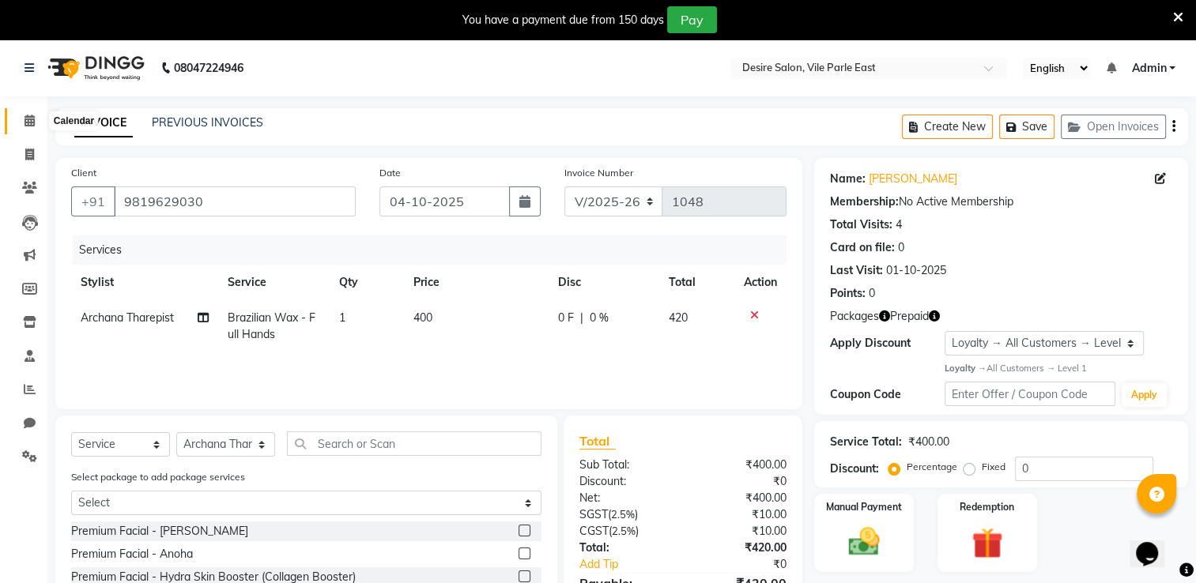
click at [25, 119] on icon at bounding box center [29, 121] width 10 height 12
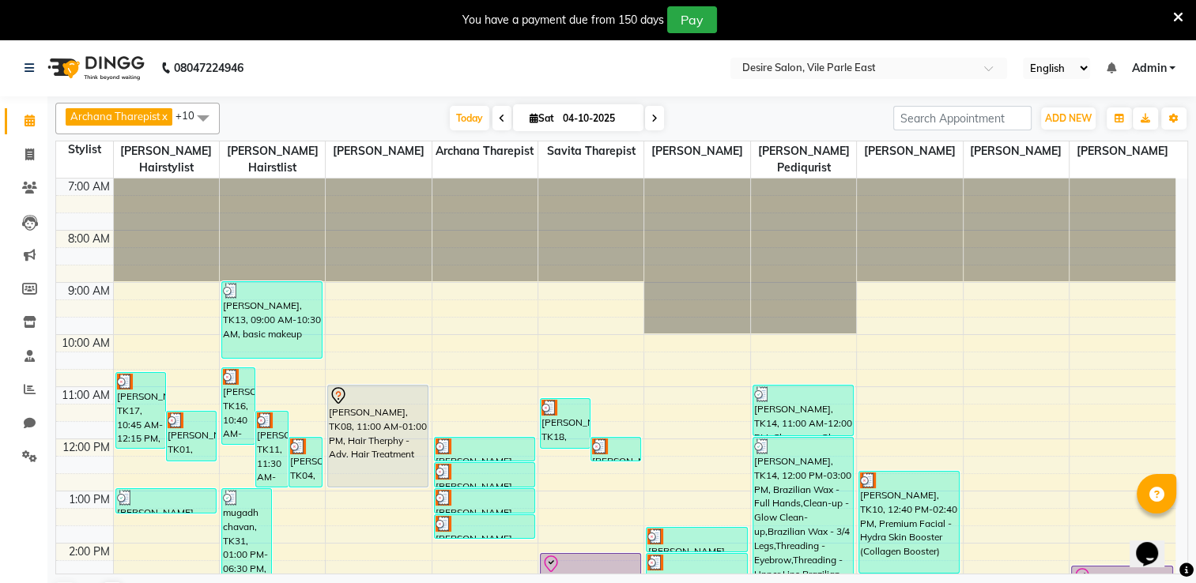
scroll to position [360, 0]
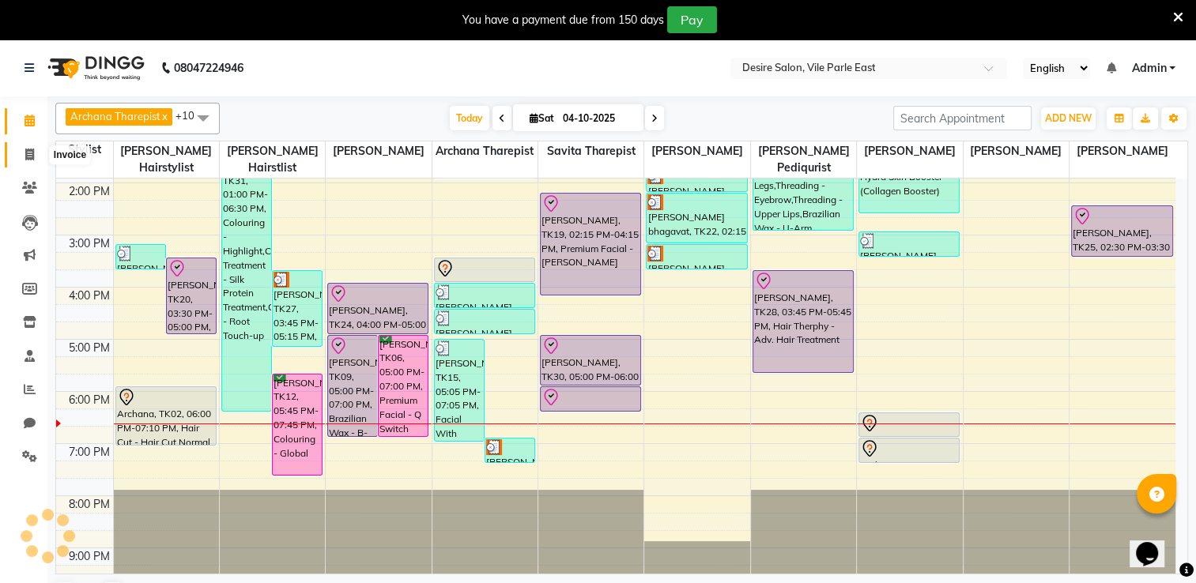
click at [29, 152] on icon at bounding box center [29, 155] width 9 height 12
select select "8076"
select select "service"
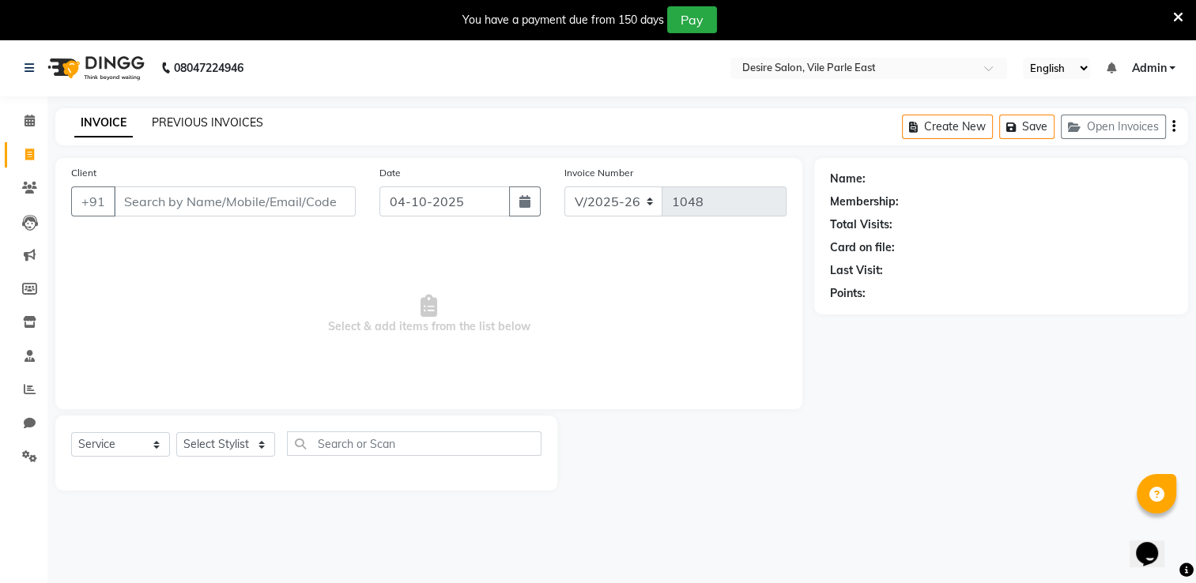
click at [209, 115] on link "PREVIOUS INVOICES" at bounding box center [207, 122] width 111 height 14
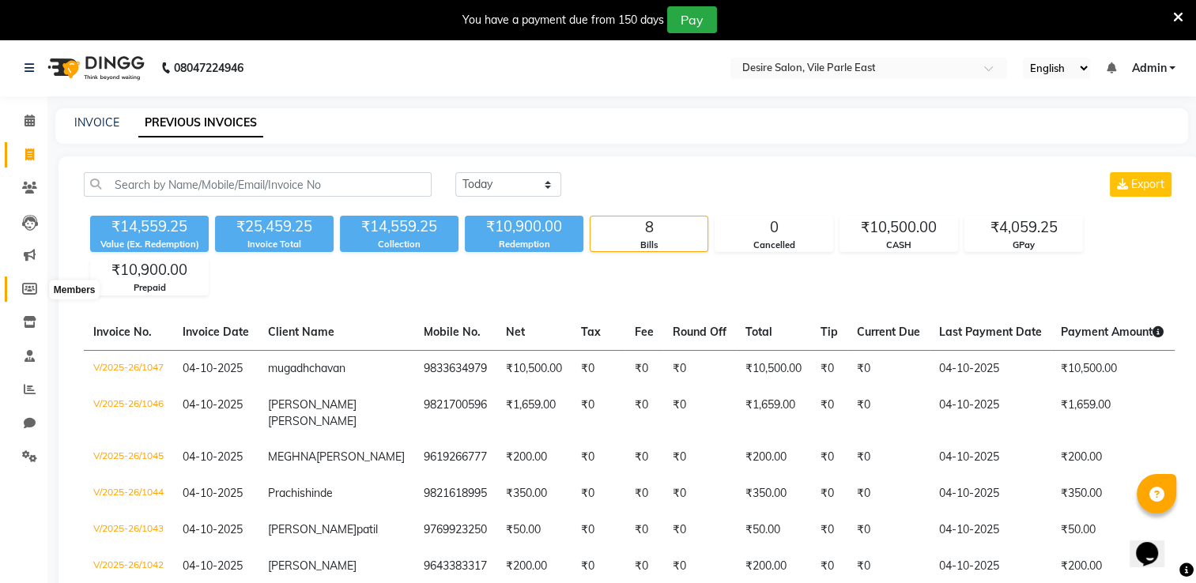
click at [23, 294] on icon at bounding box center [29, 289] width 15 height 12
select select
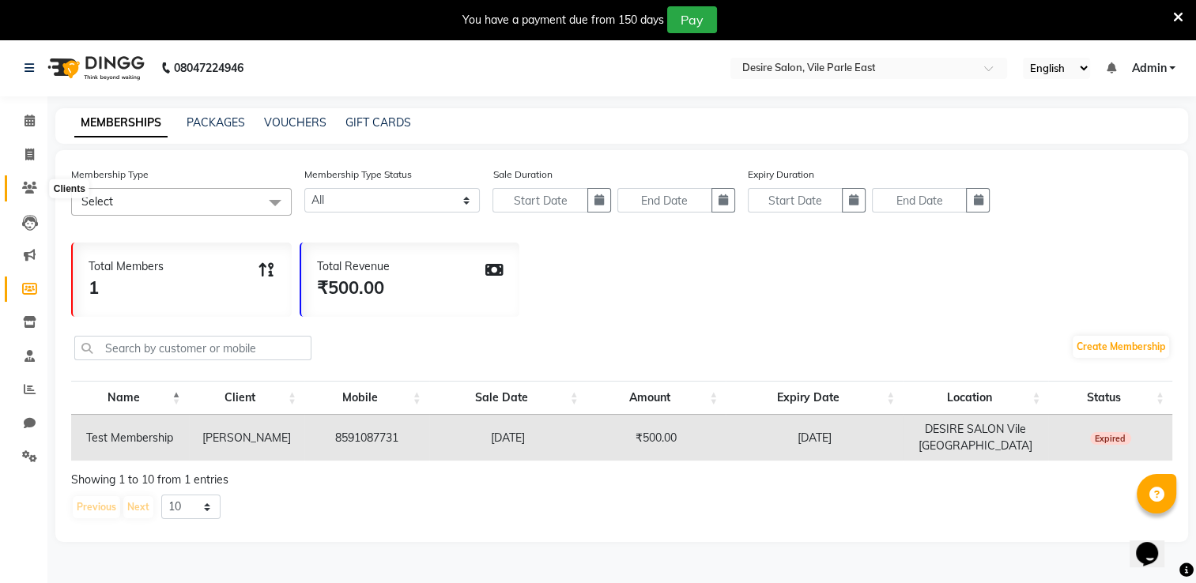
click at [32, 183] on icon at bounding box center [29, 188] width 15 height 12
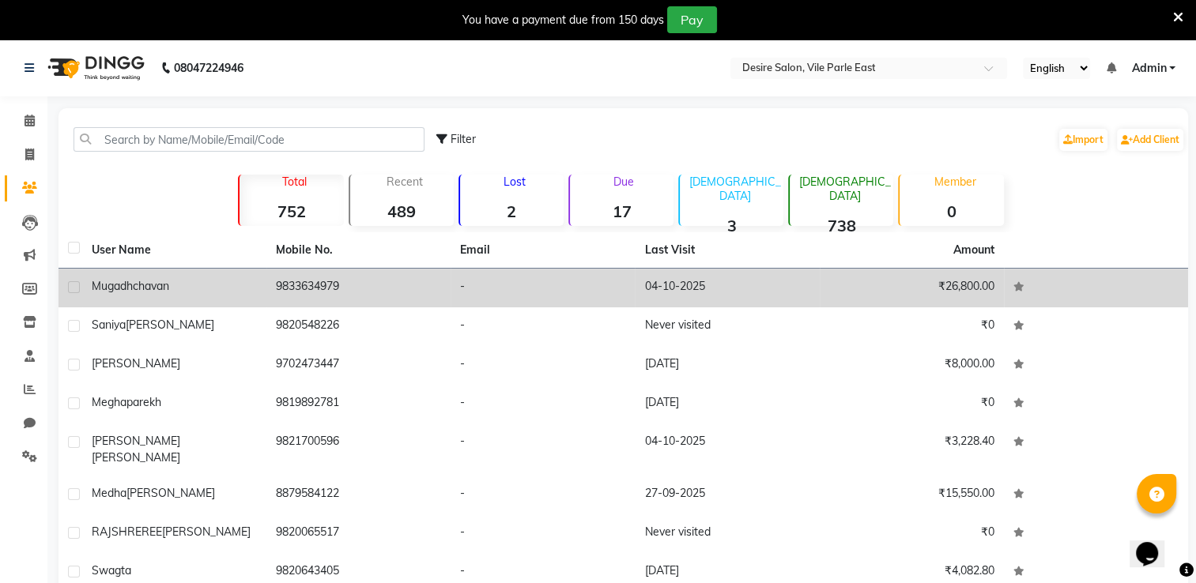
click at [479, 282] on td "-" at bounding box center [542, 288] width 184 height 39
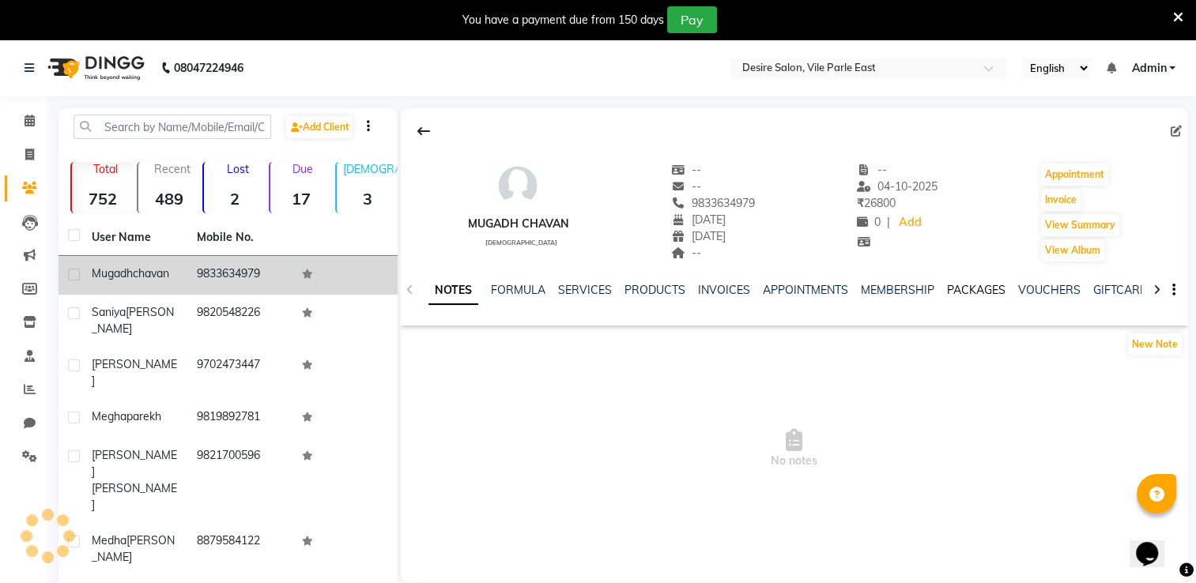
click at [974, 289] on link "PACKAGES" at bounding box center [976, 290] width 58 height 14
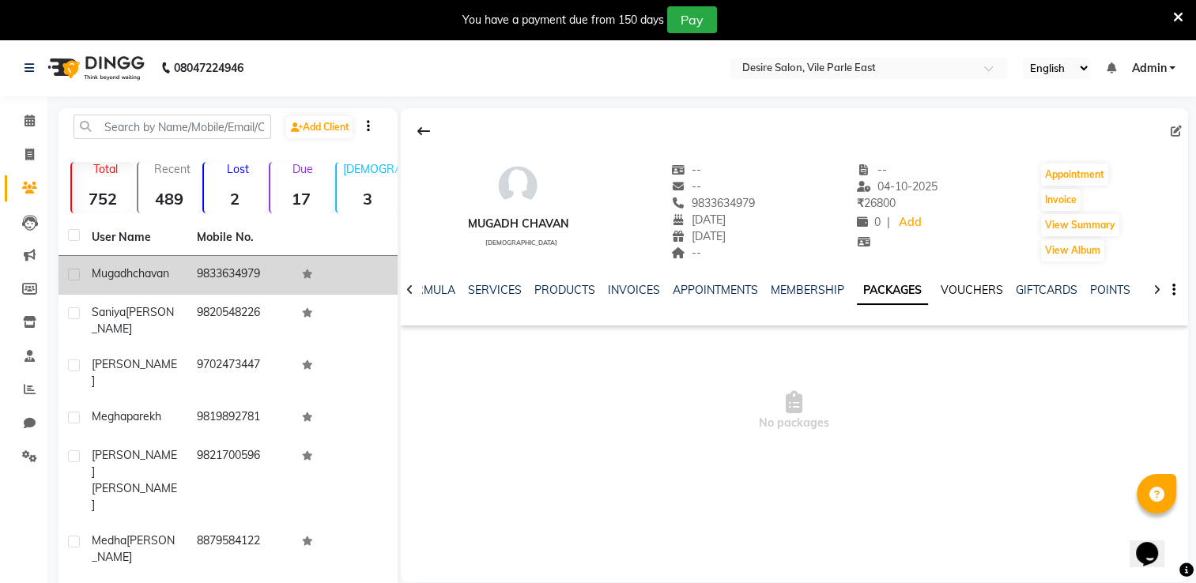
click at [967, 293] on link "VOUCHERS" at bounding box center [971, 290] width 62 height 14
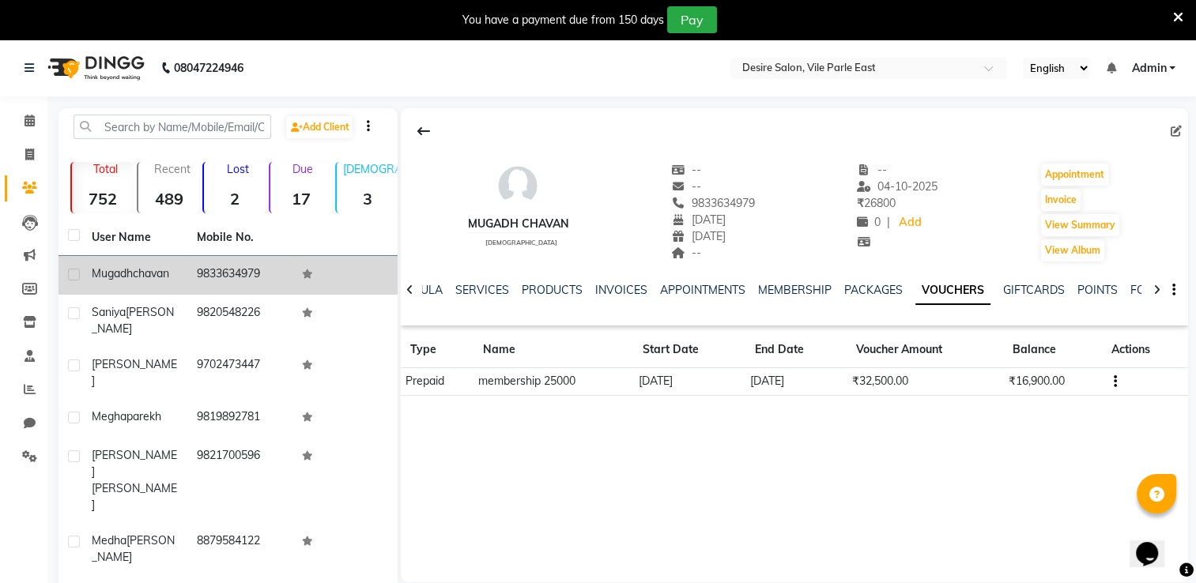
click at [967, 293] on link "VOUCHERS" at bounding box center [952, 291] width 75 height 28
click at [472, 292] on link "SERVICES" at bounding box center [482, 290] width 54 height 14
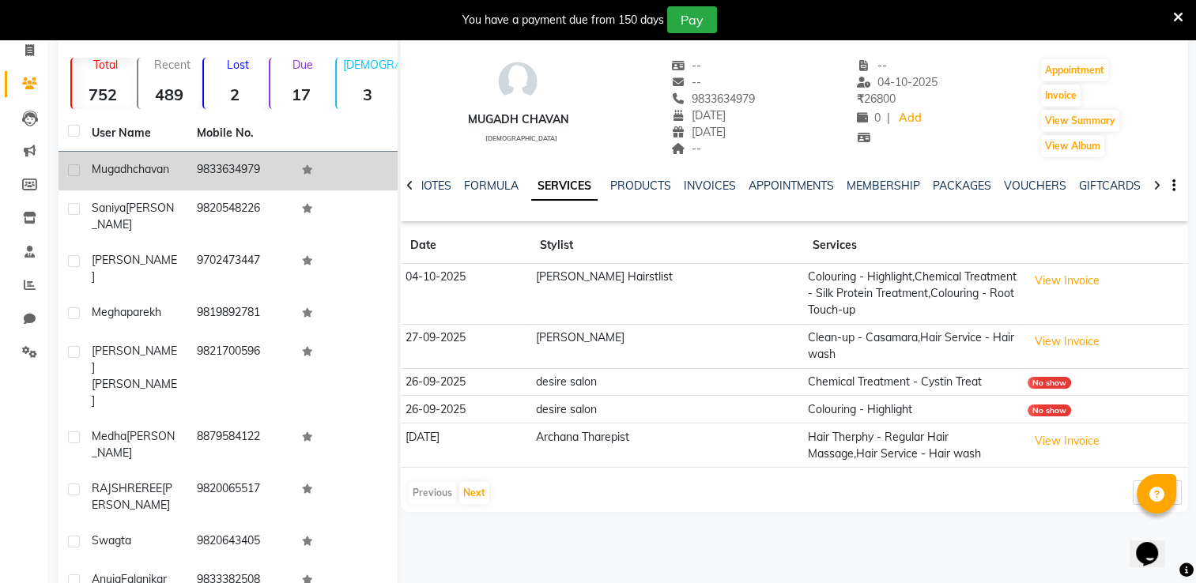
scroll to position [154, 0]
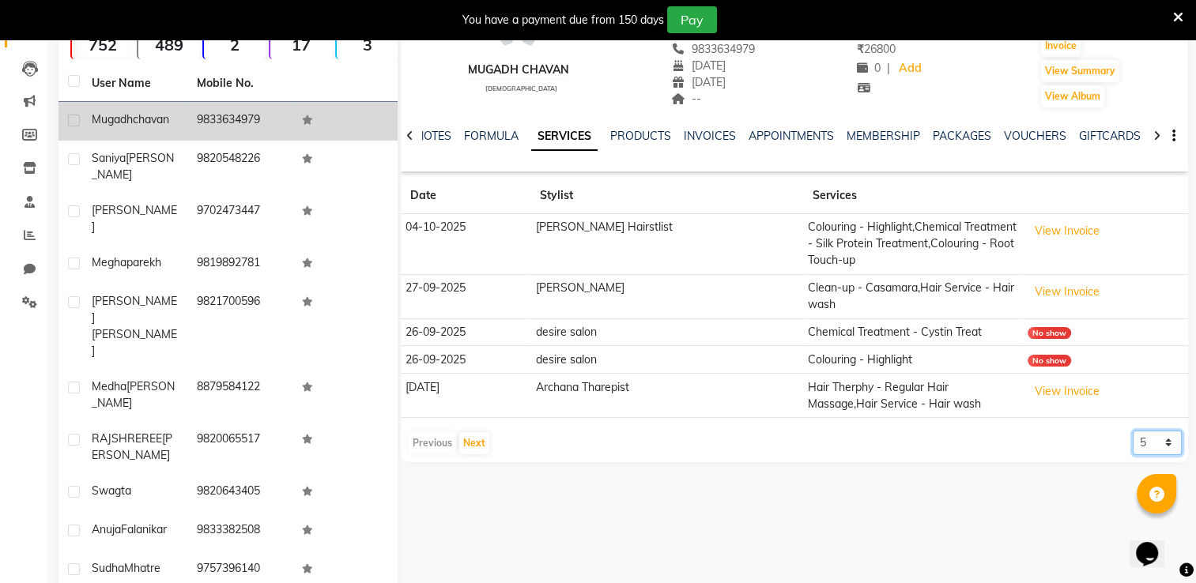
click at [1167, 438] on select "5 10 50 100 500" at bounding box center [1157, 443] width 49 height 24
select select "100"
click at [1133, 431] on select "5 10 50 100 500" at bounding box center [1157, 443] width 49 height 24
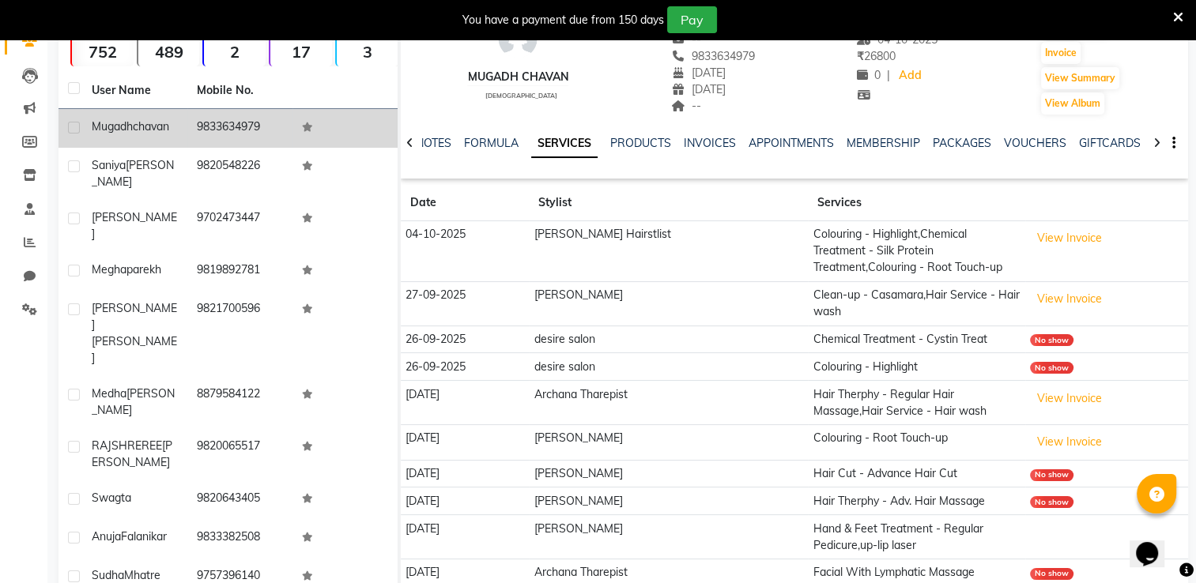
scroll to position [0, 0]
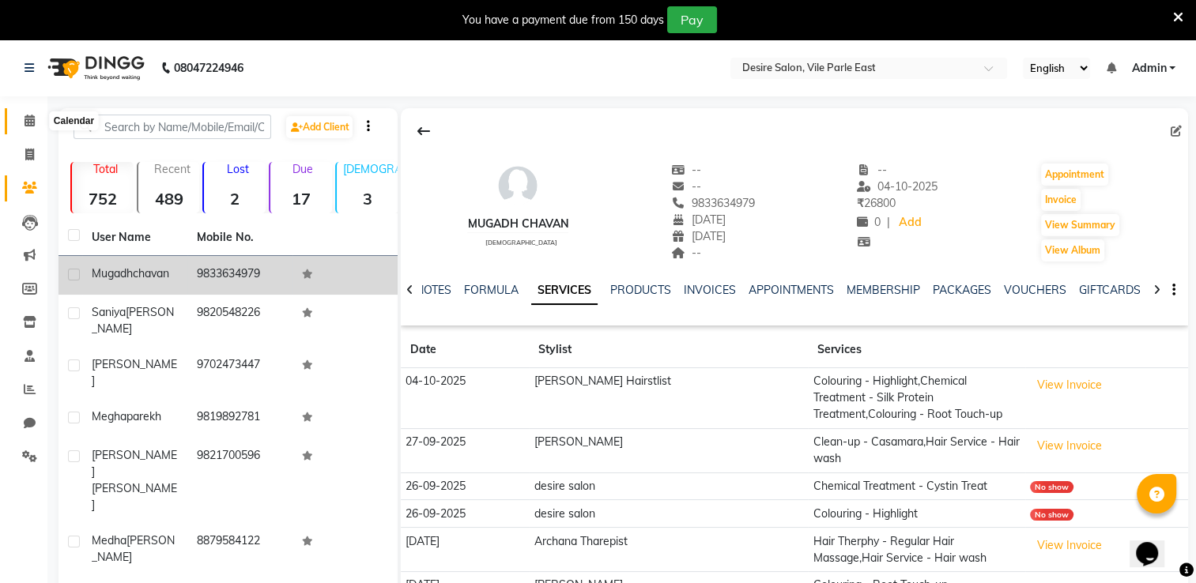
click at [24, 122] on icon at bounding box center [29, 121] width 10 height 12
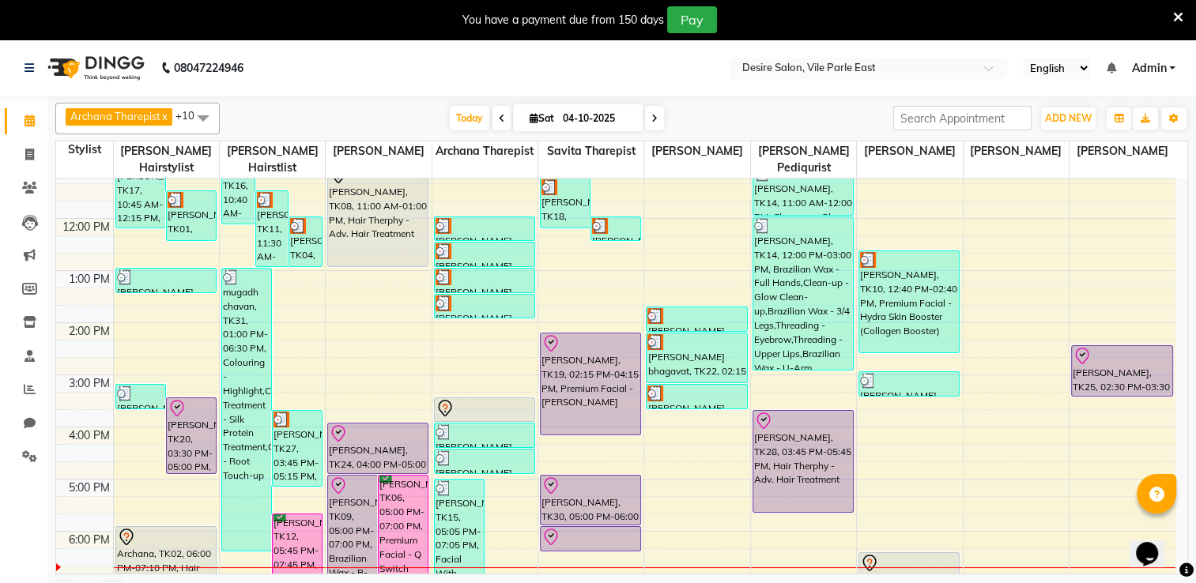
scroll to position [199, 0]
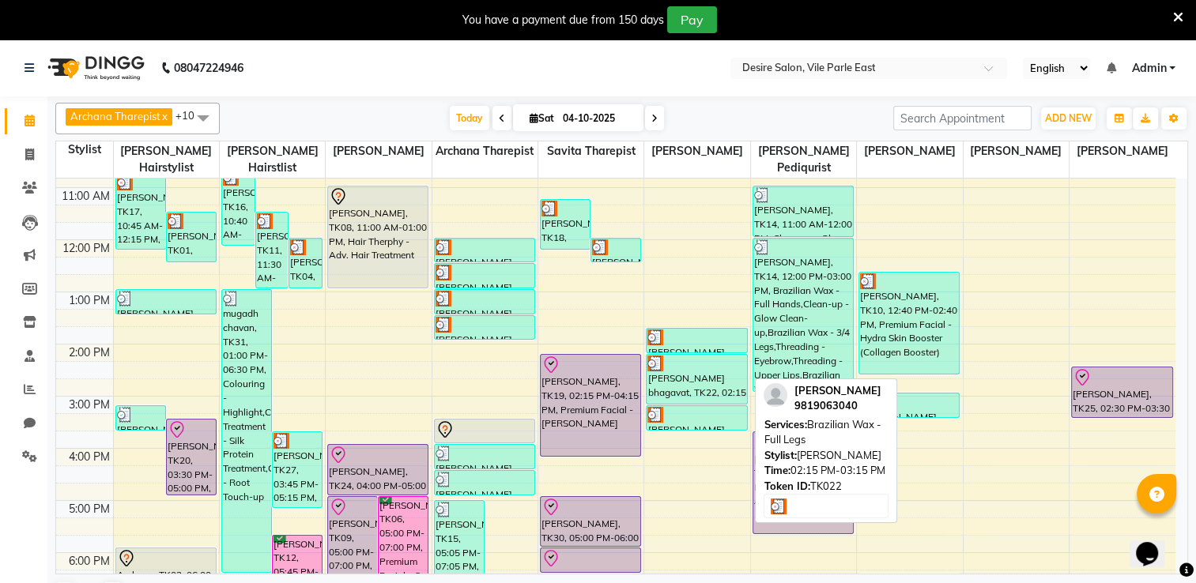
click at [718, 368] on div "[PERSON_NAME] bhagavat, TK22, 02:15 PM-03:15 PM, Brazilian Wax - Full Legs" at bounding box center [696, 379] width 100 height 49
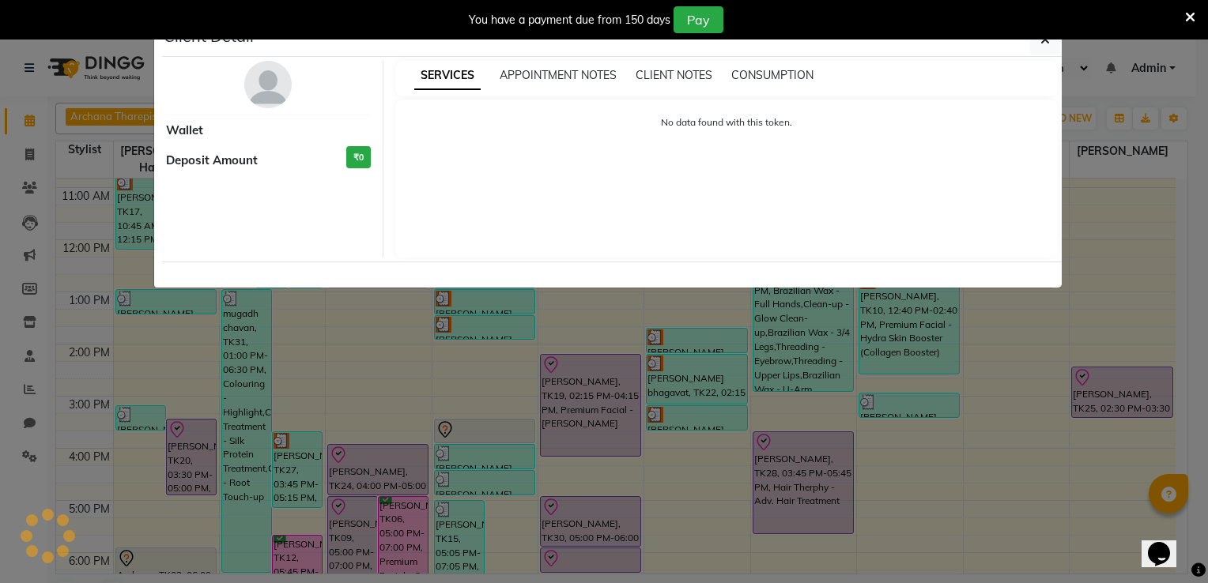
select select "3"
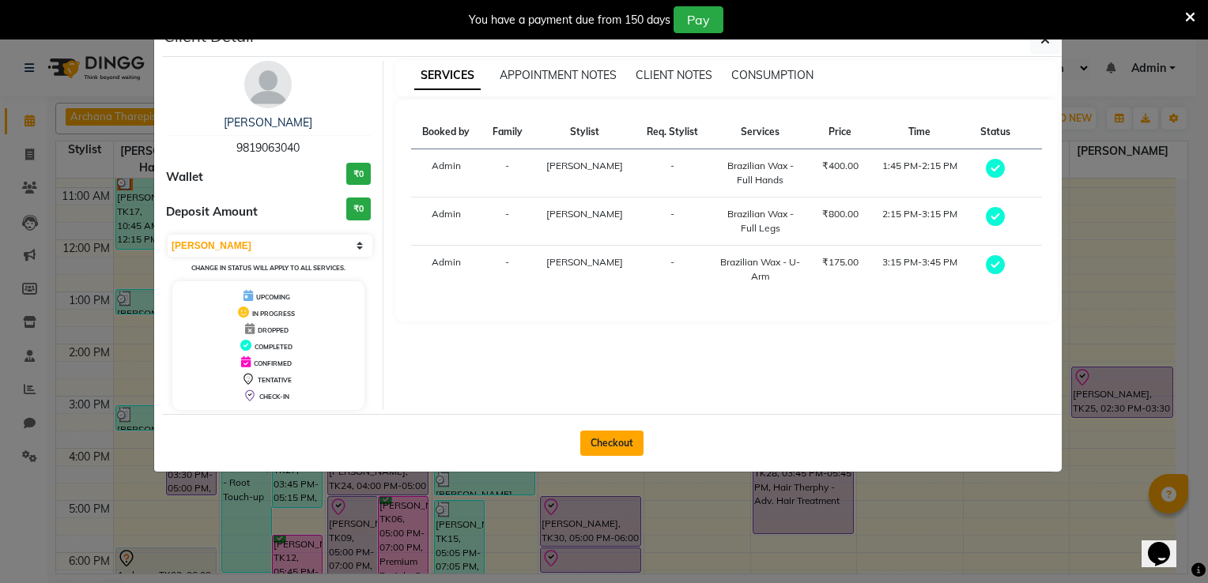
click at [609, 447] on button "Checkout" at bounding box center [611, 443] width 63 height 25
select select "service"
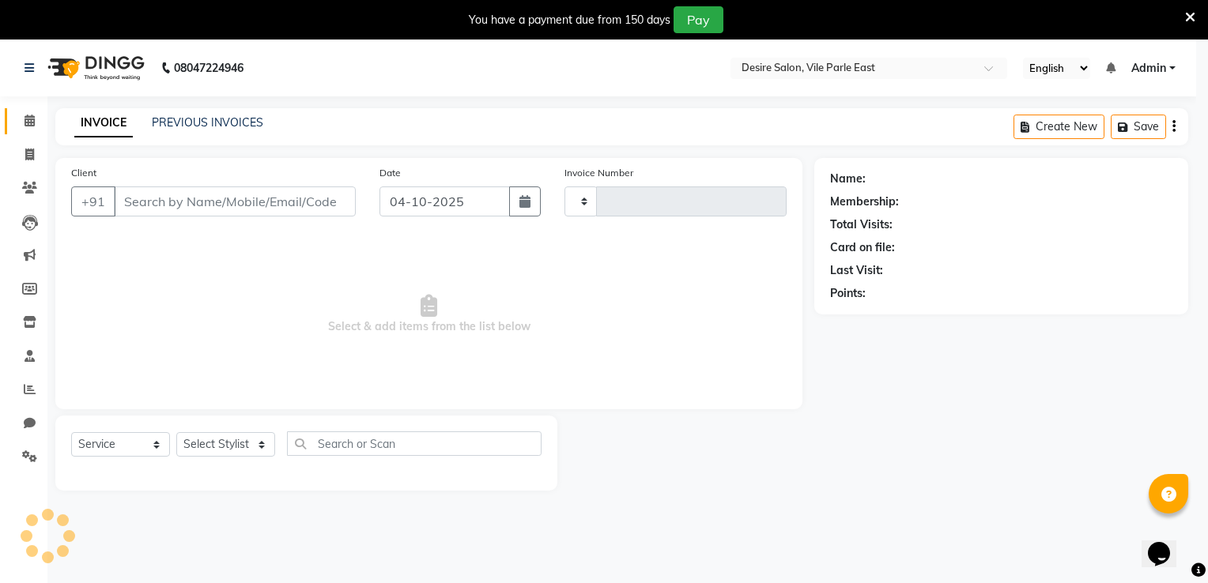
type input "1048"
select select "8076"
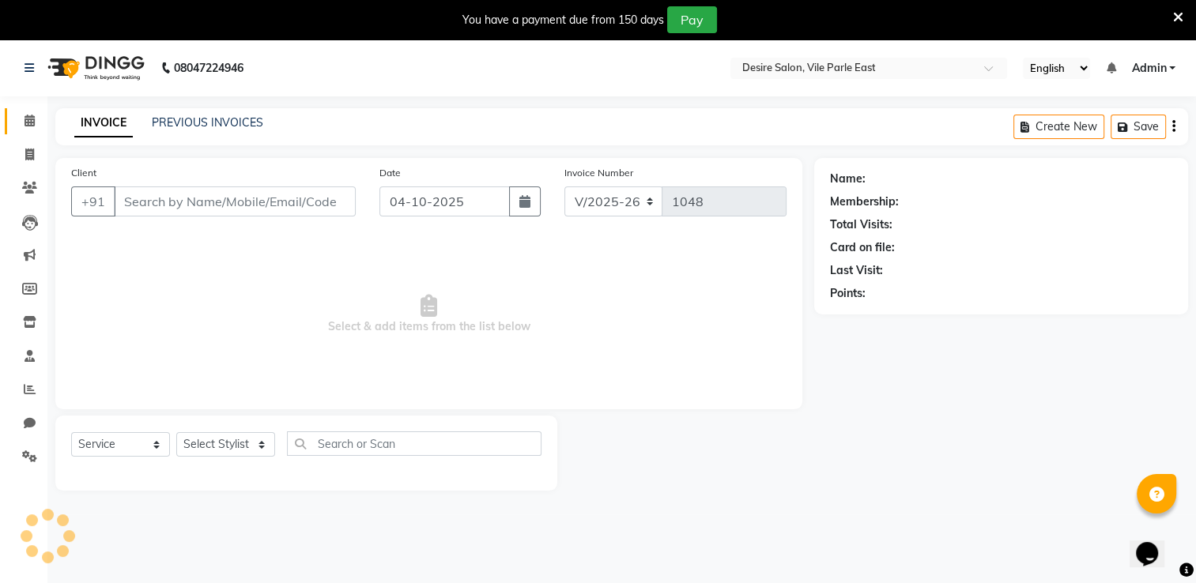
type input "9819063040"
select select "89449"
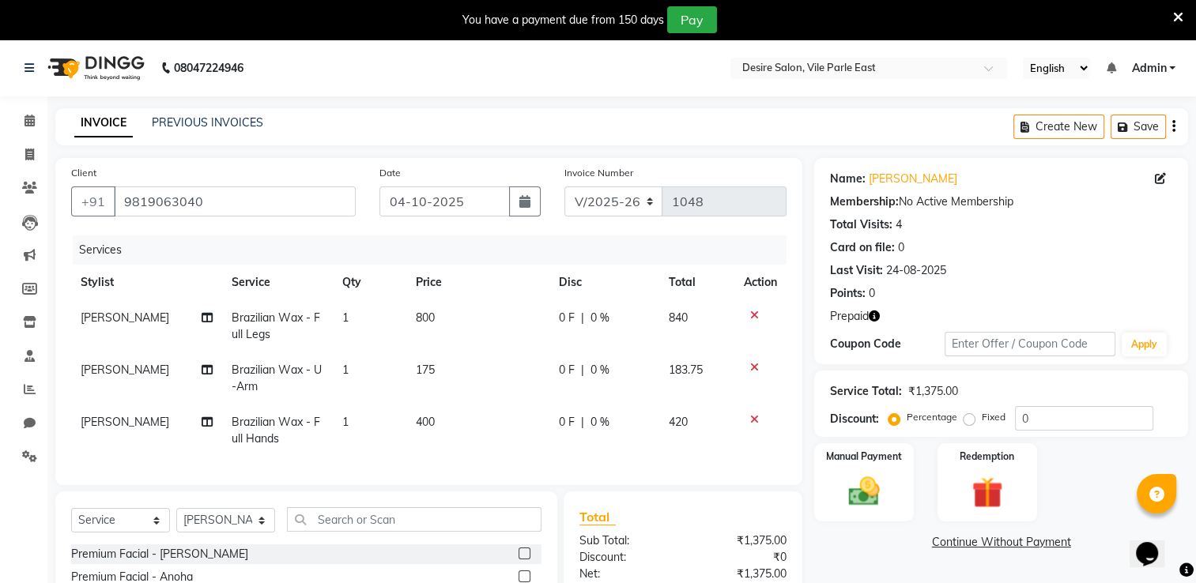
click at [296, 321] on span "Brazilian Wax - Full Legs" at bounding box center [276, 326] width 88 height 31
select select "89449"
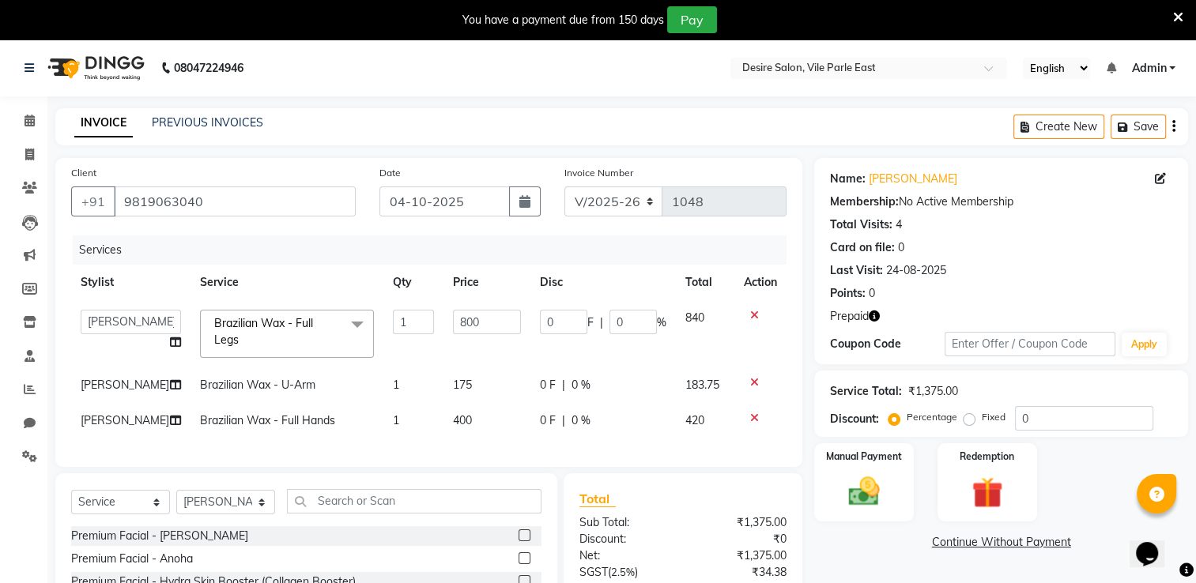
click at [341, 323] on span at bounding box center [357, 325] width 32 height 30
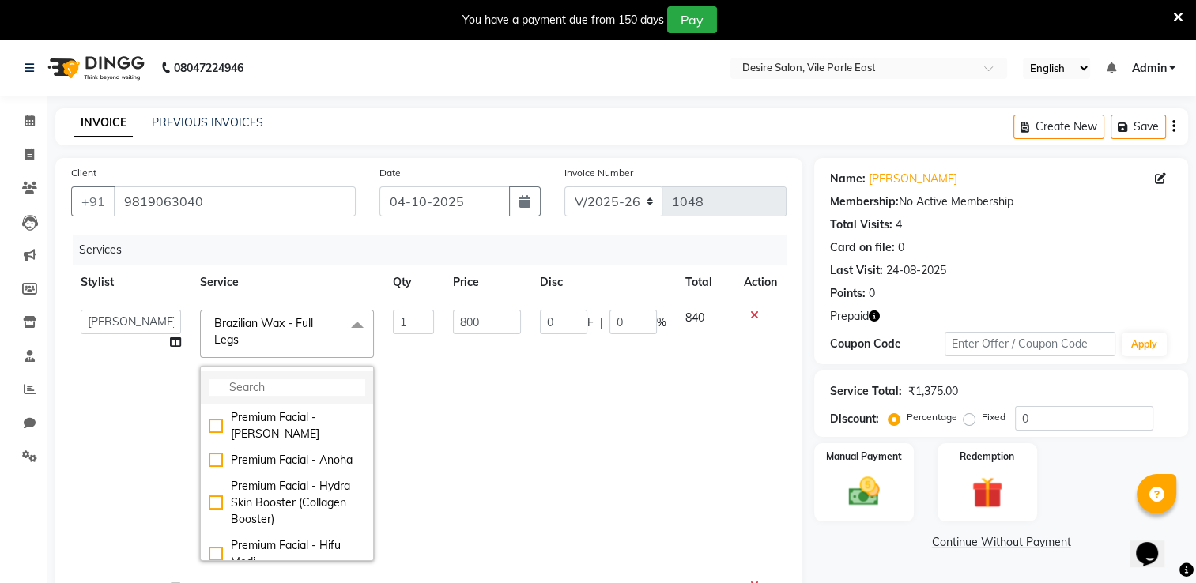
click at [269, 387] on input "multiselect-search" at bounding box center [287, 387] width 156 height 17
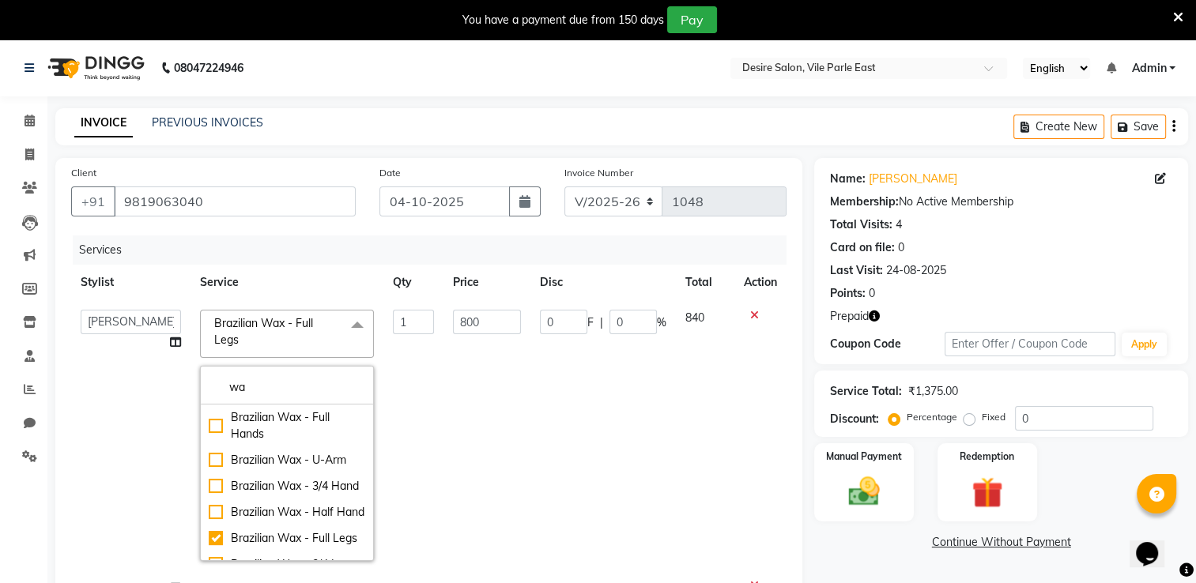
type input "wa"
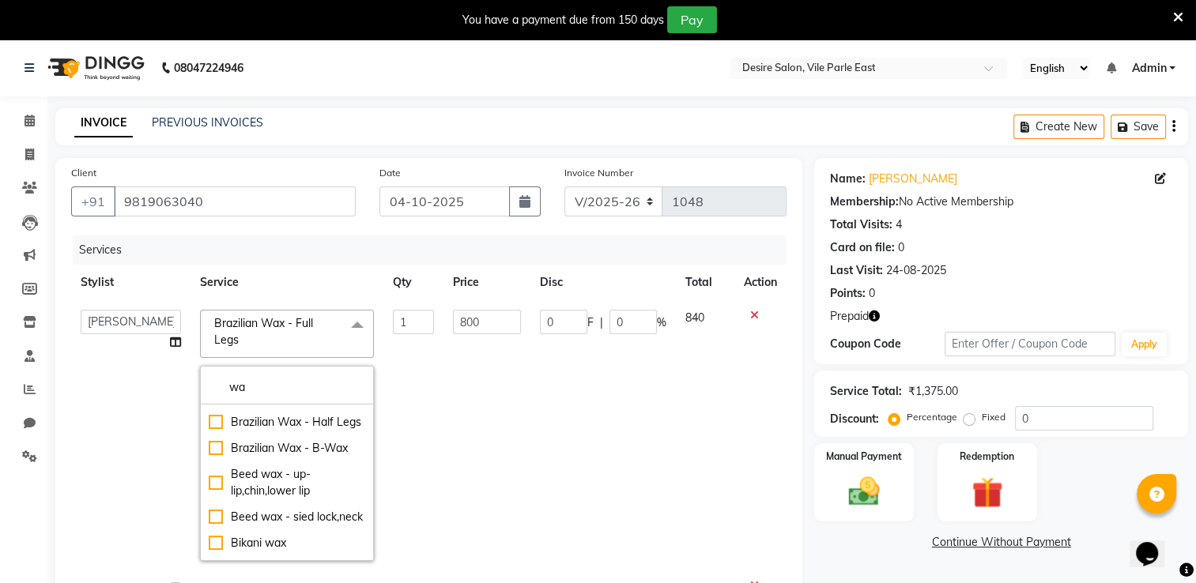
scroll to position [210, 0]
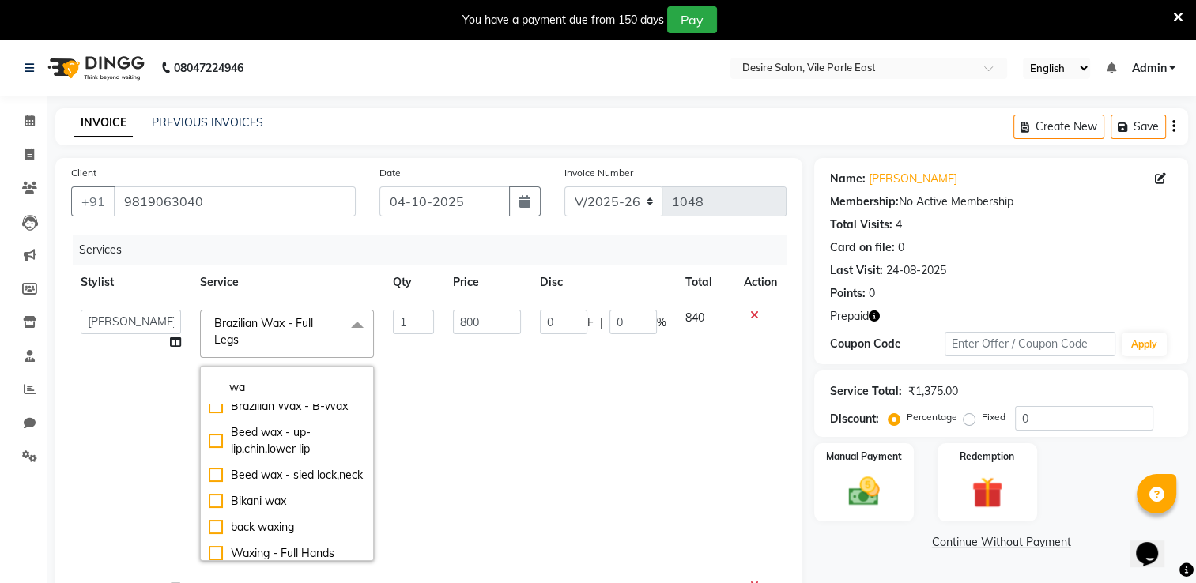
click at [209, 389] on div "Brazilian Wax - Half Legs" at bounding box center [287, 380] width 156 height 17
checkbox input "false"
checkbox input "true"
type input "400"
click at [513, 405] on td "400" at bounding box center [486, 435] width 87 height 270
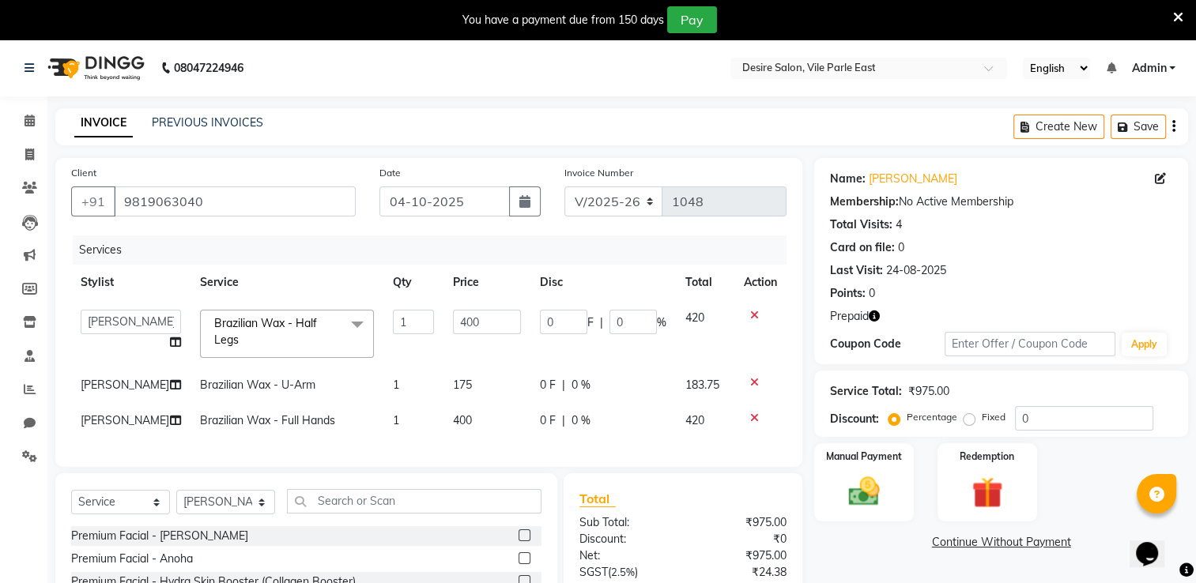
click at [263, 439] on td "Brazilian Wax - Full Hands" at bounding box center [286, 421] width 193 height 36
select select "89449"
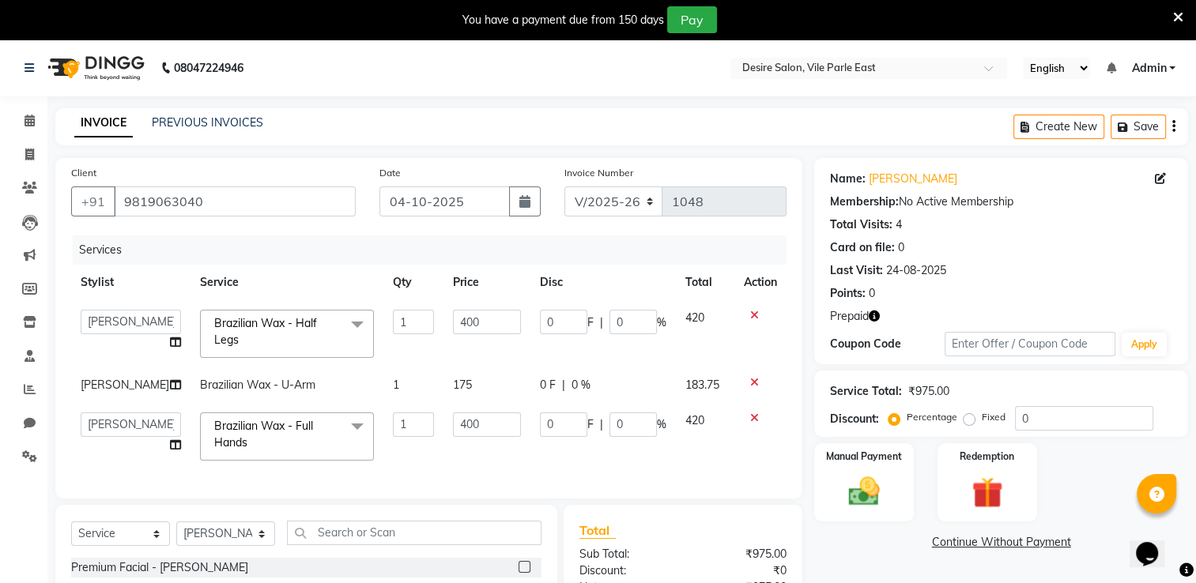
click at [310, 444] on span "Brazilian Wax - Full Hands x" at bounding box center [279, 435] width 139 height 34
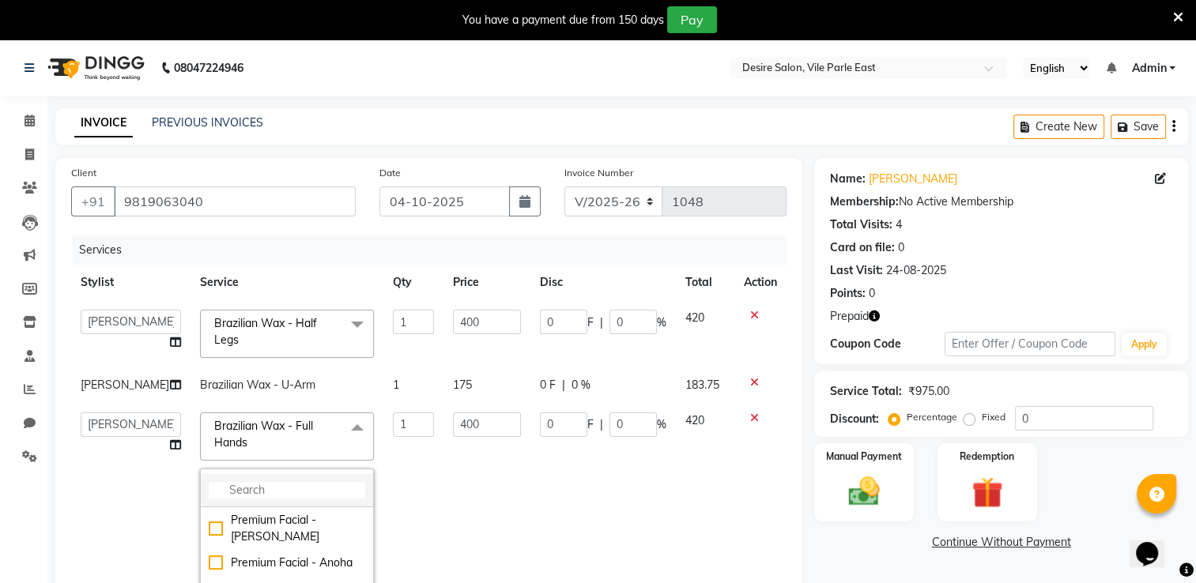
click at [257, 499] on input "multiselect-search" at bounding box center [287, 490] width 156 height 17
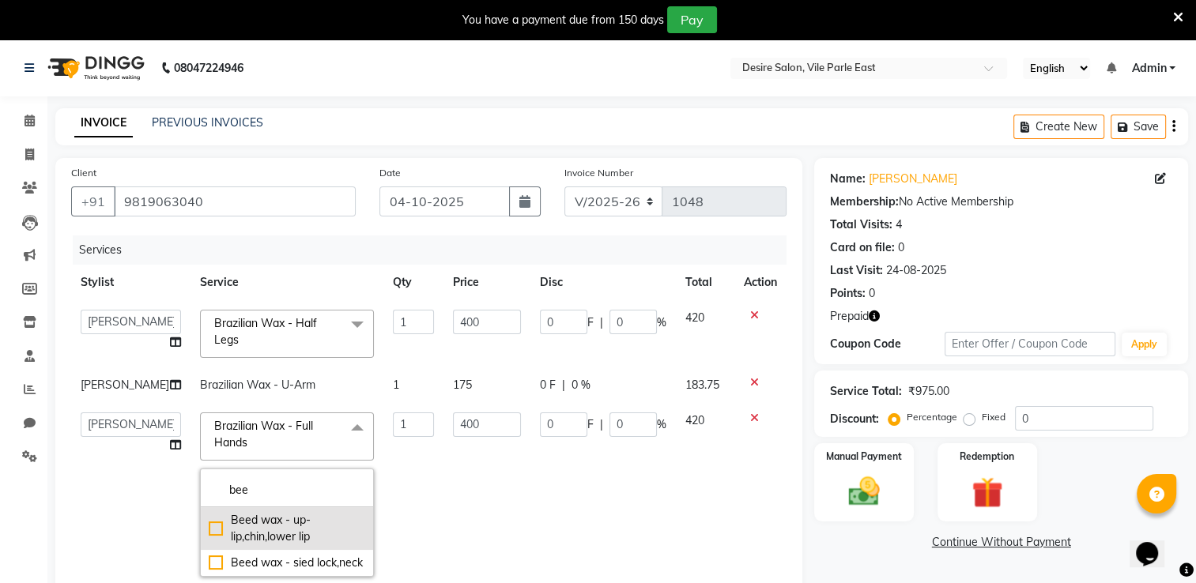
type input "bee"
click at [209, 545] on div "Beed wax - up-lip,chin,lower lip" at bounding box center [287, 528] width 156 height 33
checkbox input "true"
type input "75"
click at [530, 458] on td "0 F | 0 %" at bounding box center [602, 494] width 145 height 183
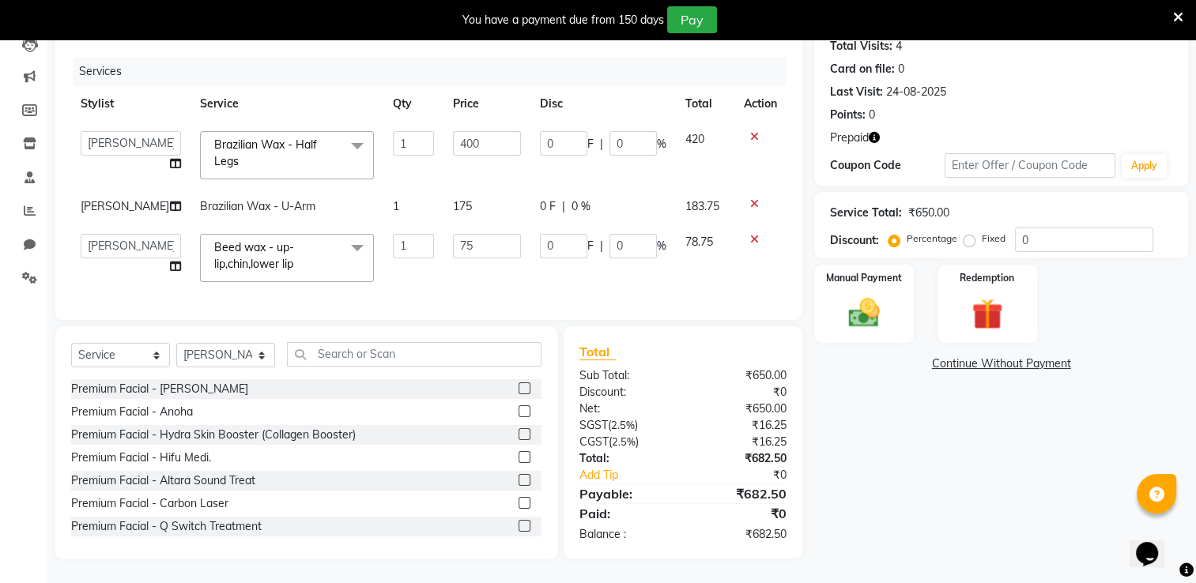
scroll to position [206, 0]
click at [379, 356] on input "text" at bounding box center [414, 354] width 254 height 24
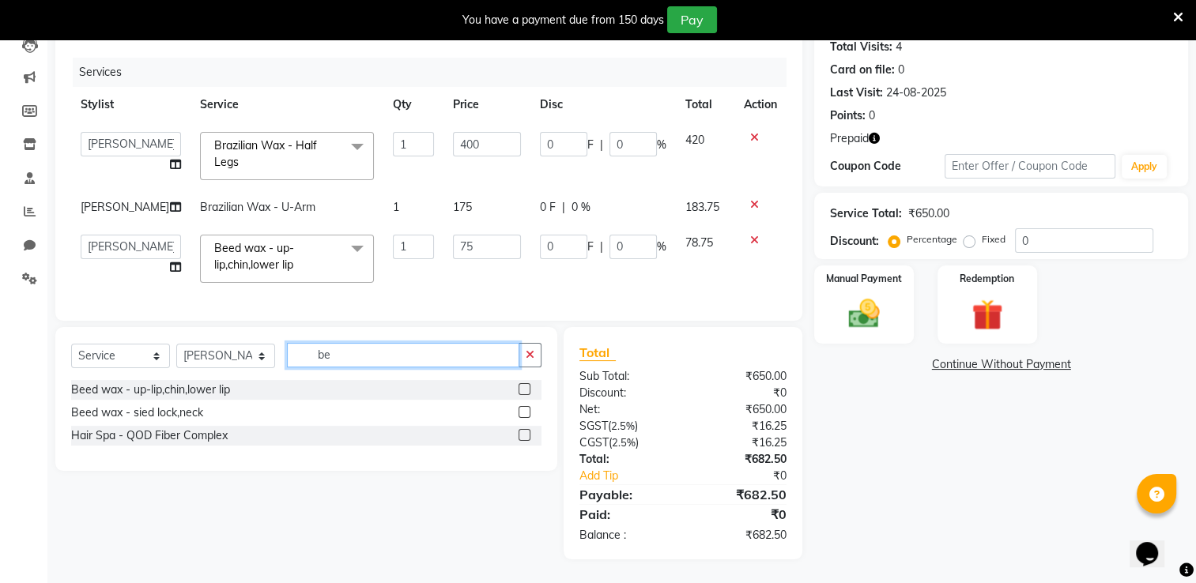
scroll to position [205, 0]
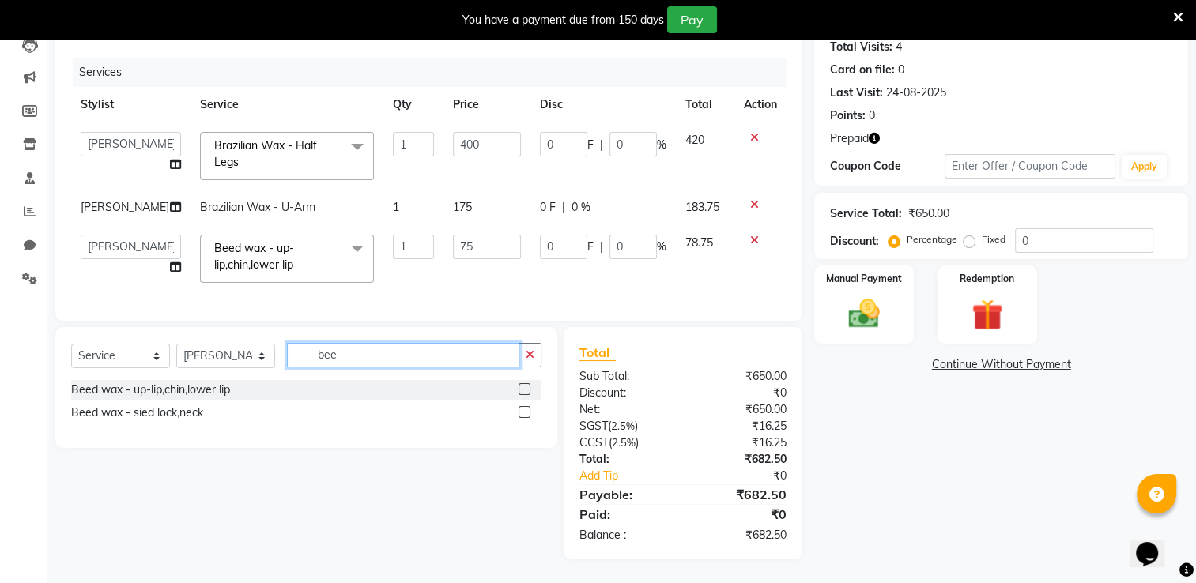
type input "bee"
click at [523, 387] on label at bounding box center [524, 389] width 12 height 12
click at [523, 387] on input "checkbox" at bounding box center [523, 390] width 10 height 10
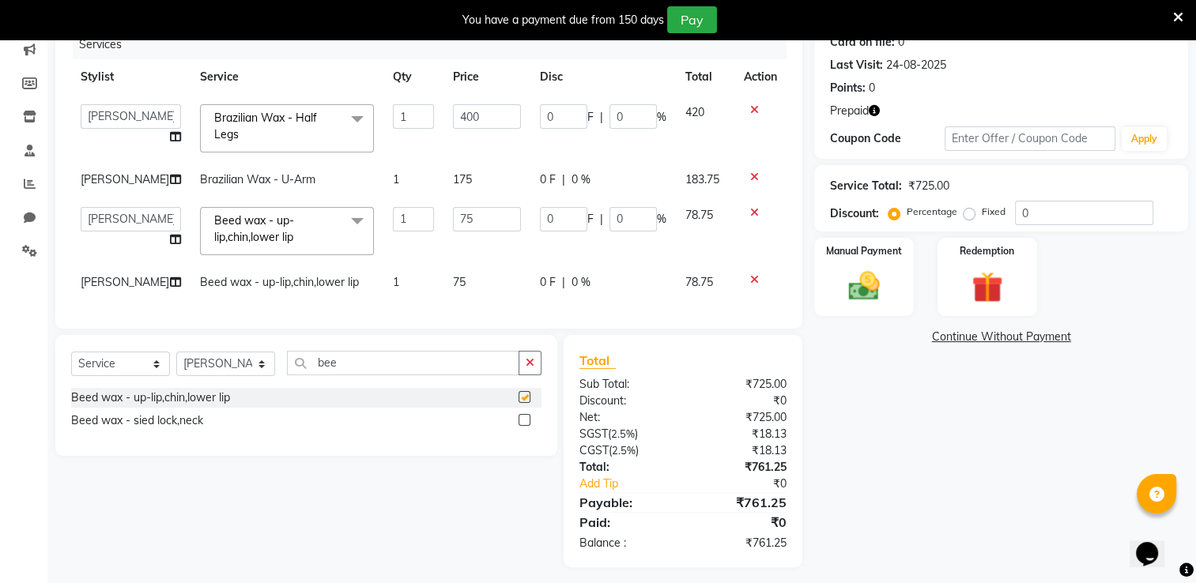
checkbox input "false"
click at [496, 300] on td "75" at bounding box center [486, 283] width 87 height 36
select select "89449"
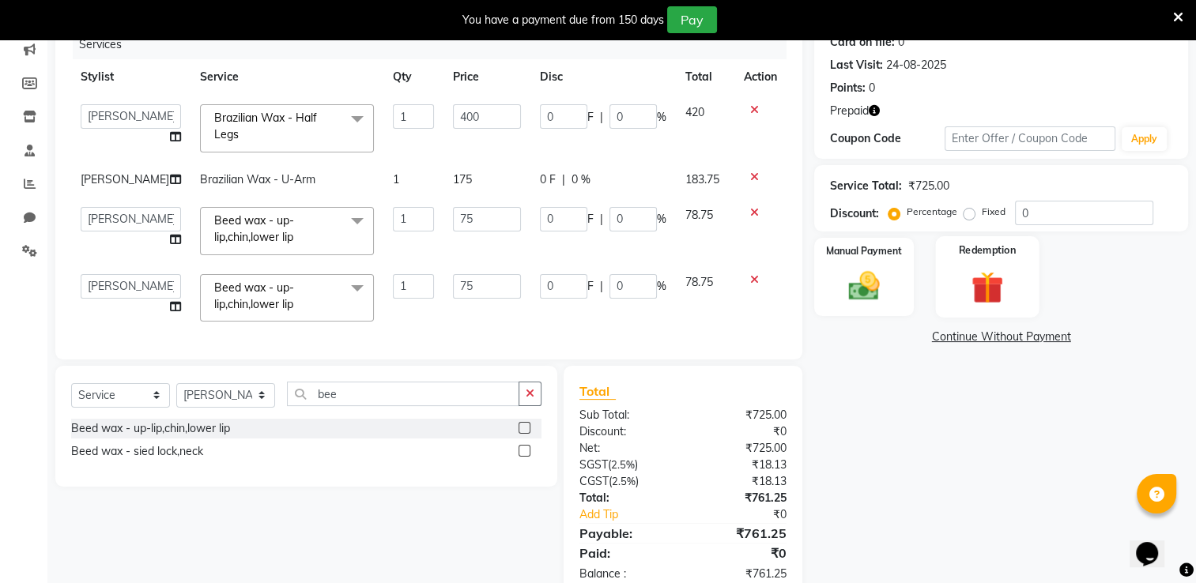
click at [1028, 294] on div "Redemption" at bounding box center [987, 276] width 104 height 81
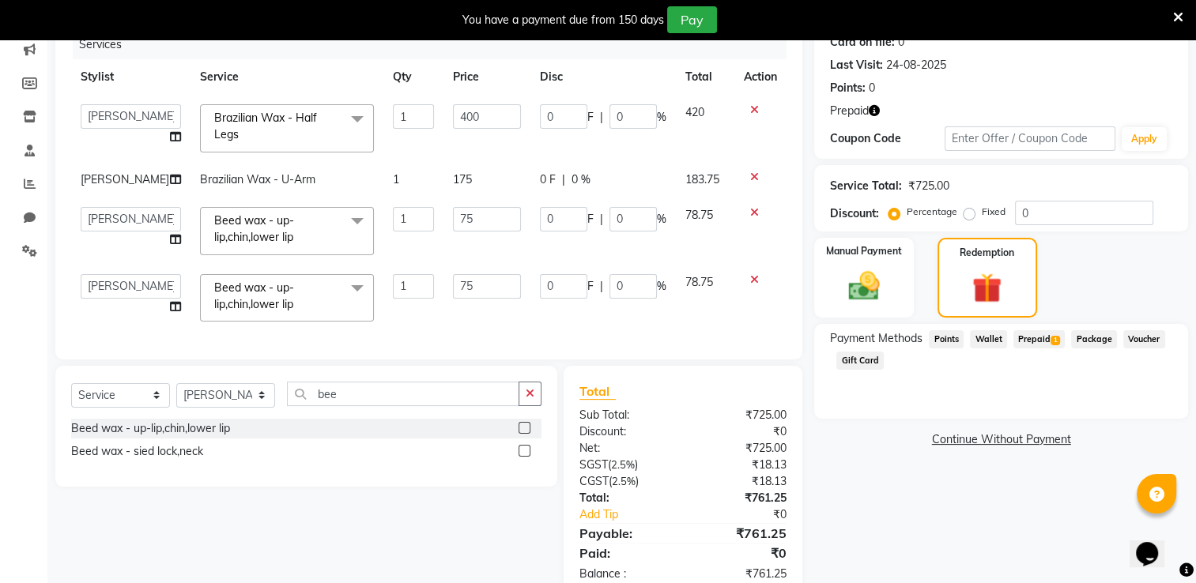
click at [1028, 333] on span "Prepaid 1" at bounding box center [1038, 339] width 51 height 18
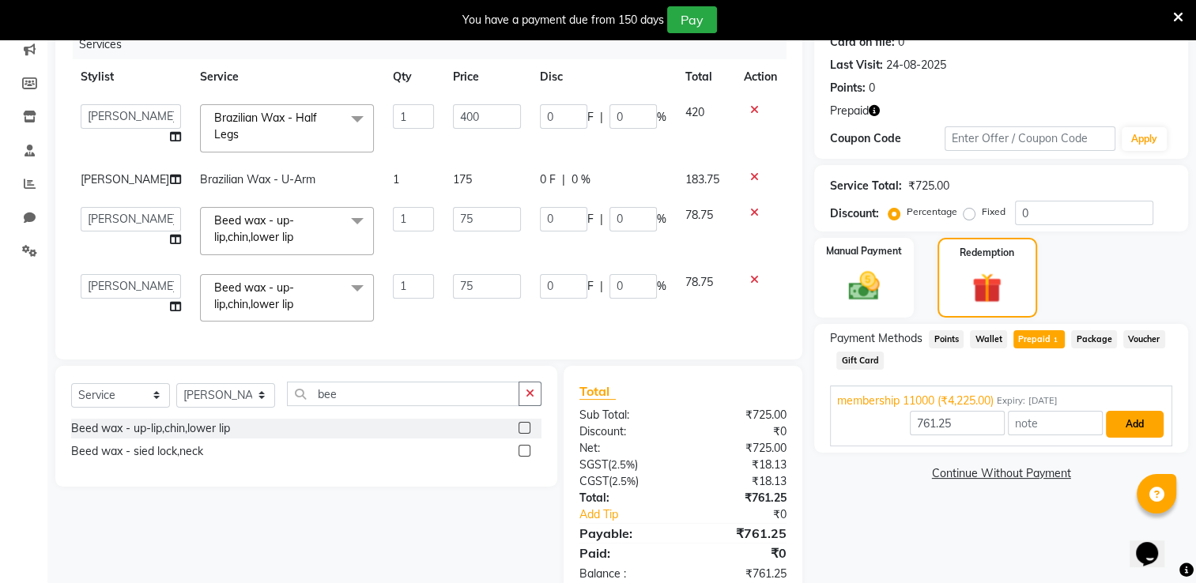
click at [1154, 430] on button "Add" at bounding box center [1135, 424] width 58 height 27
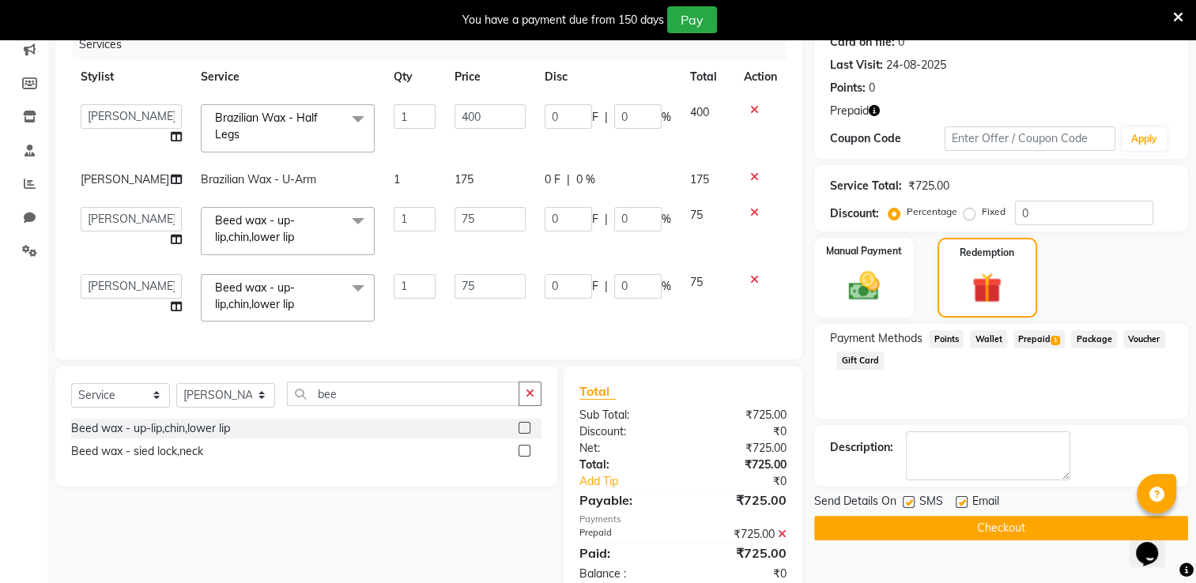
click at [1154, 430] on div "Description:" at bounding box center [1001, 456] width 374 height 62
drag, startPoint x: 1154, startPoint y: 430, endPoint x: 1068, endPoint y: 383, distance: 97.6
click at [1068, 383] on div "Payment Methods Points Wallet Prepaid 1 Package Voucher Gift Card" at bounding box center [1001, 371] width 374 height 95
click at [986, 522] on button "Checkout" at bounding box center [1001, 528] width 374 height 24
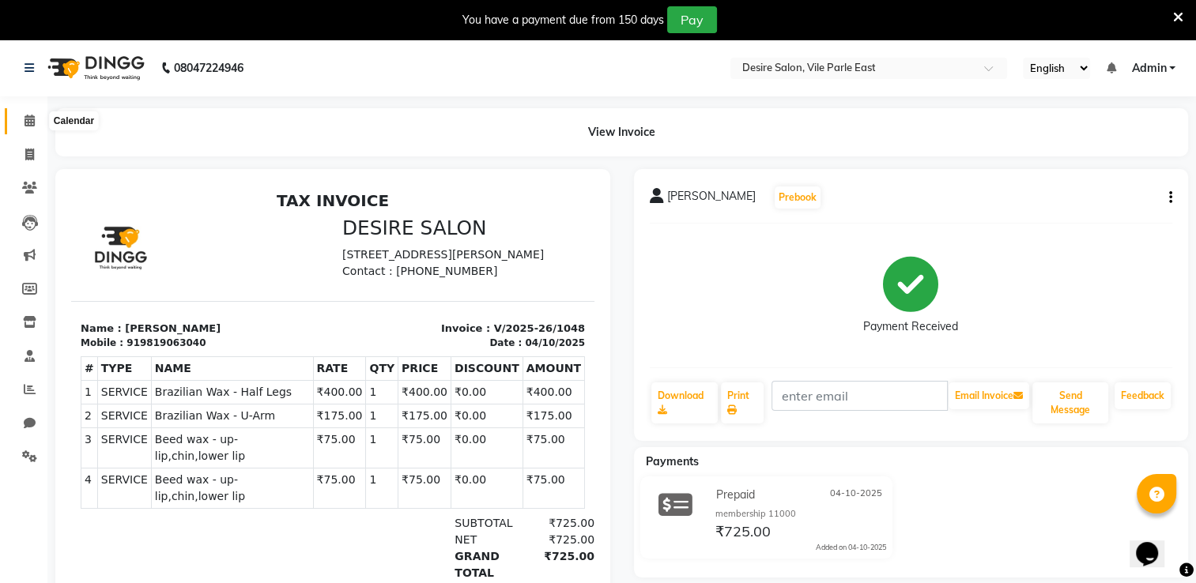
click at [21, 124] on span at bounding box center [30, 121] width 28 height 18
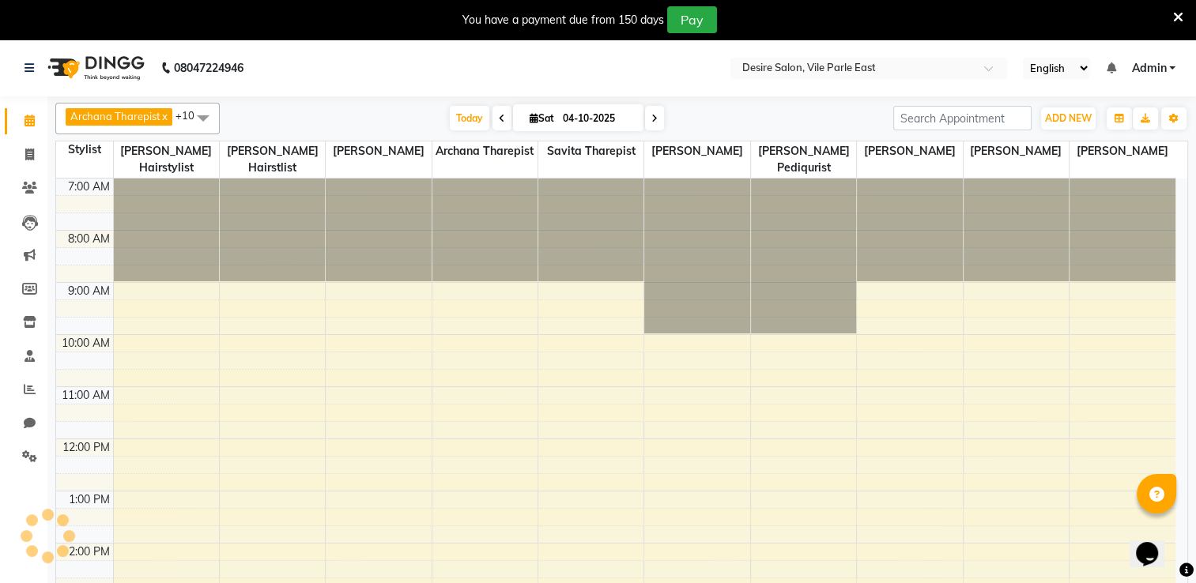
scroll to position [332, 0]
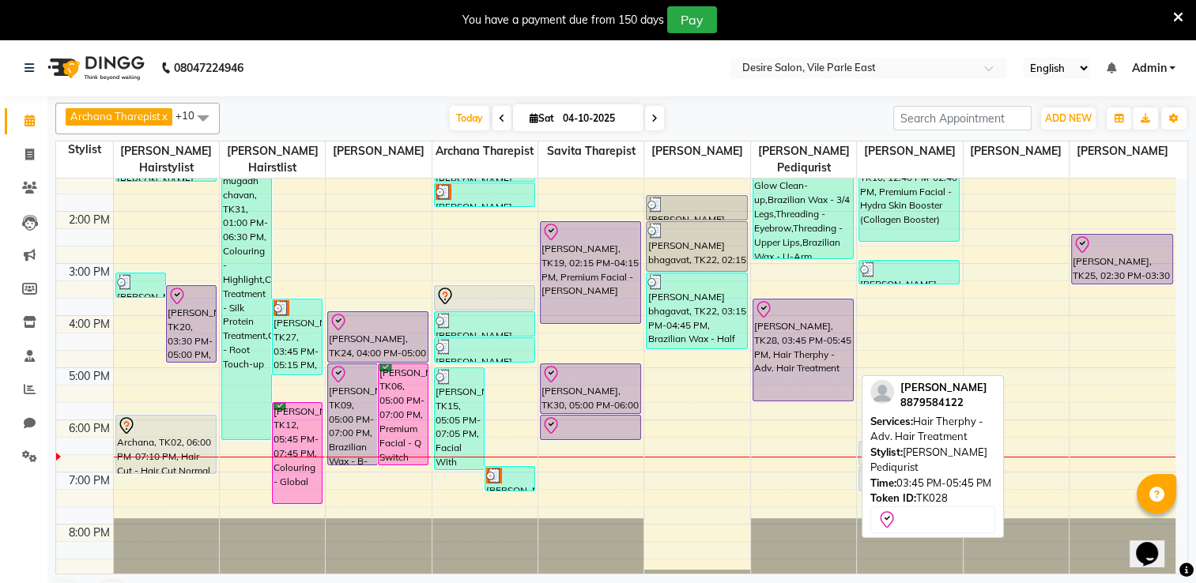
click at [823, 360] on div "[PERSON_NAME], TK28, 03:45 PM-05:45 PM, Hair Therphy - Adv. Hair Treatment" at bounding box center [803, 350] width 100 height 101
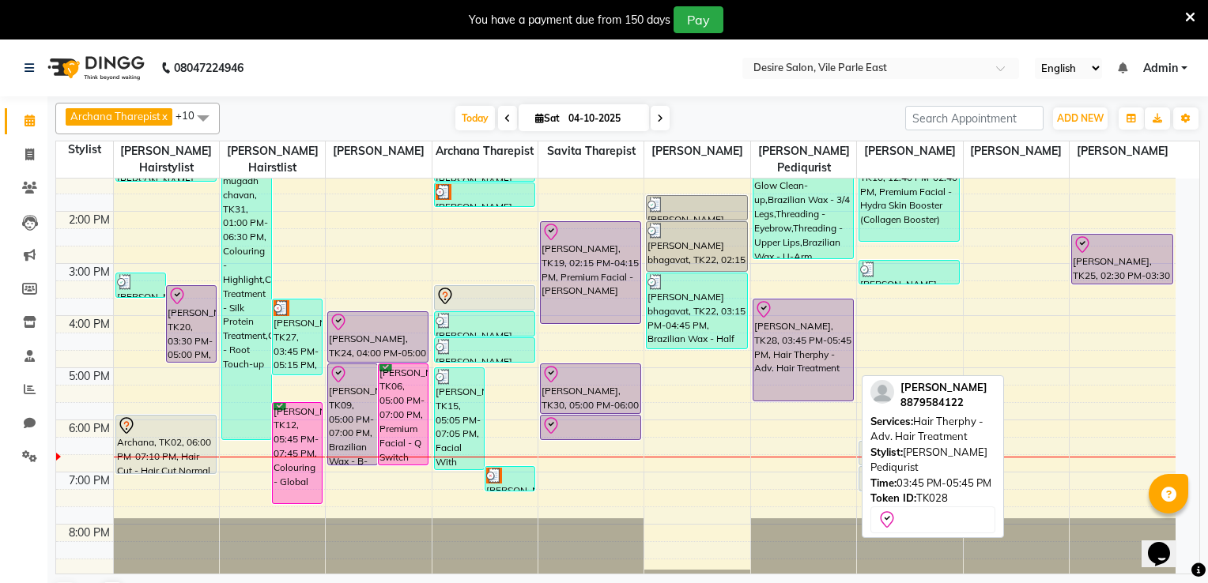
select select "8"
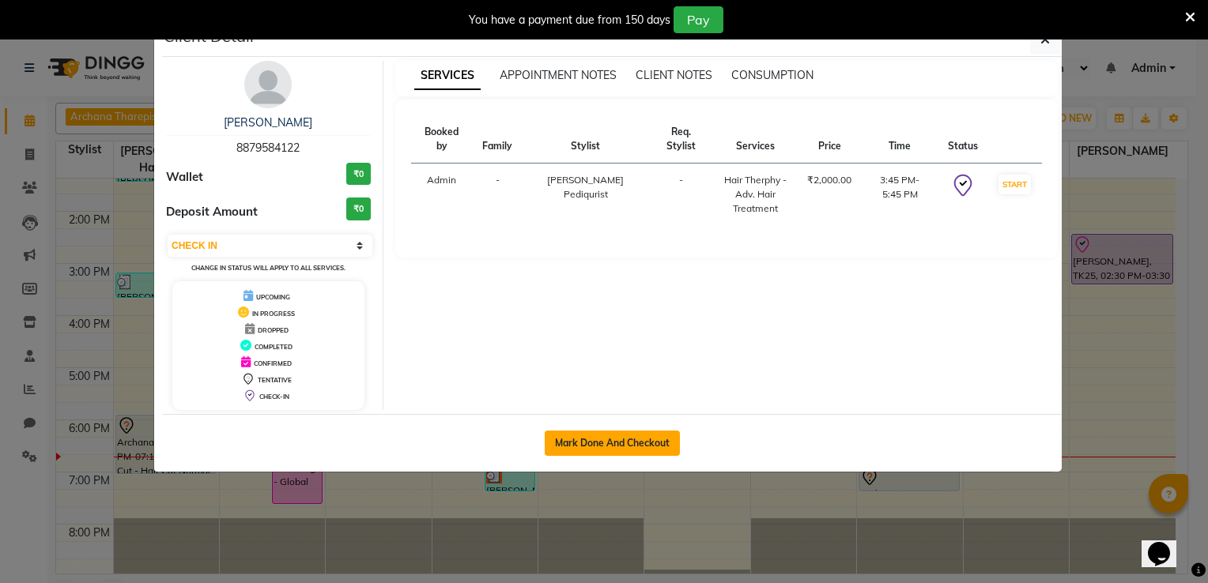
click at [626, 450] on button "Mark Done And Checkout" at bounding box center [612, 443] width 135 height 25
select select "8076"
select select "service"
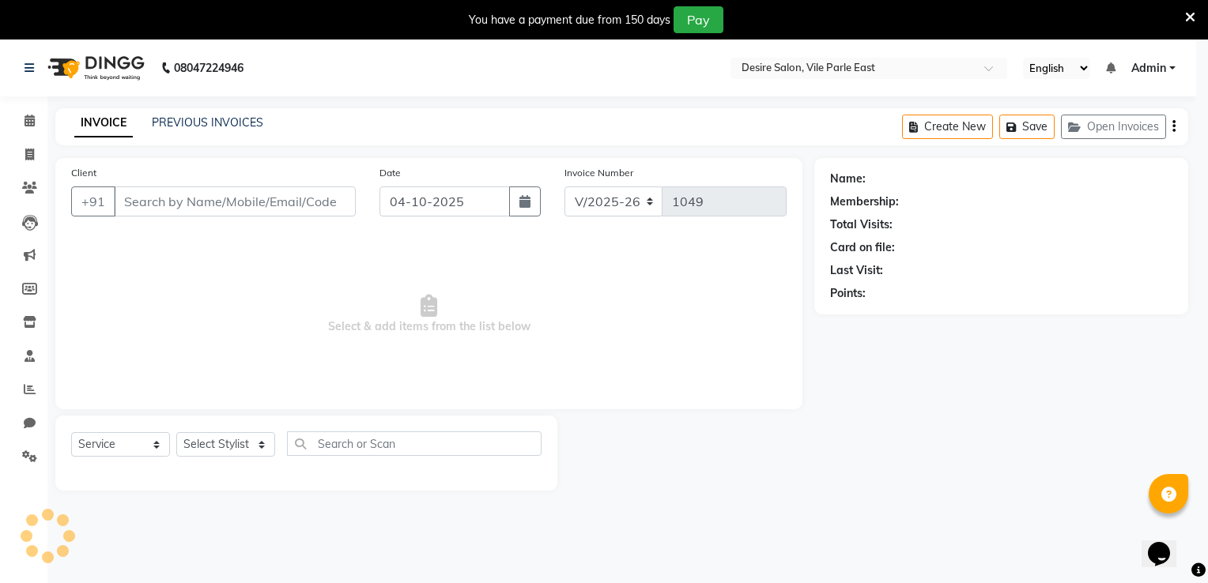
click at [626, 450] on ngb-modal-window "Client Detail medha pathare 8879584122 Wallet ₹0 Deposit Amount ₹0 Select IN SE…" at bounding box center [604, 291] width 1208 height 583
select select "3"
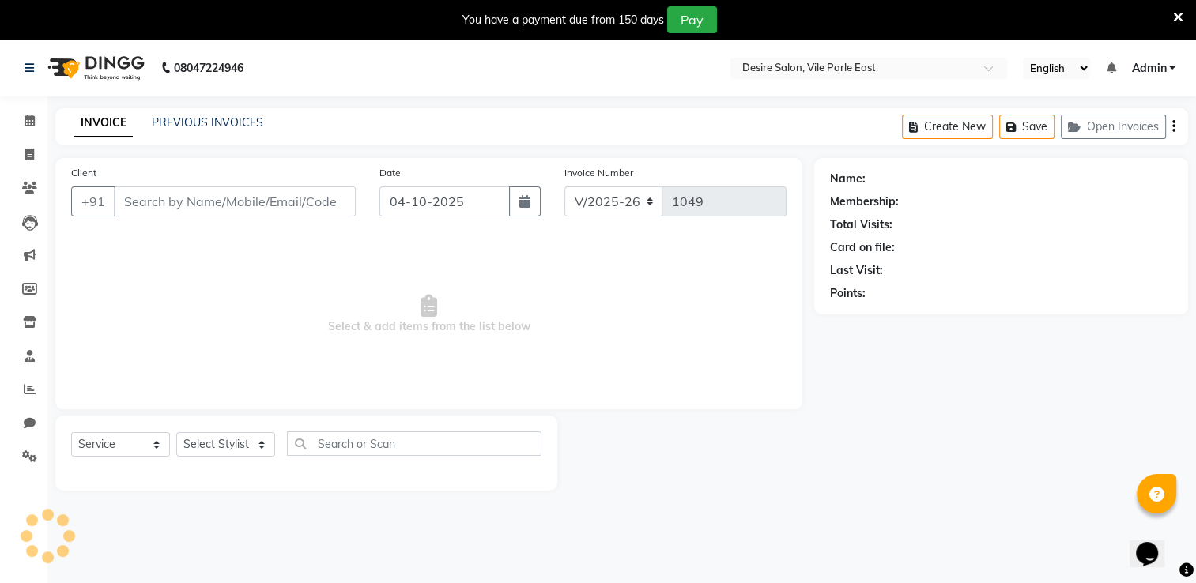
type input "8879584122"
select select "85301"
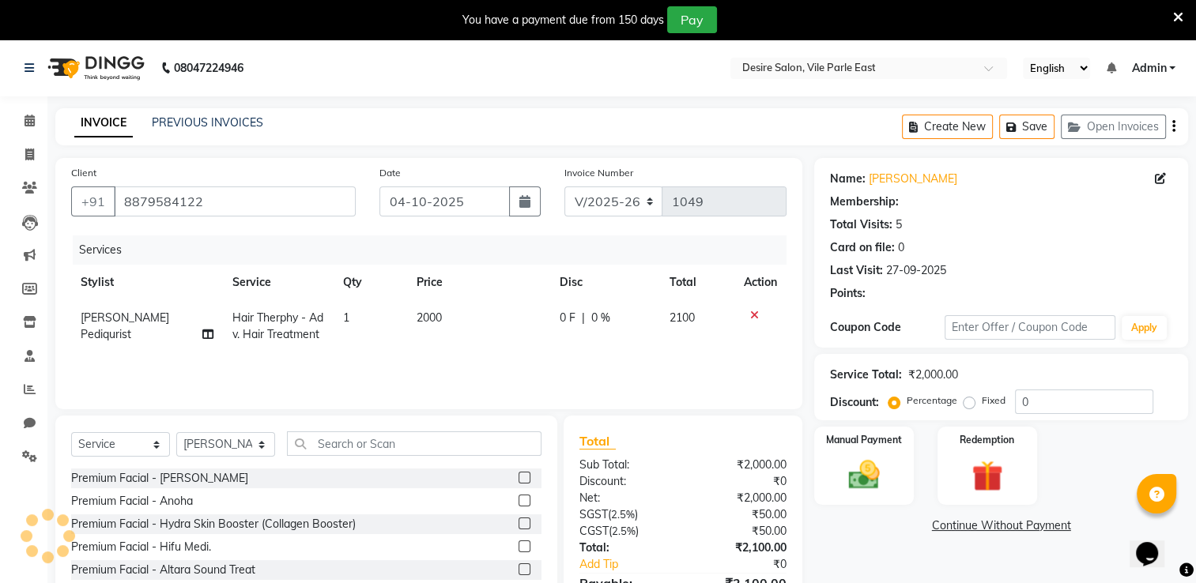
select select "1: Object"
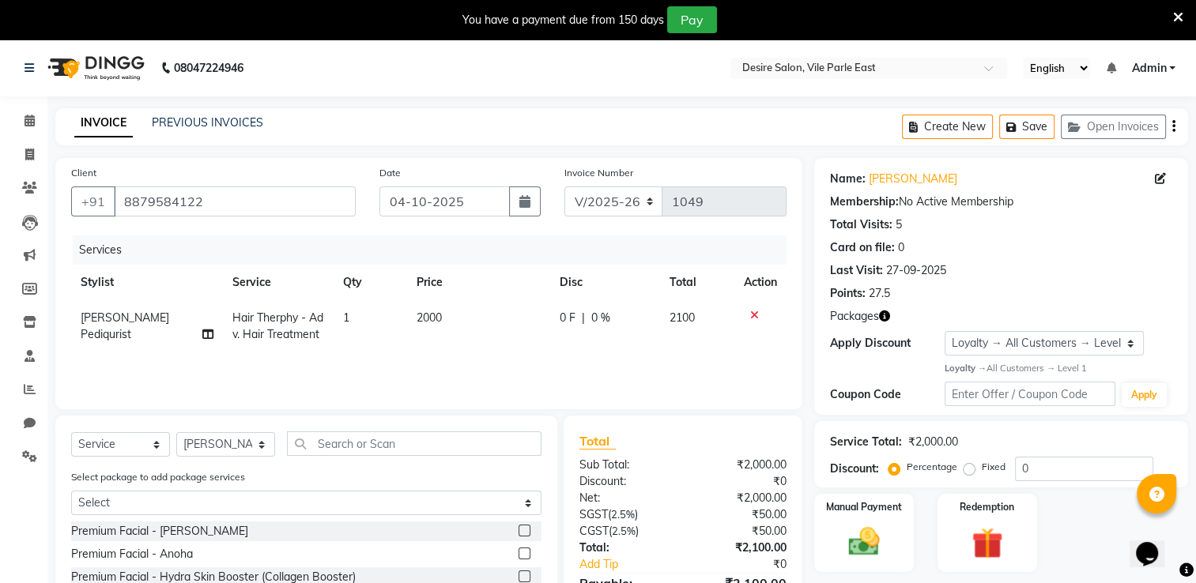
scroll to position [143, 0]
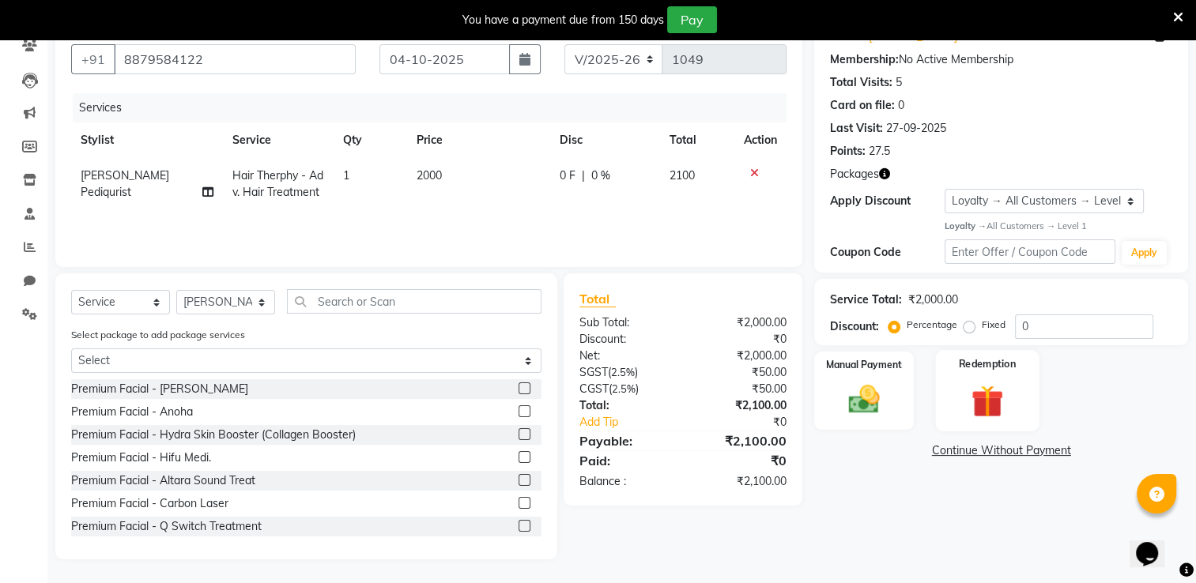
click at [1020, 381] on div "Redemption" at bounding box center [987, 390] width 104 height 81
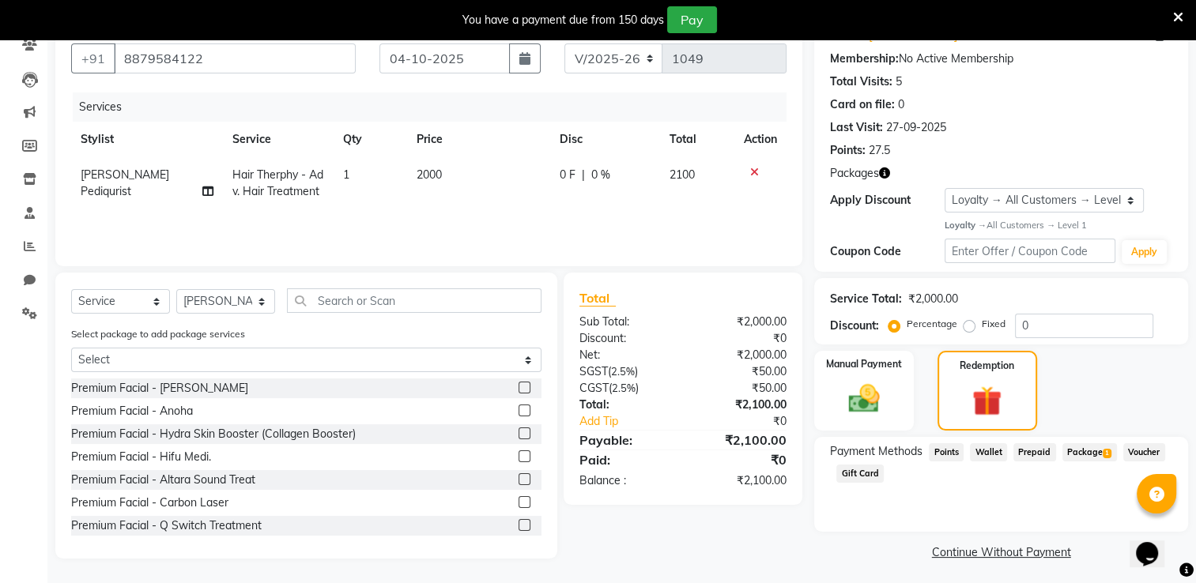
click at [1082, 454] on span "Package 1" at bounding box center [1089, 452] width 55 height 18
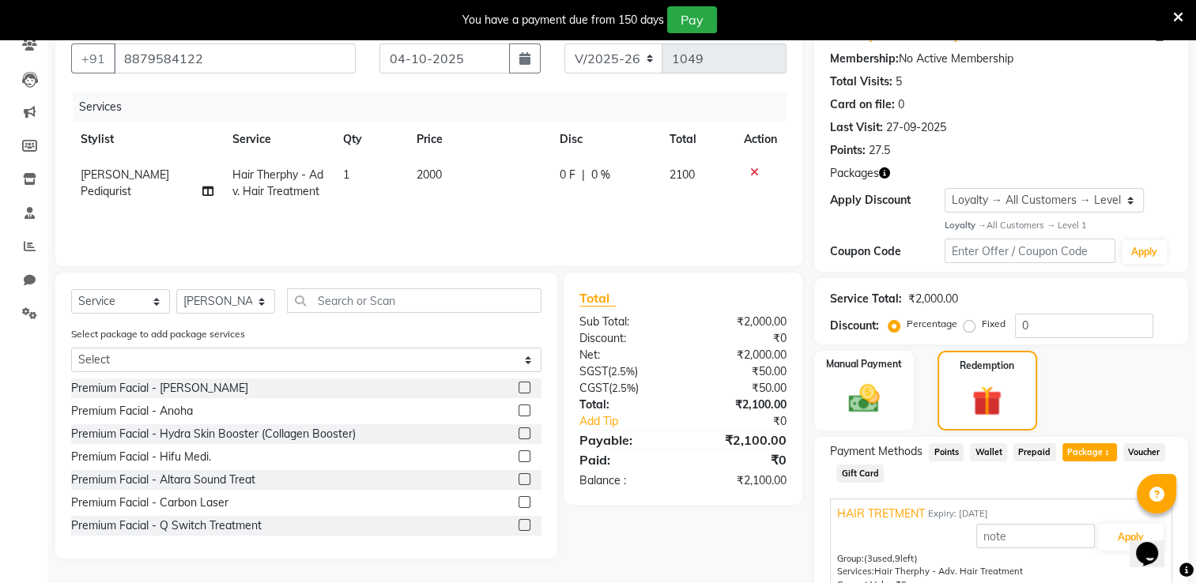
scroll to position [221, 0]
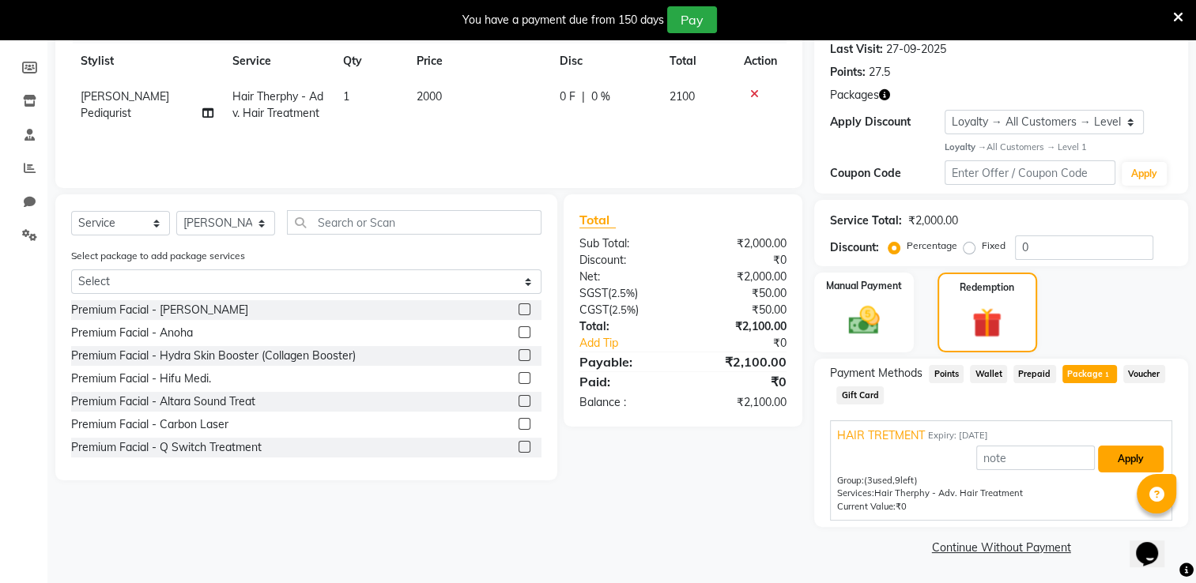
click at [1137, 454] on button "Apply" at bounding box center [1131, 459] width 66 height 27
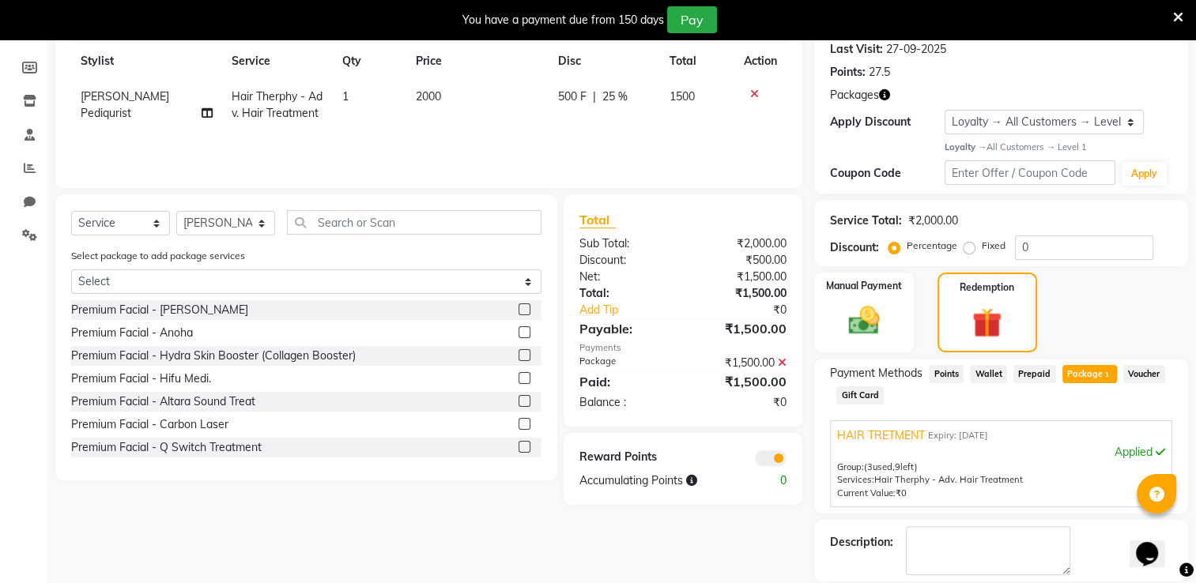
scroll to position [296, 0]
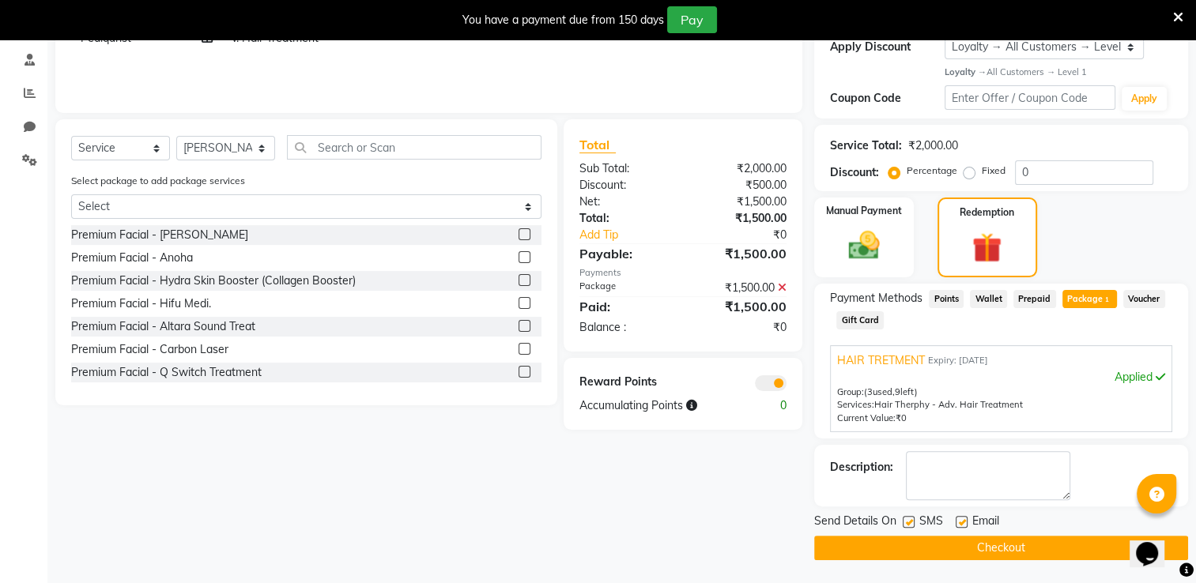
click at [1015, 549] on button "Checkout" at bounding box center [1001, 548] width 374 height 24
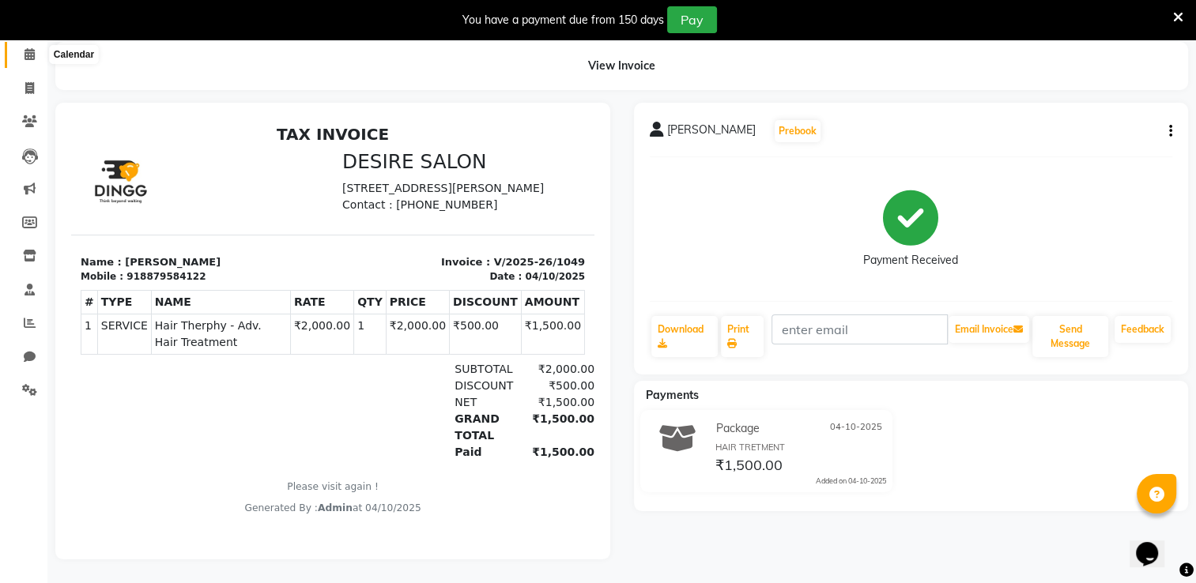
click at [32, 48] on icon at bounding box center [29, 54] width 10 height 12
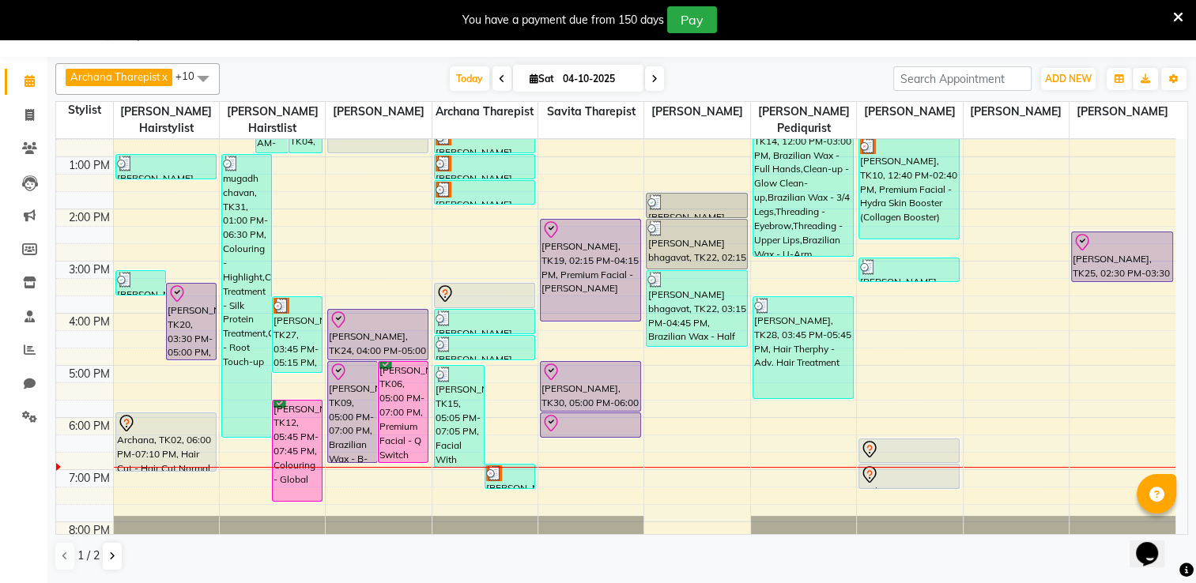
scroll to position [294, 0]
click at [28, 119] on icon at bounding box center [29, 115] width 9 height 12
select select "8076"
select select "service"
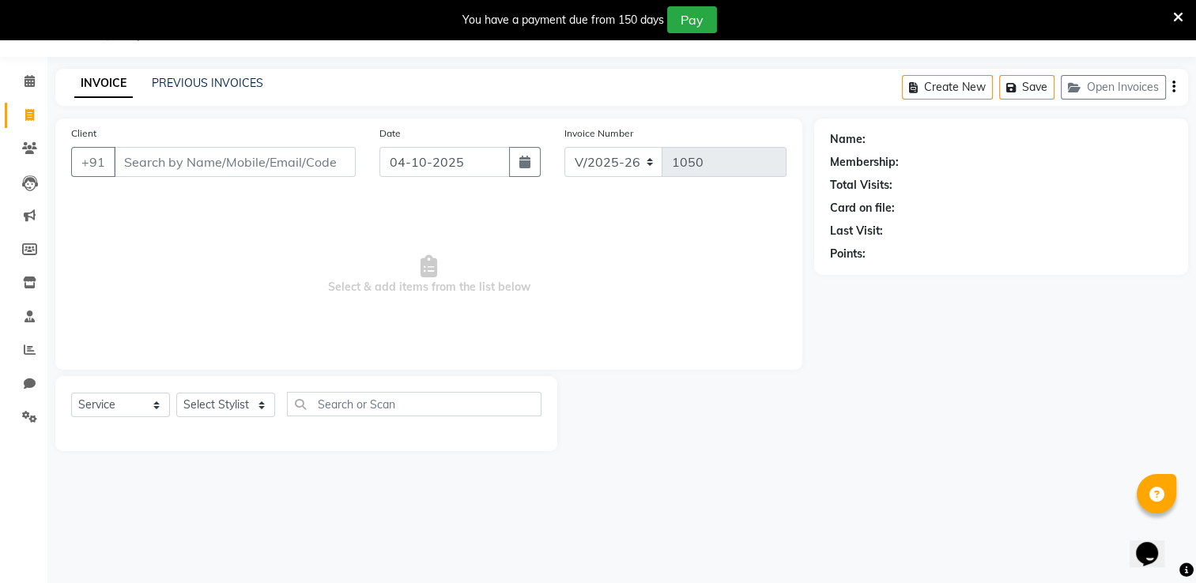
click at [140, 171] on input "Client" at bounding box center [235, 162] width 242 height 30
type input "a"
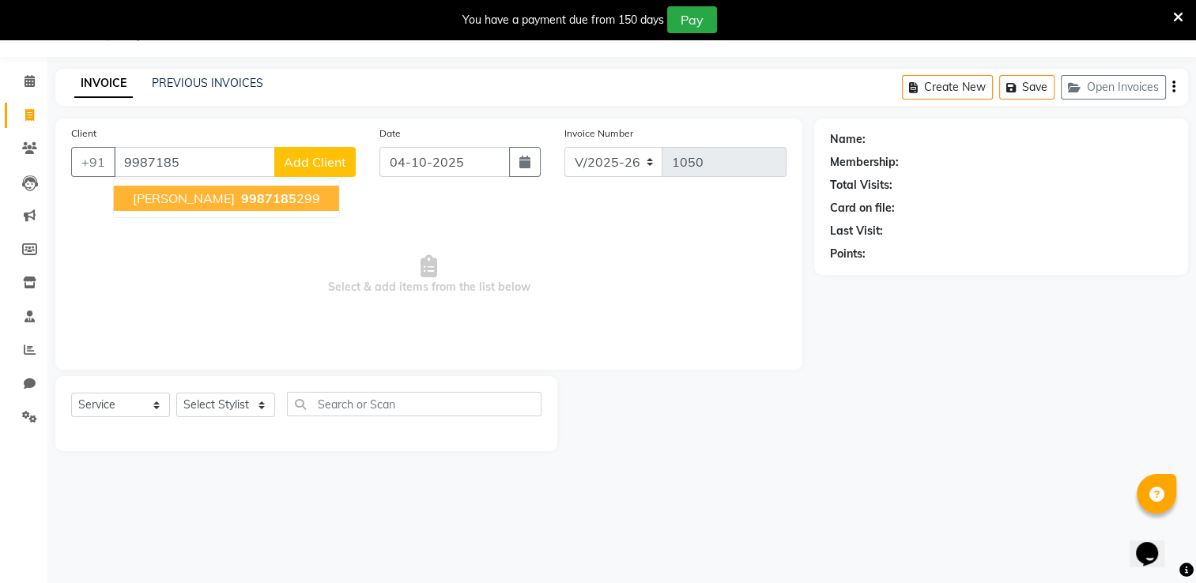
click at [294, 192] on span "9987185" at bounding box center [268, 198] width 55 height 16
type input "9987185299"
select select "1: Object"
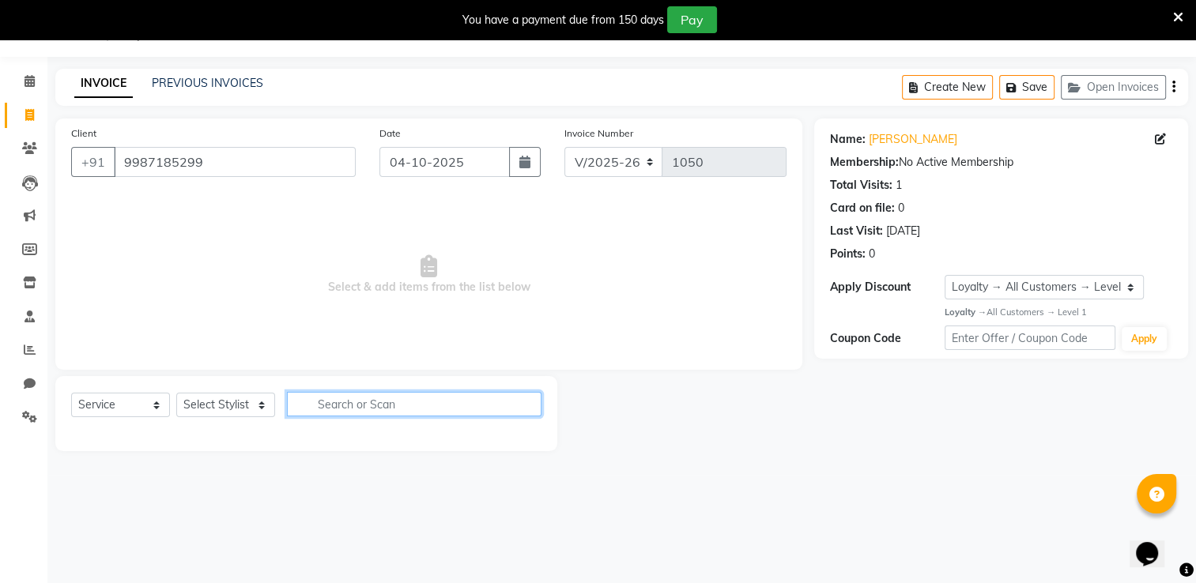
click at [326, 403] on input "text" at bounding box center [414, 404] width 254 height 24
type input "h"
click at [225, 398] on select "Select Stylist Archana Tharepist [PERSON_NAME] Pediqurist [PERSON_NAME] desire …" at bounding box center [225, 405] width 99 height 24
select select "75804"
click at [176, 394] on select "Select Stylist Archana Tharepist [PERSON_NAME] Pediqurist [PERSON_NAME] desire …" at bounding box center [225, 405] width 99 height 24
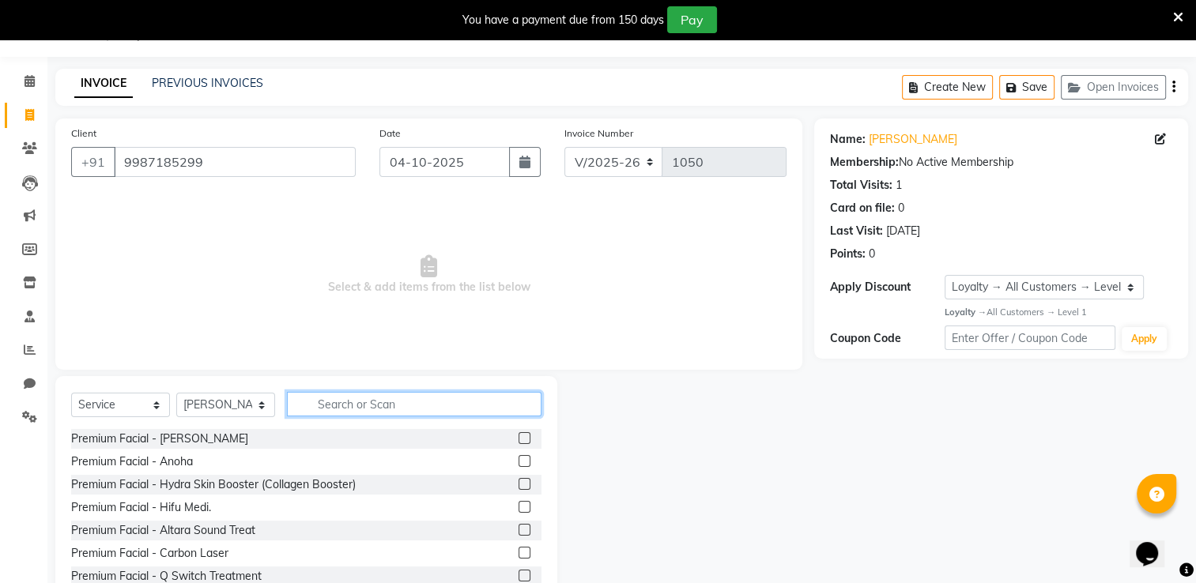
click at [345, 396] on input "text" at bounding box center [414, 404] width 254 height 24
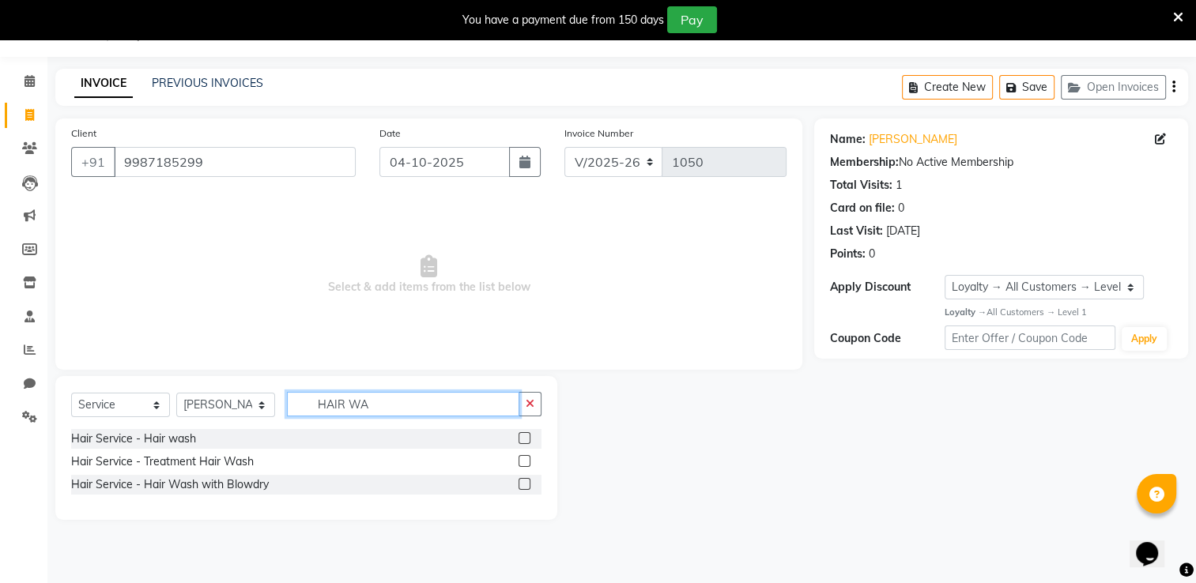
type input "HAIR WA"
click at [523, 435] on label at bounding box center [524, 438] width 12 height 12
click at [523, 435] on input "checkbox" at bounding box center [523, 439] width 10 height 10
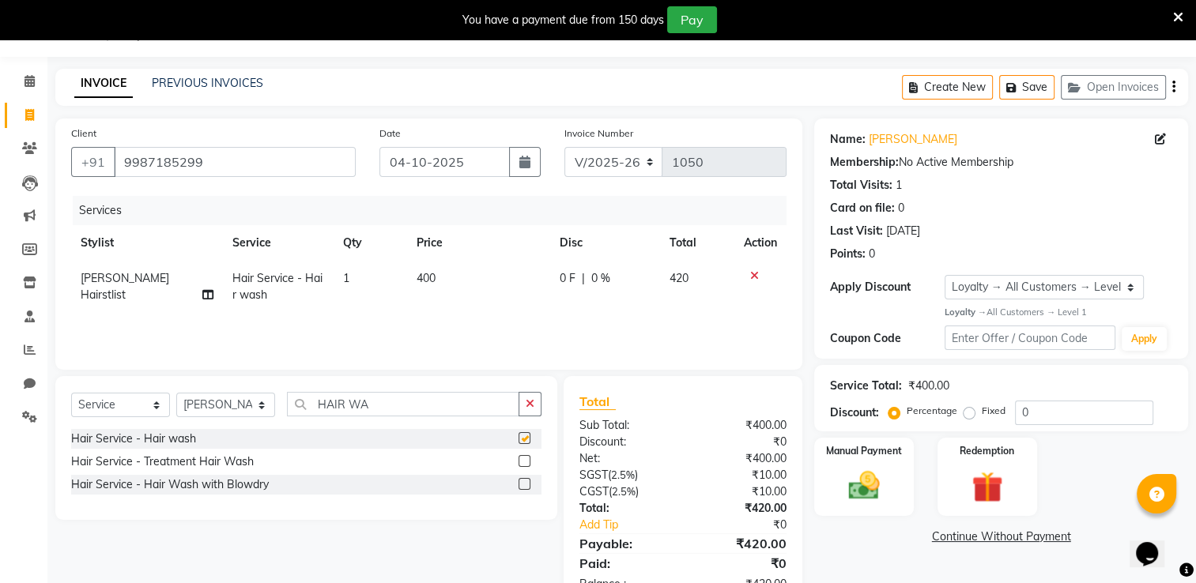
checkbox input "false"
click at [450, 288] on td "400" at bounding box center [478, 287] width 143 height 52
select select "75804"
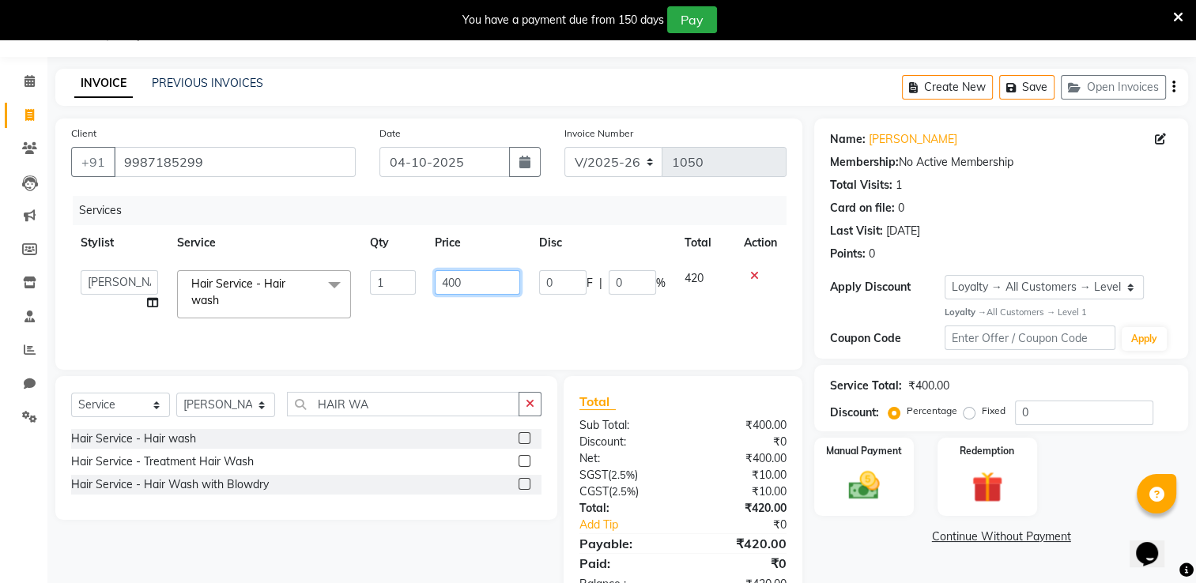
click at [472, 285] on input "400" at bounding box center [477, 282] width 85 height 24
type input "4"
type input "500"
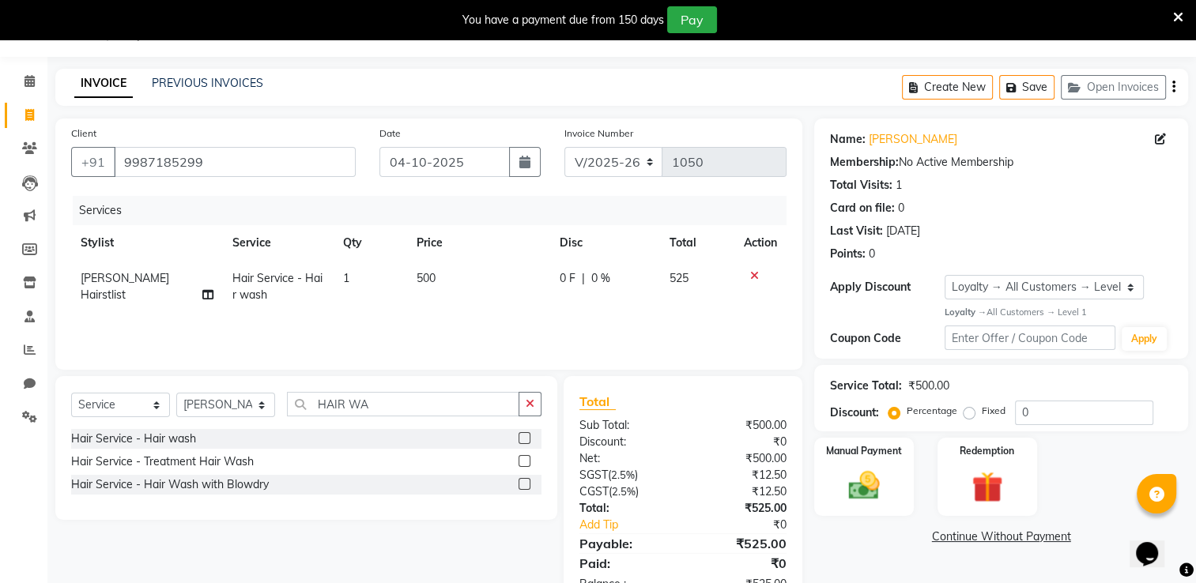
click at [473, 320] on div "Services Stylist Service Qty Price Disc Total Action Jagruti Hairstlist Hair Se…" at bounding box center [428, 275] width 715 height 158
click at [1019, 485] on div "Redemption" at bounding box center [987, 476] width 104 height 81
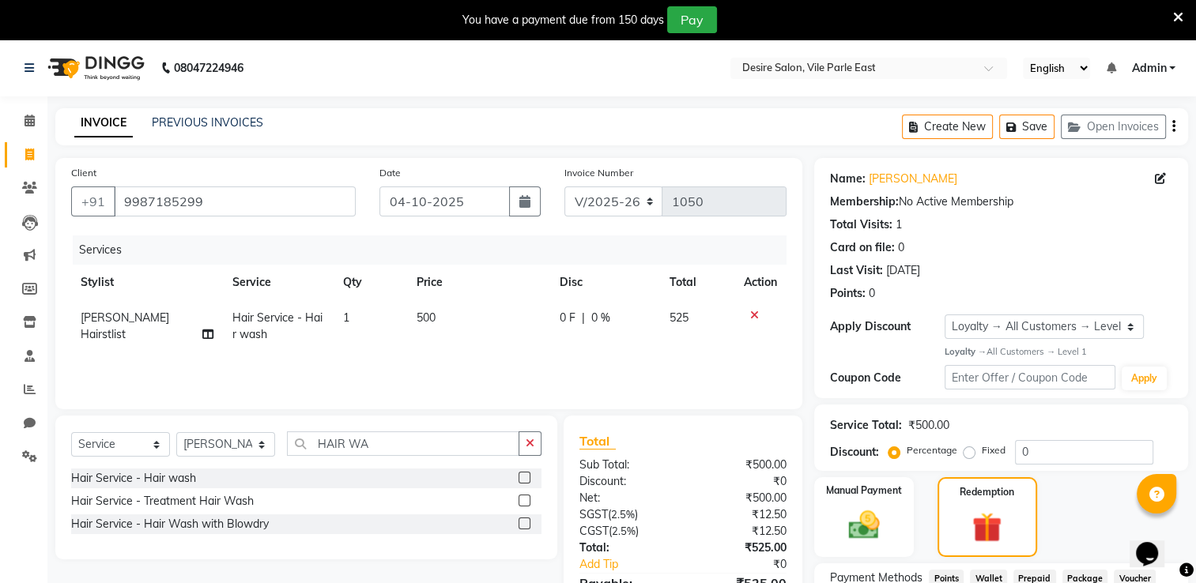
click at [1178, 11] on icon at bounding box center [1178, 17] width 10 height 14
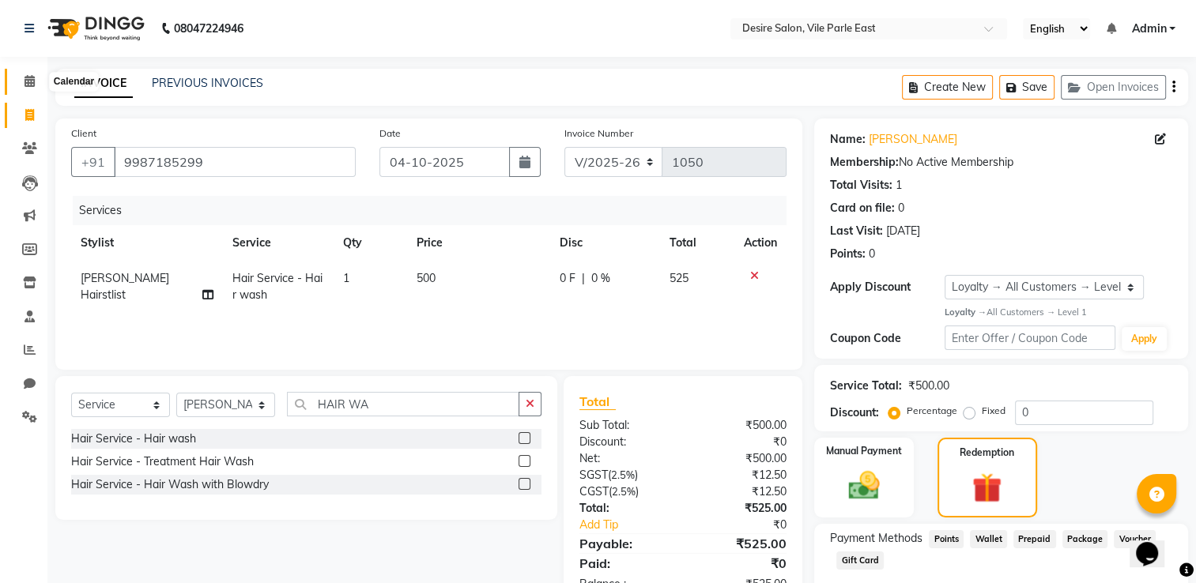
click at [29, 76] on icon at bounding box center [29, 81] width 10 height 12
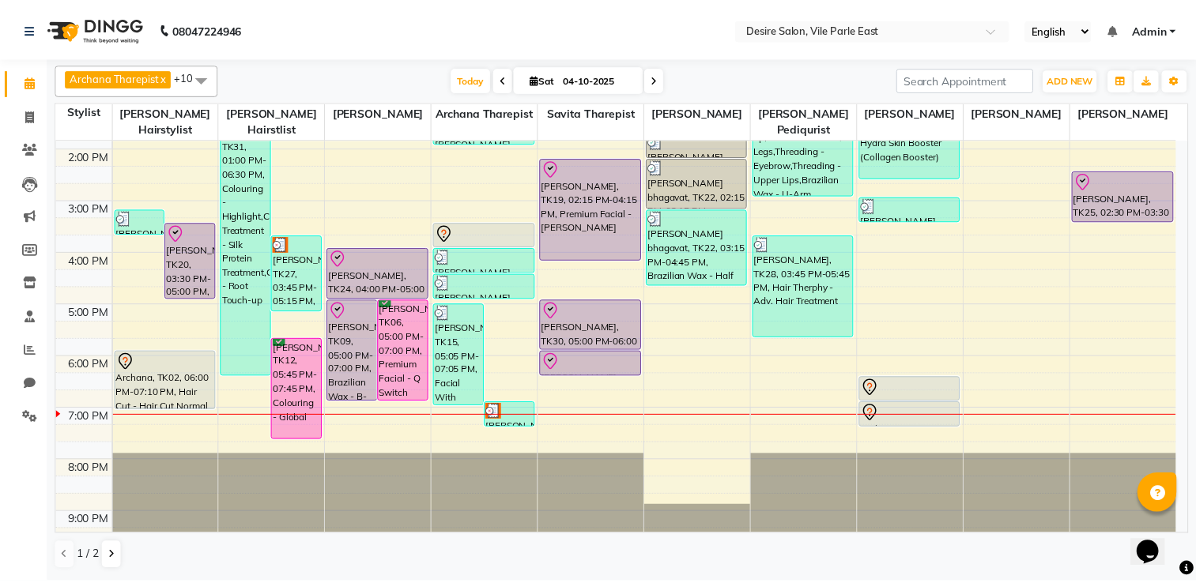
scroll to position [362, 0]
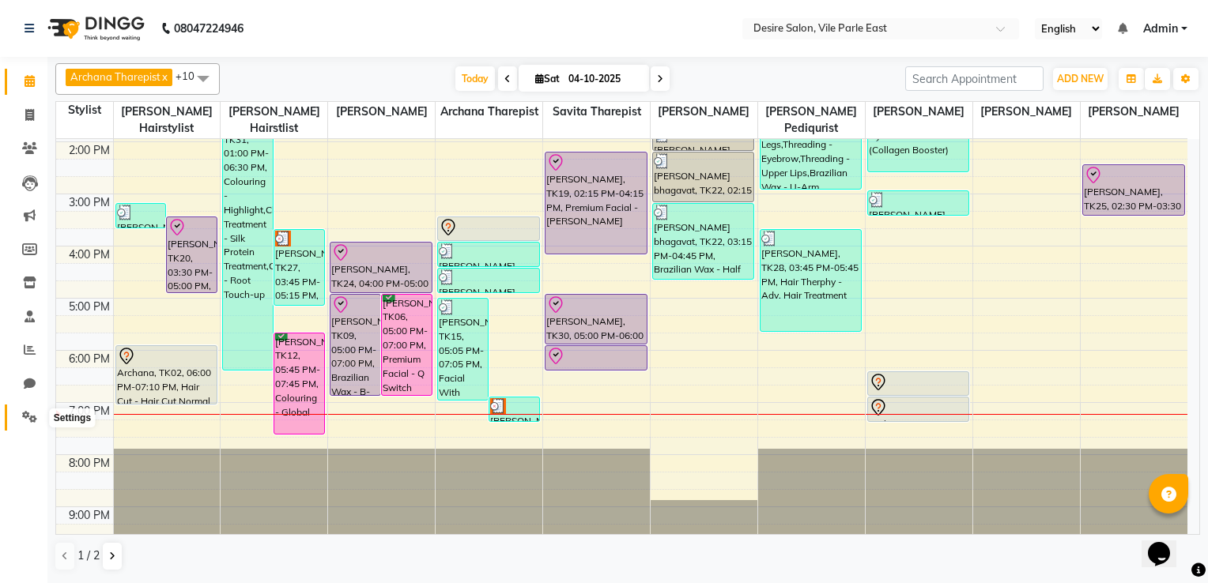
click at [29, 416] on icon at bounding box center [29, 417] width 15 height 12
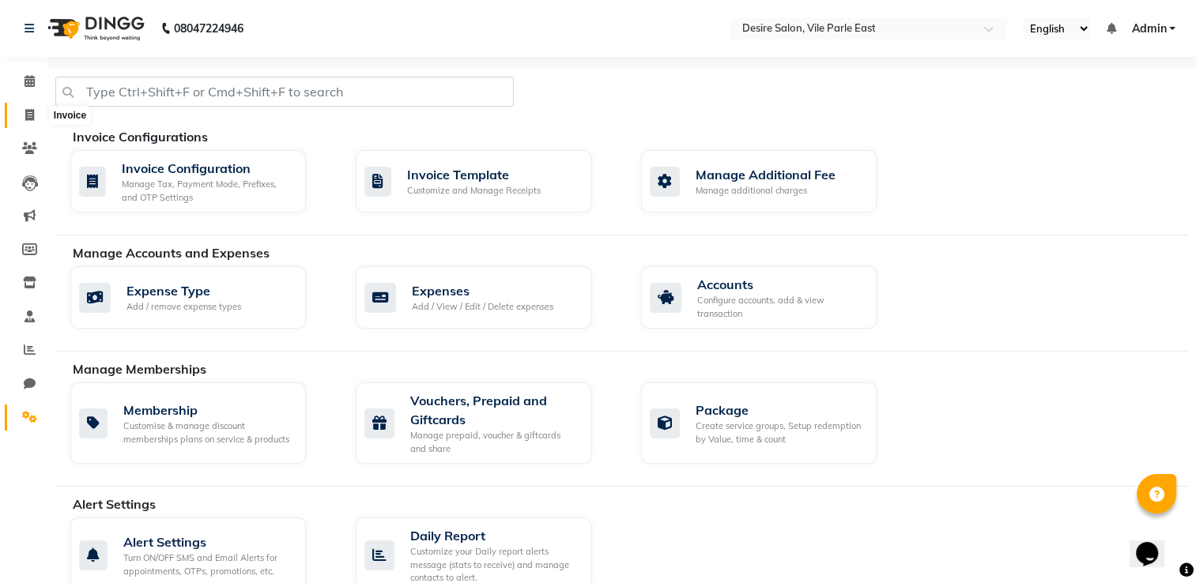
click at [33, 119] on icon at bounding box center [29, 115] width 9 height 12
select select "8076"
select select "service"
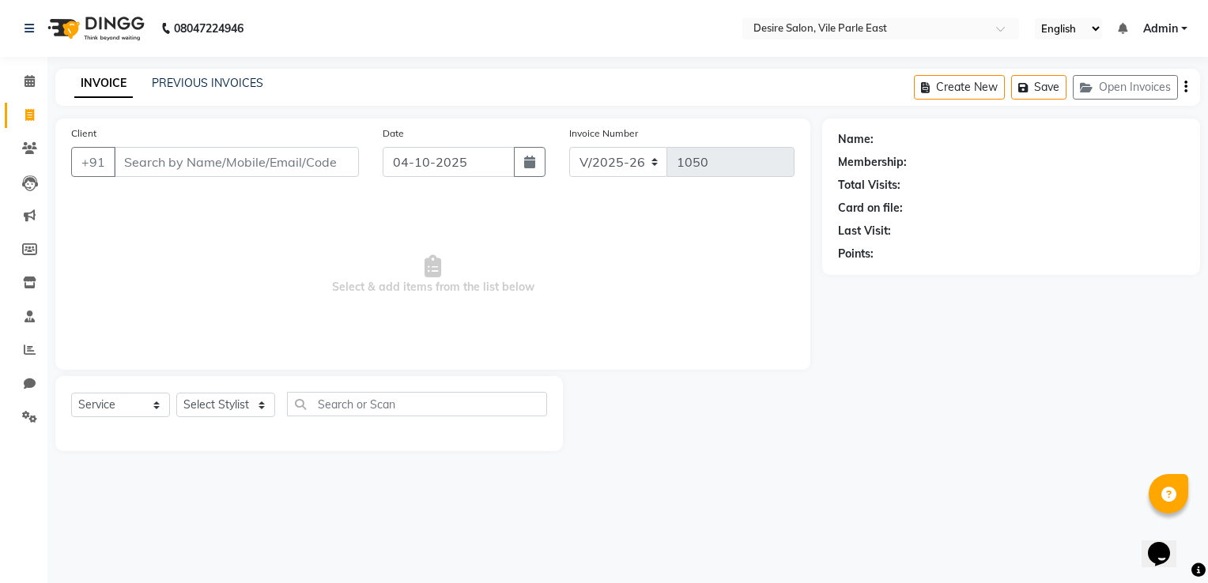
click at [160, 175] on input "Client" at bounding box center [236, 162] width 245 height 30
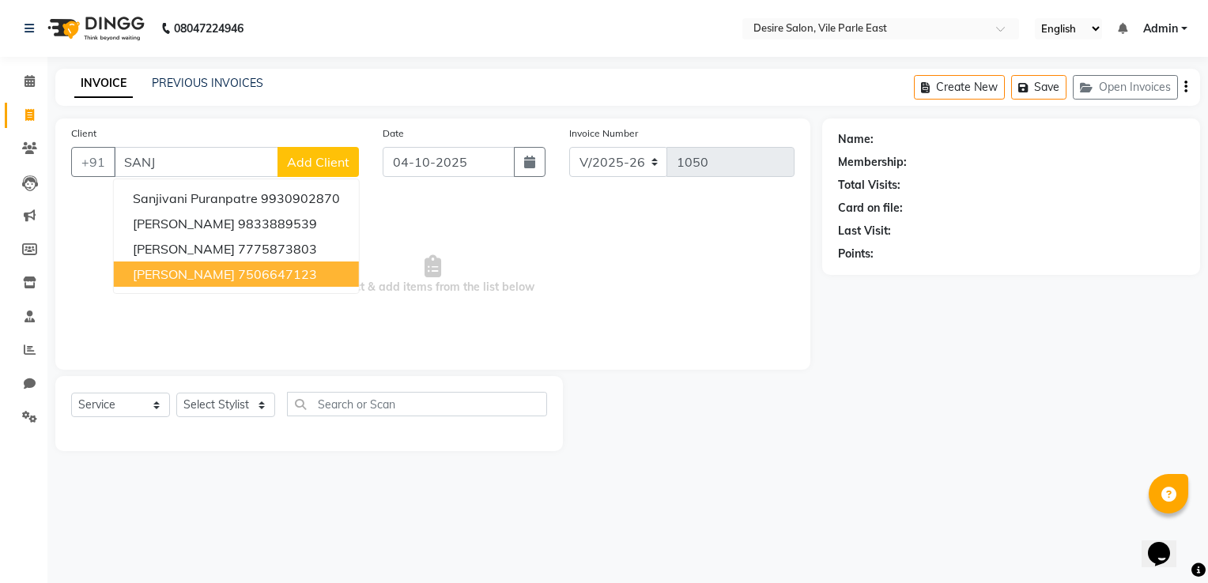
click at [222, 270] on span "sanjana ponshe" at bounding box center [184, 274] width 102 height 16
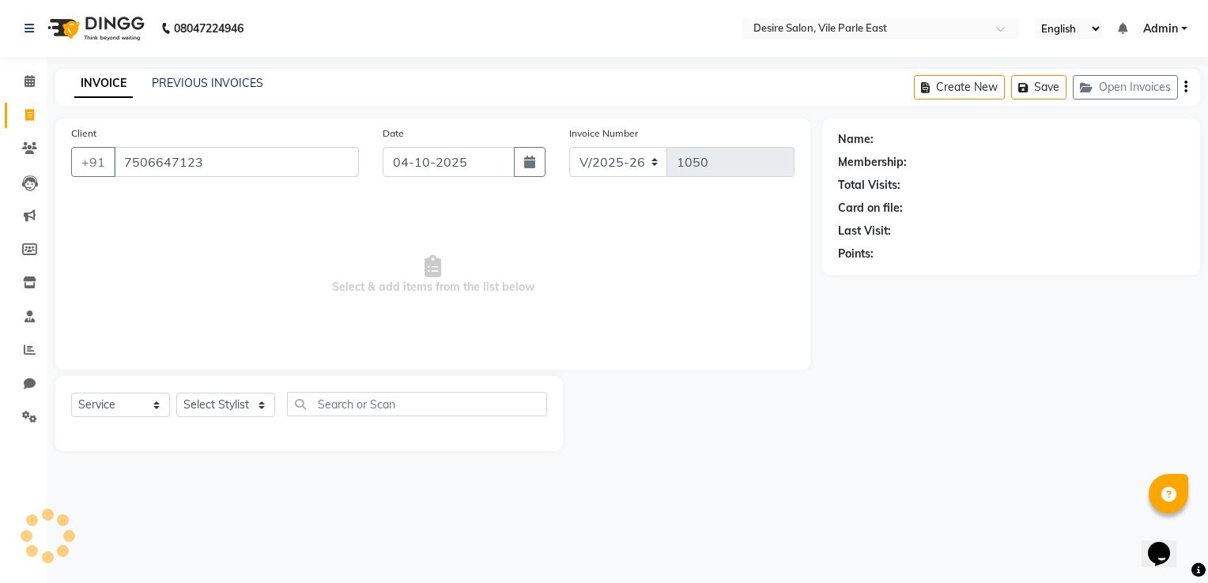
type input "7506647123"
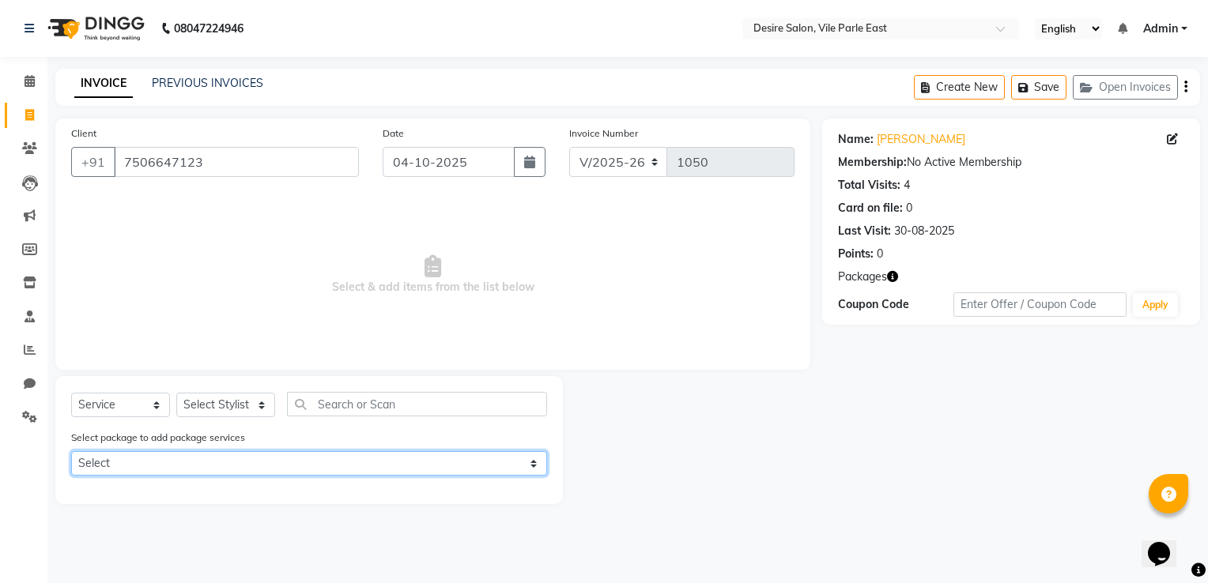
click at [533, 463] on select "Select Camical peel" at bounding box center [309, 463] width 476 height 24
select select "1: Object"
click at [71, 453] on select "Select Camical peel" at bounding box center [309, 463] width 476 height 24
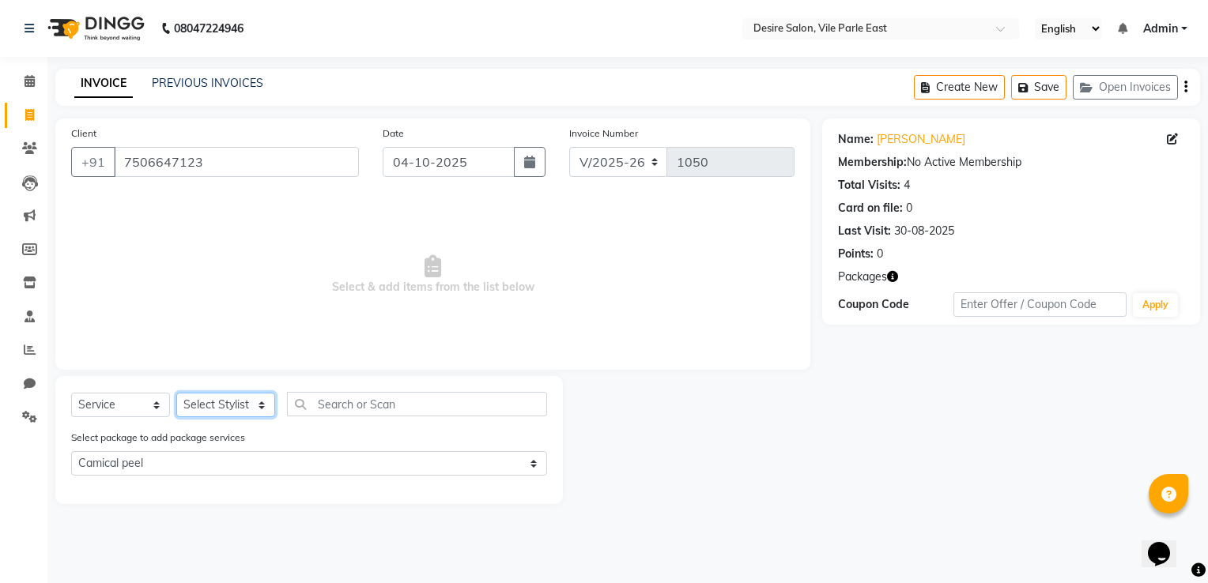
click at [231, 415] on select "Select Stylist Archana Tharepist [PERSON_NAME] Pediqurist [PERSON_NAME] desire …" at bounding box center [225, 405] width 99 height 24
select select "75805"
click at [176, 394] on select "Select Stylist Archana Tharepist [PERSON_NAME] Pediqurist [PERSON_NAME] desire …" at bounding box center [225, 405] width 99 height 24
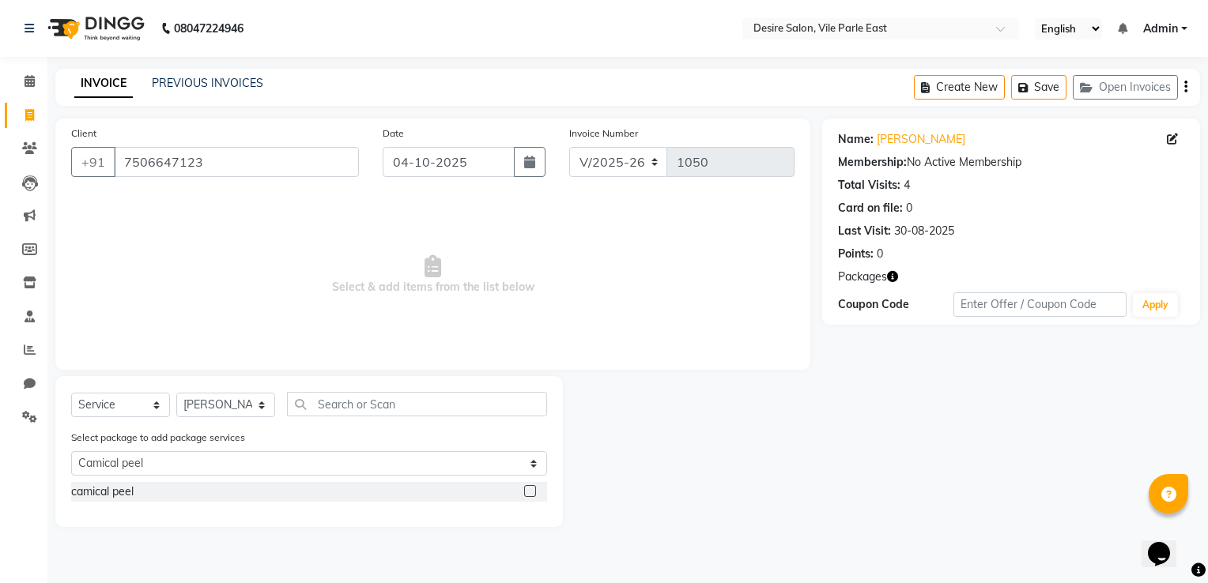
click at [530, 489] on label at bounding box center [530, 491] width 12 height 12
click at [530, 489] on input "checkbox" at bounding box center [529, 492] width 10 height 10
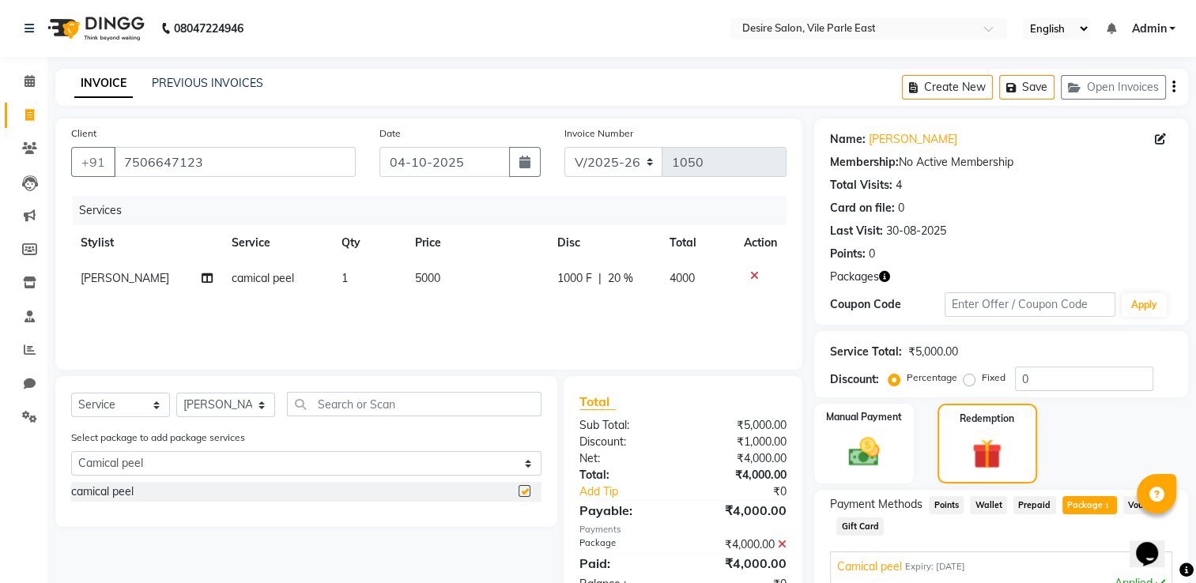
checkbox input "false"
click at [454, 277] on td "5000" at bounding box center [476, 279] width 142 height 36
select select "75805"
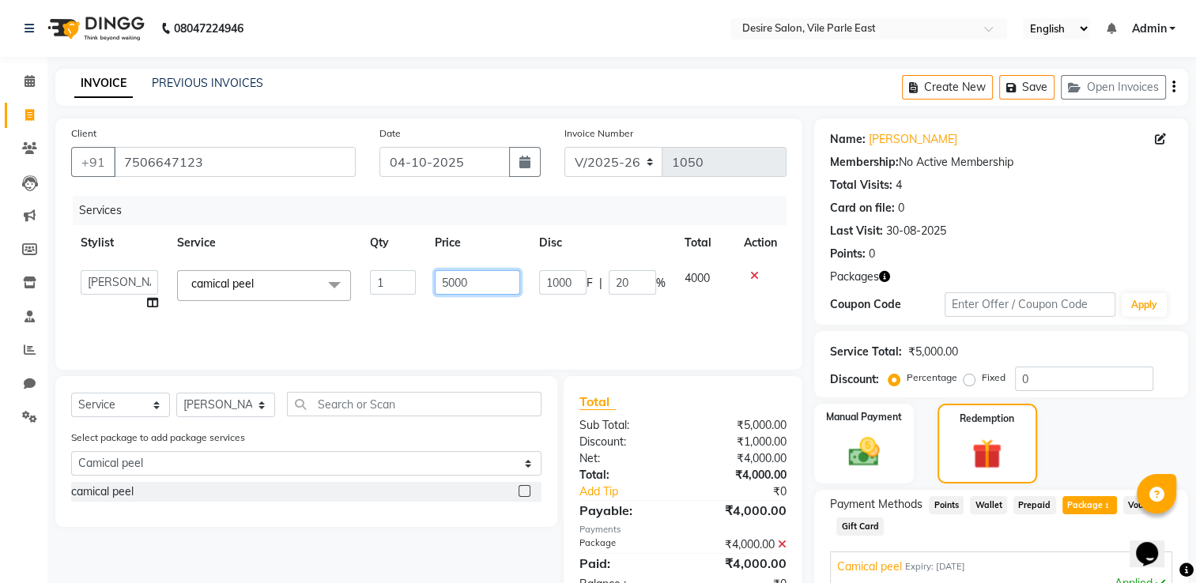
click at [481, 287] on input "5000" at bounding box center [477, 282] width 85 height 24
type input "5"
type input "2000"
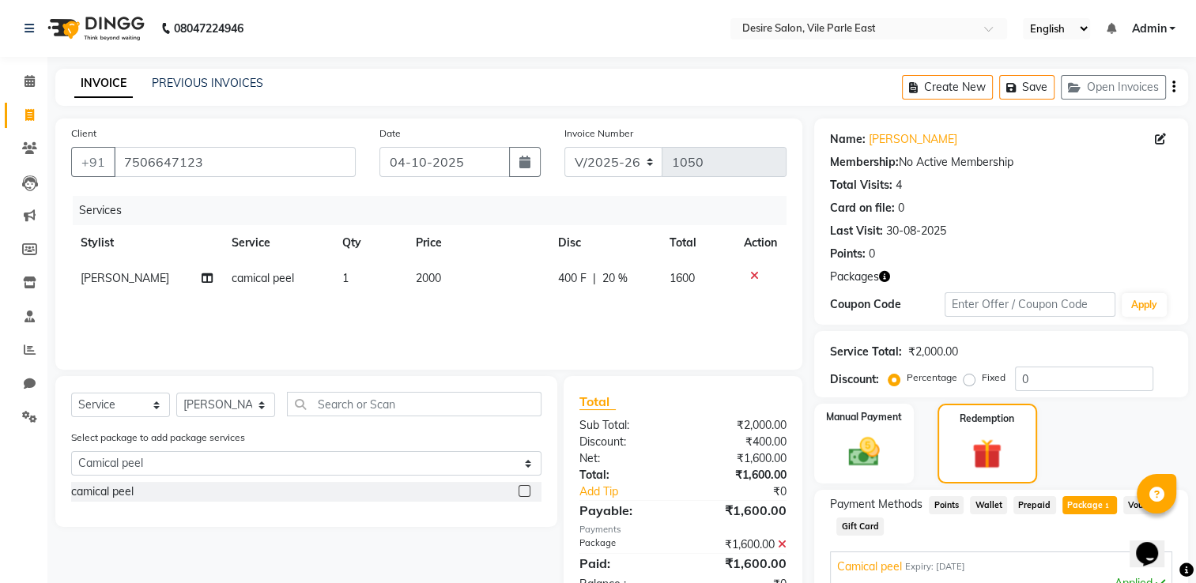
click at [603, 334] on div "Services Stylist Service Qty Price Disc Total Action Bhavna shelke camical peel…" at bounding box center [428, 275] width 715 height 158
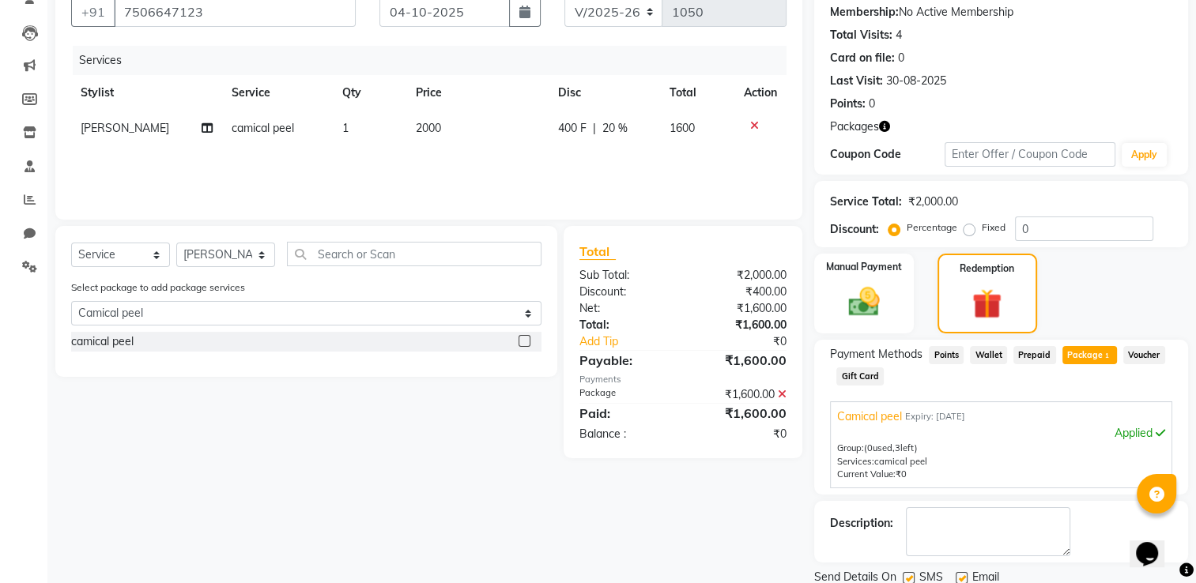
scroll to position [206, 0]
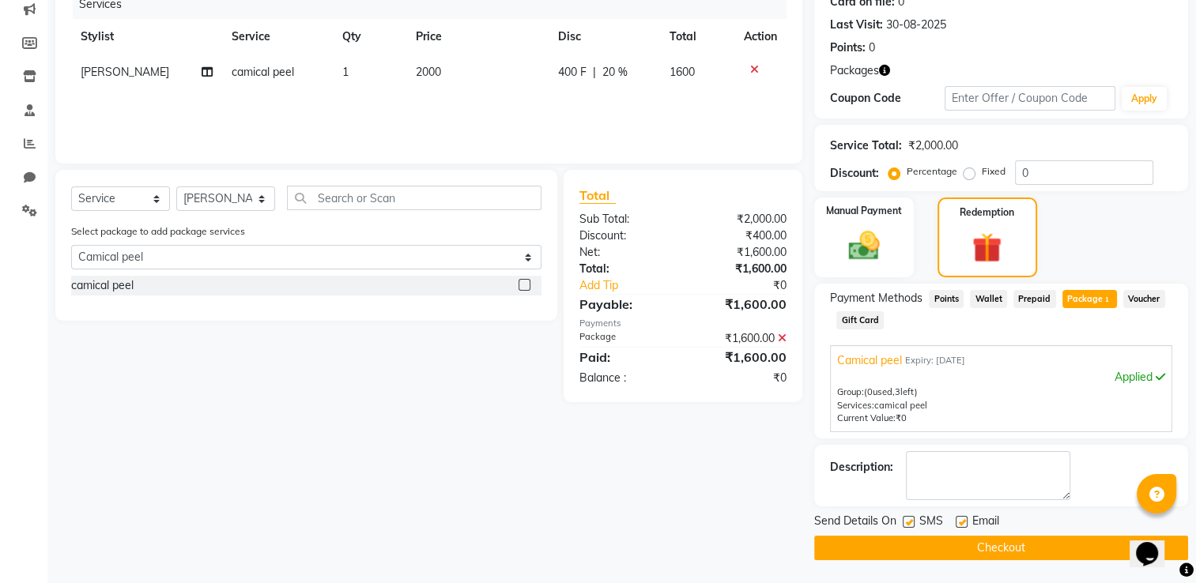
click at [997, 550] on button "Checkout" at bounding box center [1001, 548] width 374 height 24
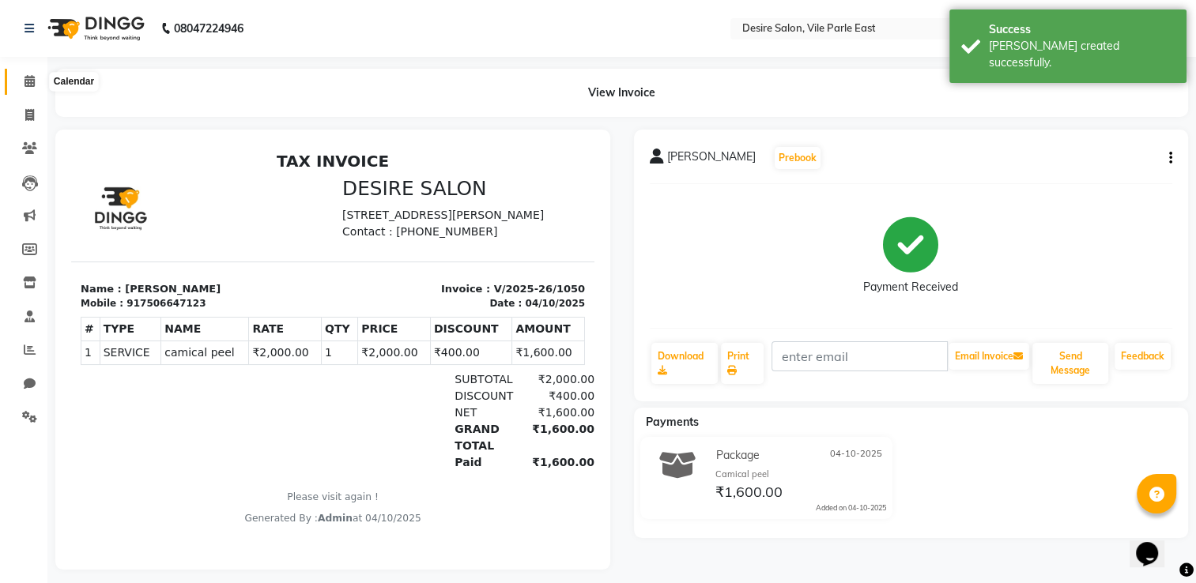
click at [32, 85] on icon at bounding box center [29, 81] width 10 height 12
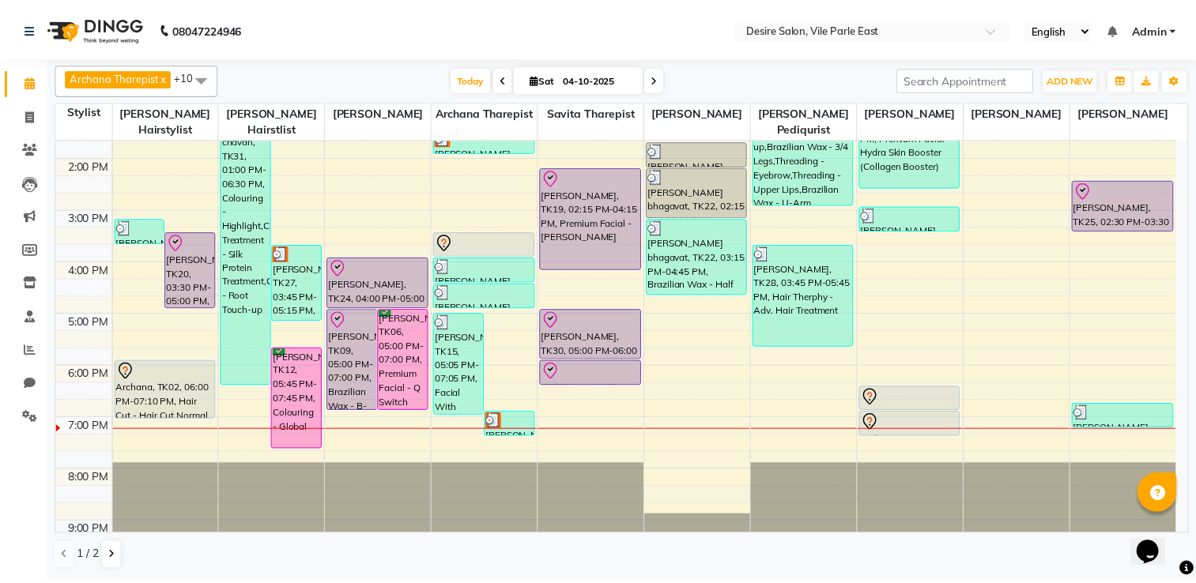
scroll to position [362, 0]
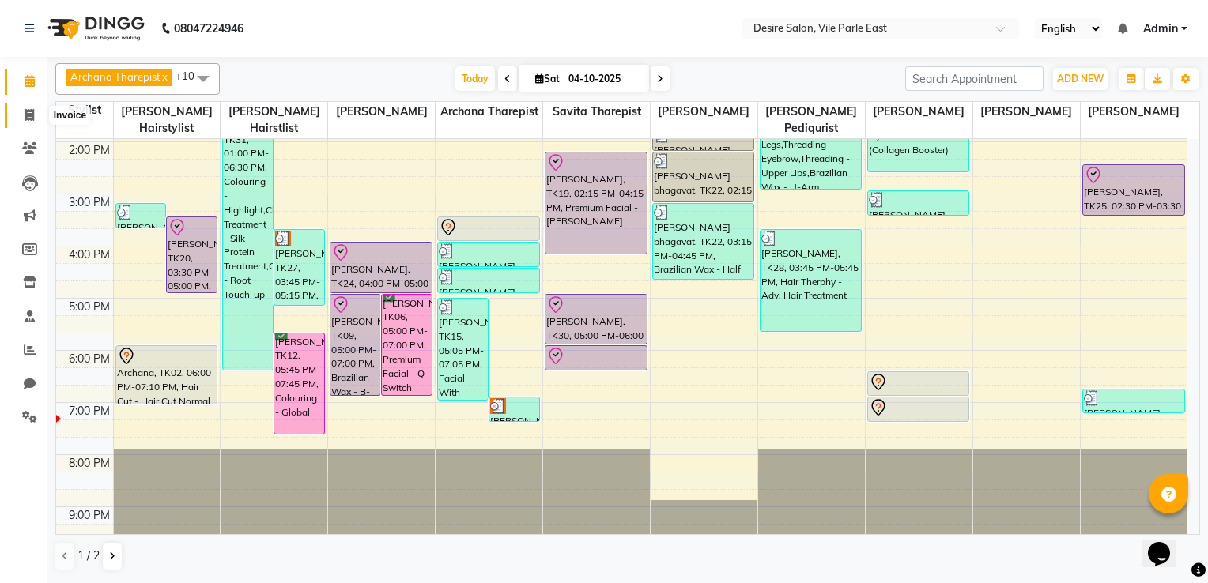
click at [28, 114] on icon at bounding box center [29, 115] width 9 height 12
select select "service"
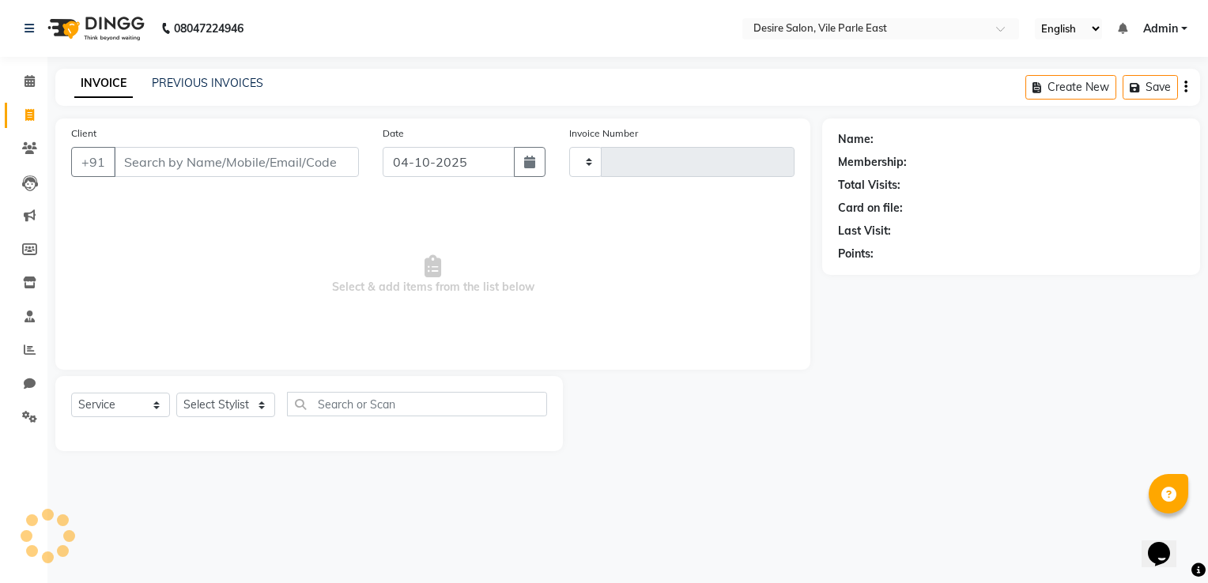
type input "1051"
select select "8076"
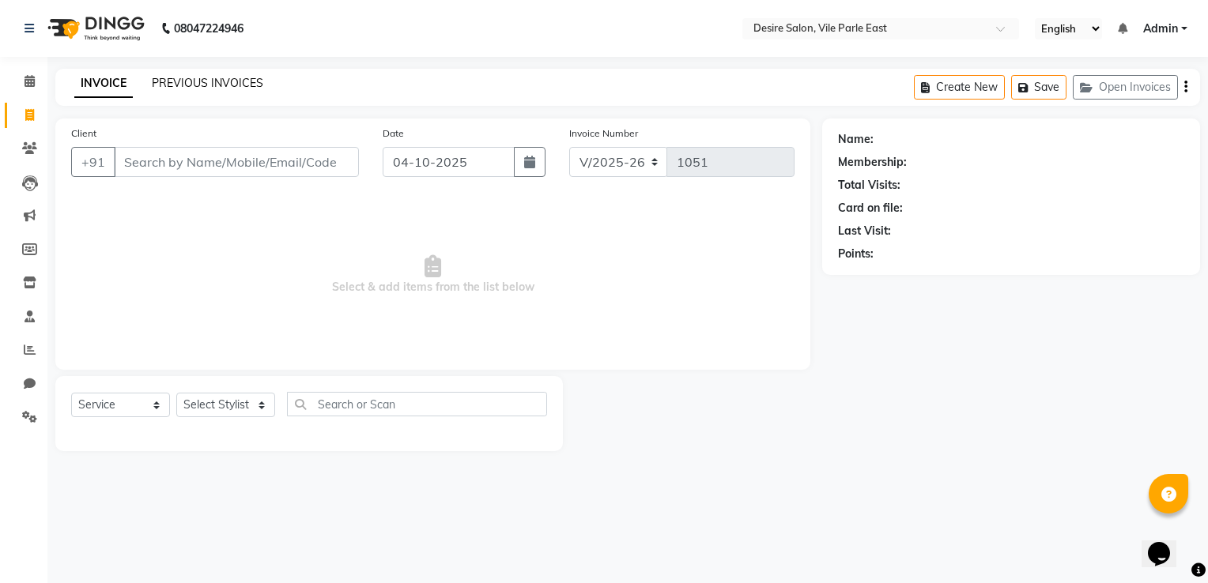
click at [184, 79] on link "PREVIOUS INVOICES" at bounding box center [207, 83] width 111 height 14
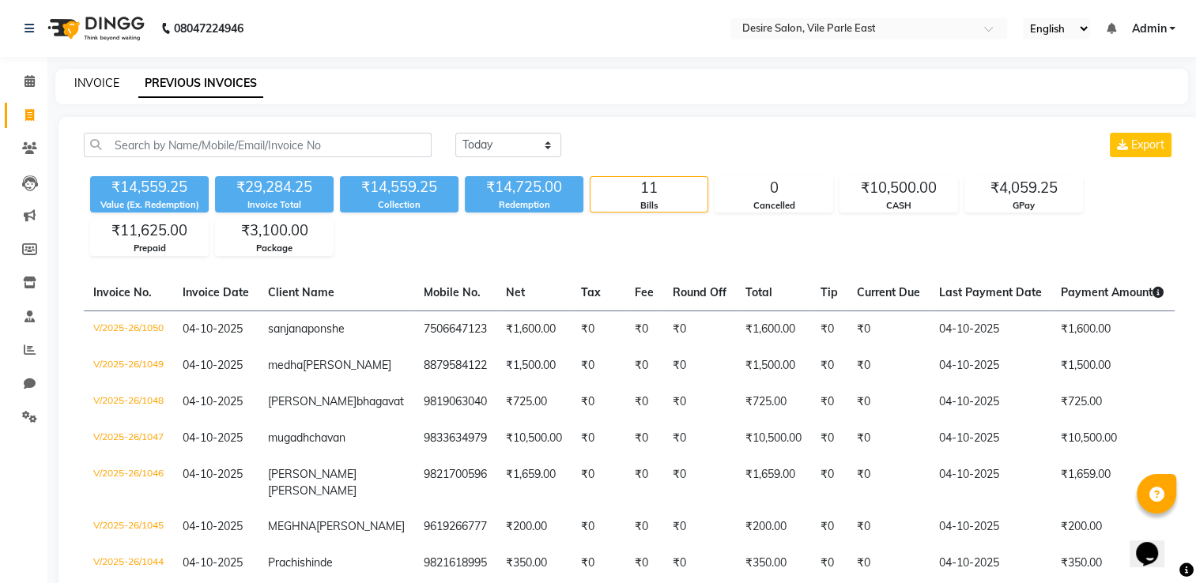
click at [89, 83] on link "INVOICE" at bounding box center [96, 83] width 45 height 14
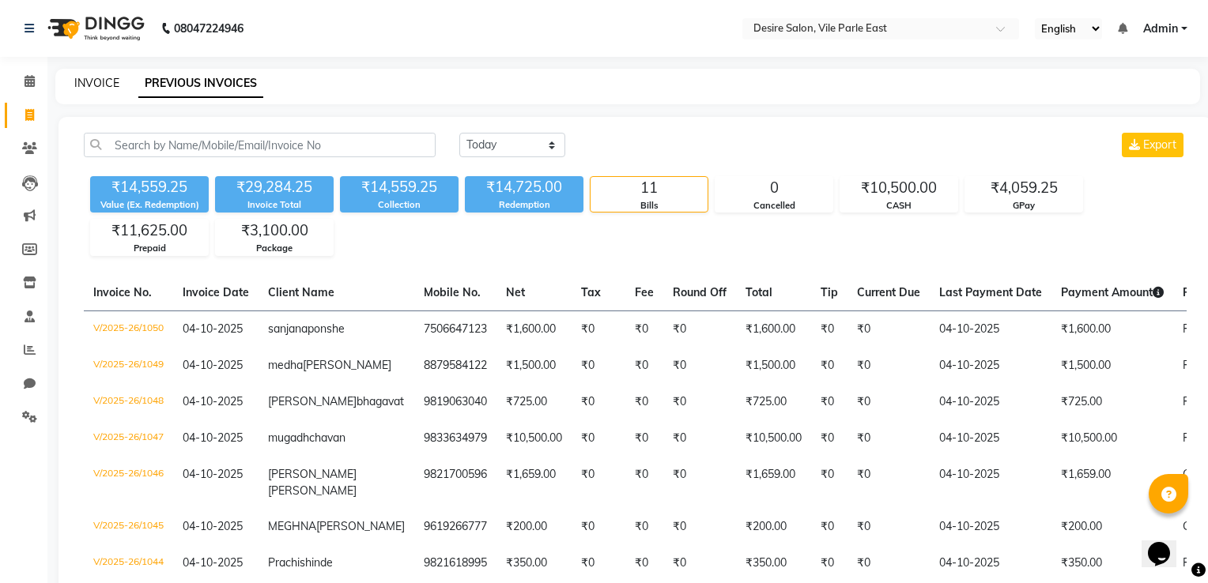
select select "8076"
select select "service"
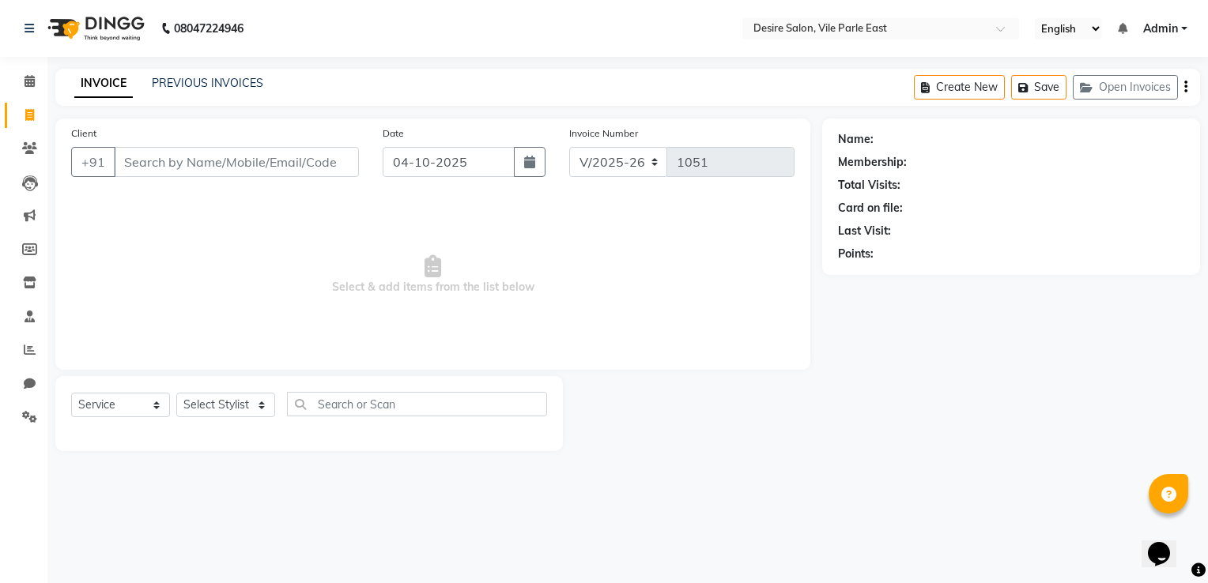
click at [131, 160] on input "Client" at bounding box center [236, 162] width 245 height 30
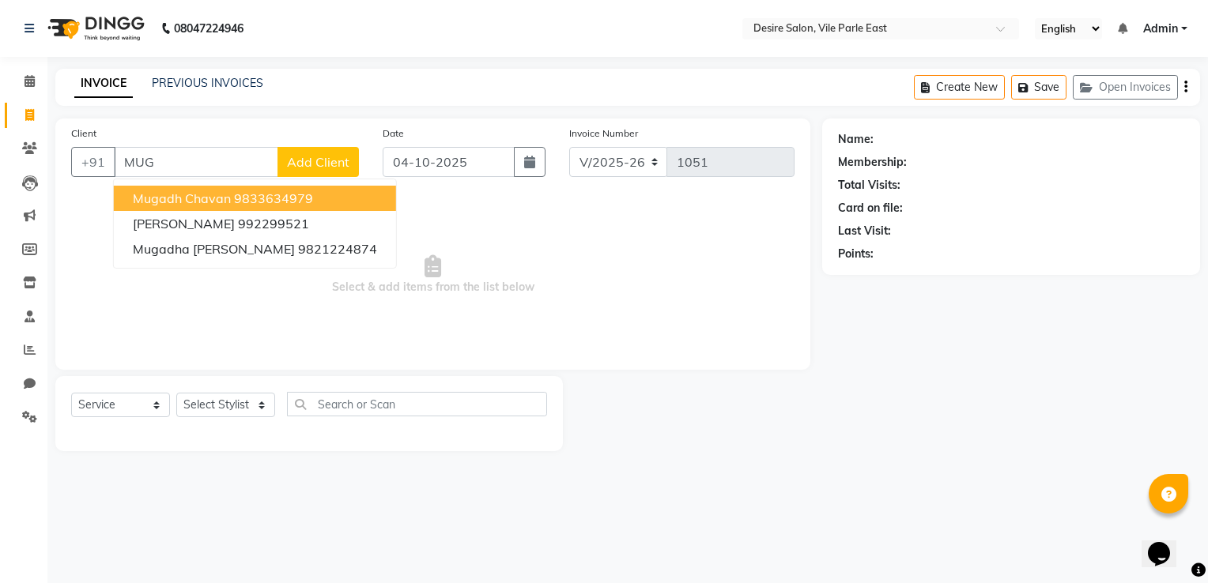
click at [190, 194] on span "mugadh chavan" at bounding box center [182, 198] width 98 height 16
type input "9833634979"
select select "1: Object"
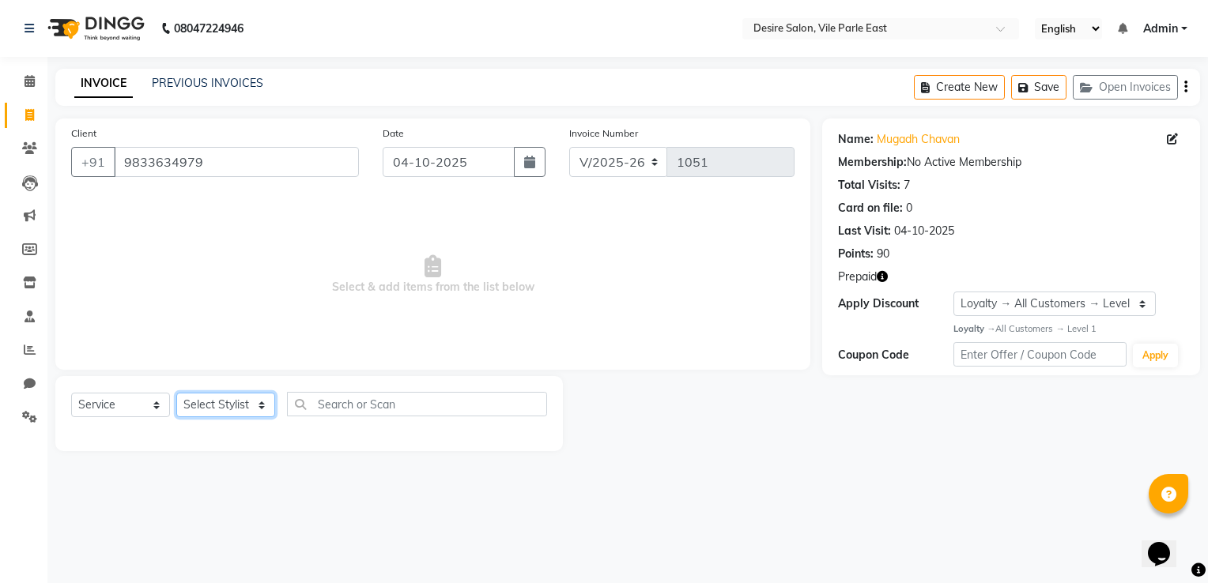
click at [206, 413] on select "Select Stylist Archana Tharepist [PERSON_NAME] Pediqurist [PERSON_NAME] desire …" at bounding box center [225, 405] width 99 height 24
select select "75804"
click at [176, 394] on select "Select Stylist Archana Tharepist [PERSON_NAME] Pediqurist [PERSON_NAME] desire …" at bounding box center [225, 405] width 99 height 24
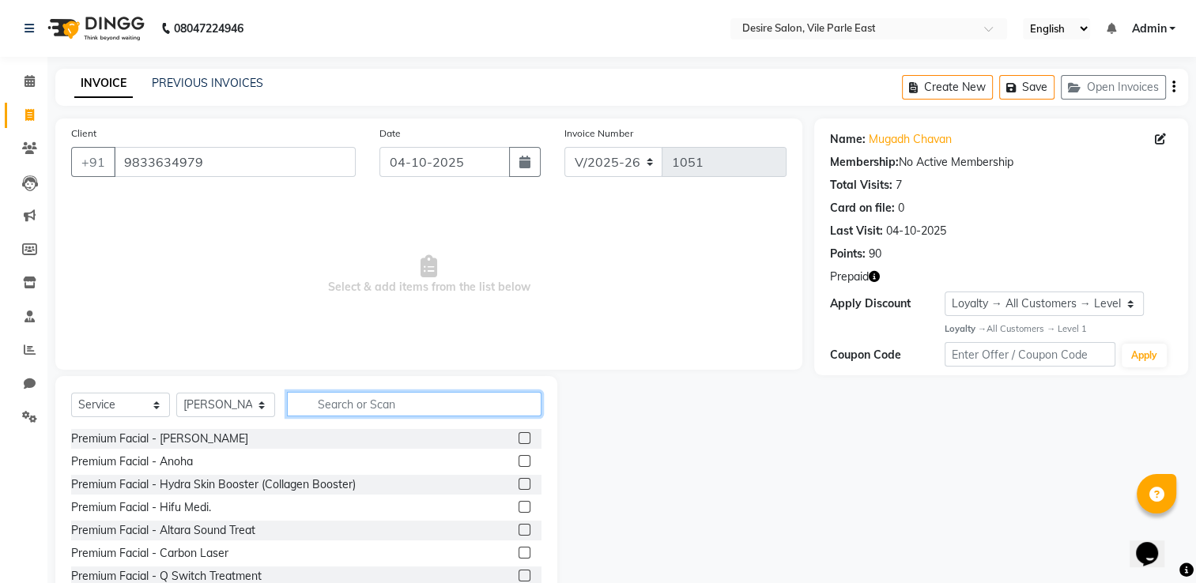
click at [352, 401] on input "text" at bounding box center [414, 404] width 254 height 24
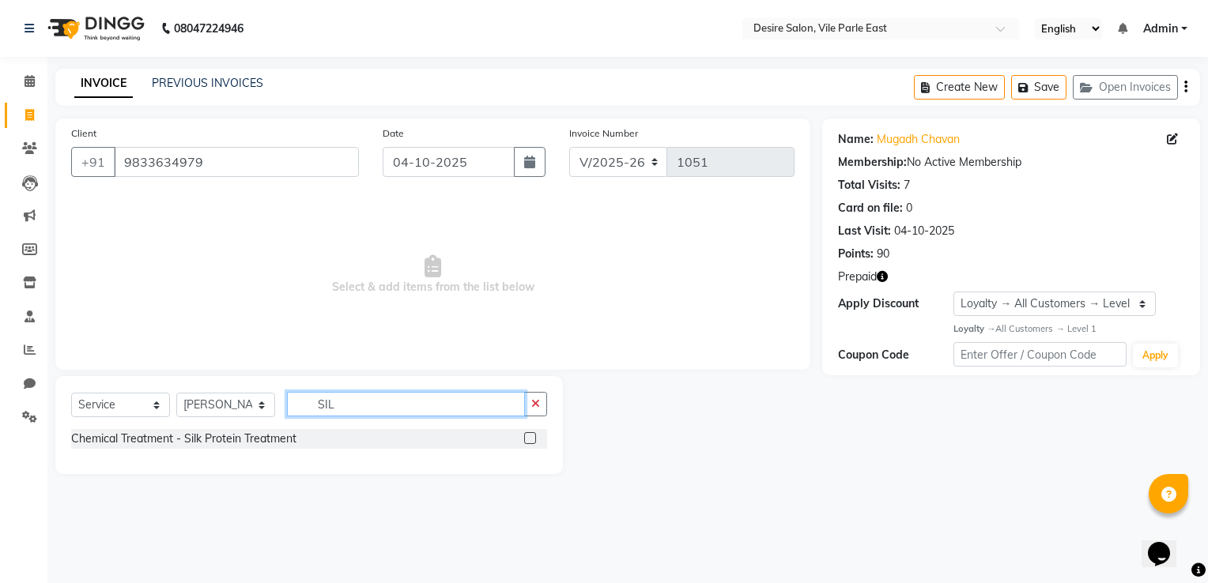
type input "SIL"
click at [527, 438] on label at bounding box center [530, 438] width 12 height 12
click at [527, 438] on input "checkbox" at bounding box center [529, 439] width 10 height 10
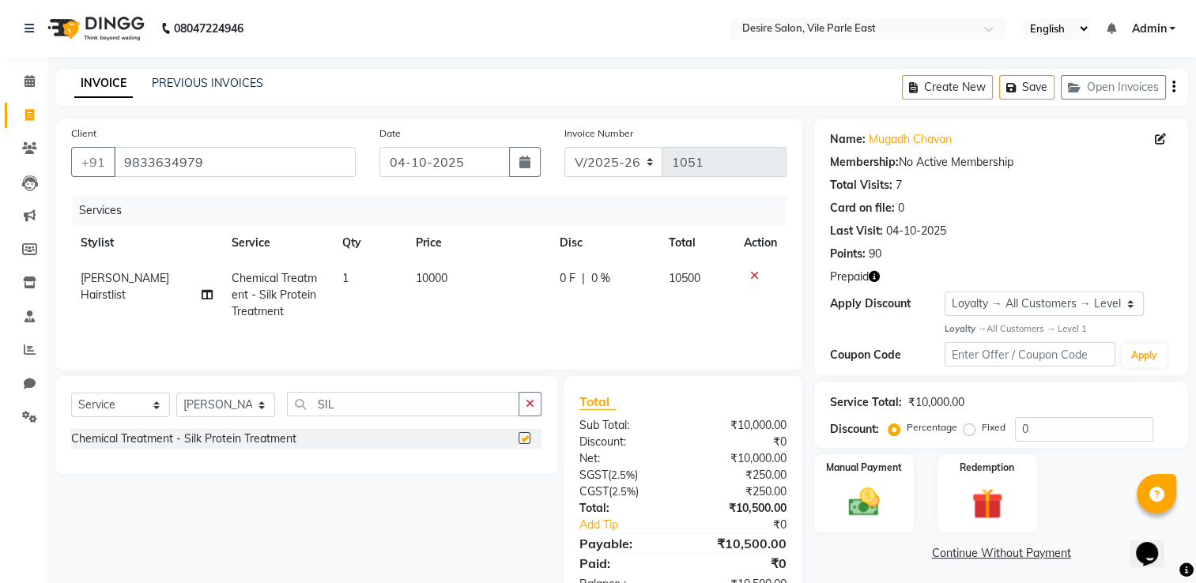
checkbox input "false"
click at [458, 283] on td "10000" at bounding box center [478, 295] width 144 height 69
select select "75804"
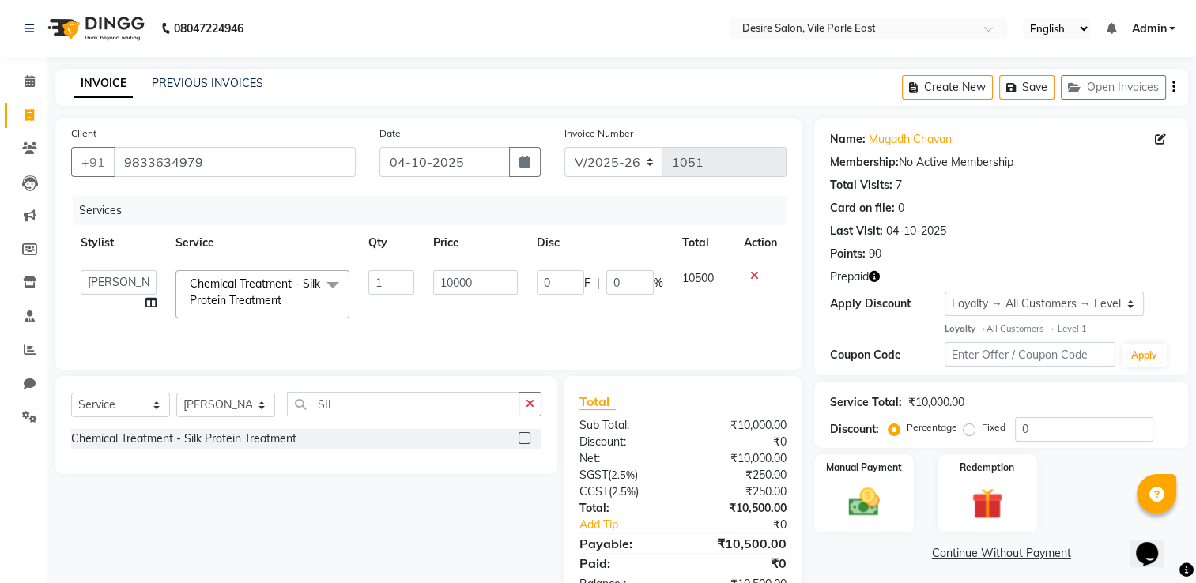
click at [484, 296] on td "10000" at bounding box center [476, 294] width 104 height 67
click at [482, 273] on input "10000" at bounding box center [475, 282] width 85 height 24
type input "1"
type input "6000"
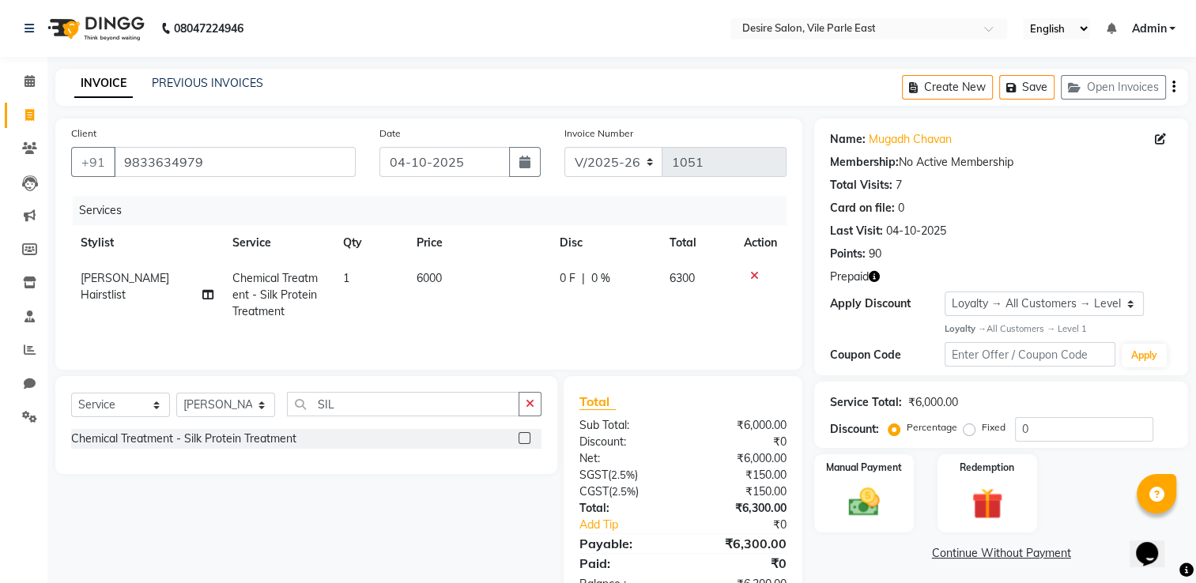
click at [484, 336] on div "Services Stylist Service Qty Price Disc Total Action Jagruti Hairstlist Chemica…" at bounding box center [428, 275] width 715 height 158
click at [1174, 88] on icon "button" at bounding box center [1173, 87] width 3 height 1
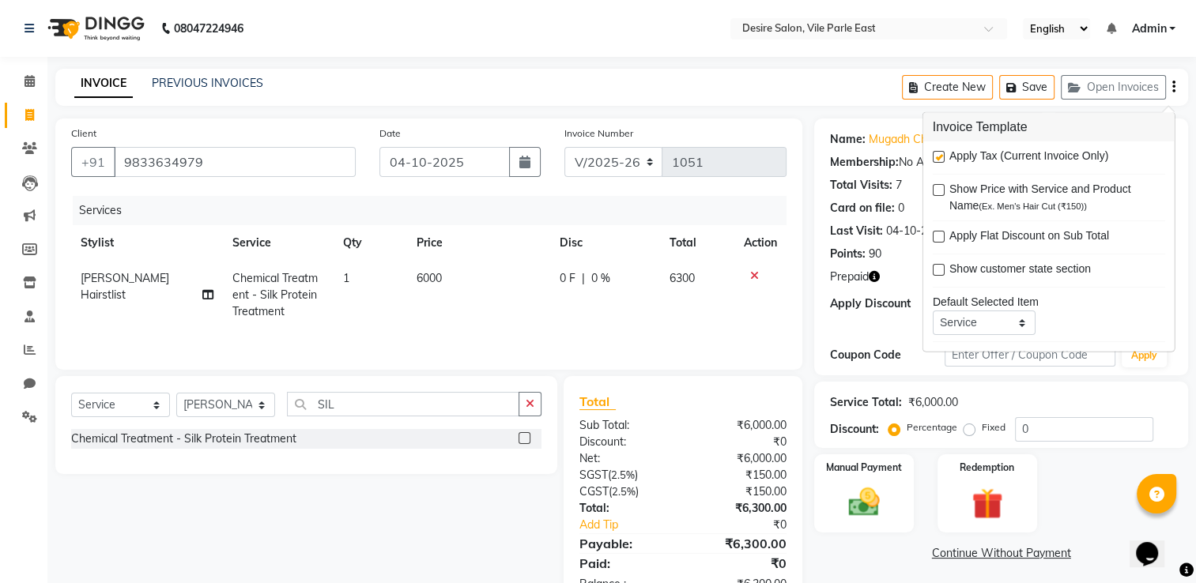
click at [937, 157] on label at bounding box center [939, 157] width 12 height 12
click at [937, 157] on input "checkbox" at bounding box center [938, 158] width 10 height 10
checkbox input "false"
click at [1070, 394] on div "Service Total: ₹6,000.00" at bounding box center [1001, 402] width 342 height 17
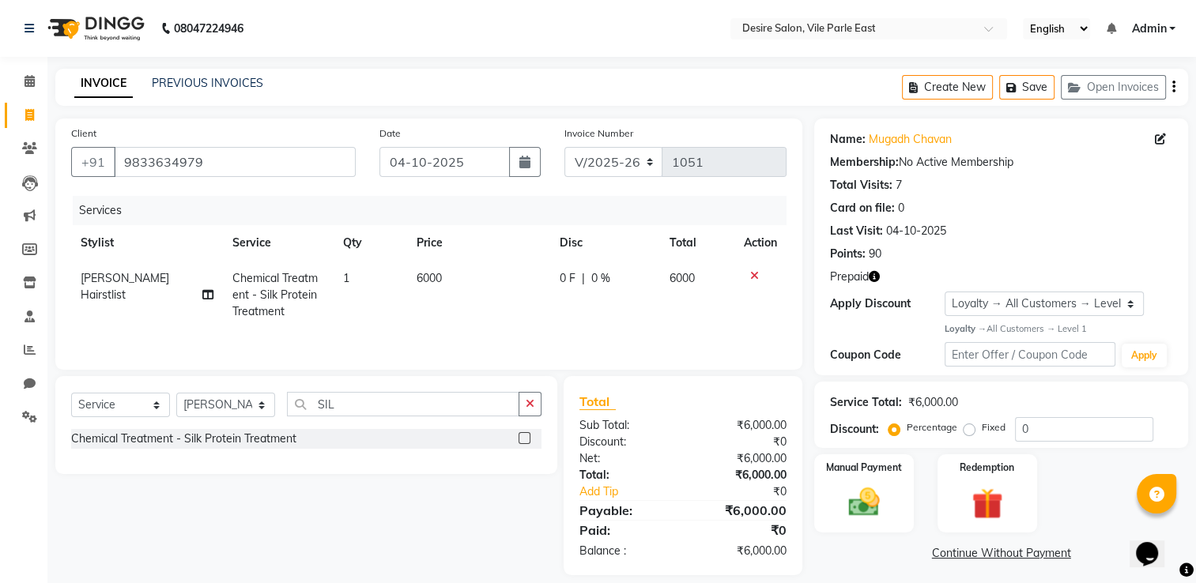
scroll to position [16, 0]
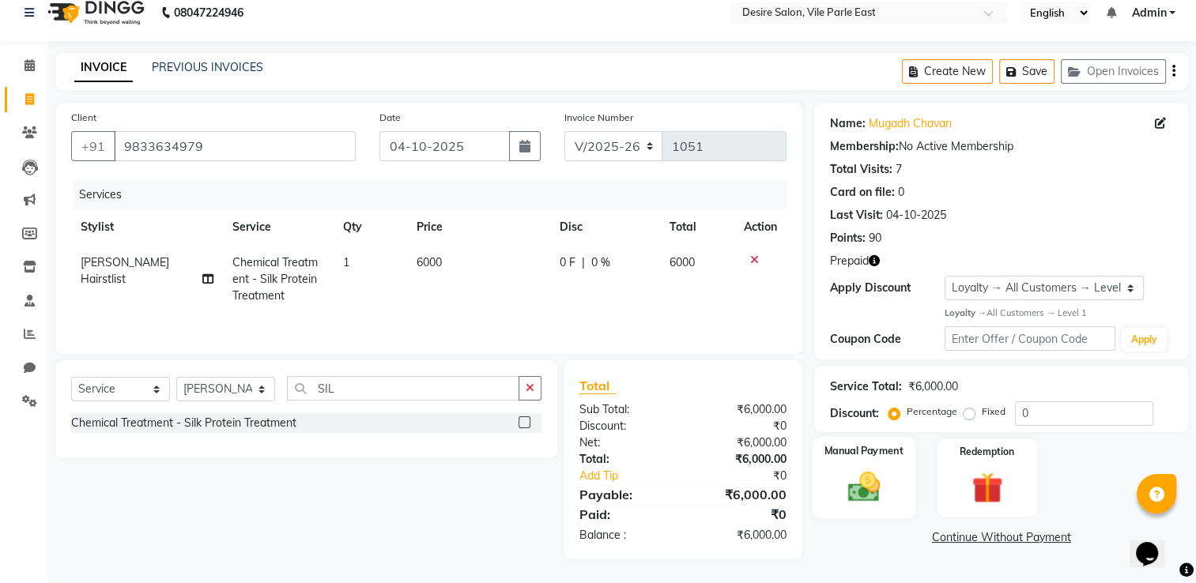
click at [890, 481] on img at bounding box center [864, 486] width 53 height 37
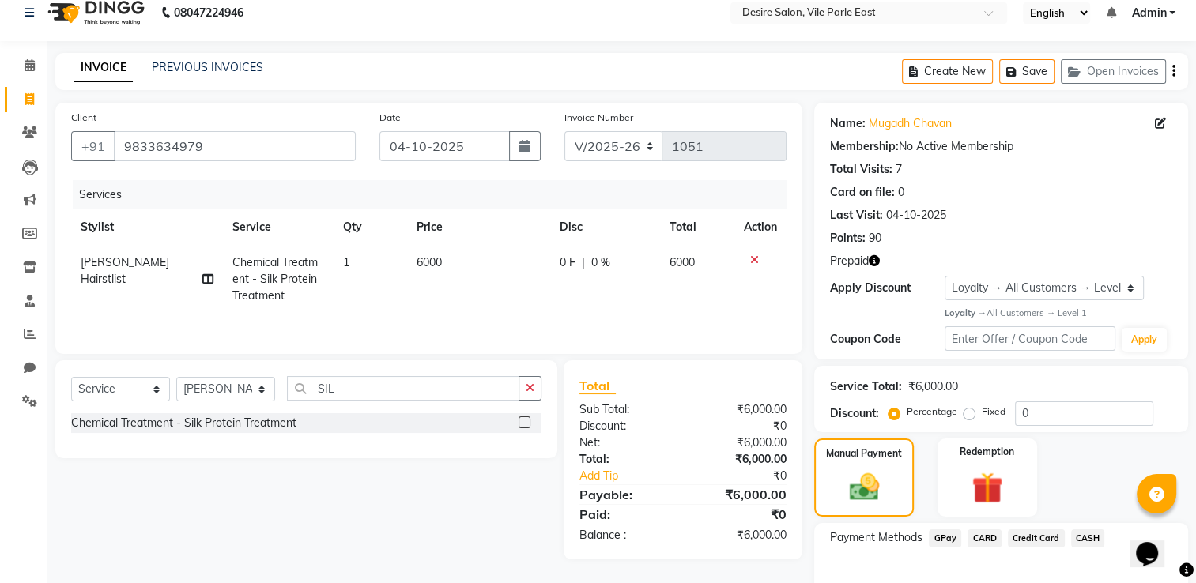
click at [934, 538] on span "GPay" at bounding box center [945, 539] width 32 height 18
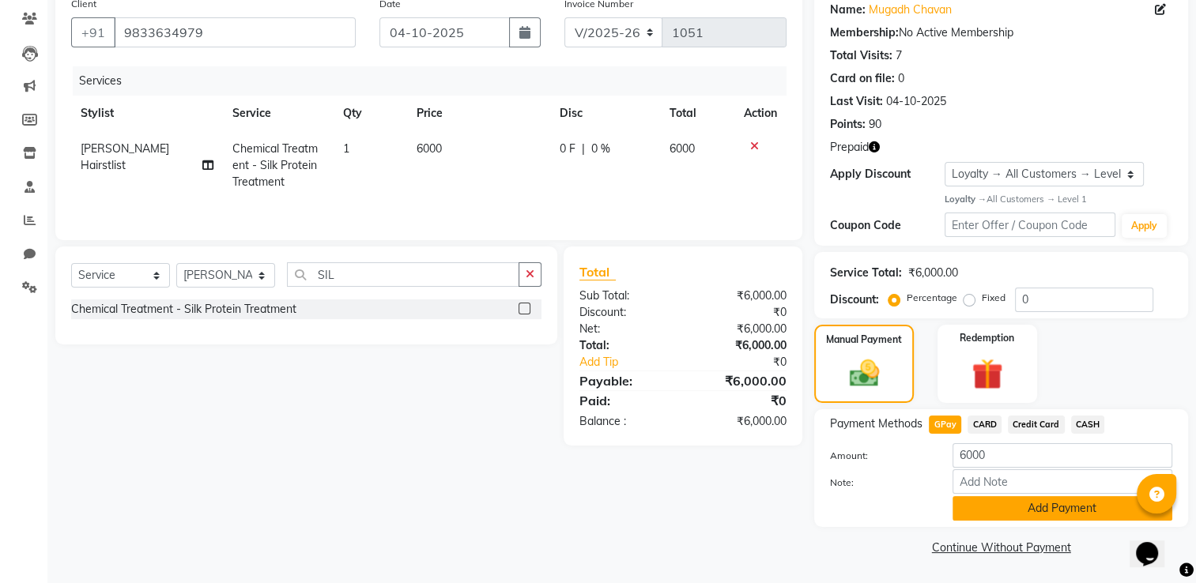
click at [1049, 509] on button "Add Payment" at bounding box center [1062, 508] width 220 height 24
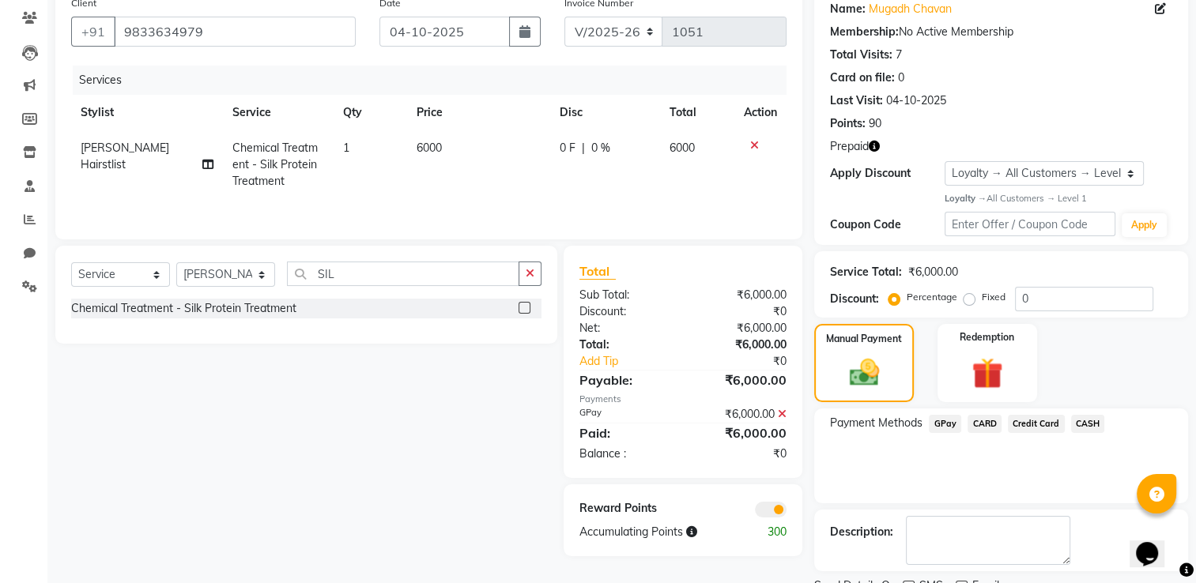
scroll to position [194, 0]
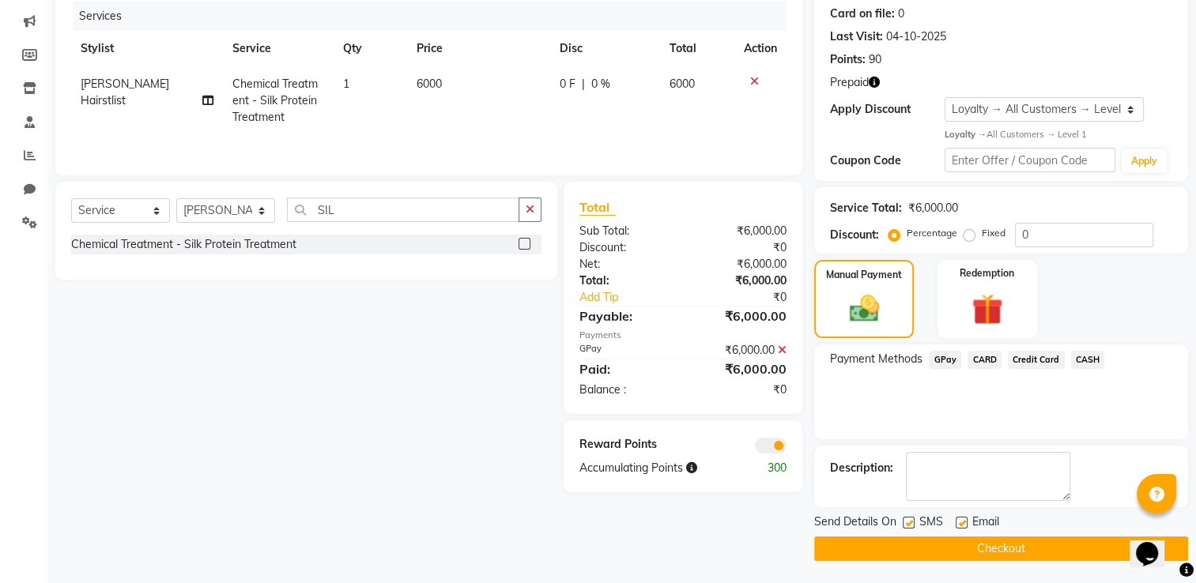
click at [1027, 543] on button "Checkout" at bounding box center [1001, 549] width 374 height 24
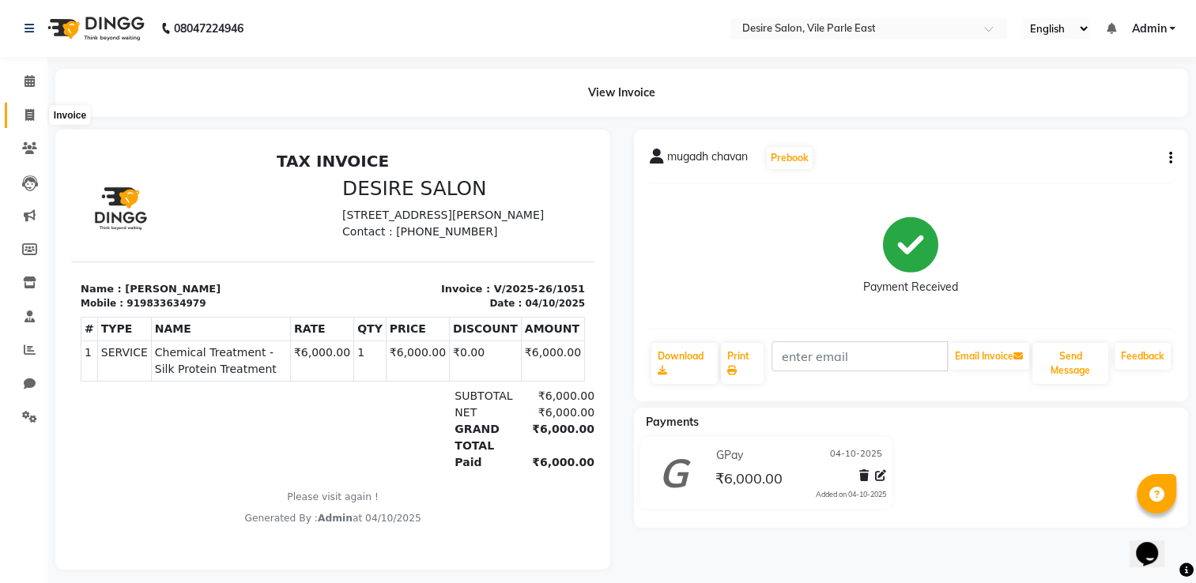
click at [28, 115] on icon at bounding box center [29, 115] width 9 height 12
select select "8076"
select select "service"
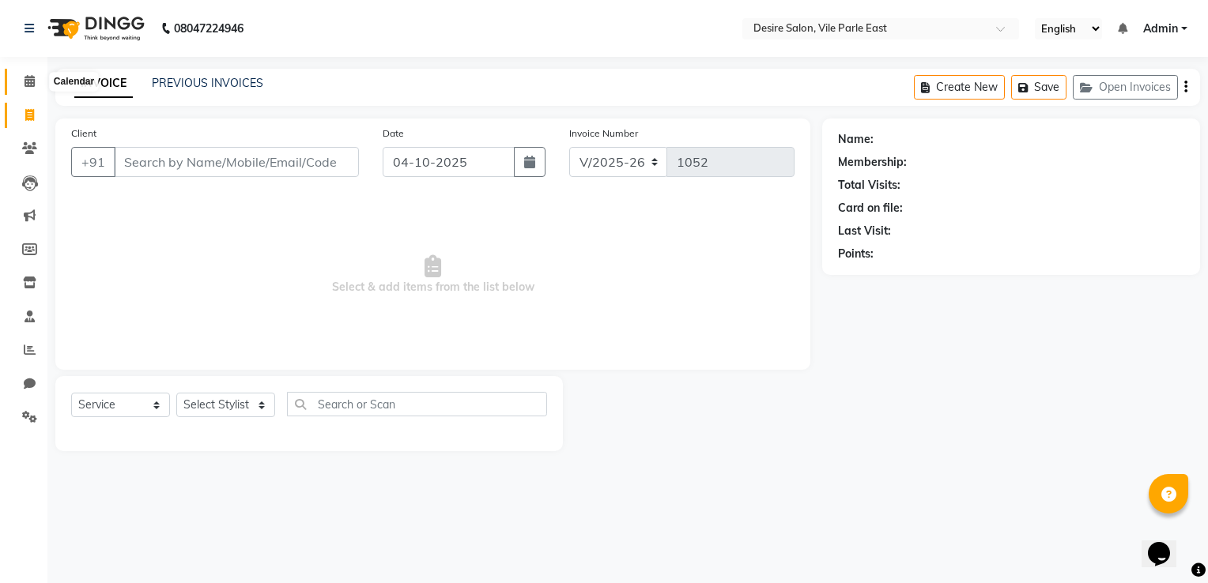
click at [30, 83] on icon at bounding box center [29, 81] width 10 height 12
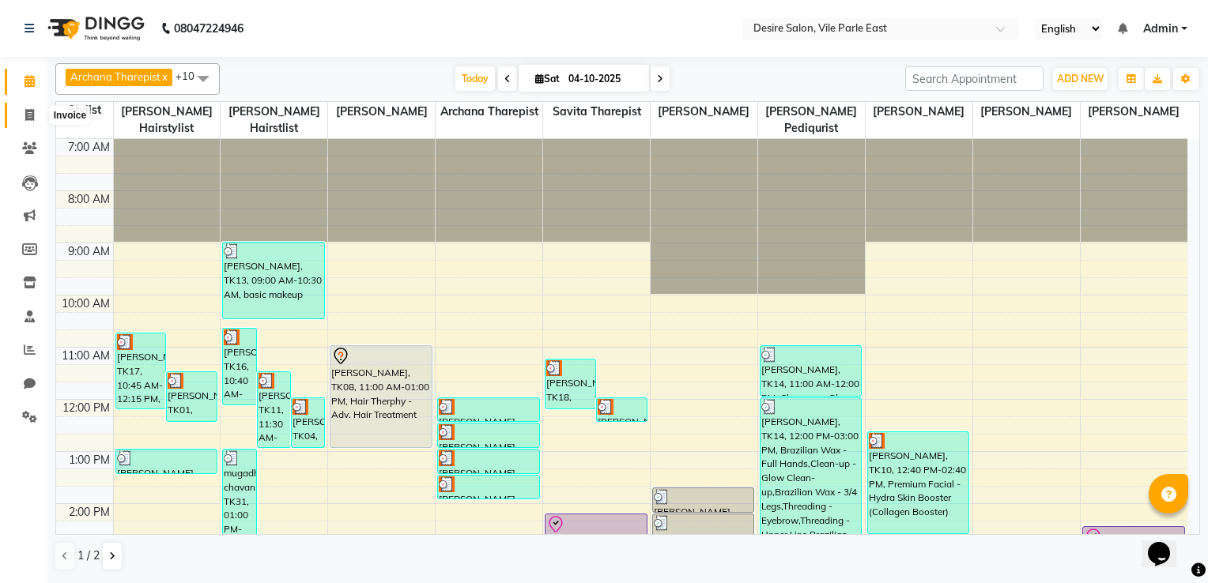
click at [32, 115] on icon at bounding box center [29, 115] width 9 height 12
select select "8076"
select select "service"
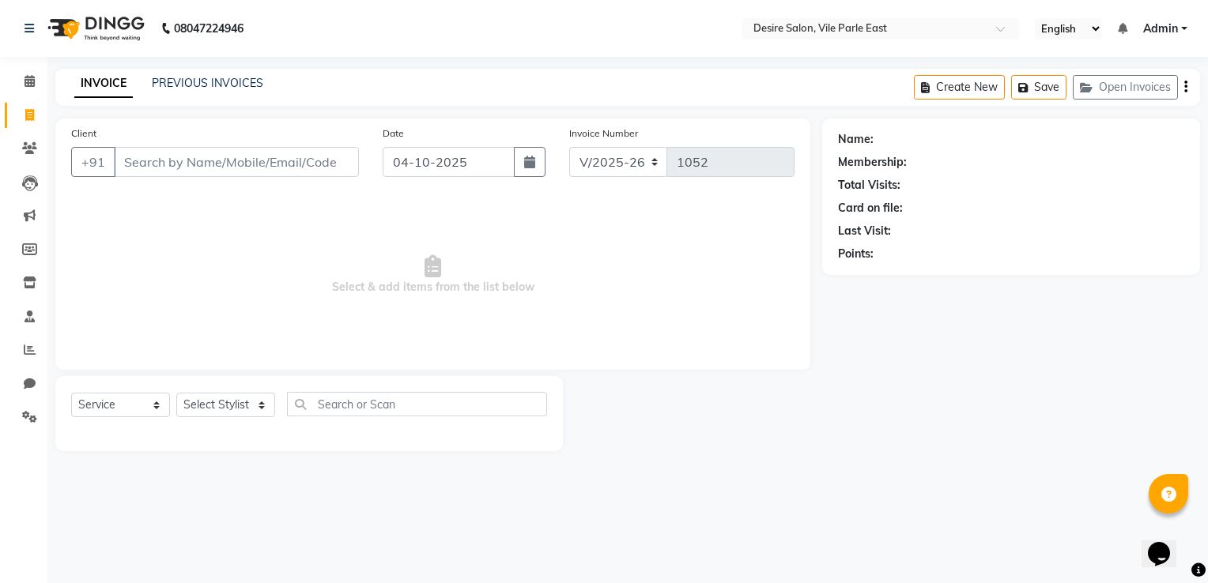
click at [164, 165] on input "Client" at bounding box center [236, 162] width 245 height 30
click at [26, 81] on icon at bounding box center [29, 81] width 10 height 12
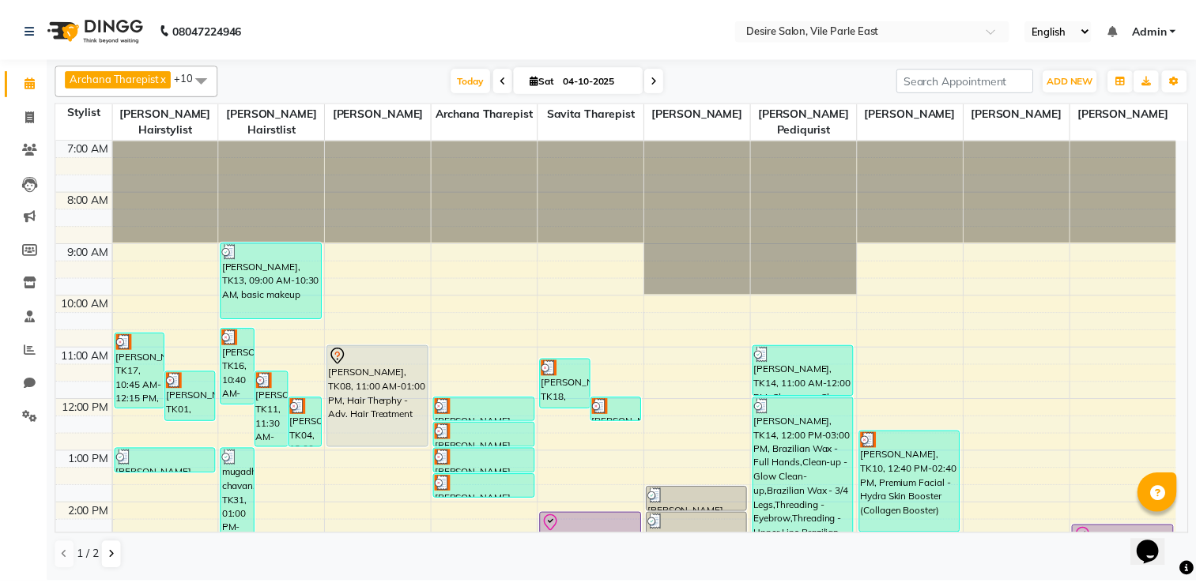
scroll to position [362, 0]
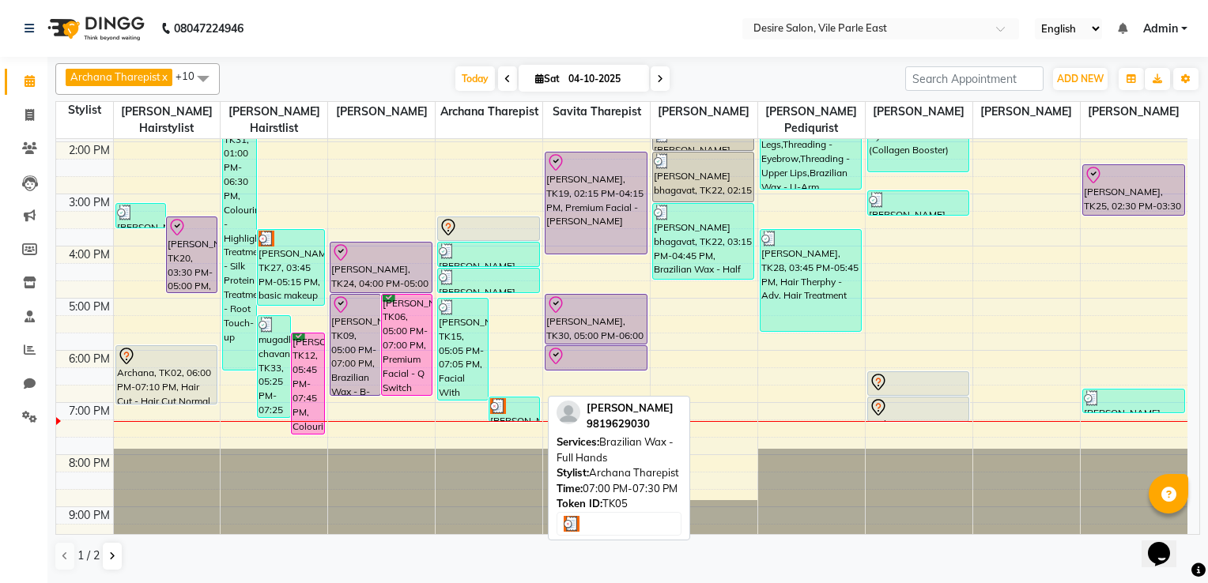
click at [505, 398] on img at bounding box center [498, 406] width 16 height 16
select select "3"
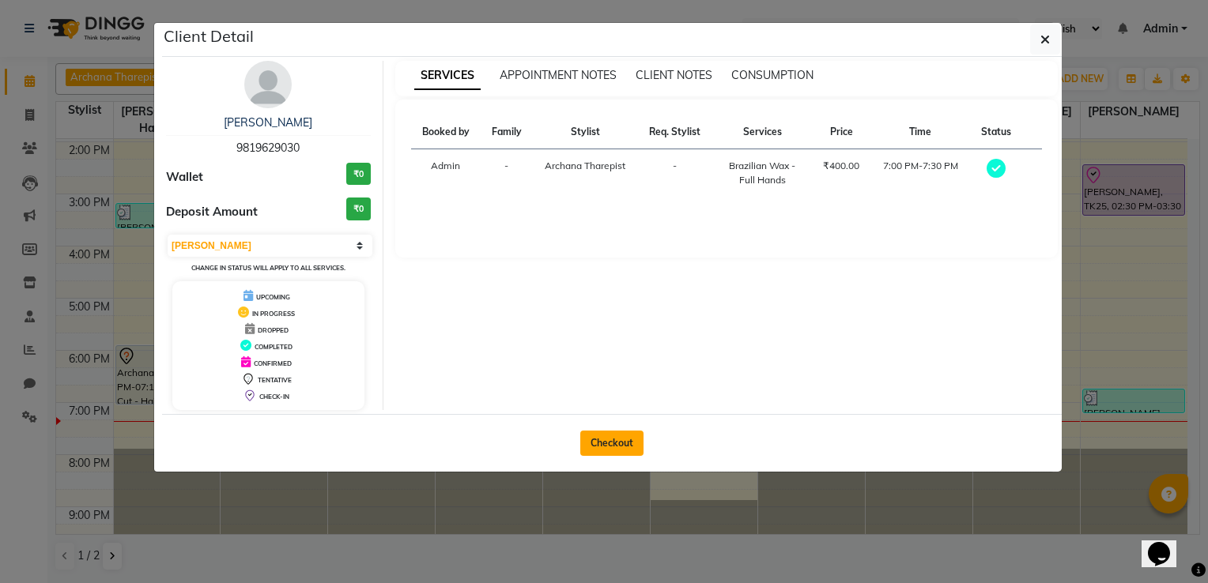
click at [609, 441] on button "Checkout" at bounding box center [611, 443] width 63 height 25
select select "8076"
select select "service"
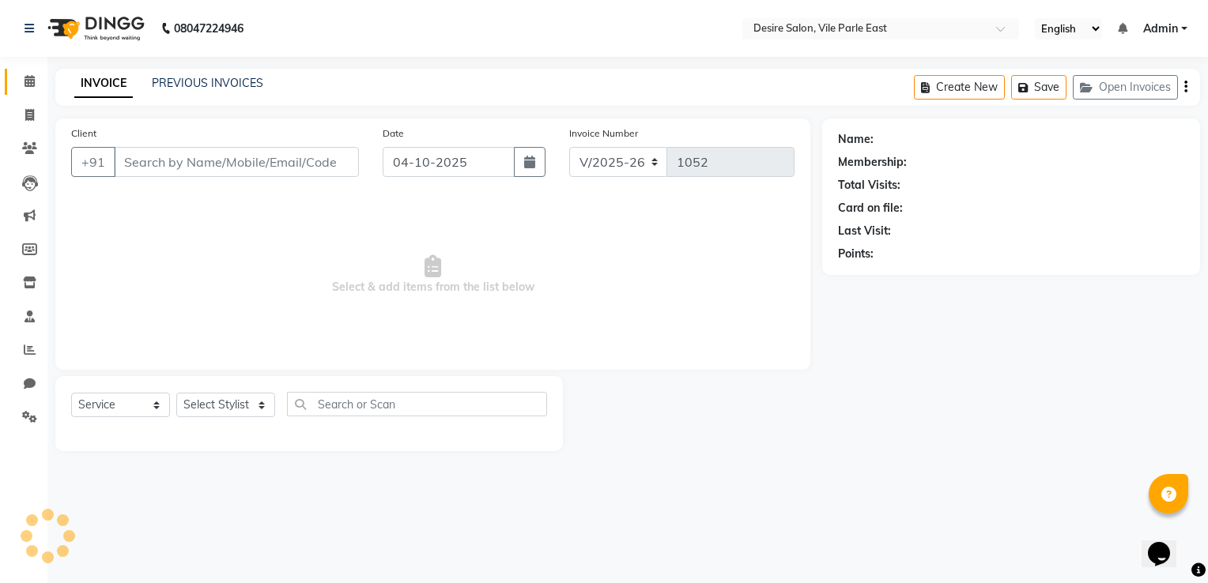
type input "9819629030"
select select "74552"
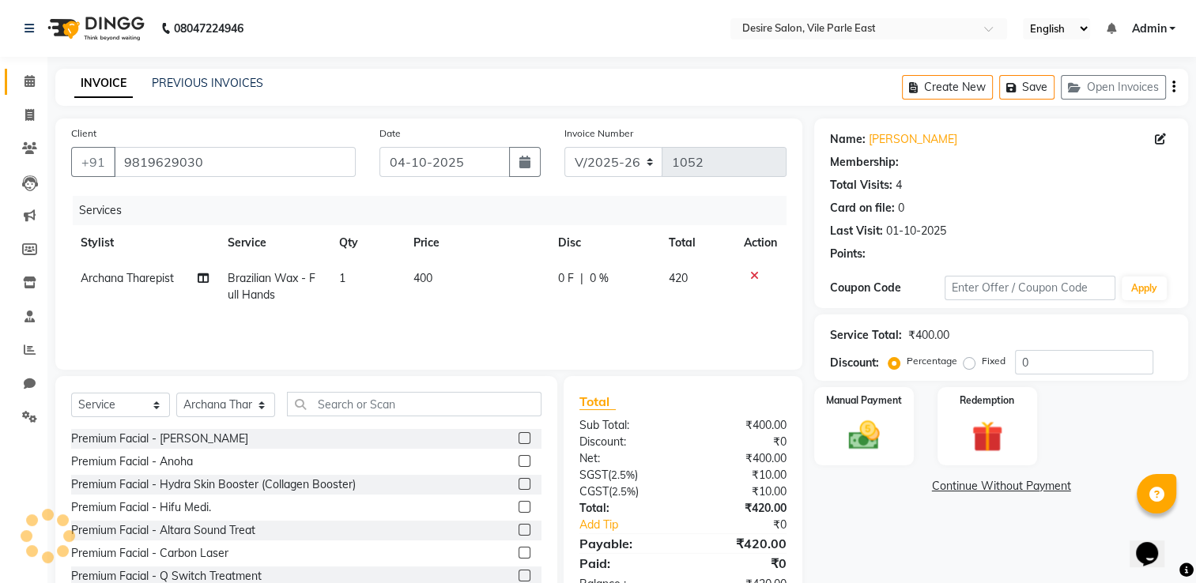
select select "1: Object"
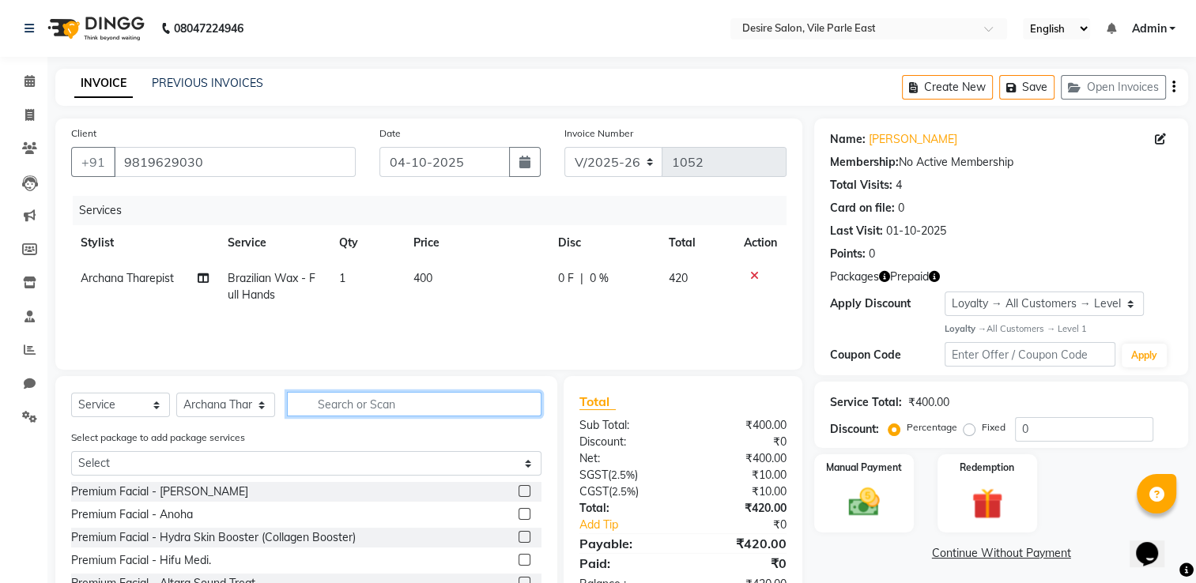
click at [321, 412] on input "text" at bounding box center [414, 404] width 254 height 24
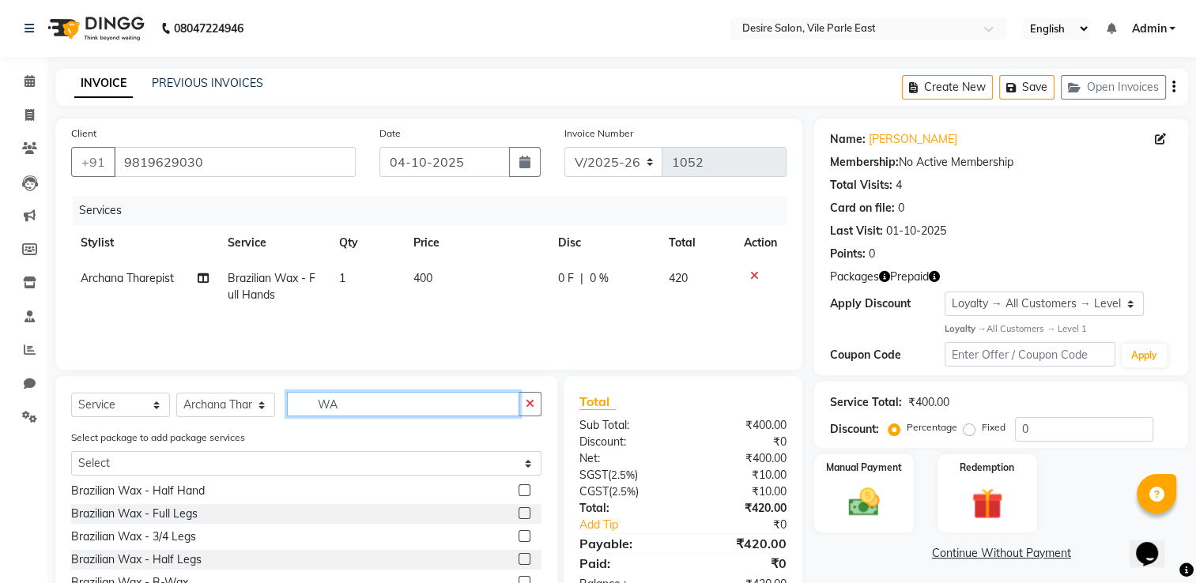
scroll to position [80, 0]
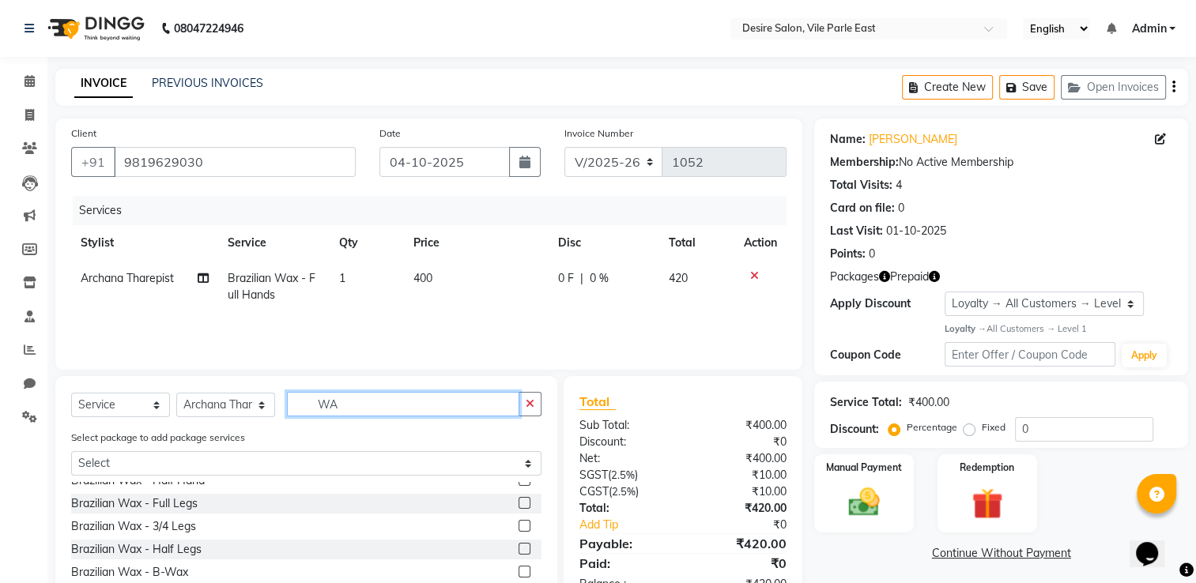
type input "WA"
click at [518, 552] on label at bounding box center [524, 549] width 12 height 12
click at [518, 552] on input "checkbox" at bounding box center [523, 550] width 10 height 10
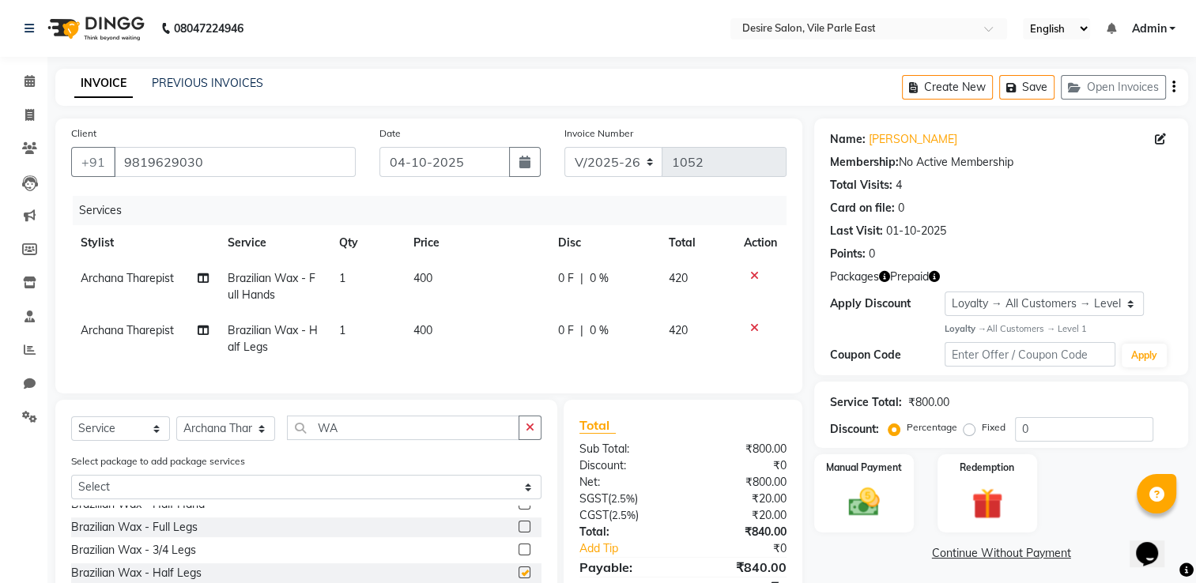
checkbox input "false"
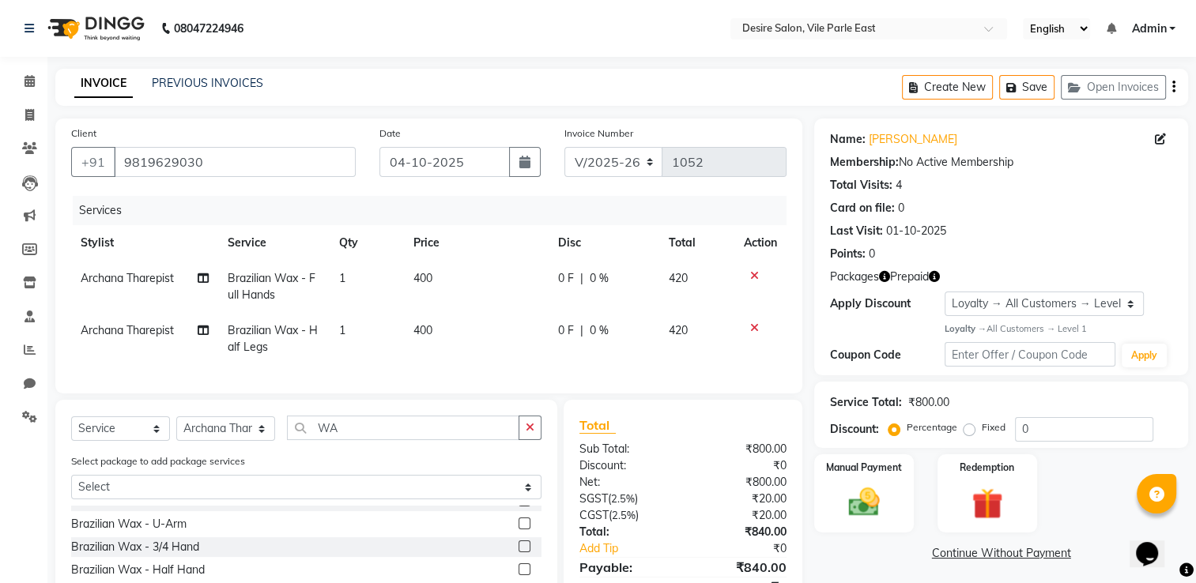
scroll to position [0, 0]
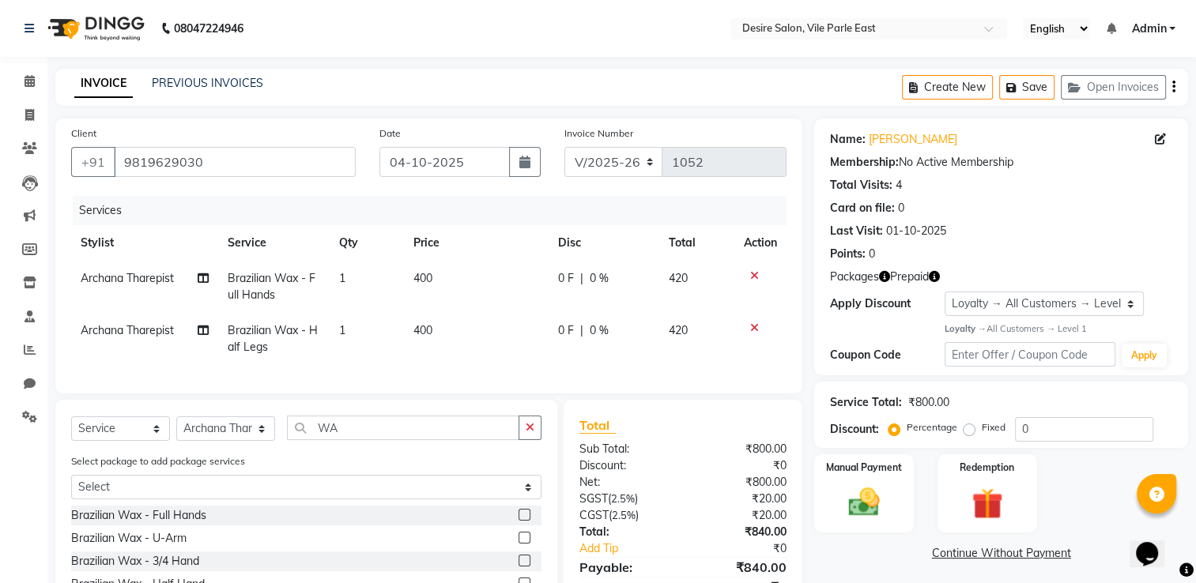
click at [518, 544] on label at bounding box center [524, 538] width 12 height 12
click at [518, 544] on input "checkbox" at bounding box center [523, 538] width 10 height 10
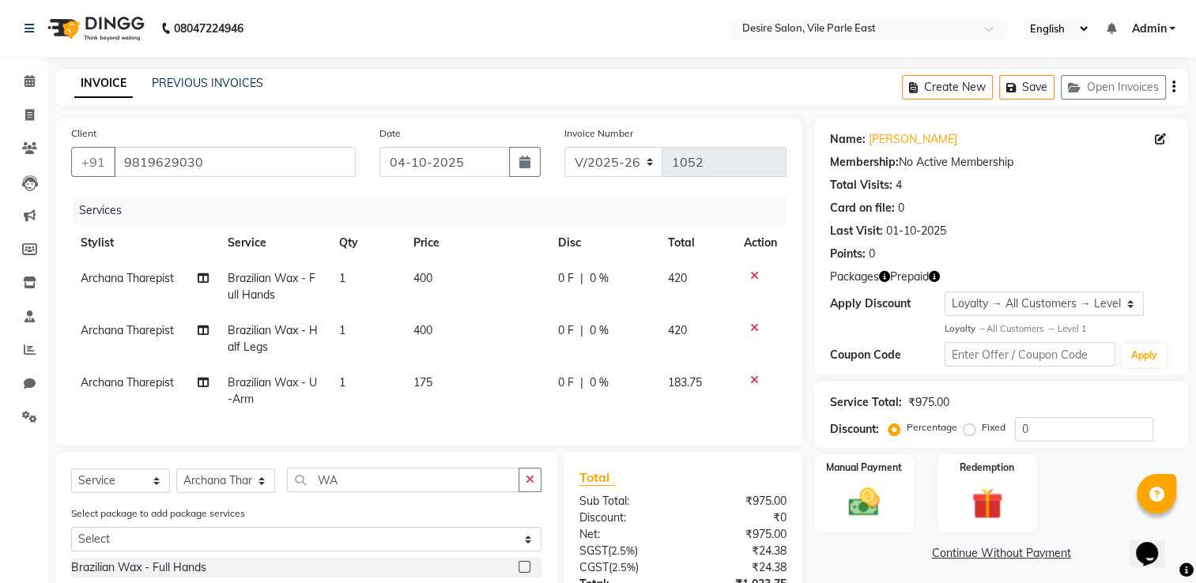
checkbox input "false"
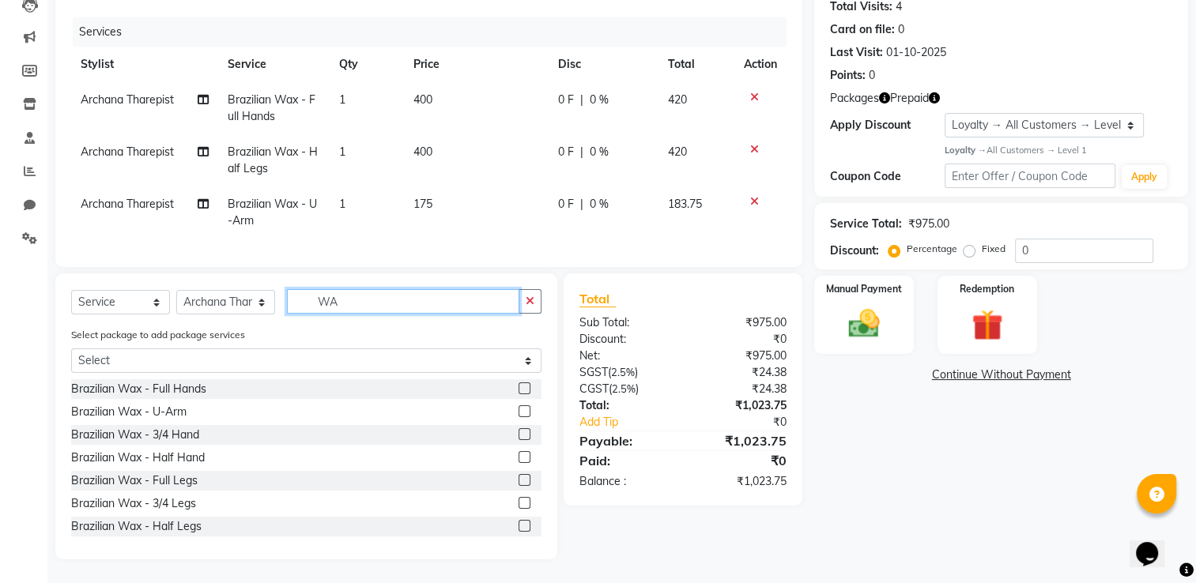
click at [361, 303] on input "WA" at bounding box center [403, 301] width 232 height 24
type input "W"
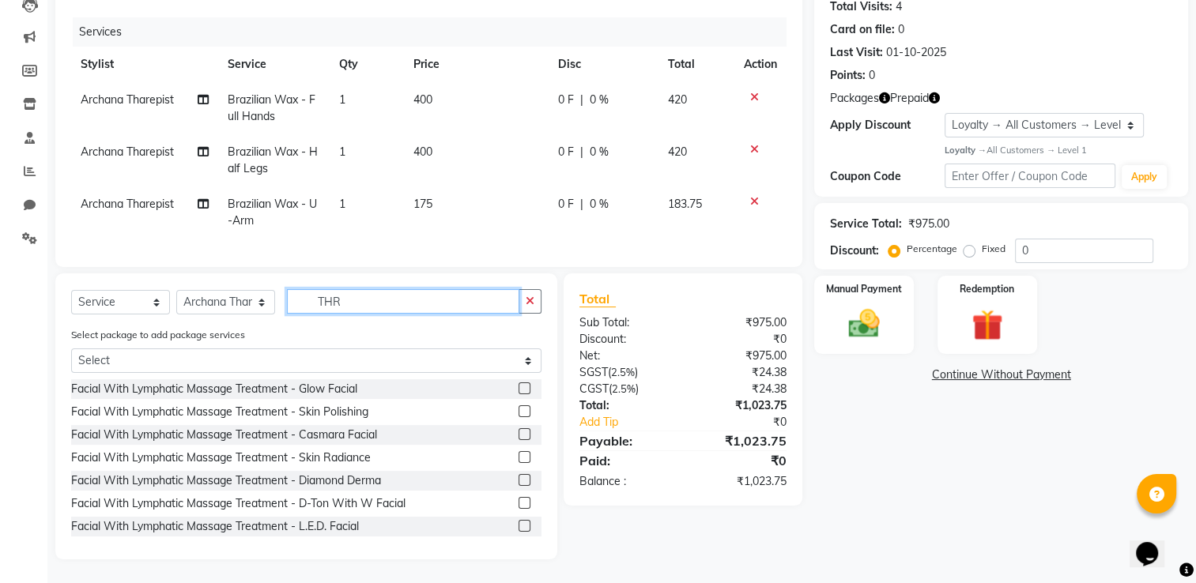
scroll to position [149, 0]
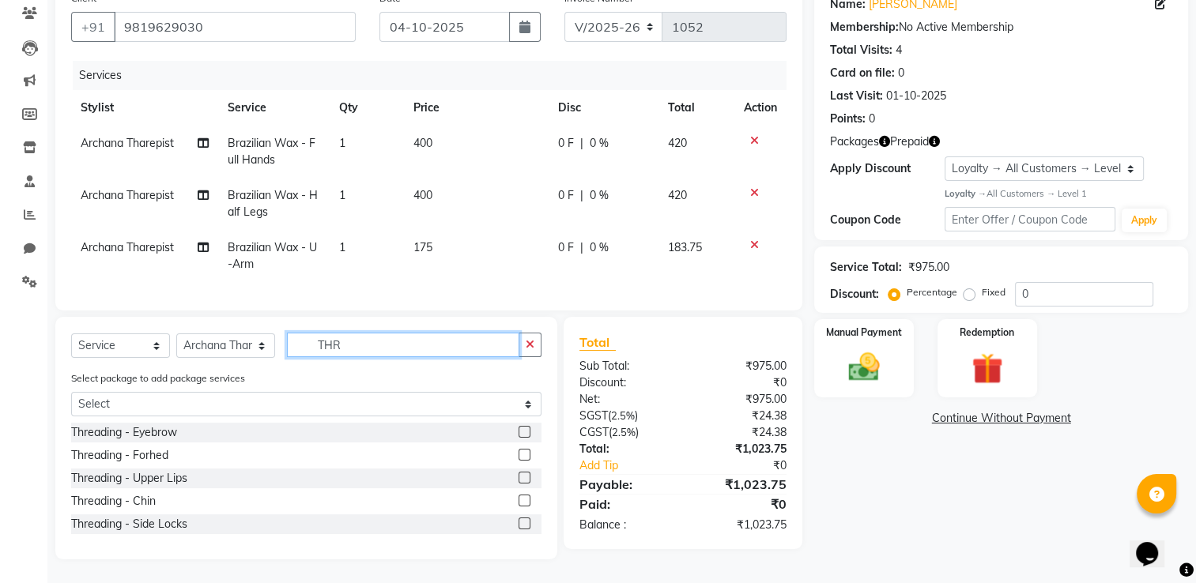
type input "THR"
click at [522, 435] on label at bounding box center [524, 432] width 12 height 12
click at [522, 435] on input "checkbox" at bounding box center [523, 433] width 10 height 10
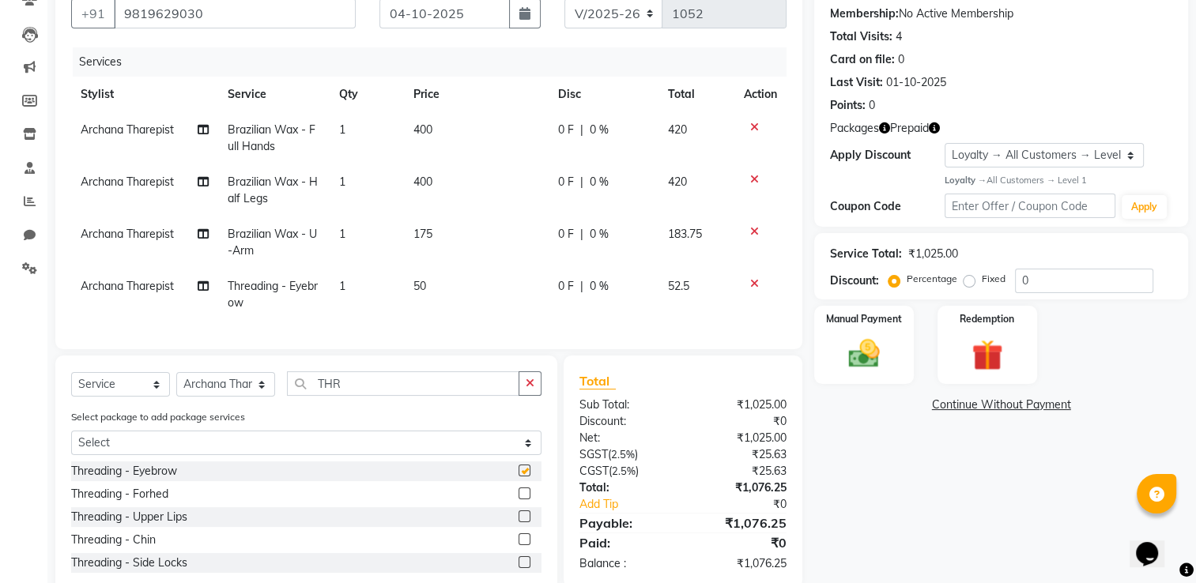
checkbox input "false"
click at [1019, 337] on div "Redemption" at bounding box center [987, 344] width 104 height 81
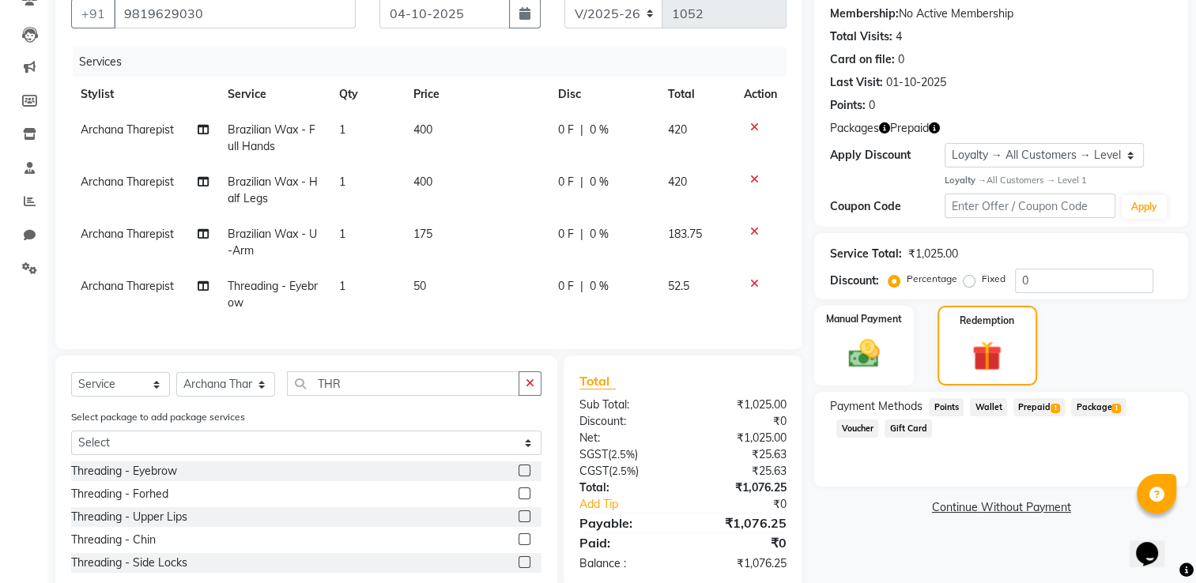
click at [1046, 409] on span "Prepaid 1" at bounding box center [1038, 407] width 51 height 18
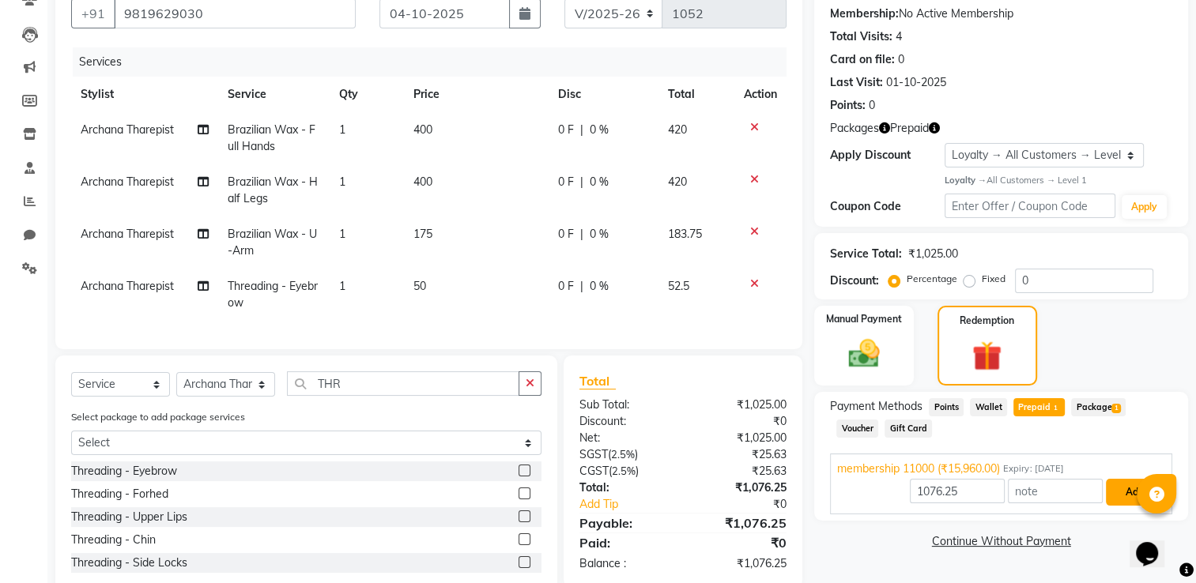
click at [1125, 488] on button "Add" at bounding box center [1135, 492] width 58 height 27
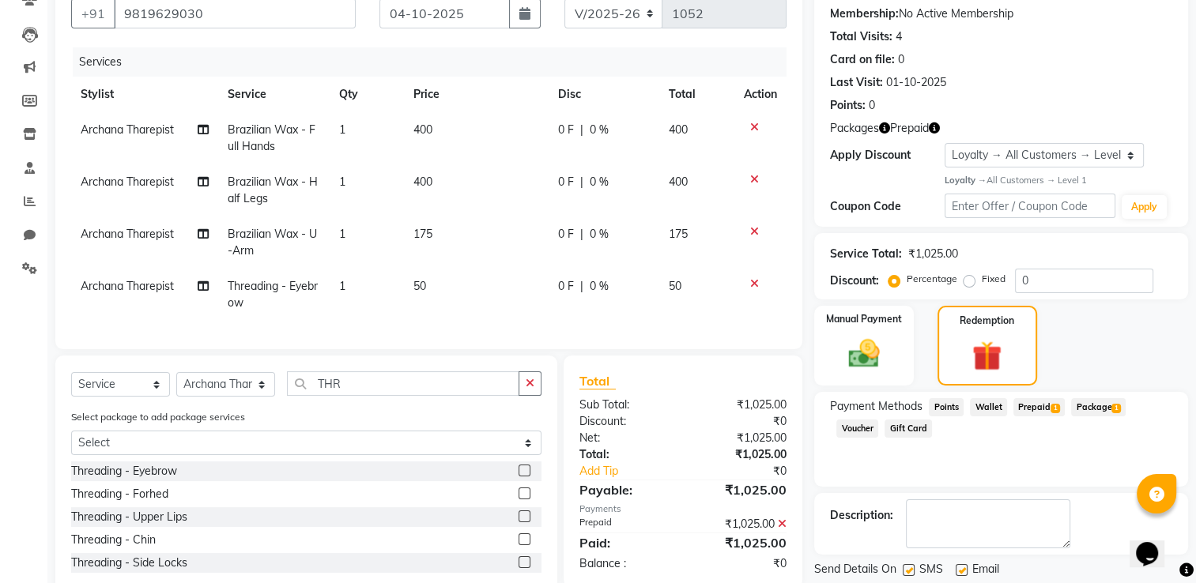
scroll to position [268, 0]
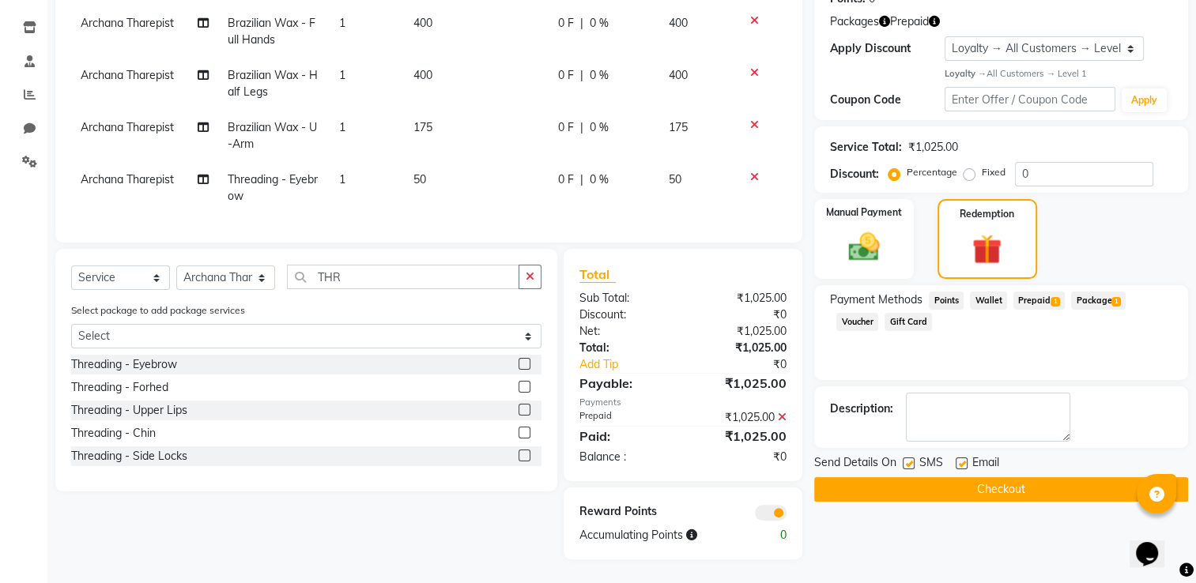
click at [1031, 477] on button "Checkout" at bounding box center [1001, 489] width 374 height 24
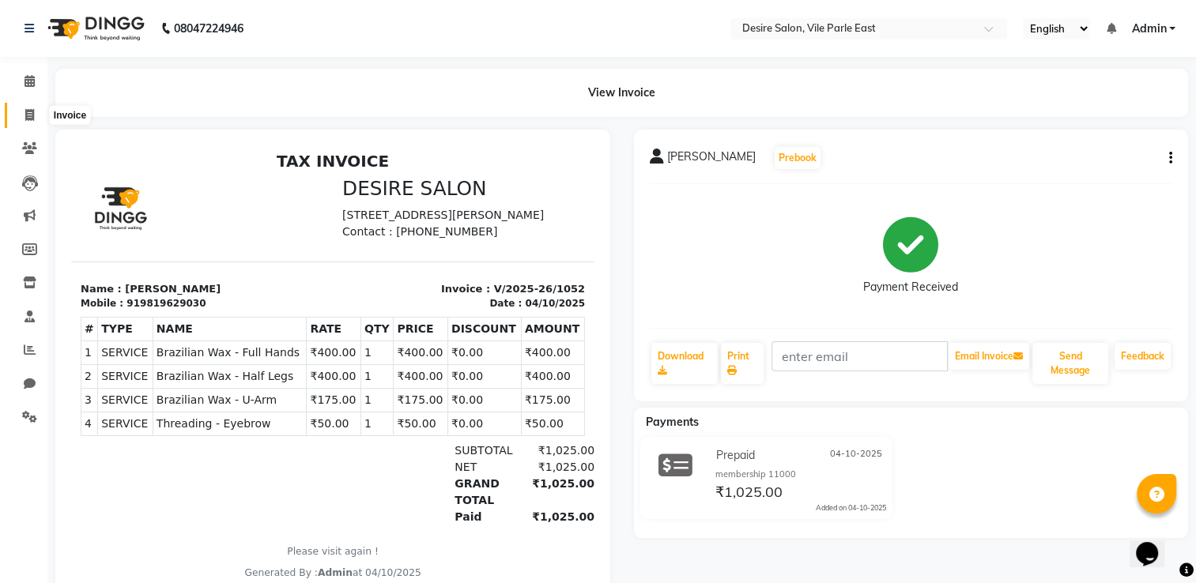
click at [31, 110] on icon at bounding box center [29, 115] width 9 height 12
select select "8076"
select select "service"
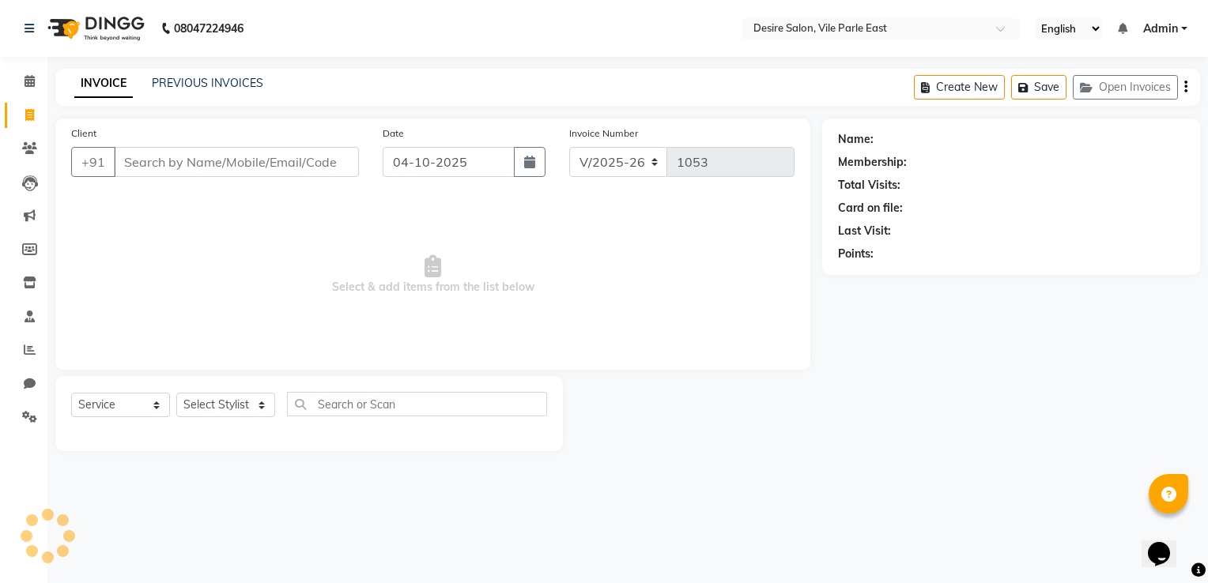
click at [152, 154] on input "Client" at bounding box center [236, 162] width 245 height 30
drag, startPoint x: 152, startPoint y: 154, endPoint x: 147, endPoint y: 162, distance: 9.2
click at [147, 162] on input "Client" at bounding box center [236, 162] width 245 height 30
type input "9867452488"
drag, startPoint x: 297, startPoint y: 181, endPoint x: 318, endPoint y: 160, distance: 30.2
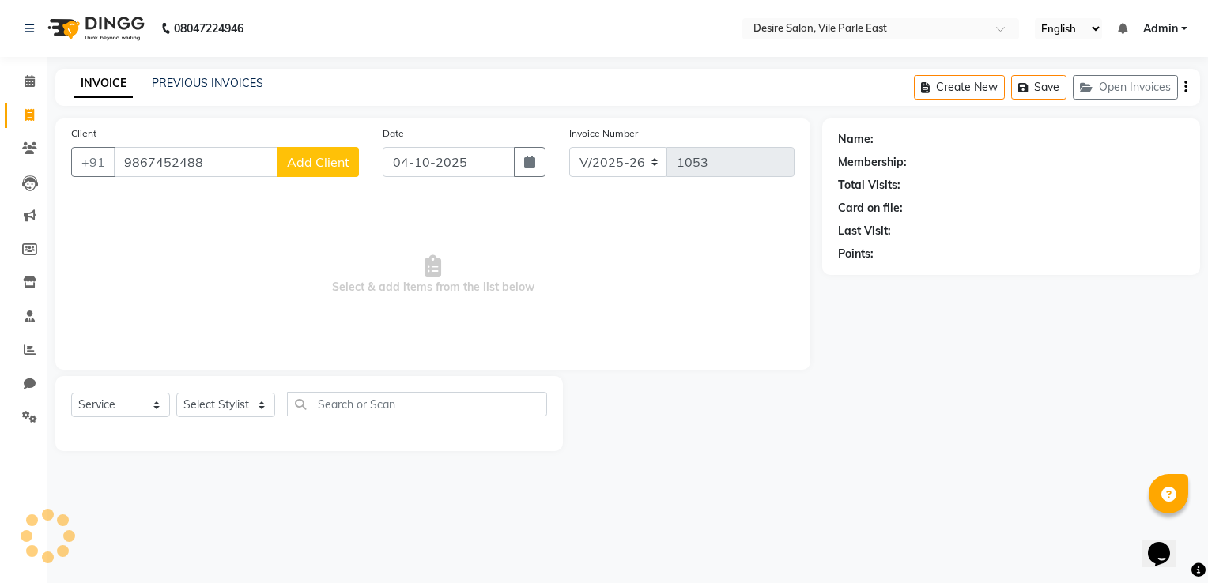
click at [318, 160] on div "Client +91 9867452488 Add Client" at bounding box center [214, 157] width 311 height 65
click at [318, 160] on span "Add Client" at bounding box center [318, 162] width 62 height 16
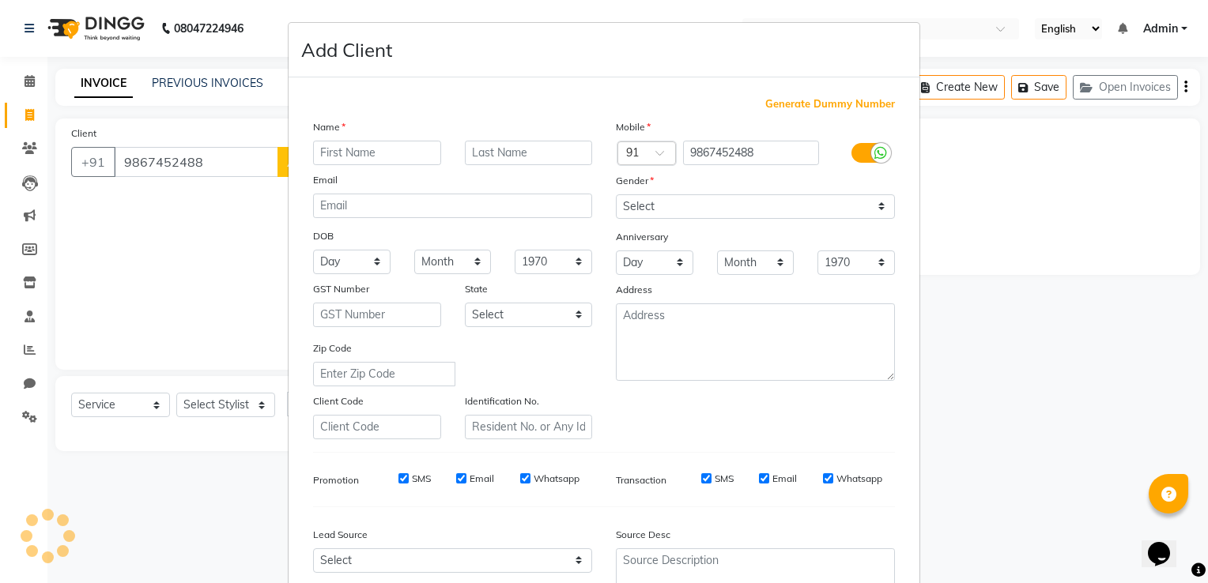
type input "D"
type input "SONALI"
click at [488, 156] on input "text" at bounding box center [529, 153] width 128 height 24
type input "SARAF"
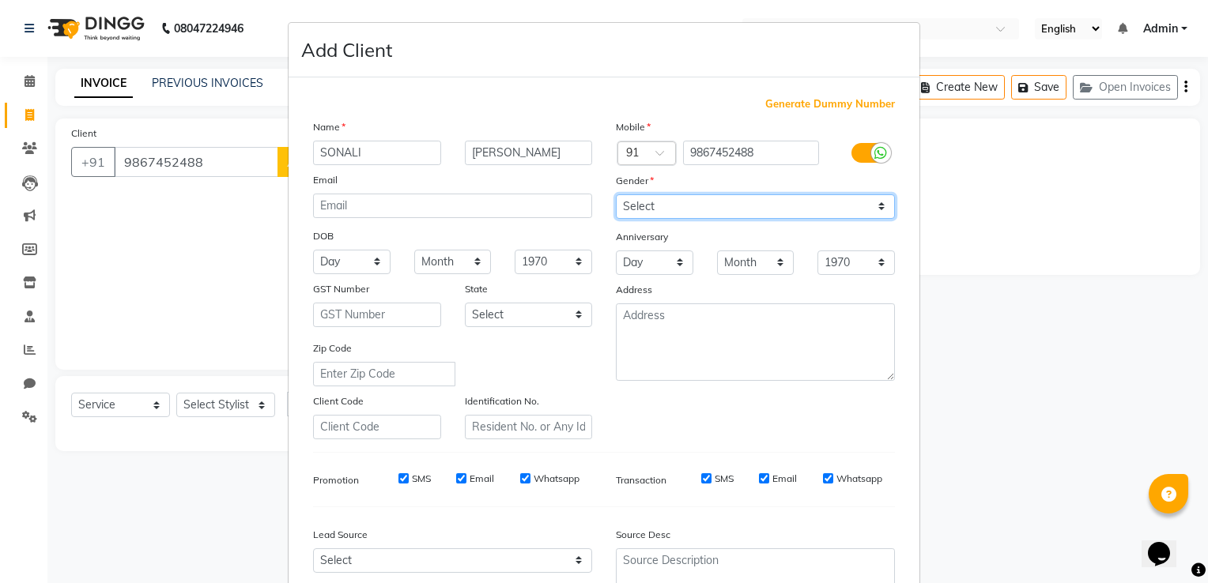
click at [644, 207] on select "Select Male Female Other Prefer Not To Say" at bounding box center [755, 206] width 279 height 24
select select "female"
click at [616, 195] on select "Select Male Female Other Prefer Not To Say" at bounding box center [755, 206] width 279 height 24
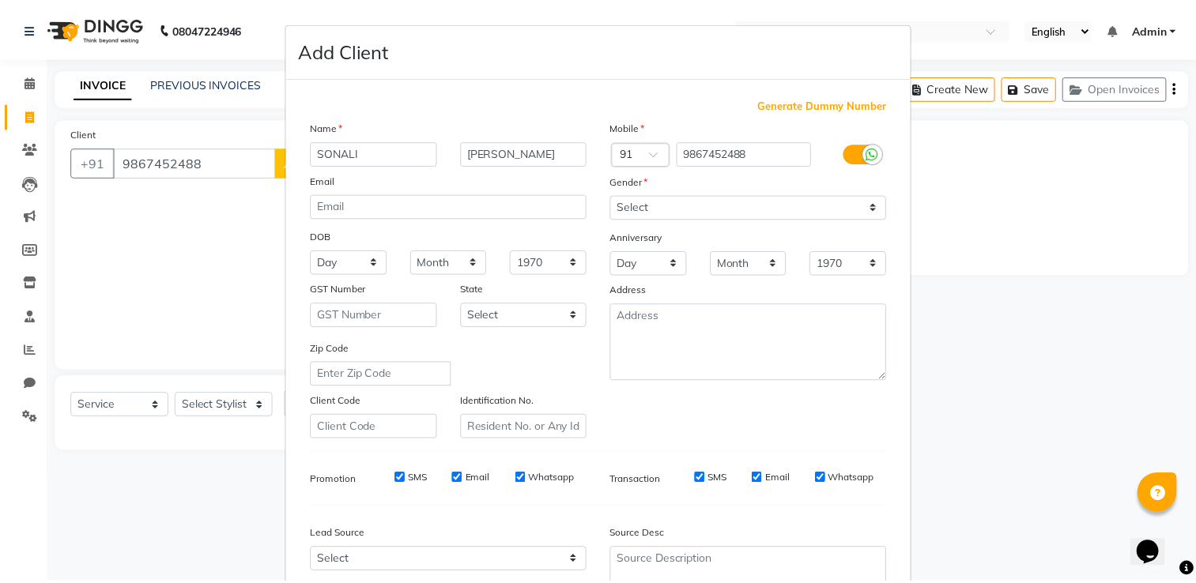
scroll to position [153, 0]
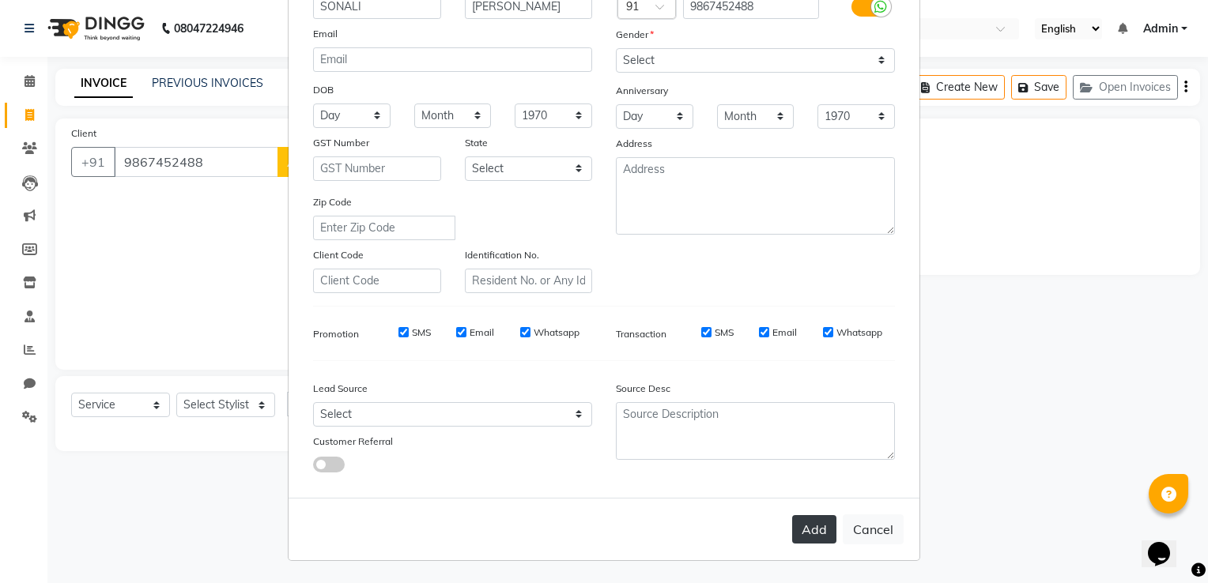
click at [823, 522] on button "Add" at bounding box center [814, 529] width 44 height 28
select select
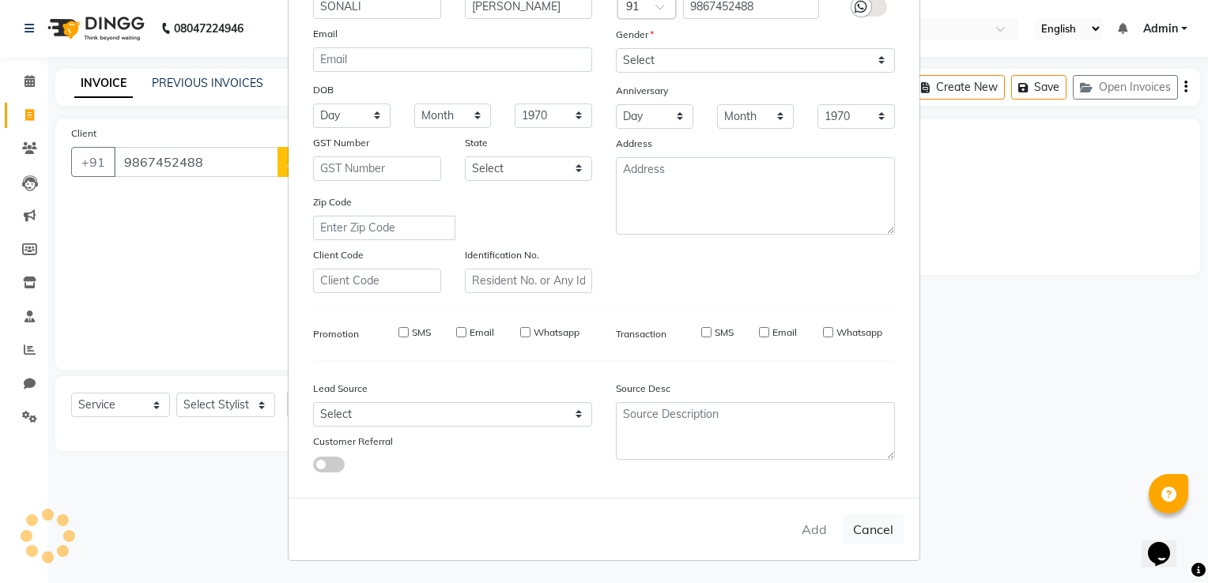
select select
checkbox input "false"
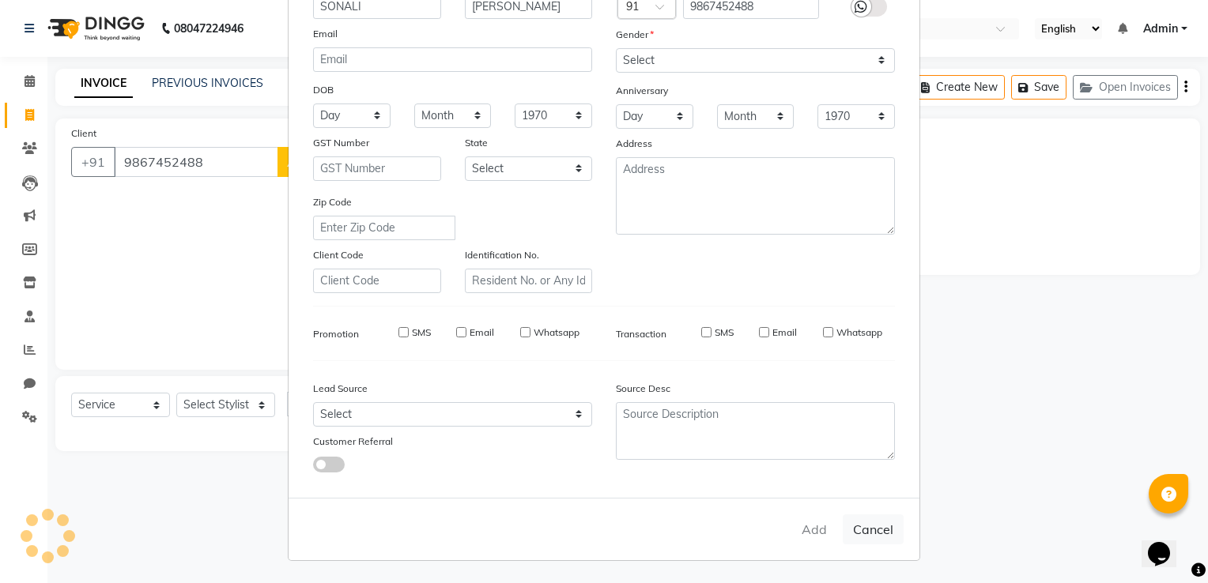
checkbox input "false"
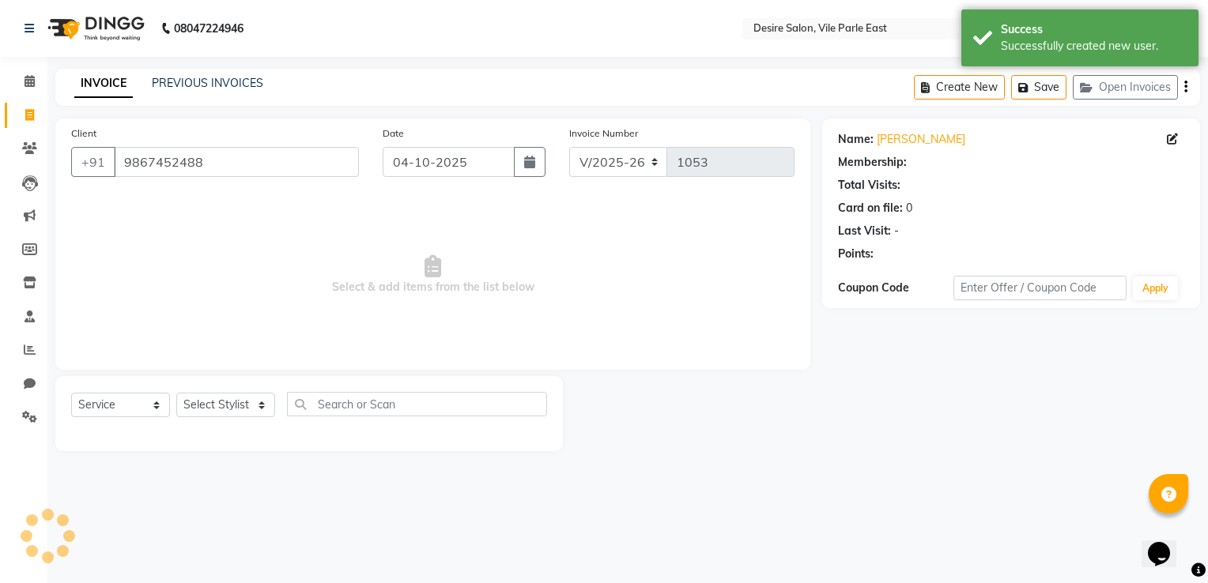
select select "1: Object"
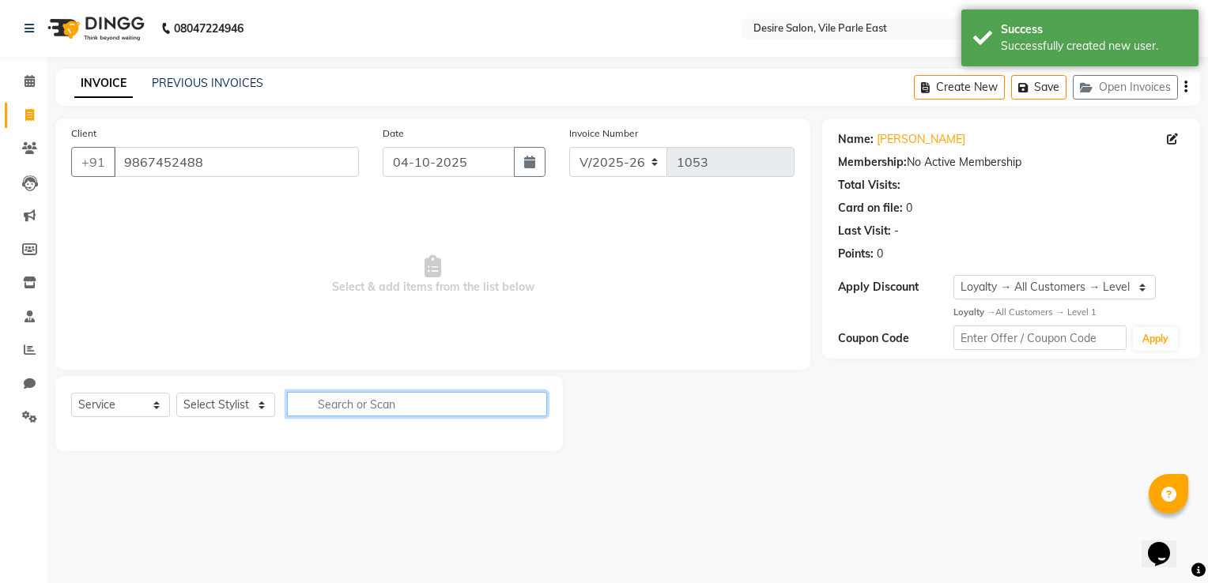
click at [335, 416] on input "text" at bounding box center [417, 404] width 260 height 24
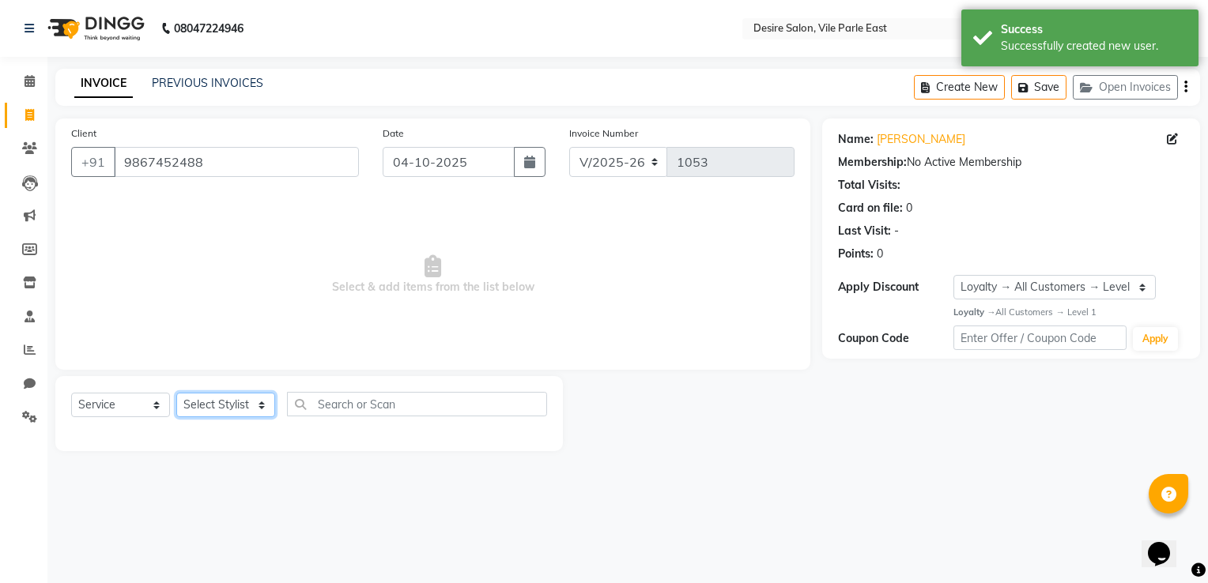
click at [218, 406] on select "Select Stylist Archana Tharepist [PERSON_NAME] Pediqurist [PERSON_NAME] desire …" at bounding box center [225, 405] width 99 height 24
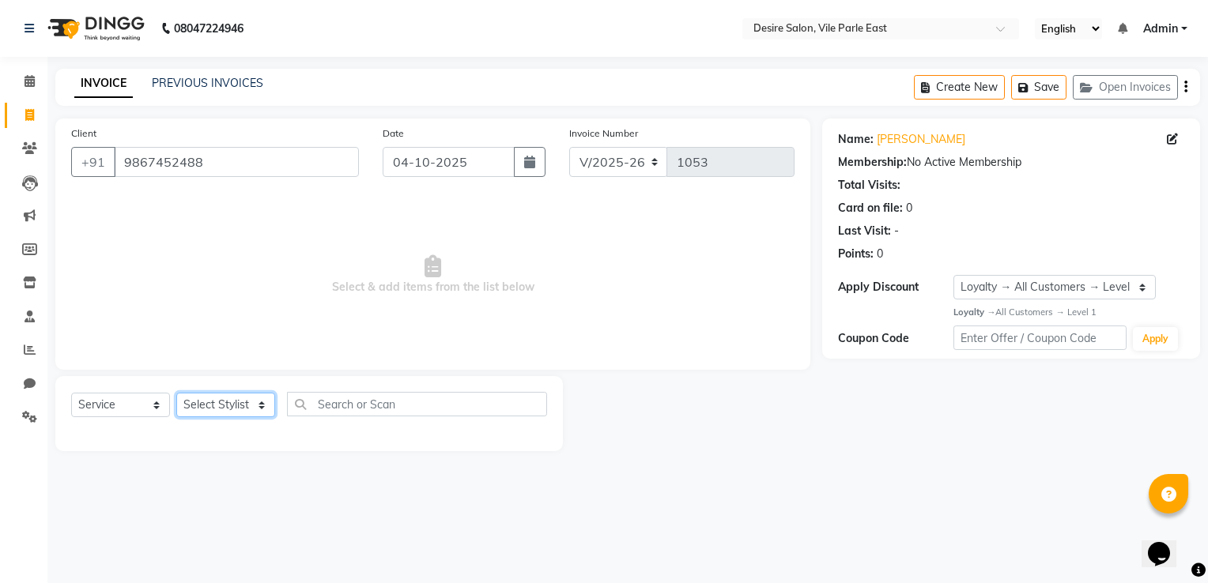
select select "85301"
click at [176, 394] on select "Select Stylist Archana Tharepist [PERSON_NAME] Pediqurist [PERSON_NAME] desire …" at bounding box center [225, 405] width 99 height 24
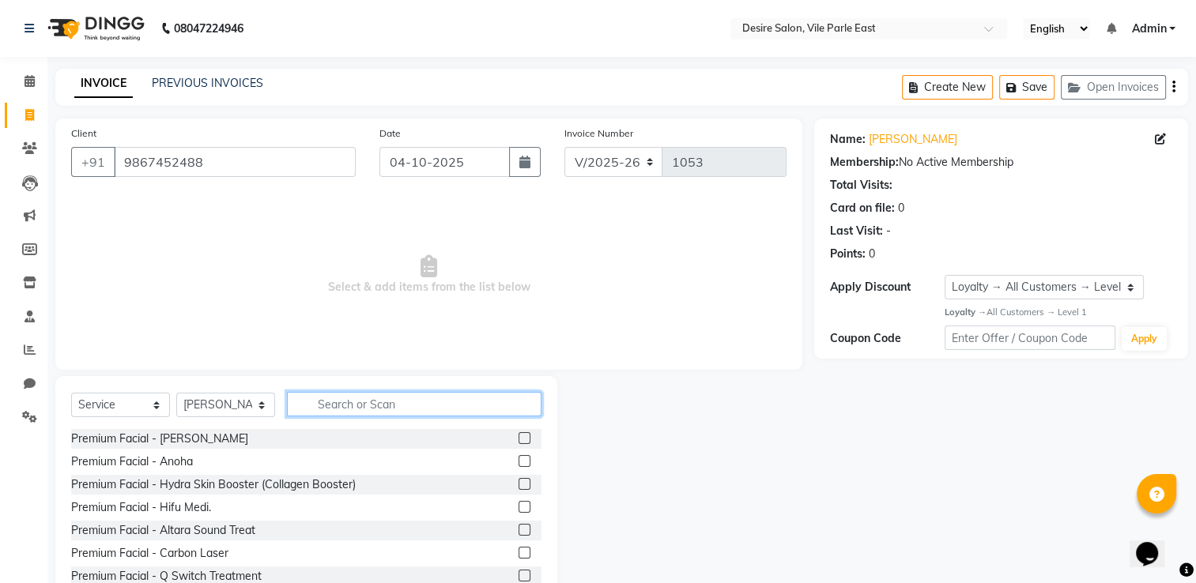
click at [337, 402] on input "text" at bounding box center [414, 404] width 254 height 24
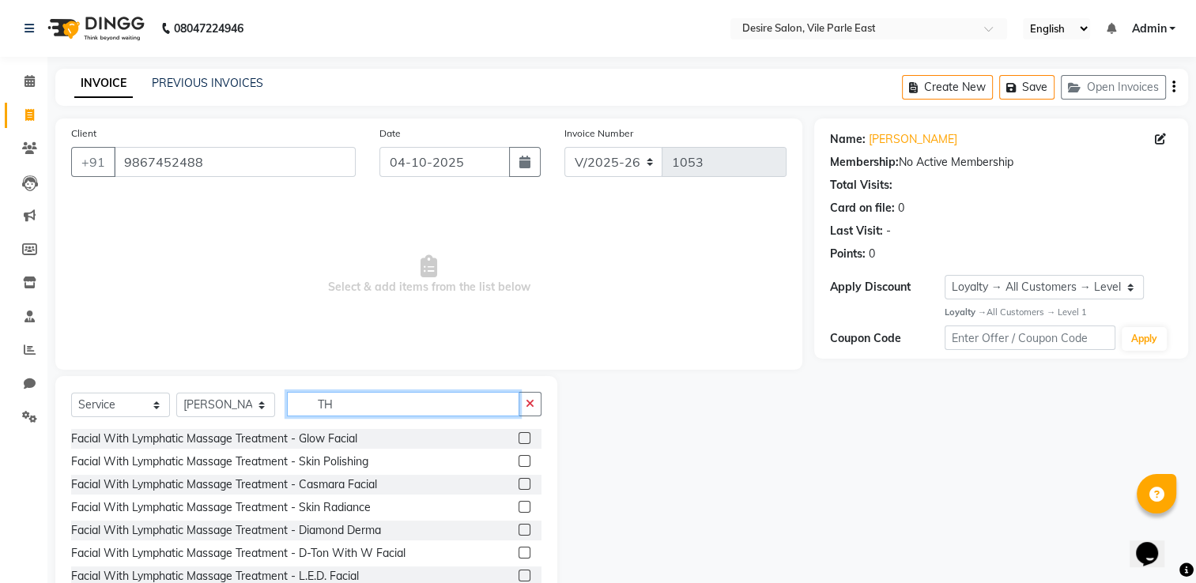
type input "T"
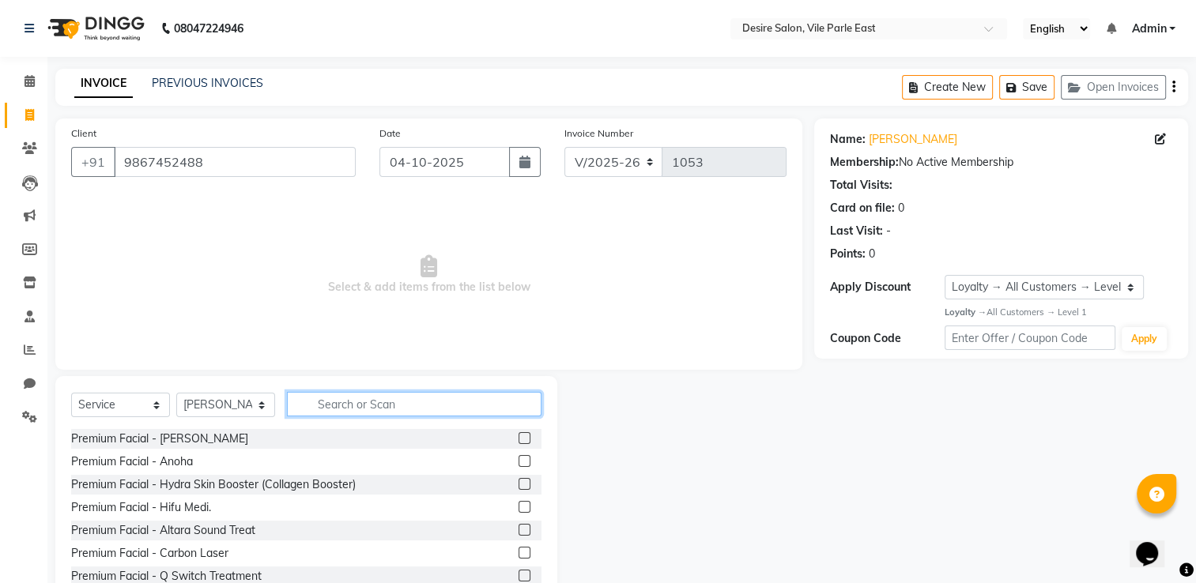
type input "E"
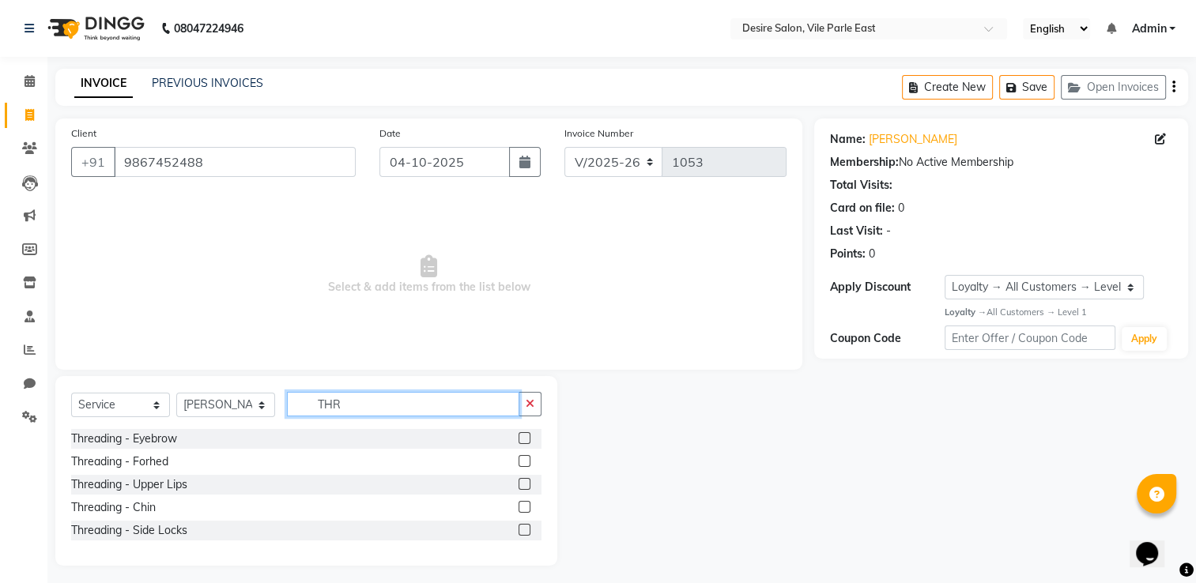
type input "THR"
click at [528, 482] on label at bounding box center [524, 484] width 12 height 12
click at [528, 482] on input "checkbox" at bounding box center [523, 485] width 10 height 10
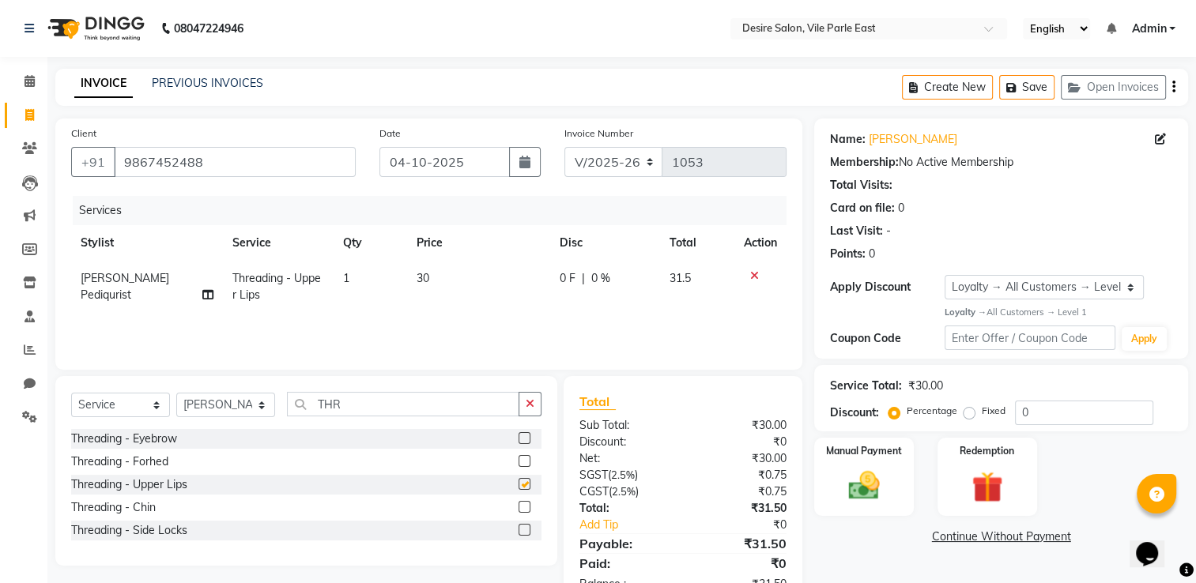
checkbox input "false"
click at [522, 508] on label at bounding box center [524, 507] width 12 height 12
click at [522, 508] on input "checkbox" at bounding box center [523, 508] width 10 height 10
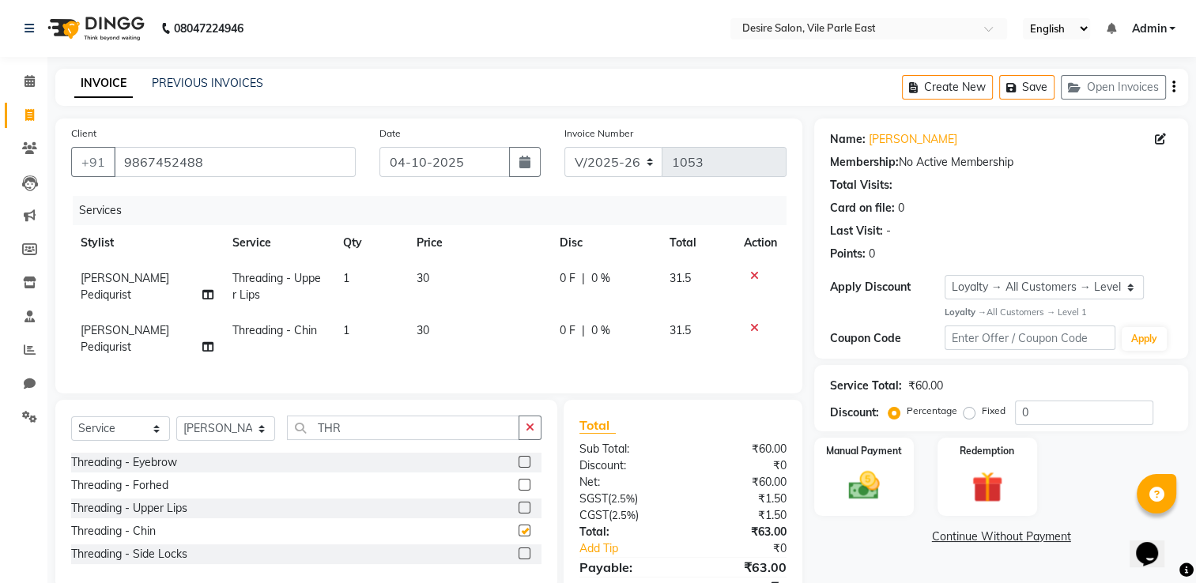
checkbox input "false"
click at [370, 428] on input "THR" at bounding box center [403, 428] width 232 height 24
type input "T"
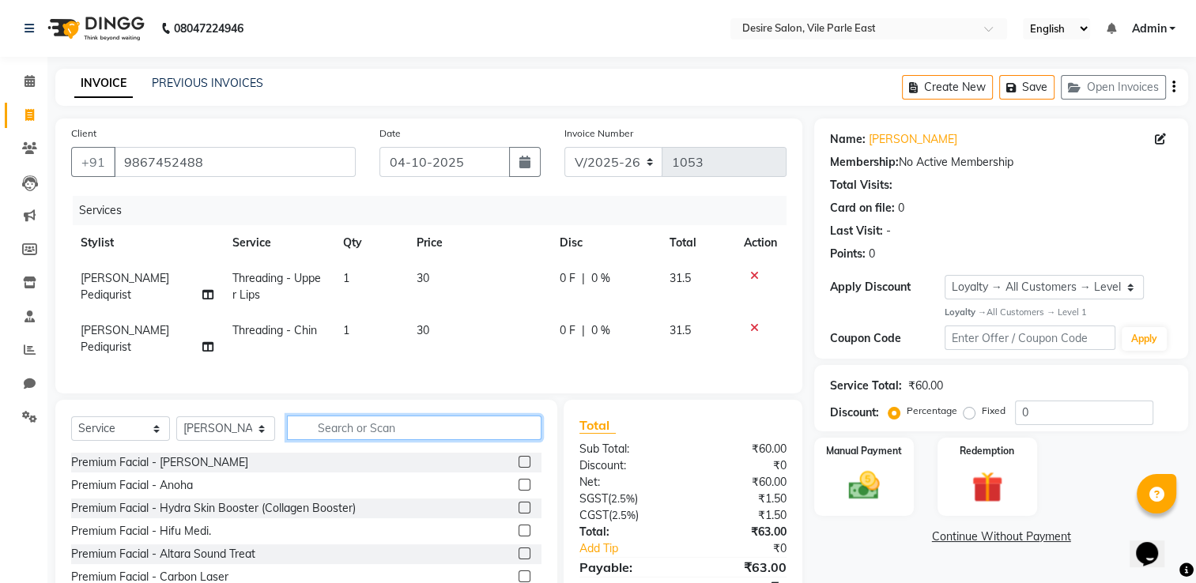
type input "J"
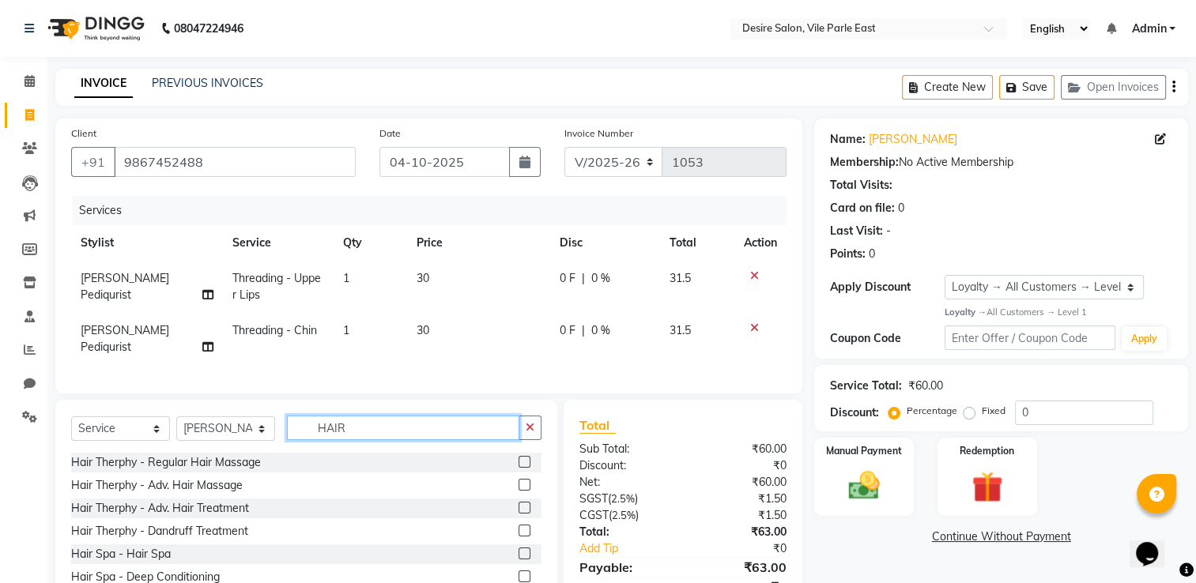
type input "HAIR"
click at [518, 460] on label at bounding box center [524, 462] width 12 height 12
click at [518, 460] on input "checkbox" at bounding box center [523, 463] width 10 height 10
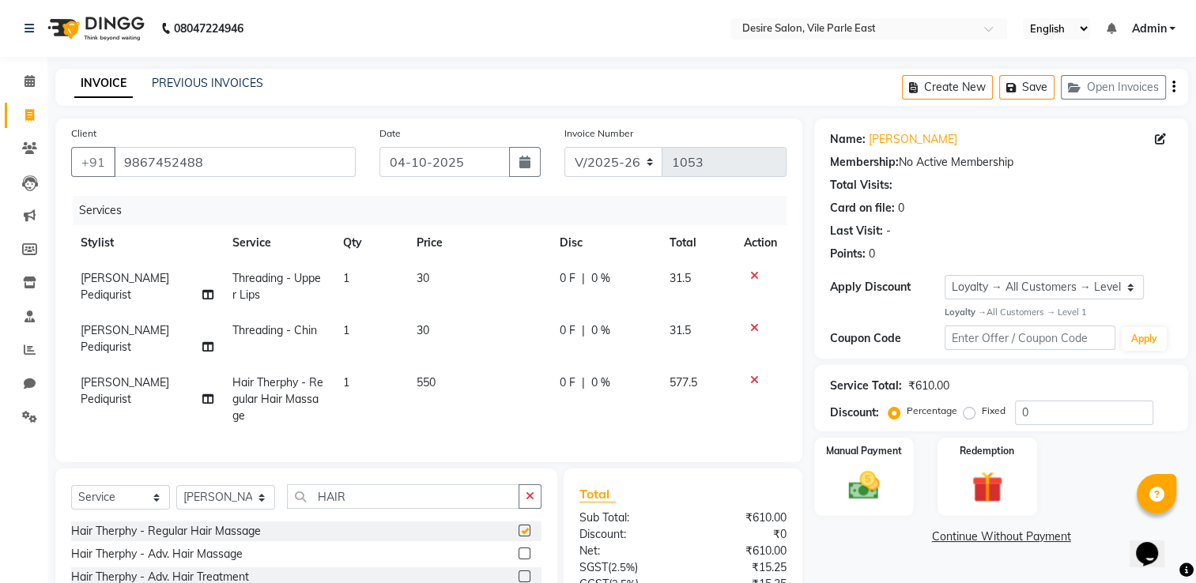
checkbox input "false"
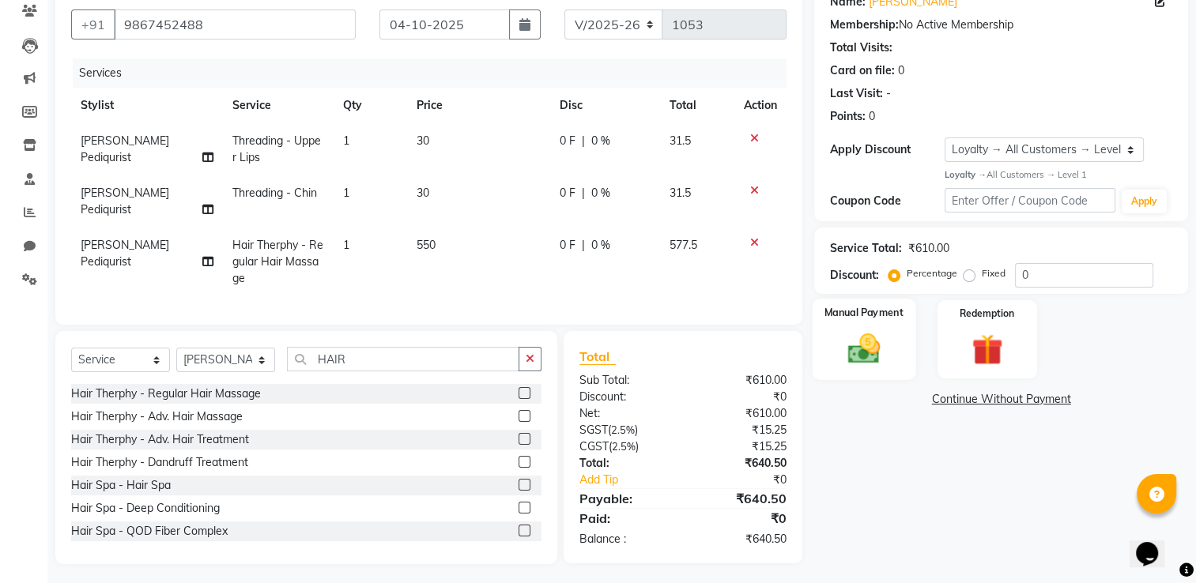
click at [892, 337] on div "Manual Payment" at bounding box center [864, 339] width 104 height 81
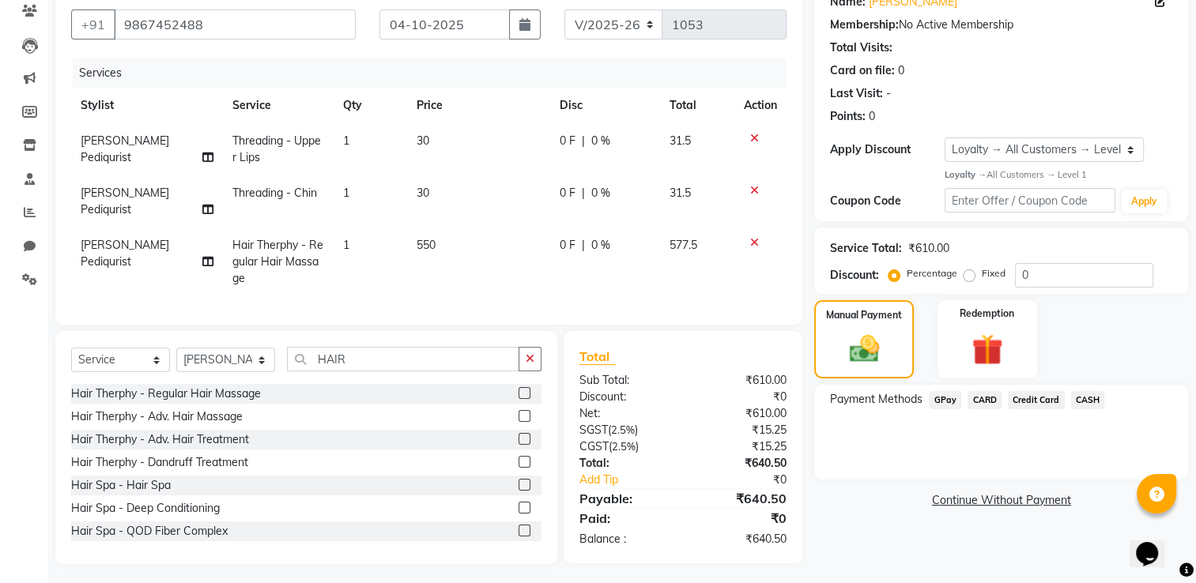
click at [1083, 402] on span "CASH" at bounding box center [1088, 400] width 34 height 18
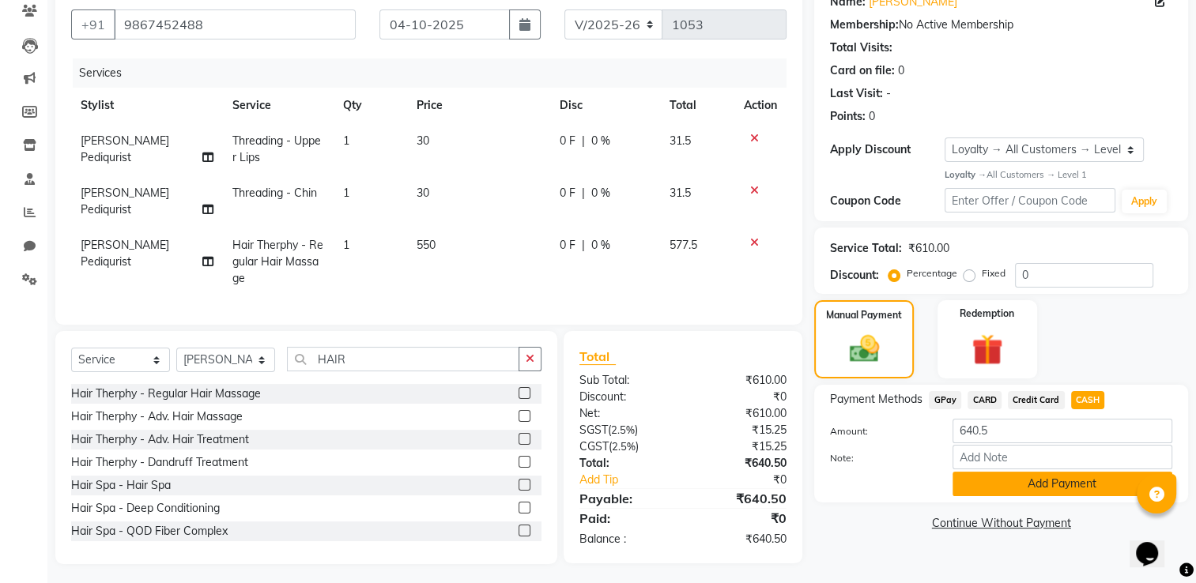
click at [1062, 489] on button "Add Payment" at bounding box center [1062, 484] width 220 height 24
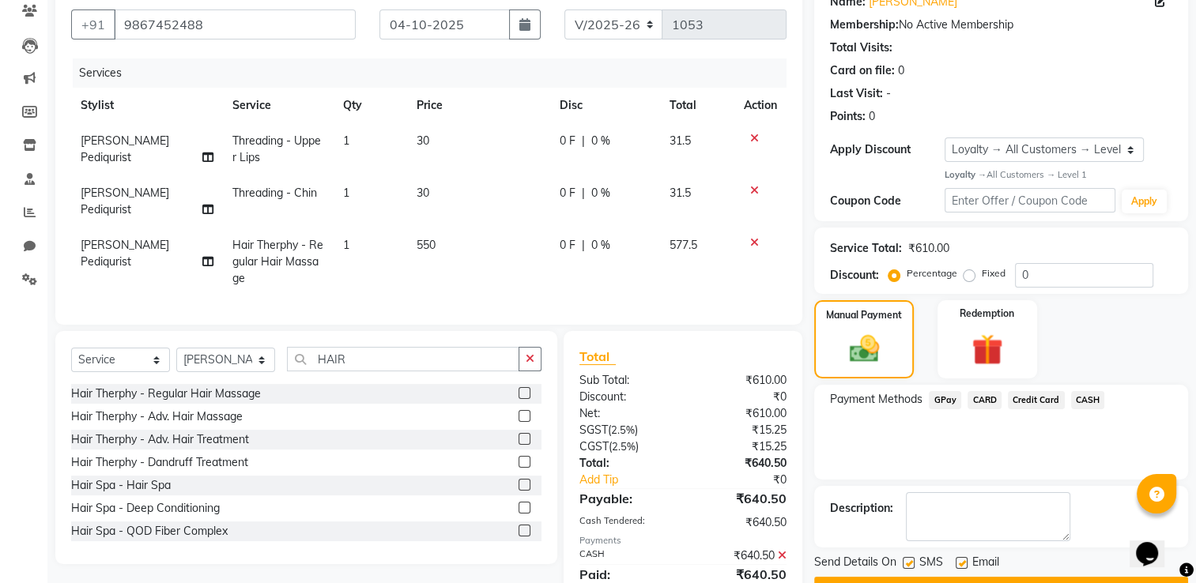
scroll to position [272, 0]
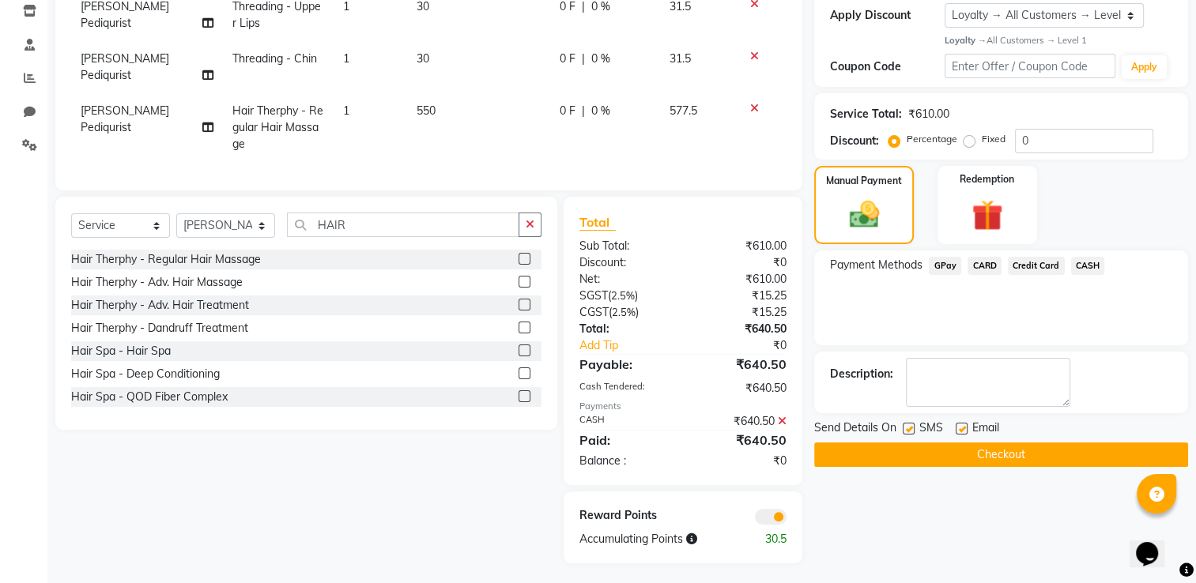
click at [1045, 448] on button "Checkout" at bounding box center [1001, 455] width 374 height 24
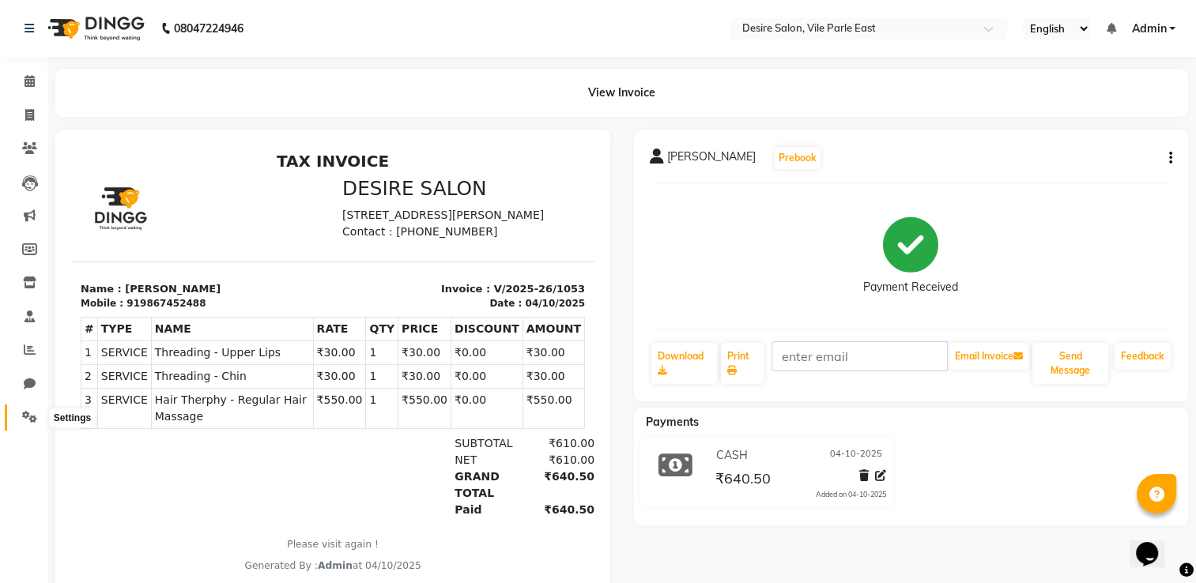
click at [31, 419] on icon at bounding box center [29, 417] width 15 height 12
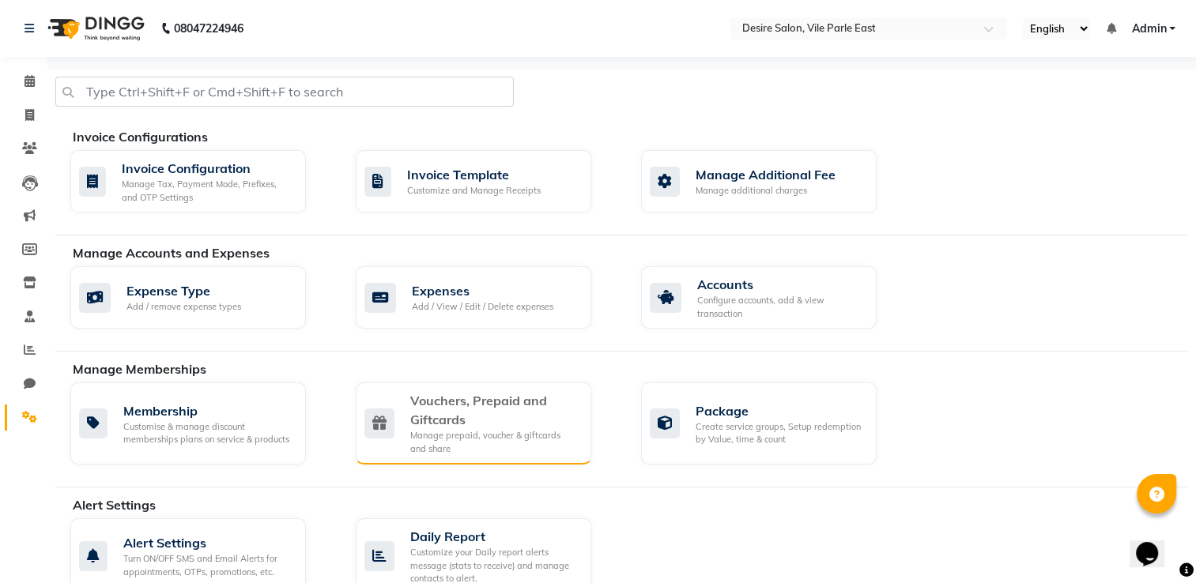
click at [542, 412] on div "Vouchers, Prepaid and Giftcards" at bounding box center [494, 410] width 168 height 38
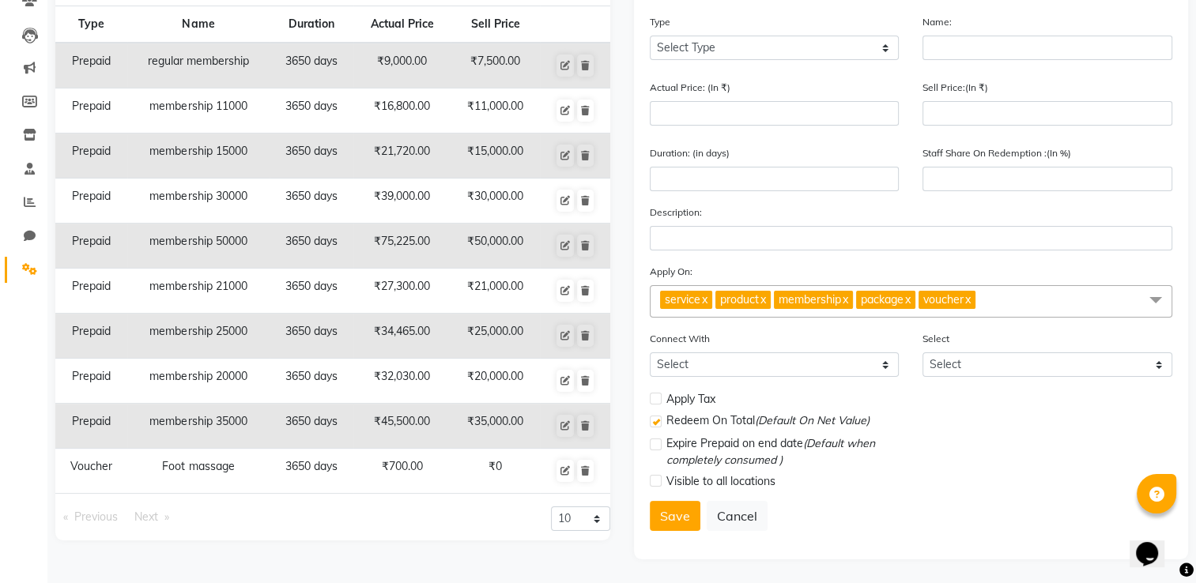
scroll to position [152, 0]
click at [565, 331] on icon at bounding box center [564, 335] width 9 height 9
select select "P"
type input "membership 25000"
type input "34465"
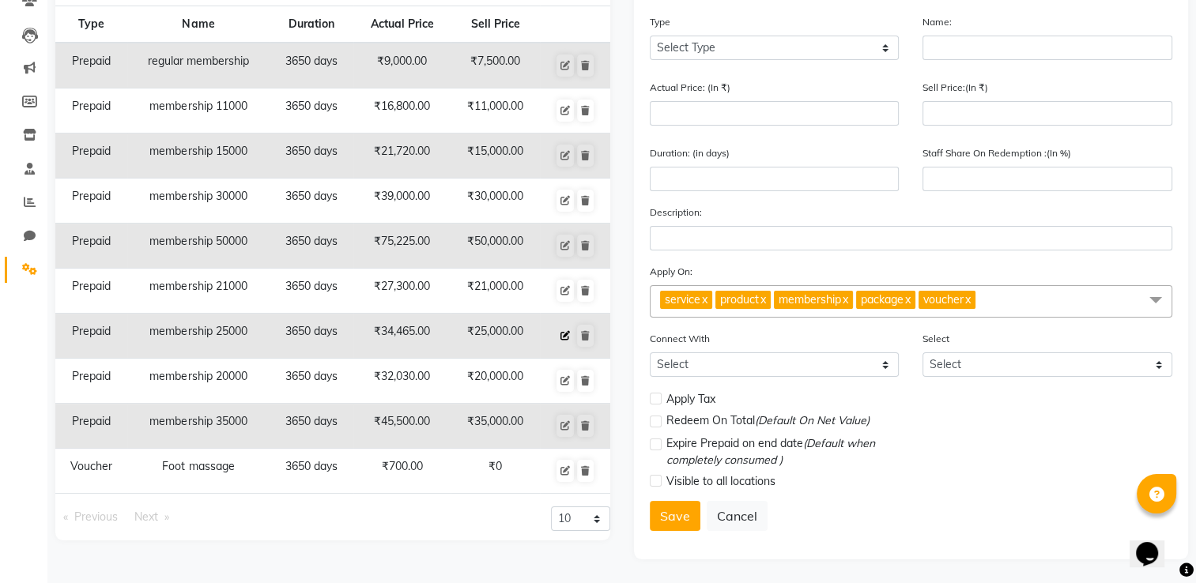
type input "25000"
type input "3650"
type input "73"
select select "2: PK"
select select
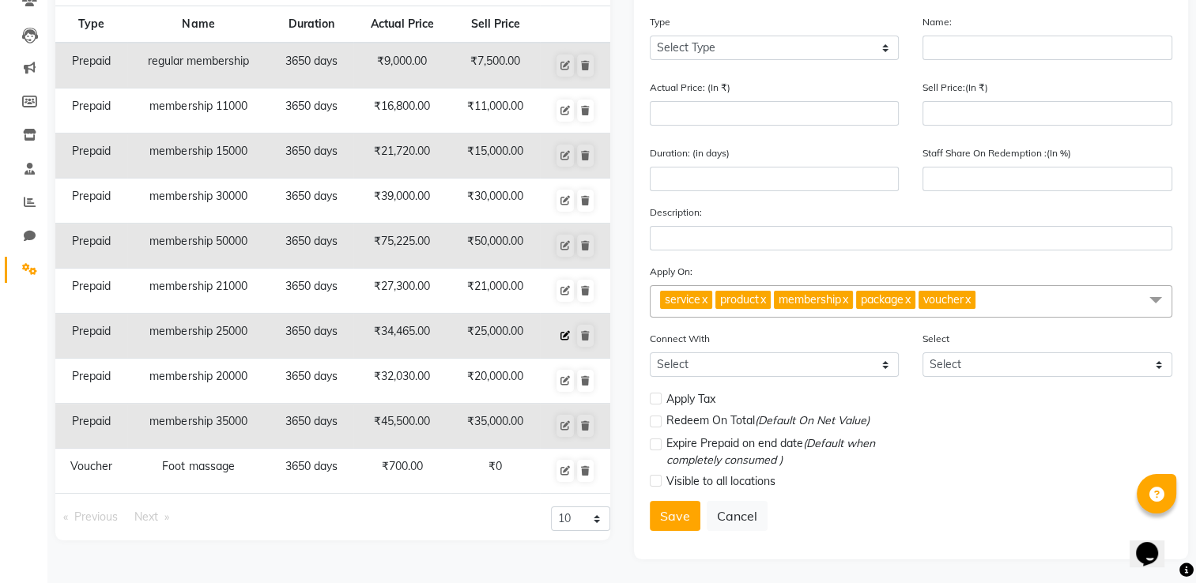
checkbox input "false"
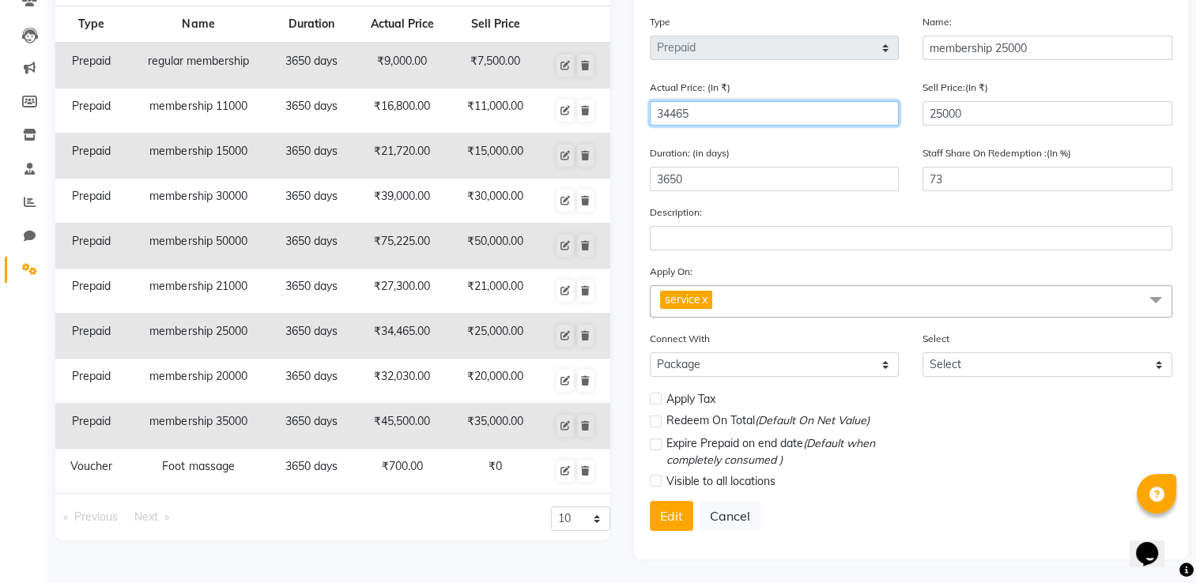
click at [721, 111] on input "34465" at bounding box center [775, 113] width 250 height 24
type input "3446"
type input "725"
type input "344"
type input "7267"
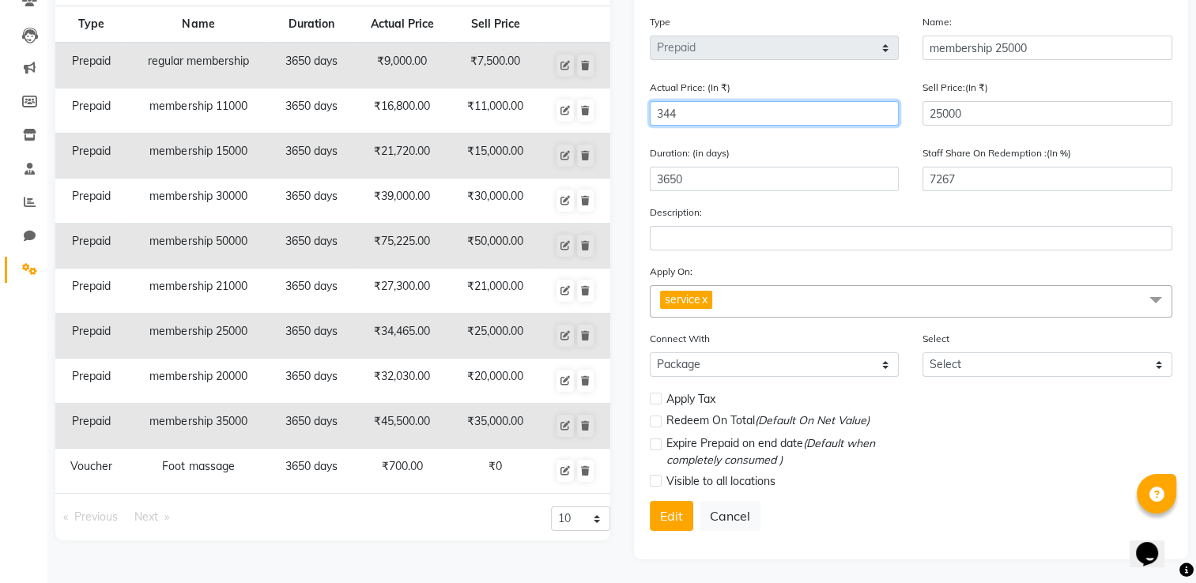
type input "34"
type input "73529"
type input "3"
type input "833333"
type input "30"
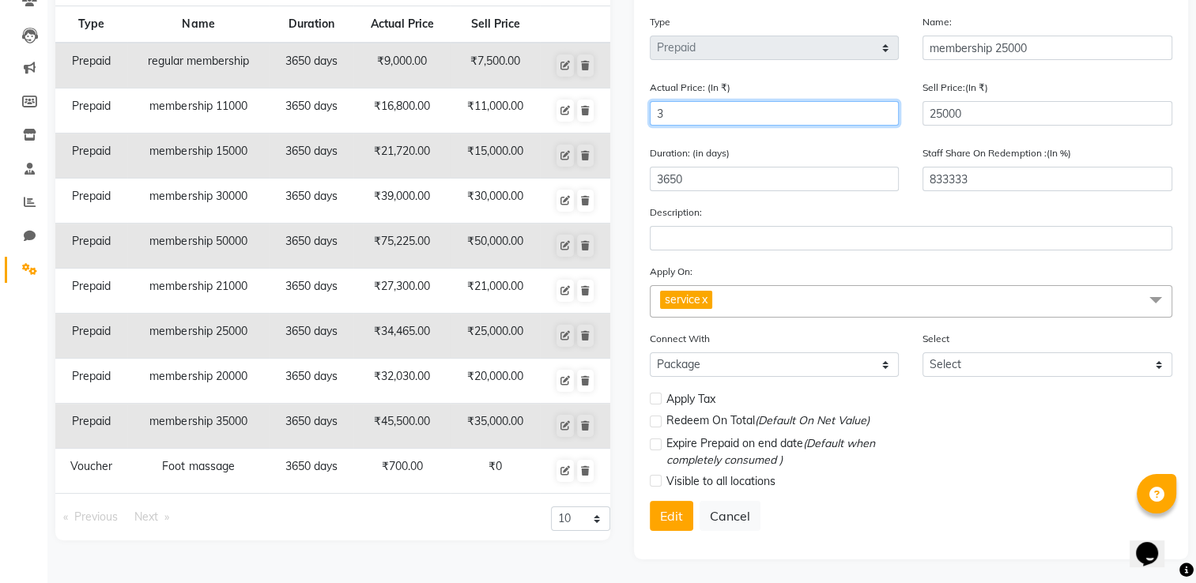
type input "83333"
type input "300"
type input "8333"
type input "3000"
type input "833"
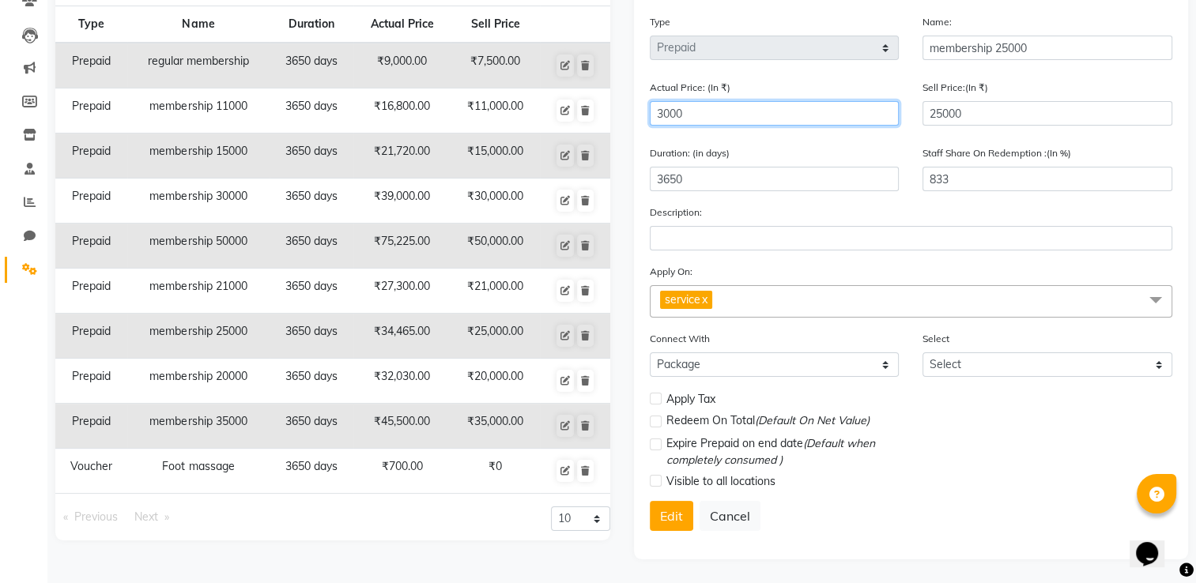
type input "30000"
type input "83"
type input "30000"
click at [769, 204] on div "Description:" at bounding box center [911, 227] width 523 height 47
click at [672, 504] on button "Edit" at bounding box center [671, 516] width 43 height 30
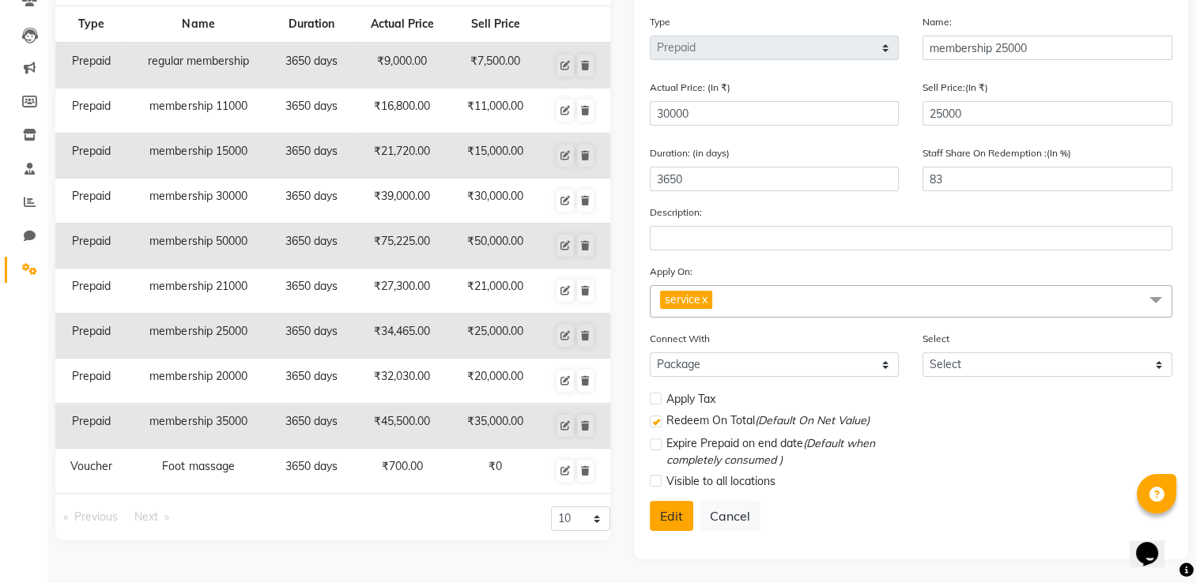
select select
checkbox input "false"
checkbox input "true"
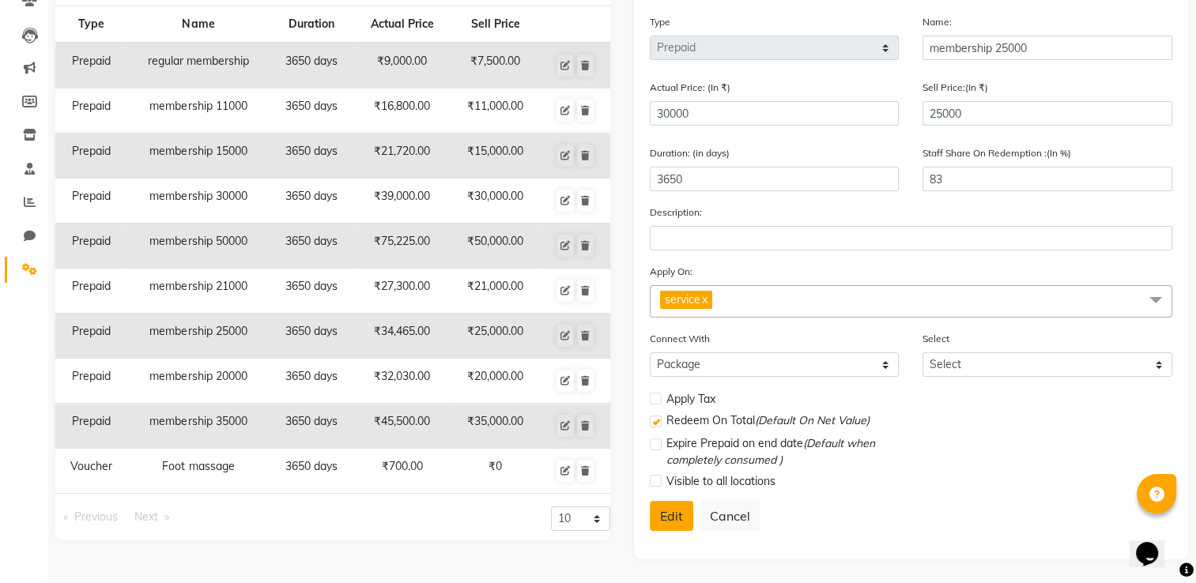
checkbox input "false"
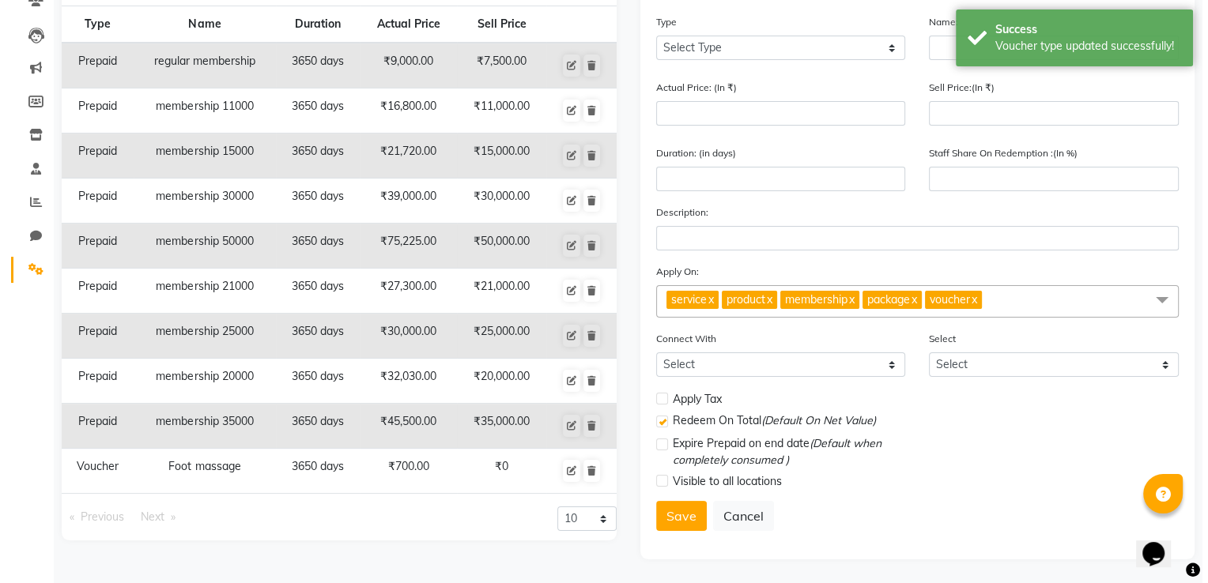
scroll to position [0, 0]
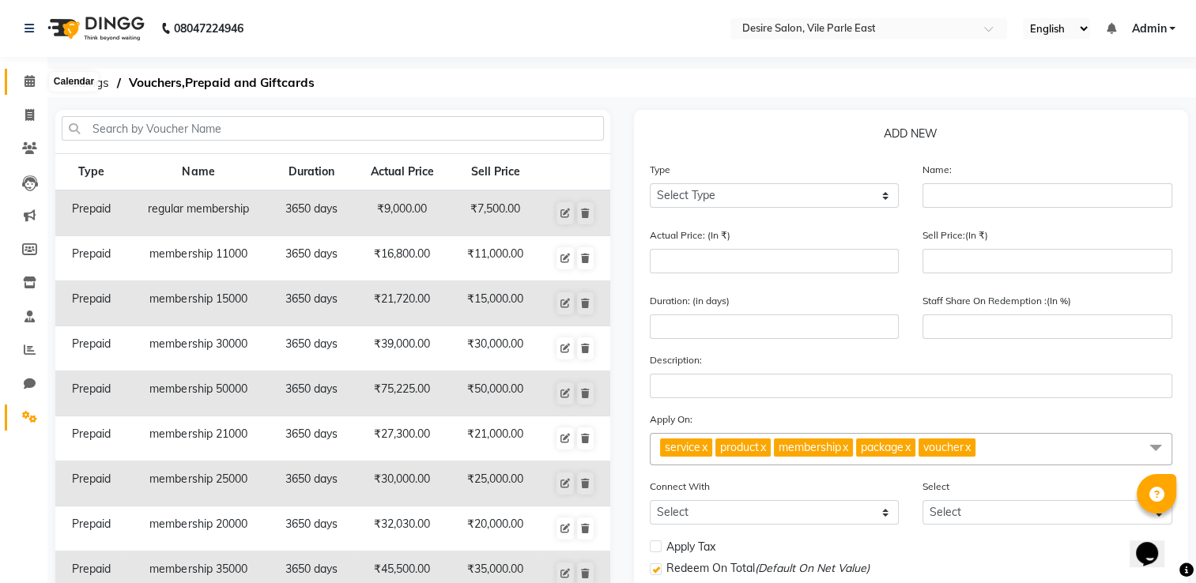
click at [22, 90] on span at bounding box center [30, 82] width 28 height 18
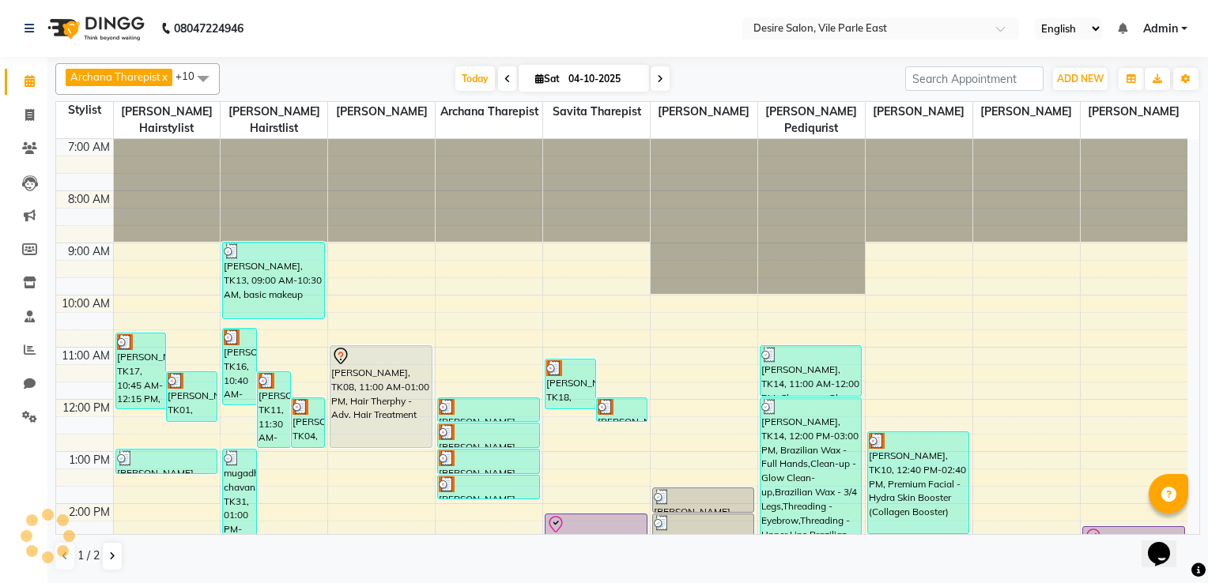
scroll to position [325, 0]
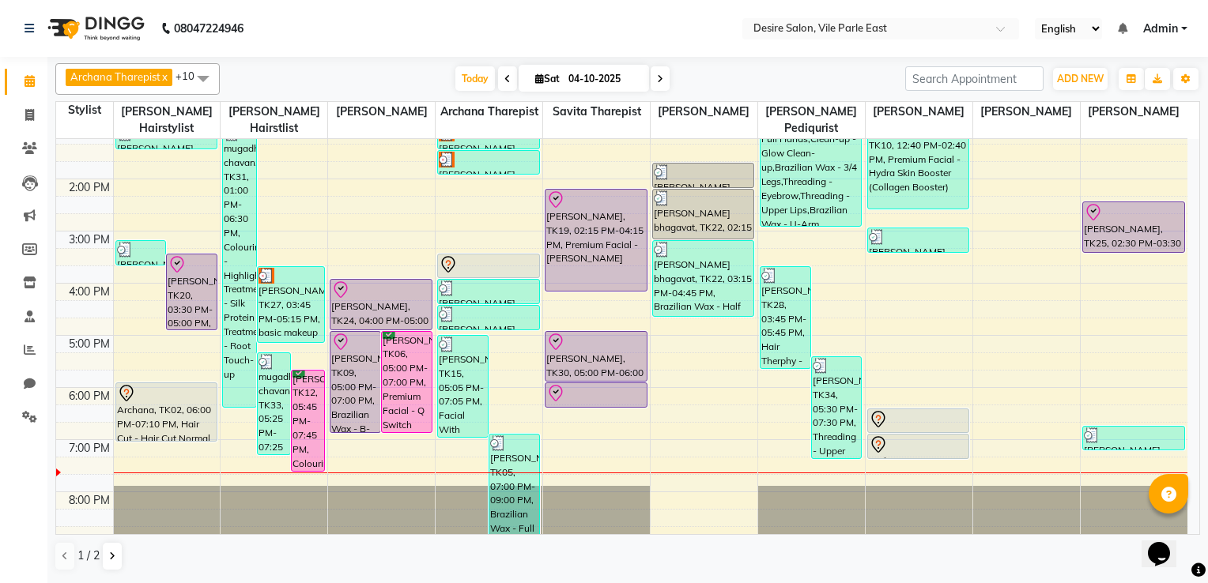
click at [657, 75] on icon at bounding box center [660, 78] width 6 height 9
type input "05-10-2025"
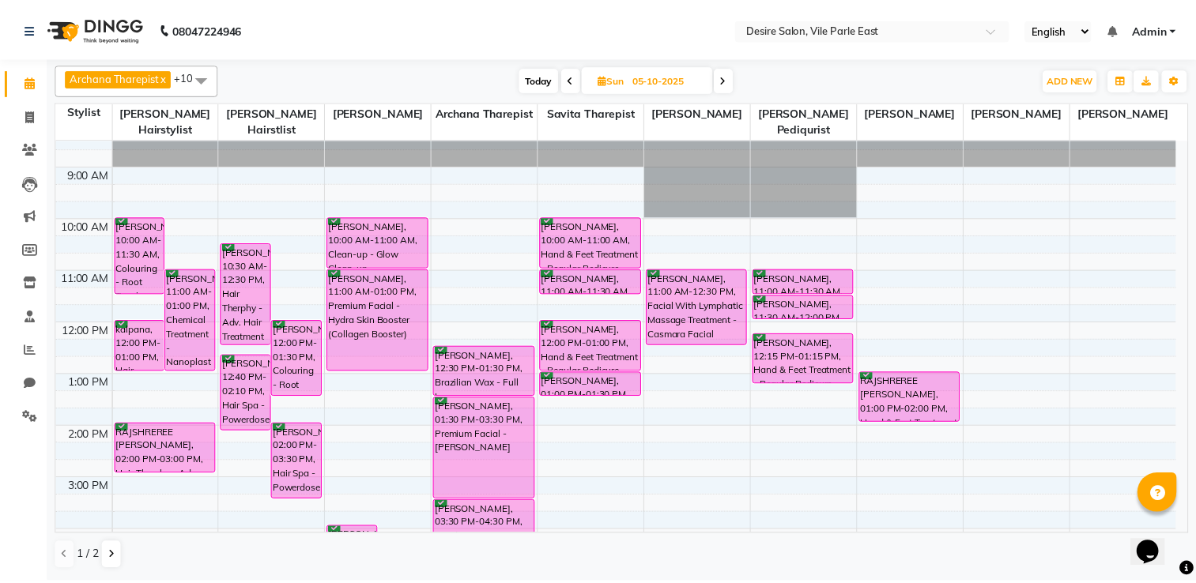
scroll to position [0, 0]
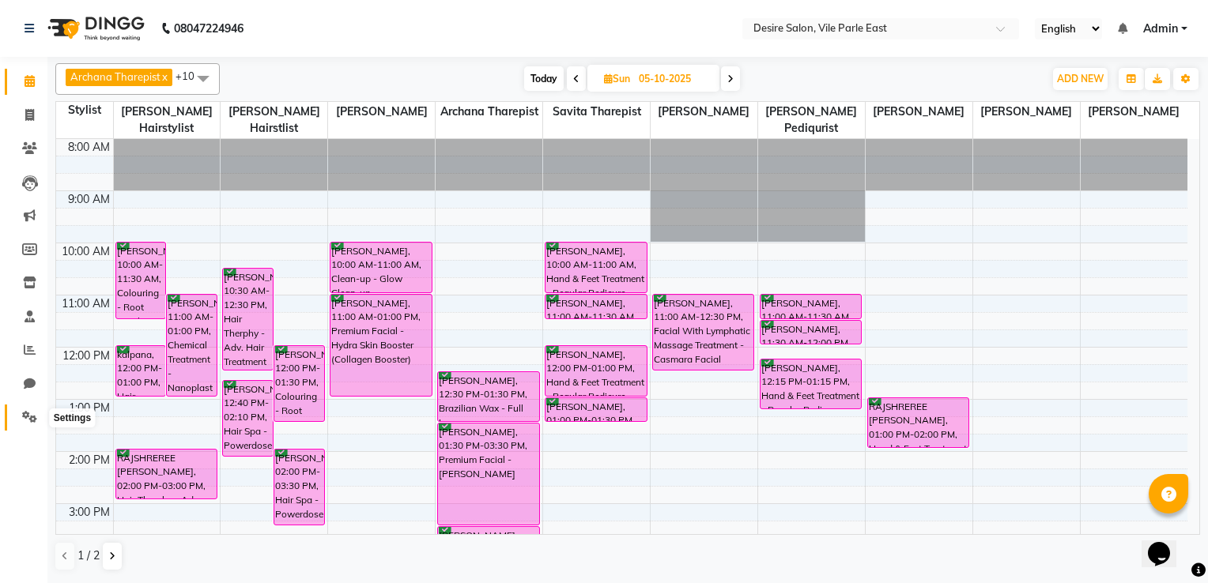
click at [32, 419] on icon at bounding box center [29, 417] width 15 height 12
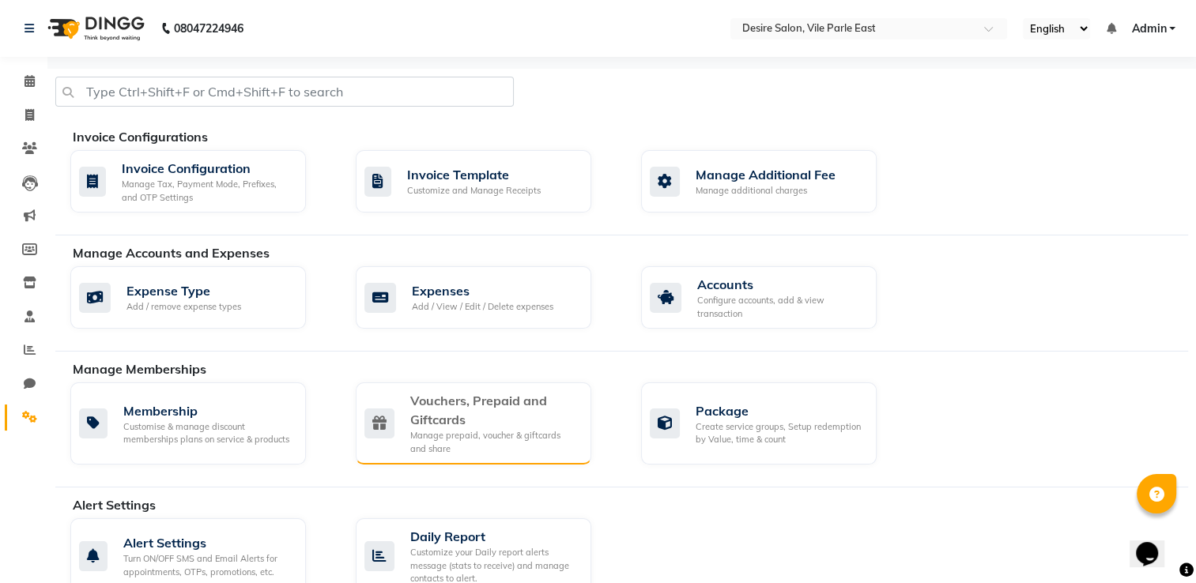
click at [552, 447] on div "Manage prepaid, voucher & giftcards and share" at bounding box center [494, 442] width 168 height 26
